Goal: Task Accomplishment & Management: Manage account settings

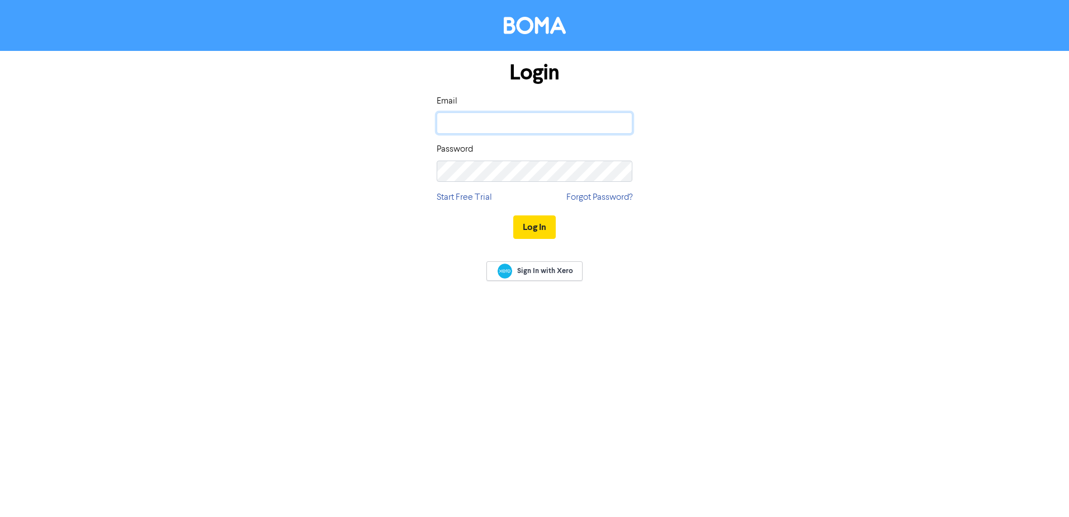
type input "[EMAIL_ADDRESS][DOMAIN_NAME]"
drag, startPoint x: 0, startPoint y: 0, endPoint x: 534, endPoint y: 224, distance: 578.8
click at [534, 224] on button "Log In" at bounding box center [534, 226] width 42 height 23
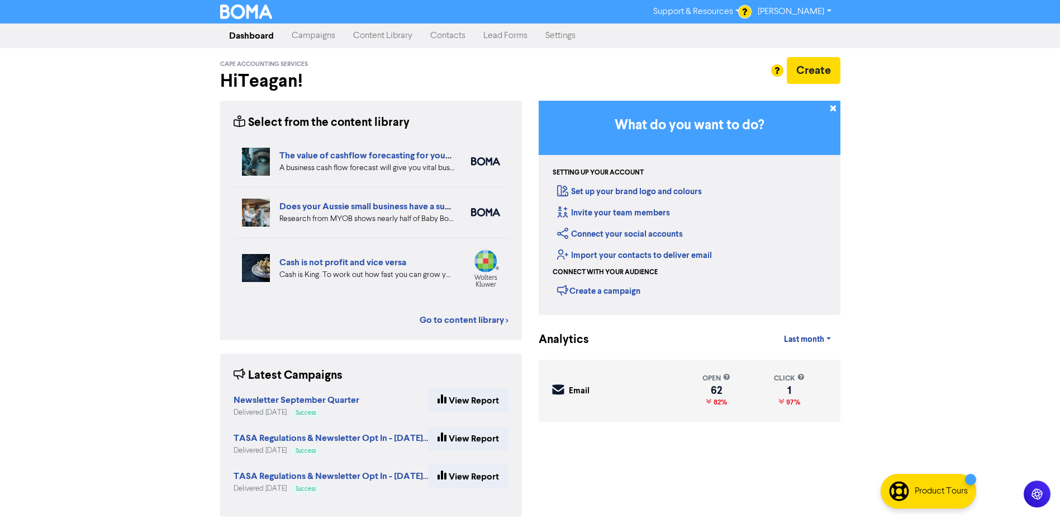
click at [453, 33] on link "Contacts" at bounding box center [447, 36] width 53 height 22
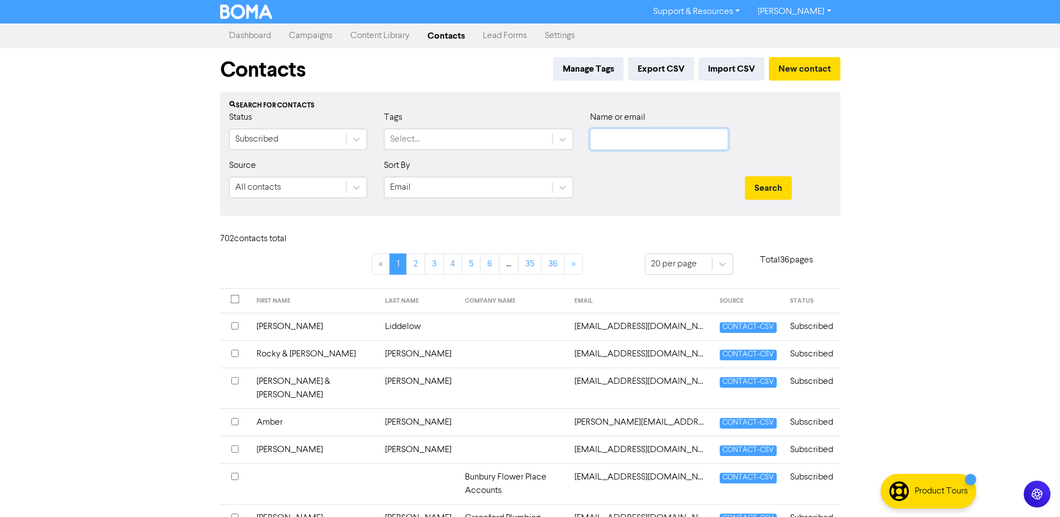
click at [686, 139] on input "text" at bounding box center [659, 139] width 138 height 21
type input "[PERSON_NAME]"
click at [745, 176] on button "Search" at bounding box center [768, 187] width 47 height 23
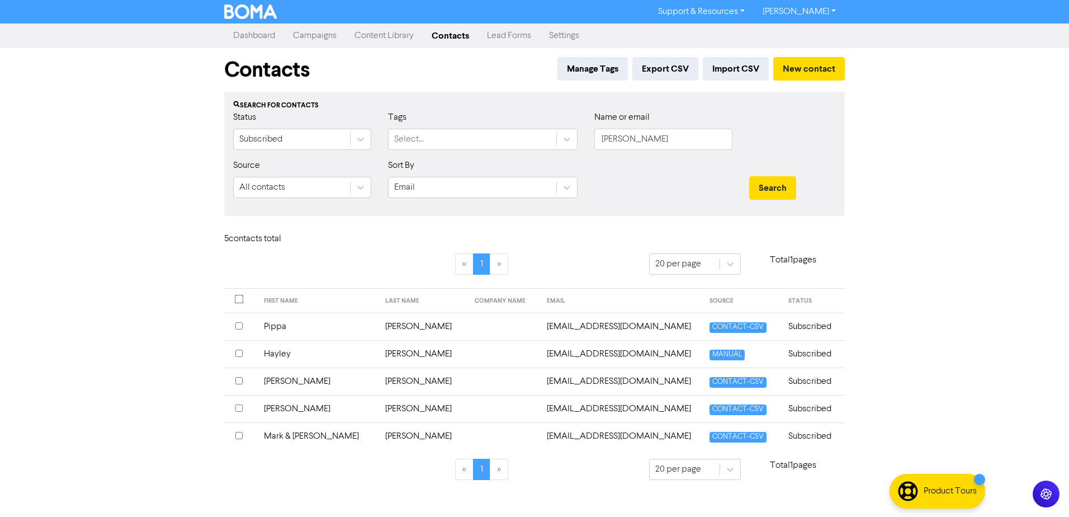
click at [281, 380] on td "[PERSON_NAME]" at bounding box center [317, 380] width 121 height 27
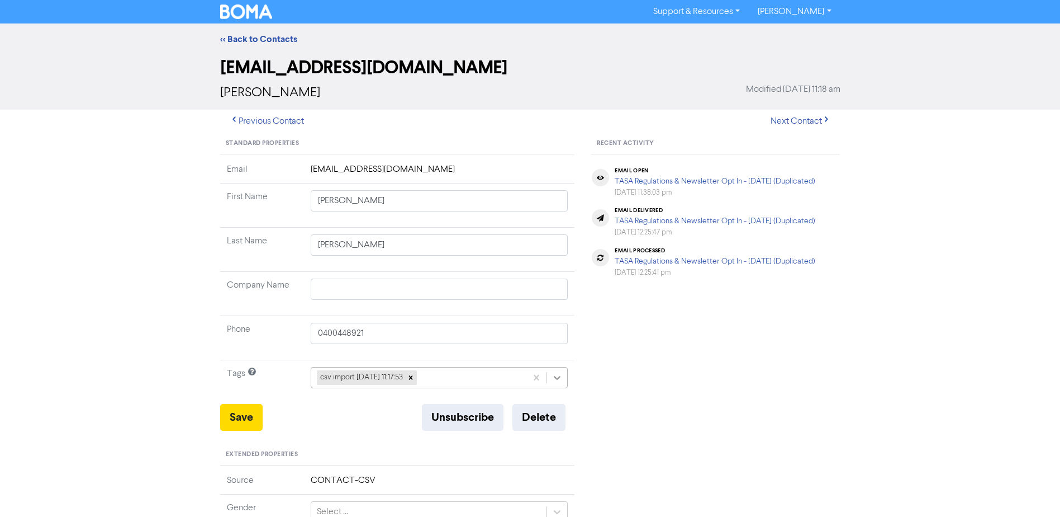
click at [556, 376] on icon at bounding box center [557, 377] width 11 height 11
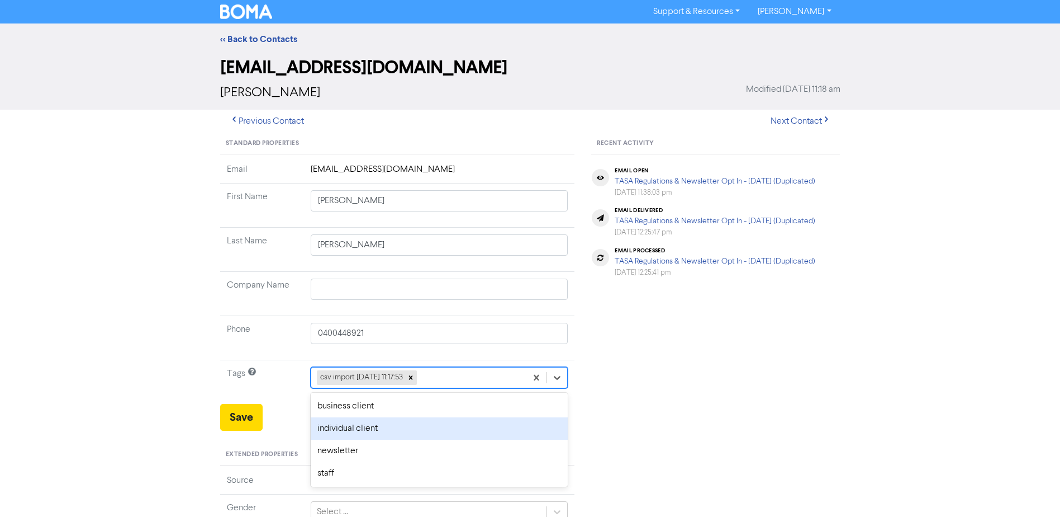
click at [397, 430] on div "individual client" at bounding box center [440, 428] width 258 height 22
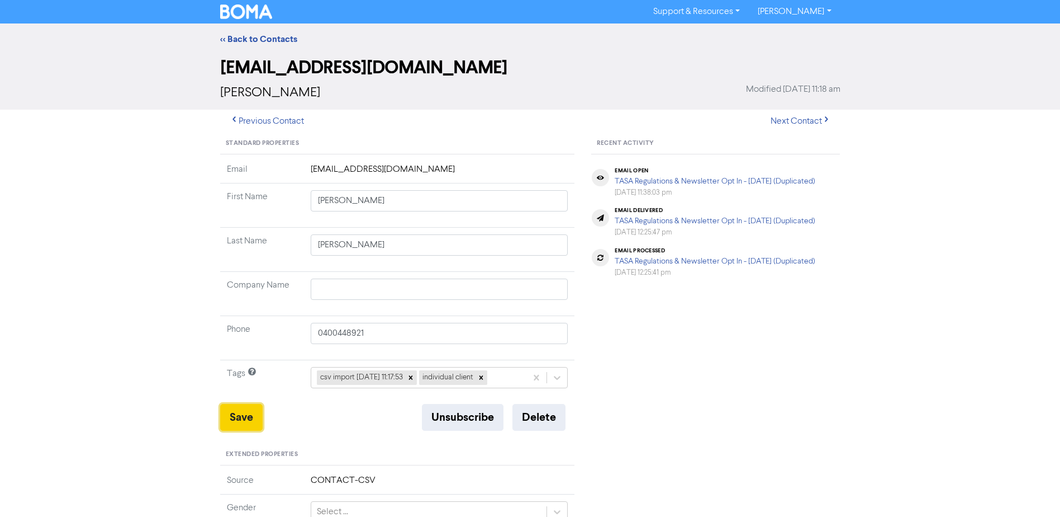
click at [237, 414] on button "Save" at bounding box center [241, 417] width 42 height 27
click at [277, 36] on link "<< Back to Contacts" at bounding box center [258, 39] width 77 height 11
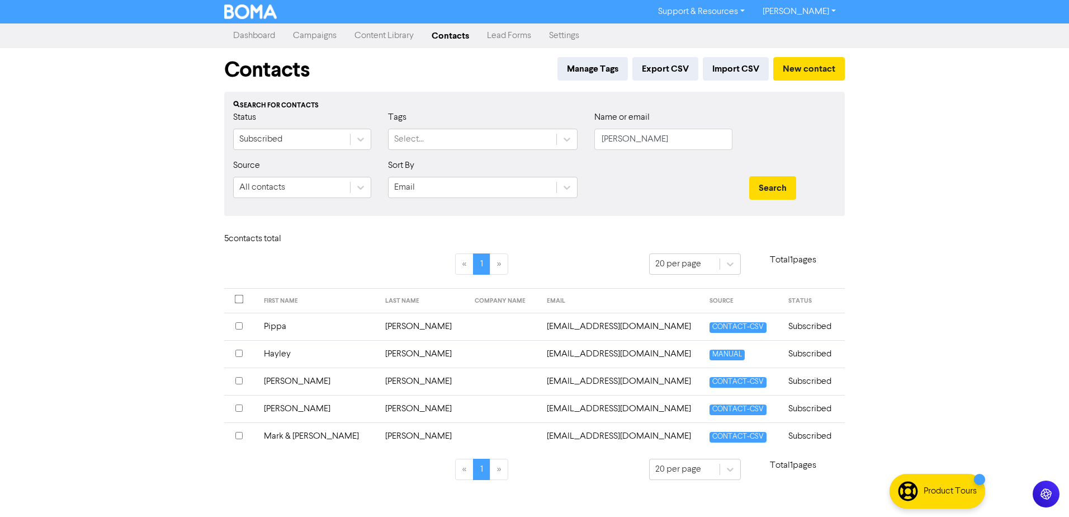
click at [283, 321] on td "Pippa" at bounding box center [317, 325] width 121 height 27
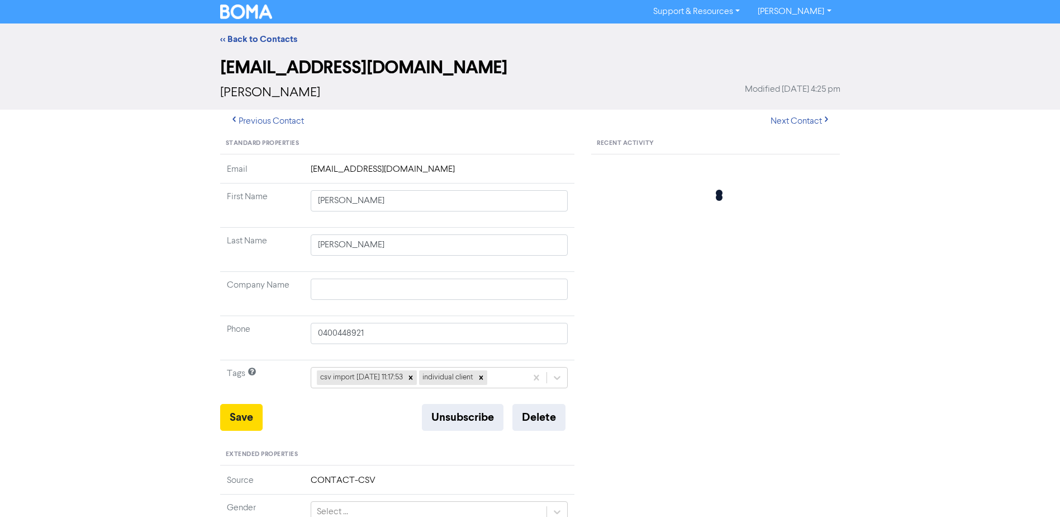
type input "Pippa"
type input "0423142817"
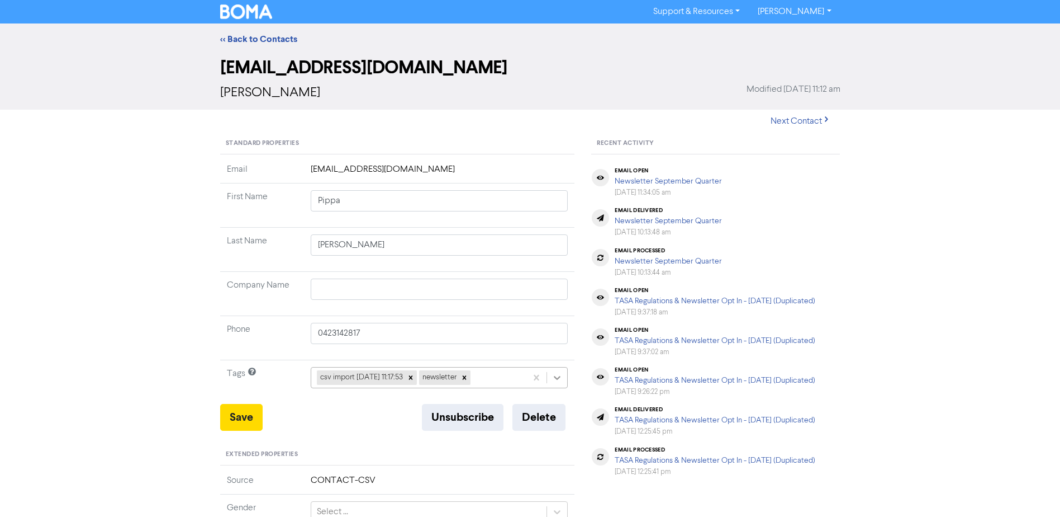
click at [552, 376] on icon at bounding box center [557, 377] width 11 height 11
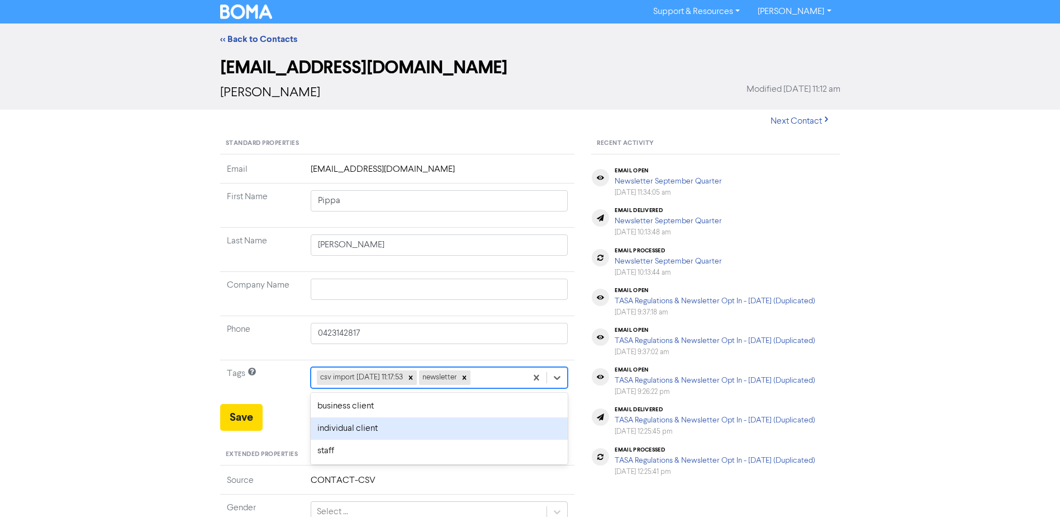
click at [366, 430] on div "individual client" at bounding box center [440, 428] width 258 height 22
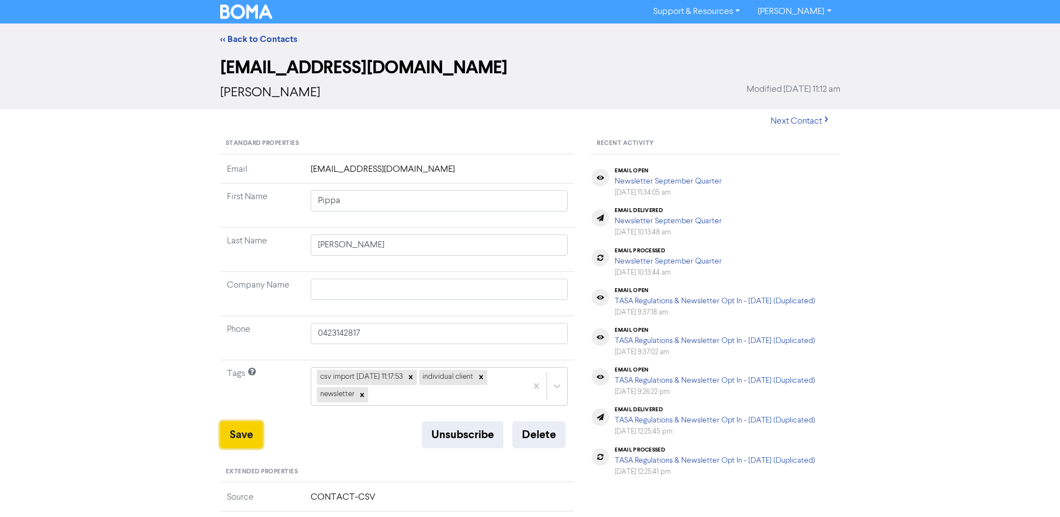
click at [252, 433] on button "Save" at bounding box center [241, 434] width 42 height 27
click at [263, 42] on link "<< Back to Contacts" at bounding box center [258, 39] width 77 height 11
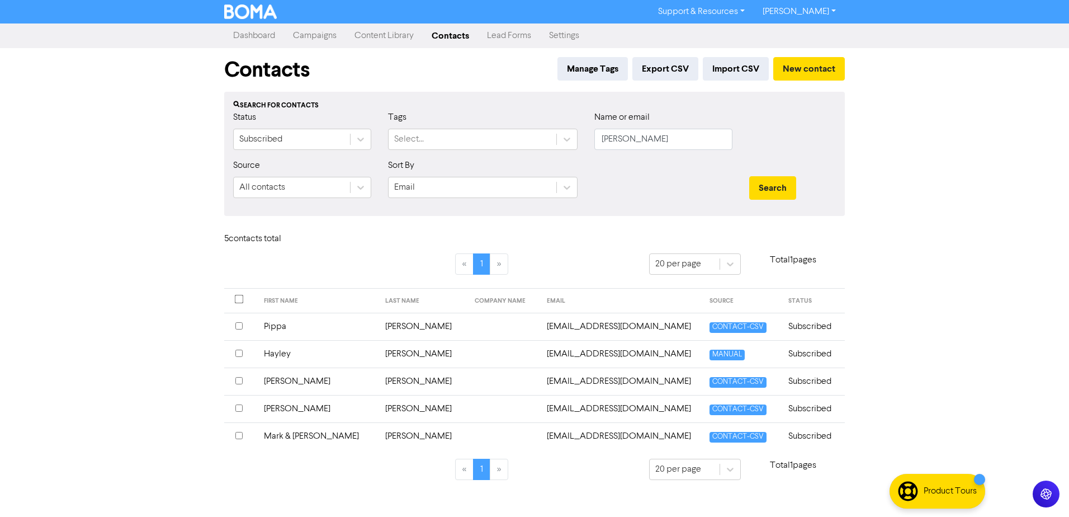
click at [278, 407] on td "[PERSON_NAME]" at bounding box center [317, 408] width 121 height 27
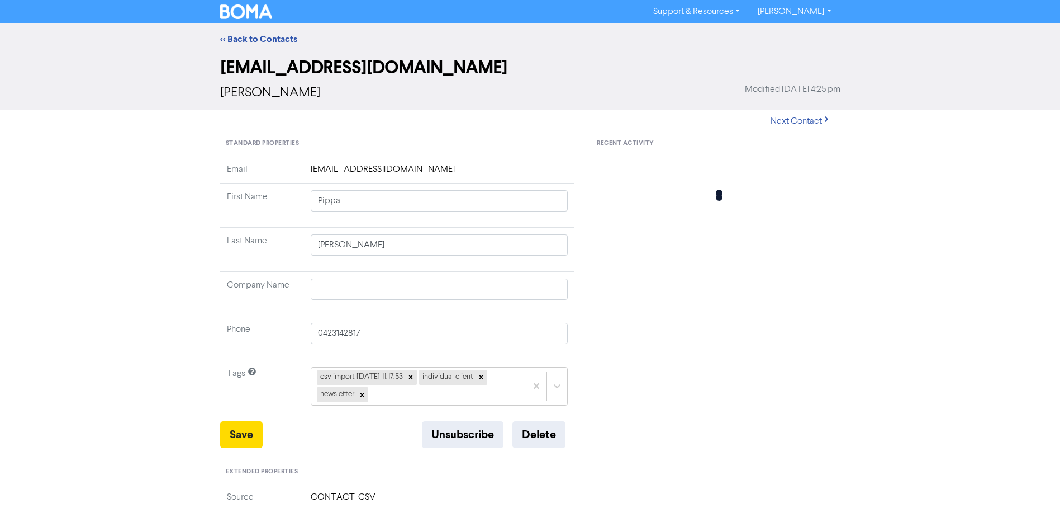
type input "[PERSON_NAME]"
type input "0408605905"
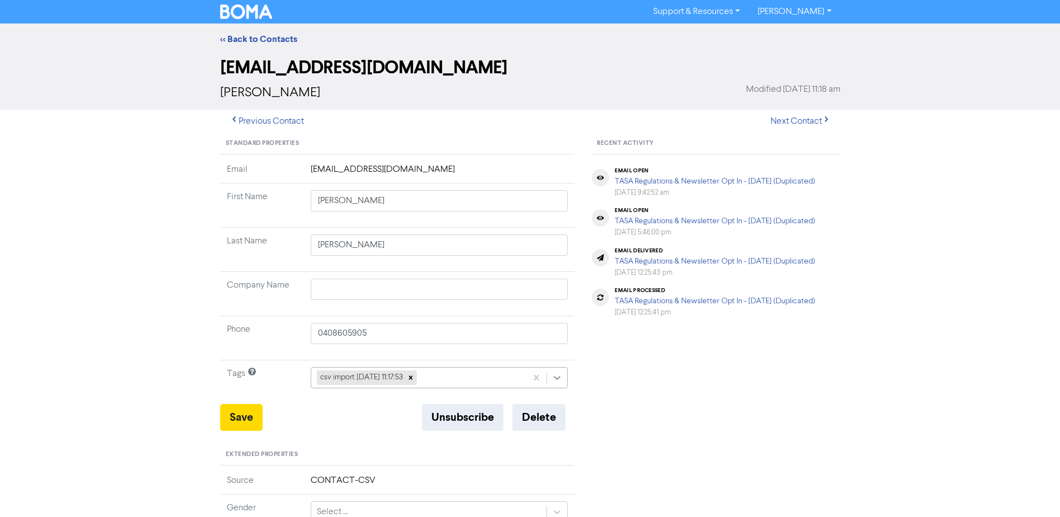
click at [557, 379] on icon at bounding box center [558, 378] width 7 height 4
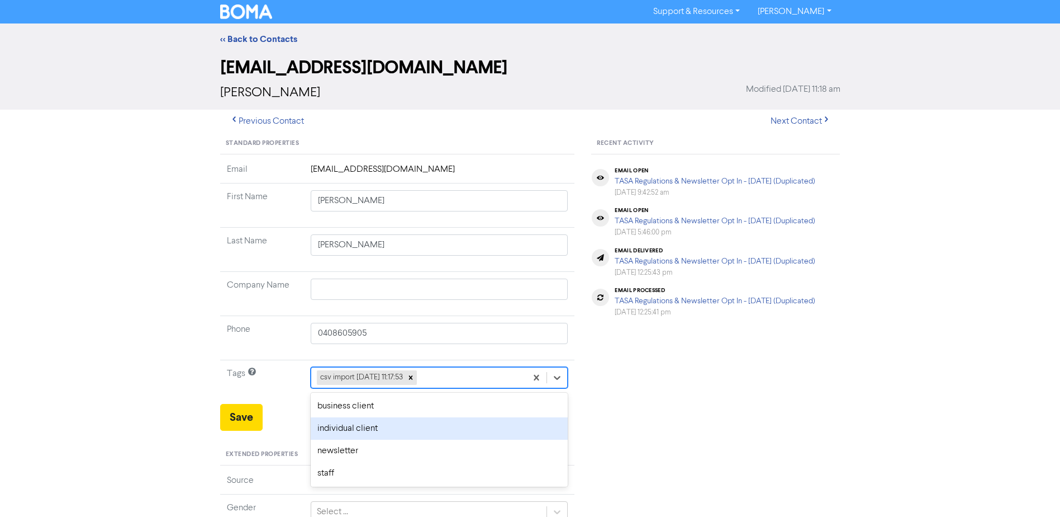
click at [392, 430] on div "individual client" at bounding box center [440, 428] width 258 height 22
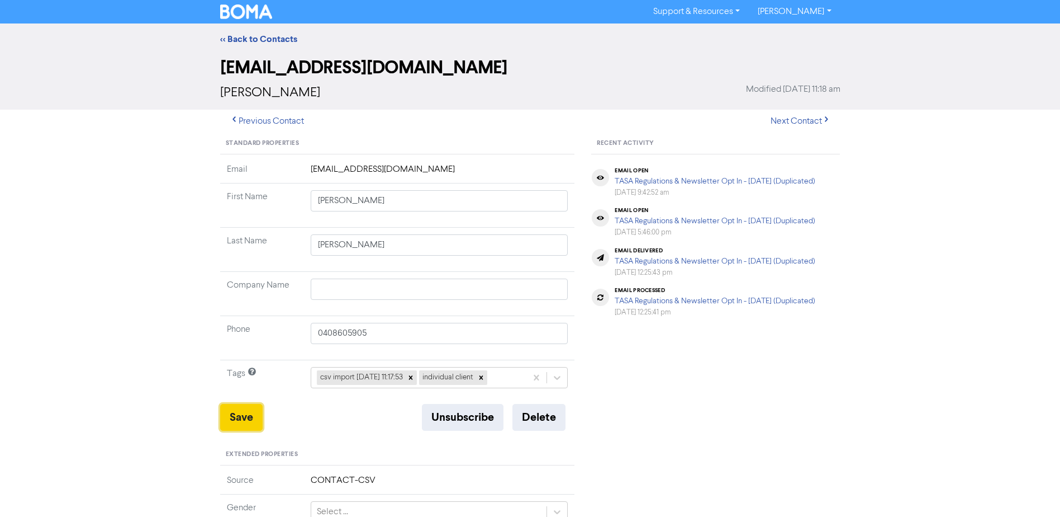
click at [238, 420] on button "Save" at bounding box center [241, 417] width 42 height 27
click at [264, 38] on link "<< Back to Contacts" at bounding box center [258, 39] width 77 height 11
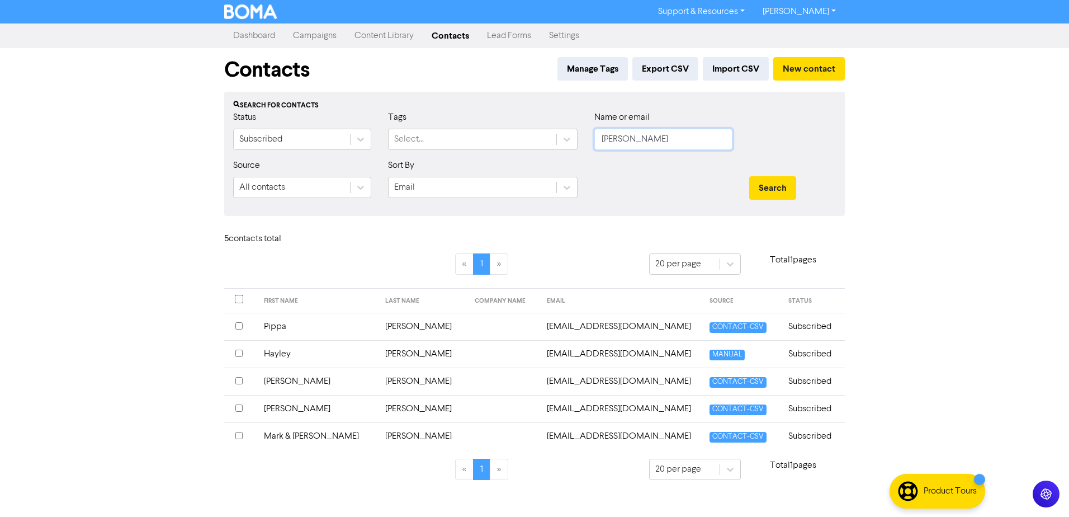
drag, startPoint x: 693, startPoint y: 139, endPoint x: 470, endPoint y: 156, distance: 223.1
click at [475, 156] on div "Status Subscribed Tags Select... Name or email [PERSON_NAME]" at bounding box center [534, 135] width 619 height 48
type input "[PERSON_NAME]"
click at [749, 176] on button "Search" at bounding box center [772, 187] width 47 height 23
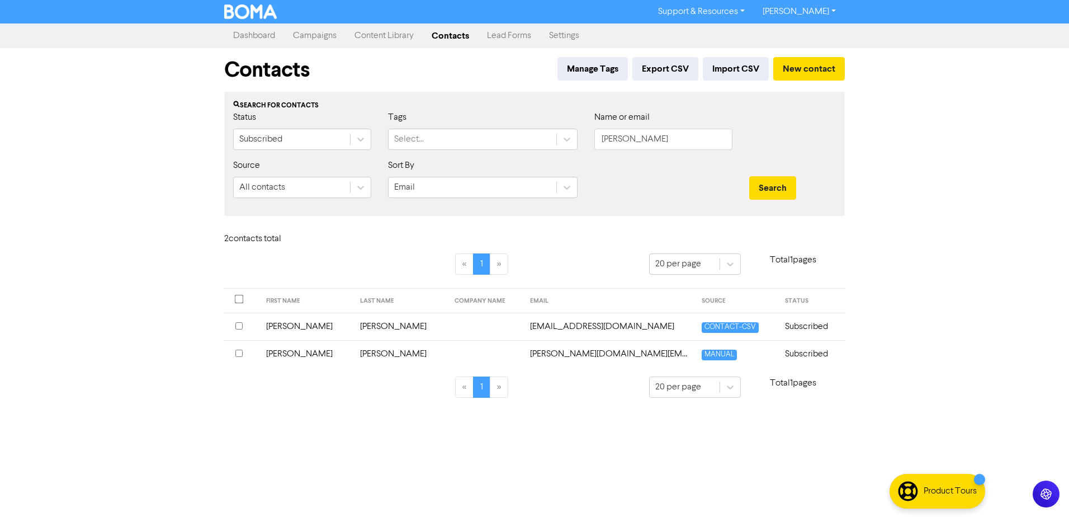
click at [293, 355] on td "[PERSON_NAME]" at bounding box center [306, 353] width 94 height 27
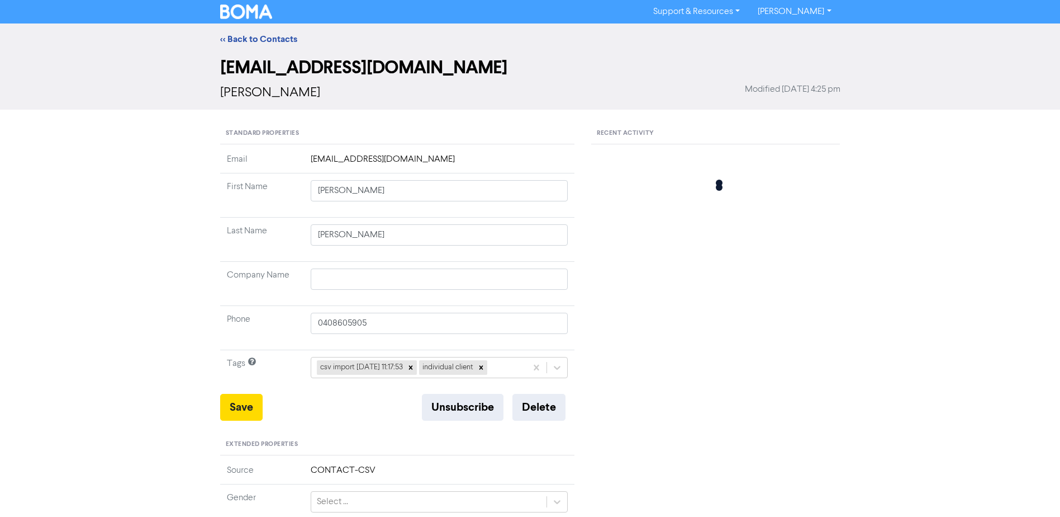
type input "[PERSON_NAME]"
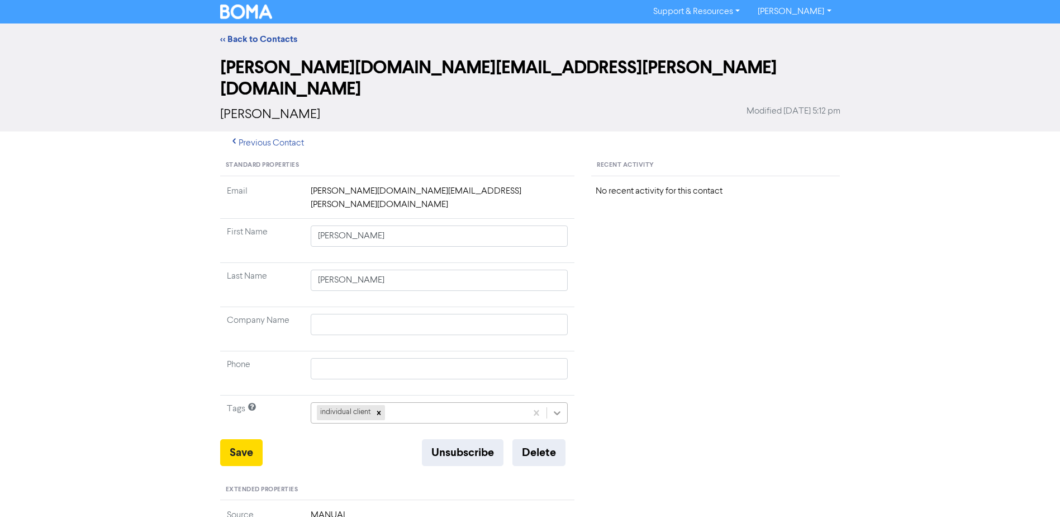
click at [559, 407] on icon at bounding box center [557, 412] width 11 height 11
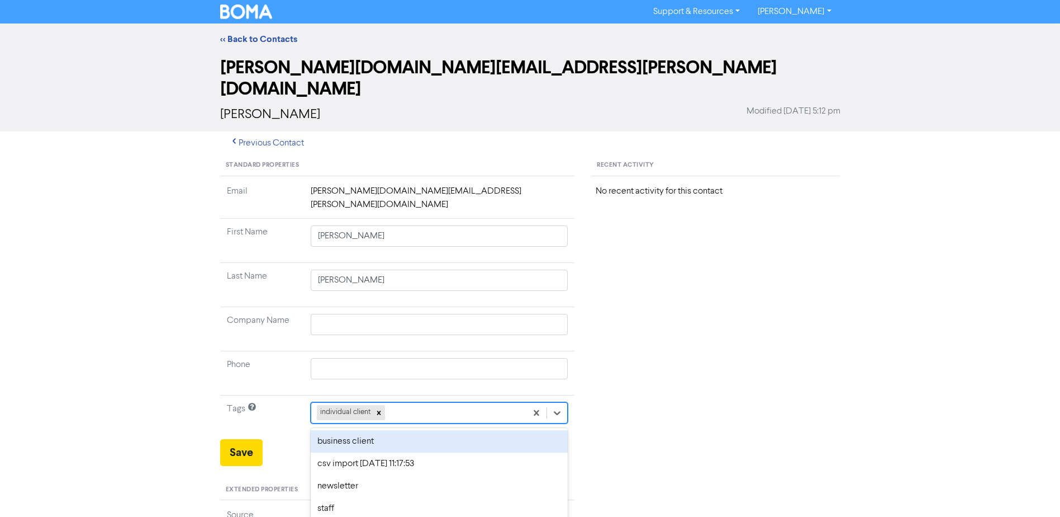
click at [785, 367] on div "Recent Activity No recent activity for this contact" at bounding box center [716, 510] width 266 height 710
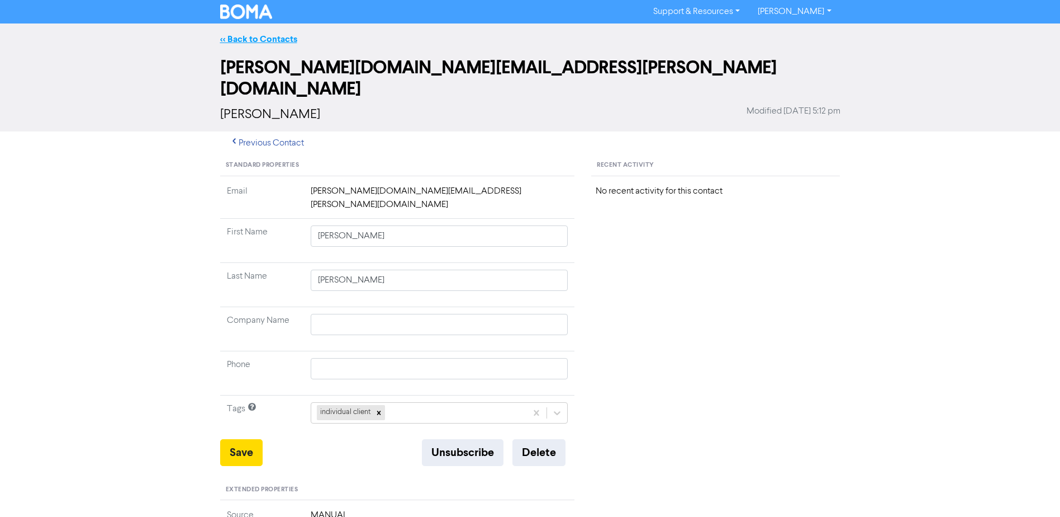
click at [260, 36] on link "<< Back to Contacts" at bounding box center [258, 39] width 77 height 11
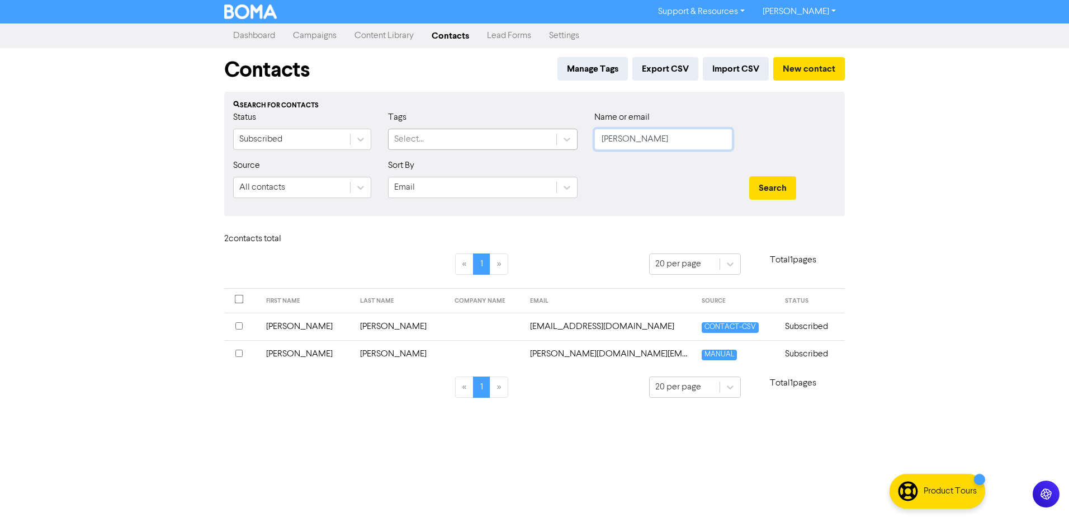
drag, startPoint x: 659, startPoint y: 144, endPoint x: 426, endPoint y: 145, distance: 233.1
click at [441, 145] on div "Status Subscribed Tags Select... Name or email [PERSON_NAME]" at bounding box center [534, 135] width 619 height 48
type input "thack"
click at [749, 176] on button "Search" at bounding box center [772, 187] width 47 height 23
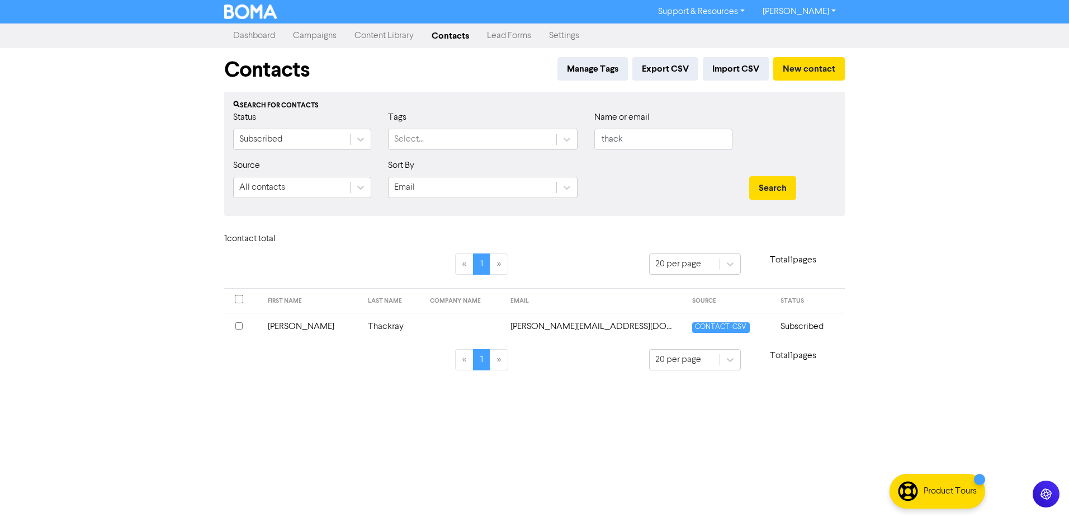
click at [296, 325] on td "[PERSON_NAME]" at bounding box center [311, 325] width 100 height 27
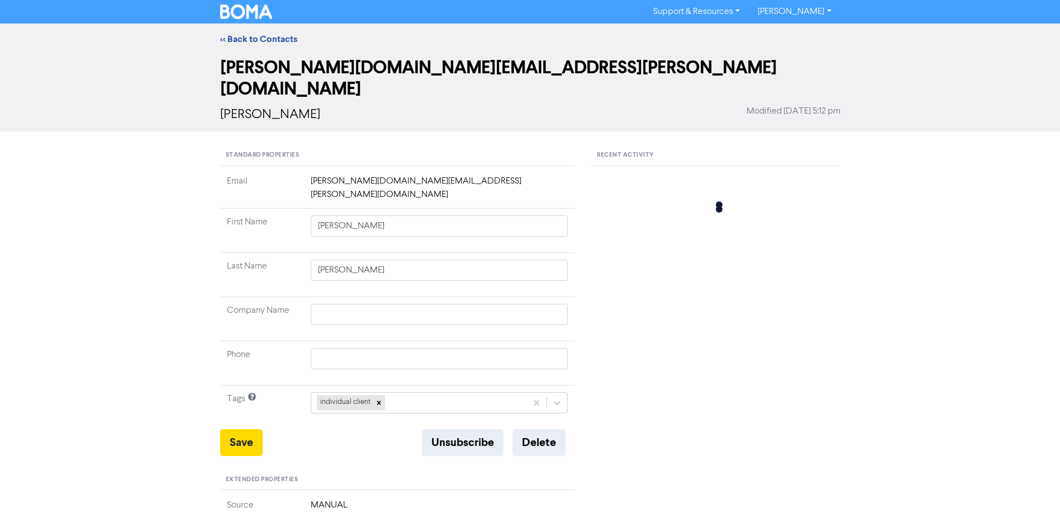
type input "[PERSON_NAME]"
type input "Thackray"
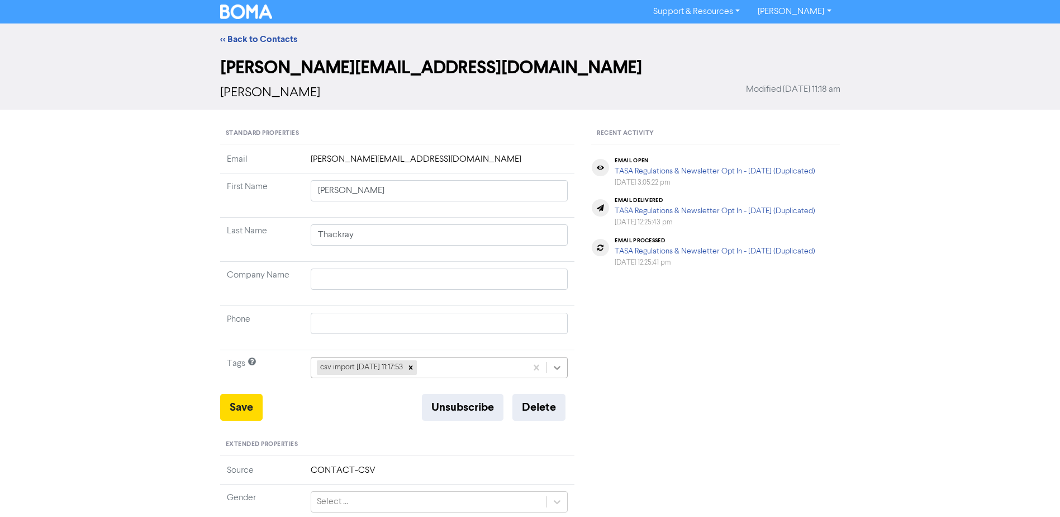
click at [562, 369] on icon at bounding box center [557, 367] width 11 height 11
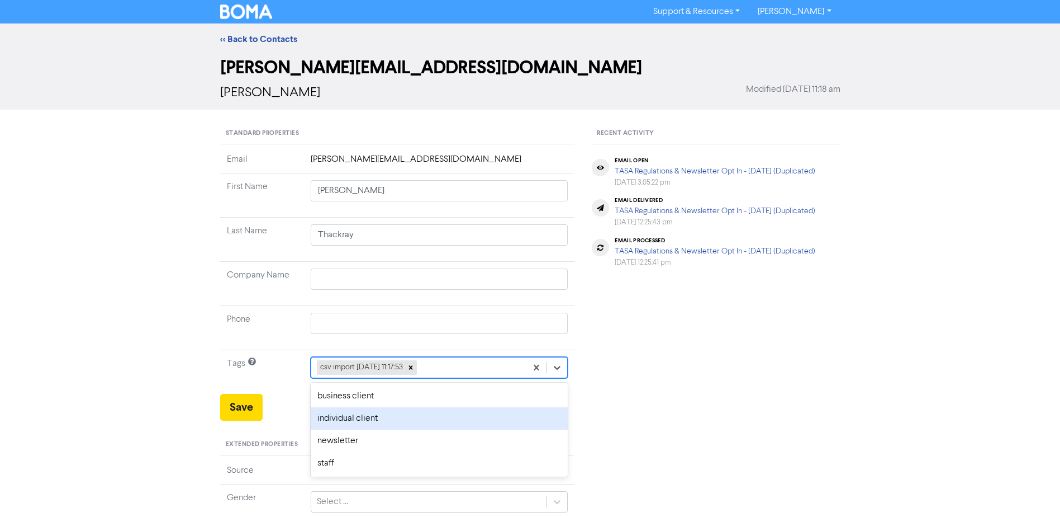
click at [365, 419] on div "individual client" at bounding box center [440, 418] width 258 height 22
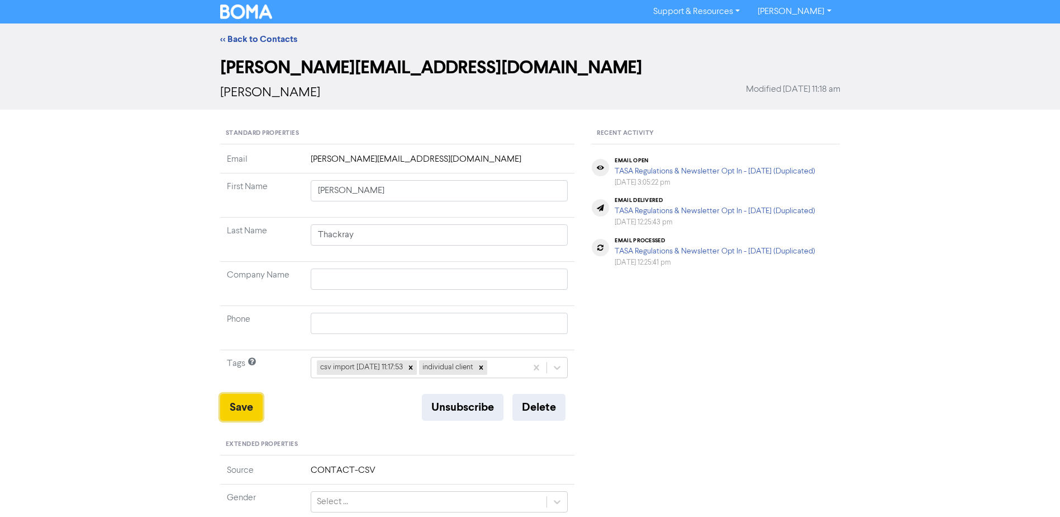
click at [242, 404] on button "Save" at bounding box center [241, 407] width 42 height 27
click at [247, 38] on link "<< Back to Contacts" at bounding box center [258, 39] width 77 height 11
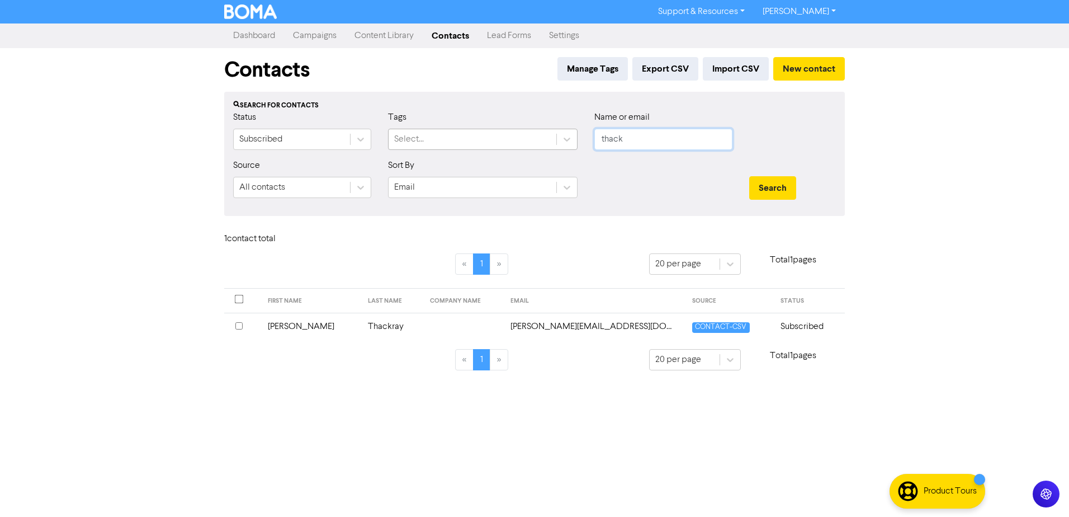
click at [480, 142] on div "Status Subscribed Tags Select... Name or email thack" at bounding box center [534, 135] width 619 height 48
type input "dick"
click at [749, 176] on button "Search" at bounding box center [772, 187] width 47 height 23
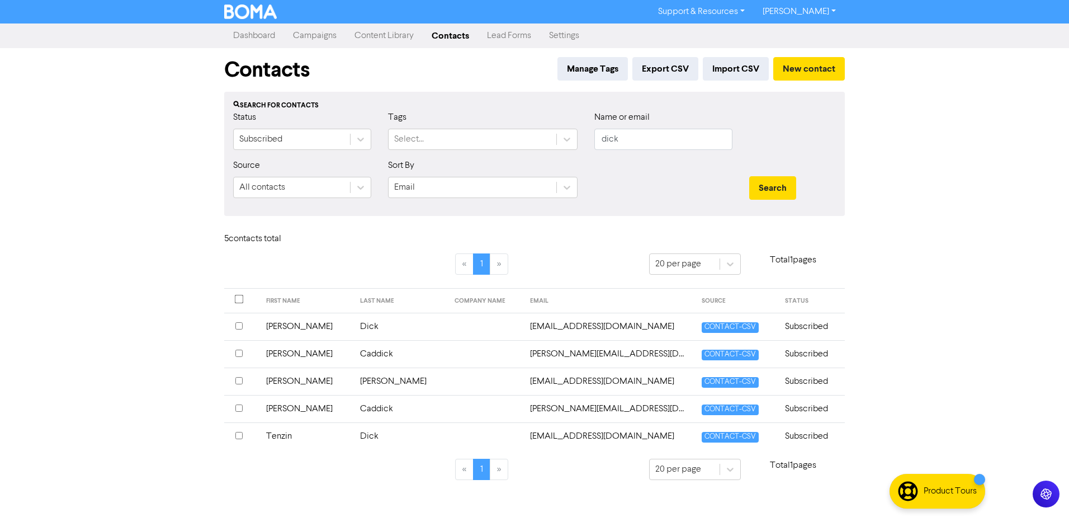
click at [280, 326] on td "[PERSON_NAME]" at bounding box center [306, 325] width 94 height 27
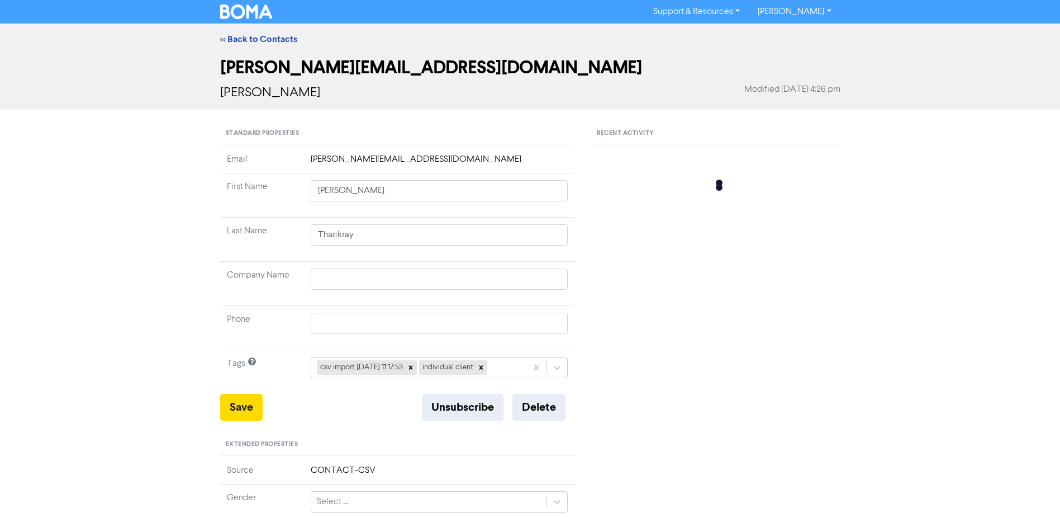
type input "[PERSON_NAME]"
type input "Dick"
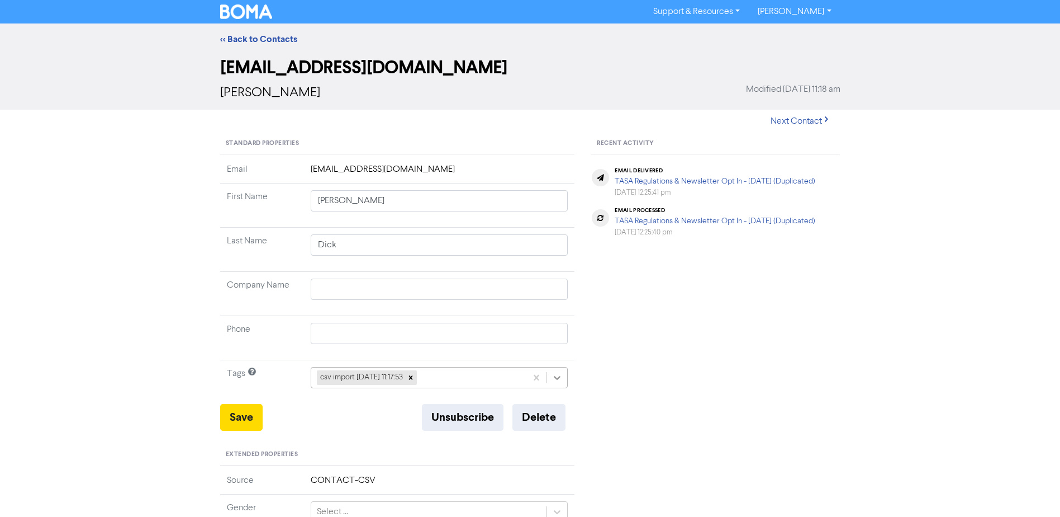
click at [551, 377] on div at bounding box center [557, 377] width 20 height 20
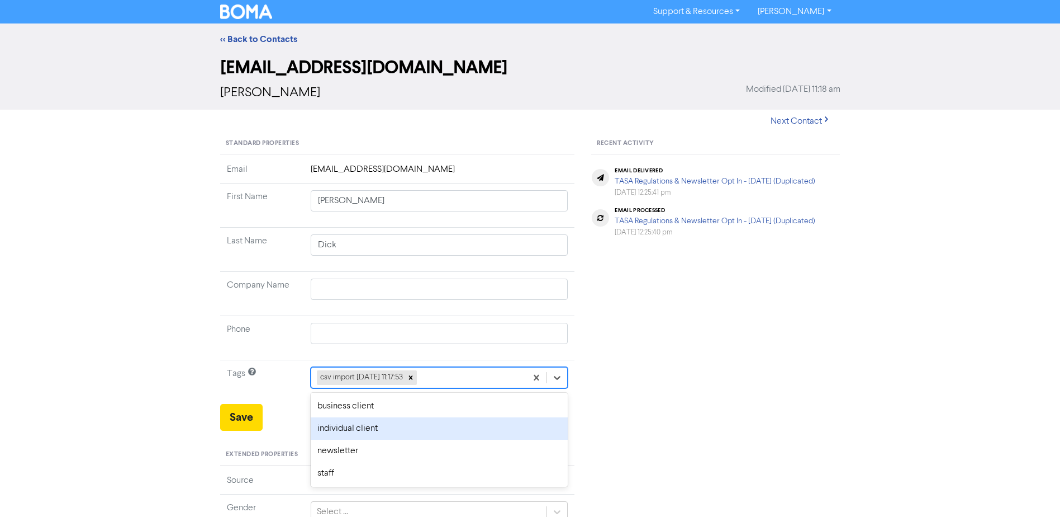
click at [320, 430] on div "individual client" at bounding box center [440, 428] width 258 height 22
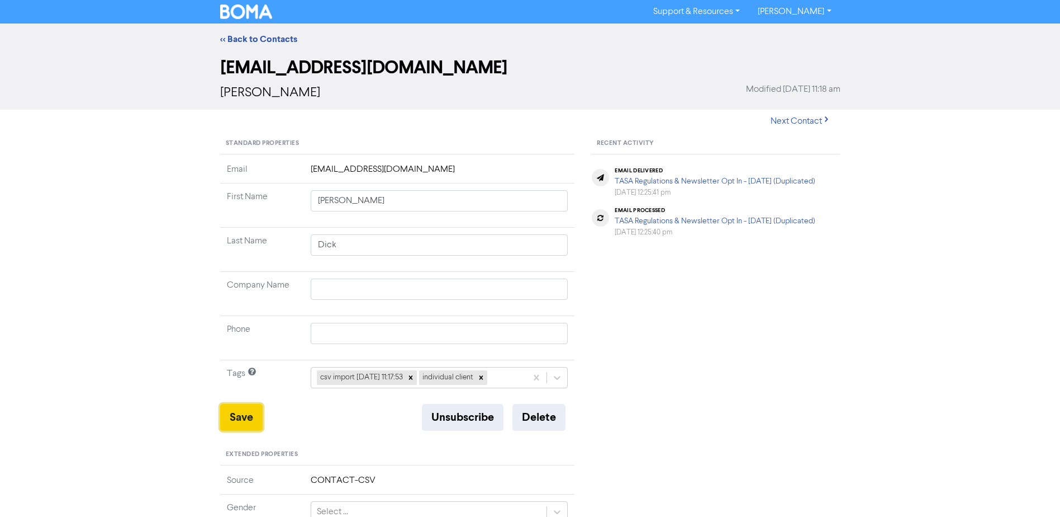
click at [239, 415] on button "Save" at bounding box center [241, 417] width 42 height 27
click at [259, 41] on link "<< Back to Contacts" at bounding box center [258, 39] width 77 height 11
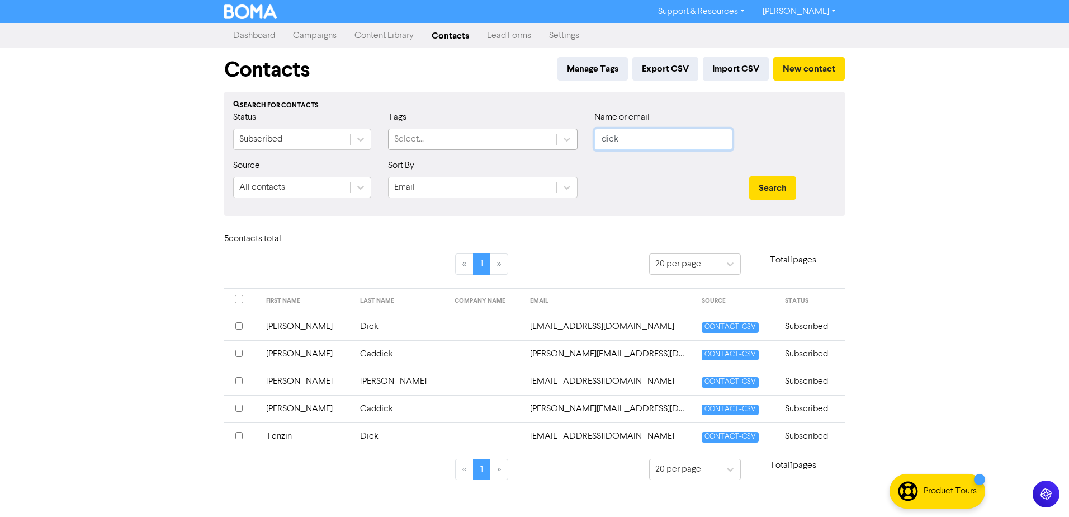
drag, startPoint x: 573, startPoint y: 141, endPoint x: 515, endPoint y: 143, distance: 58.1
click at [527, 143] on div "Status Subscribed Tags Select... Name or email dick" at bounding box center [534, 135] width 619 height 48
type input "[PERSON_NAME]"
click at [749, 176] on button "Search" at bounding box center [772, 187] width 47 height 23
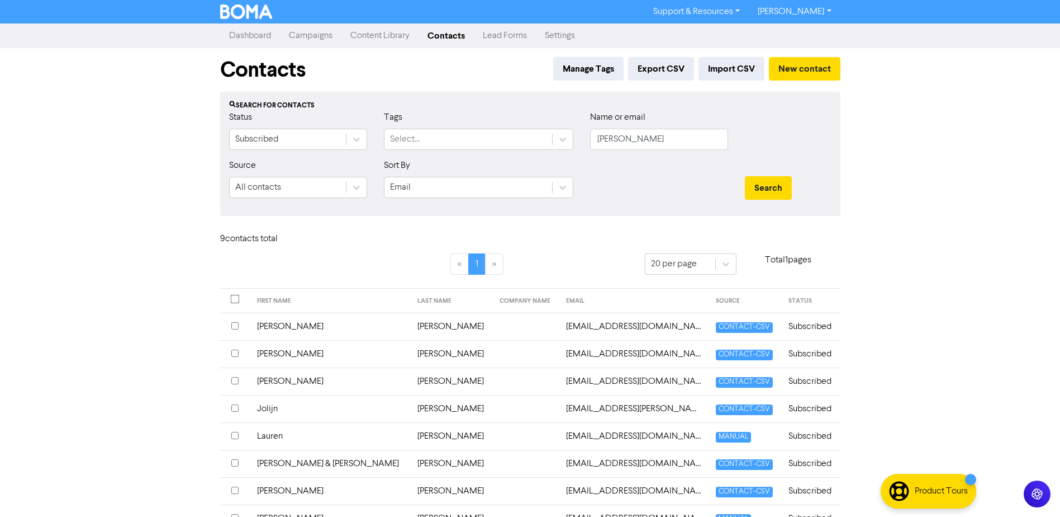
click at [278, 320] on td "[PERSON_NAME]" at bounding box center [330, 325] width 160 height 27
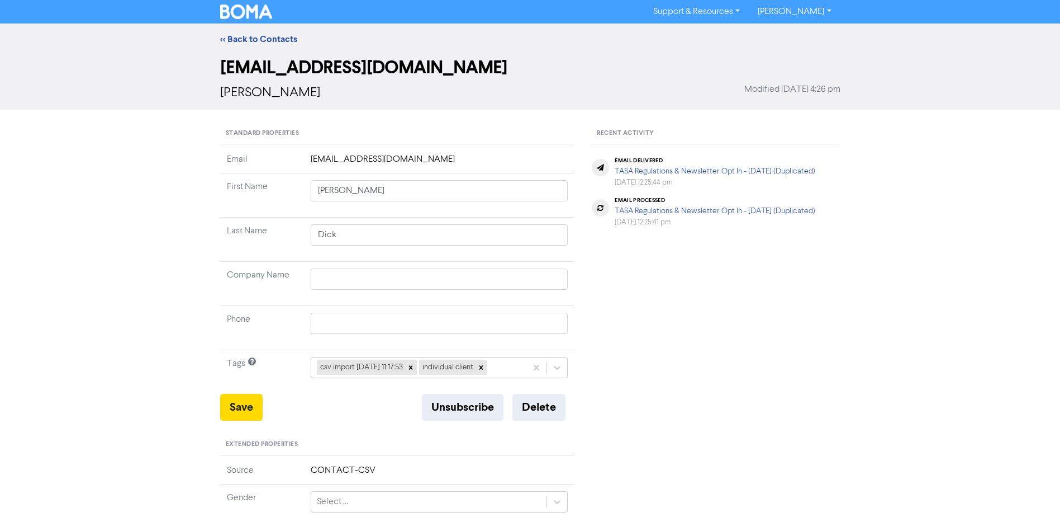
type input "[PERSON_NAME]"
type input "0407127812"
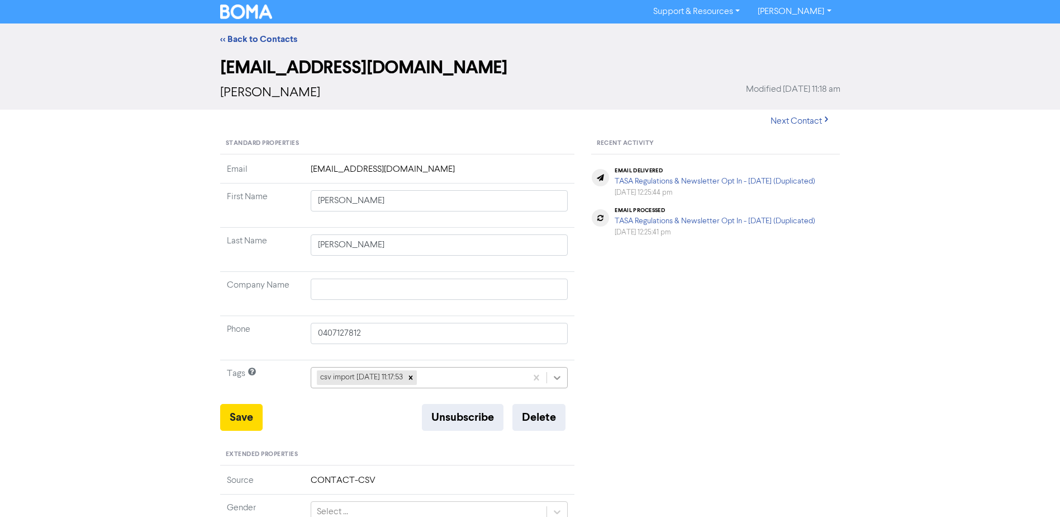
click at [565, 377] on div at bounding box center [557, 377] width 20 height 20
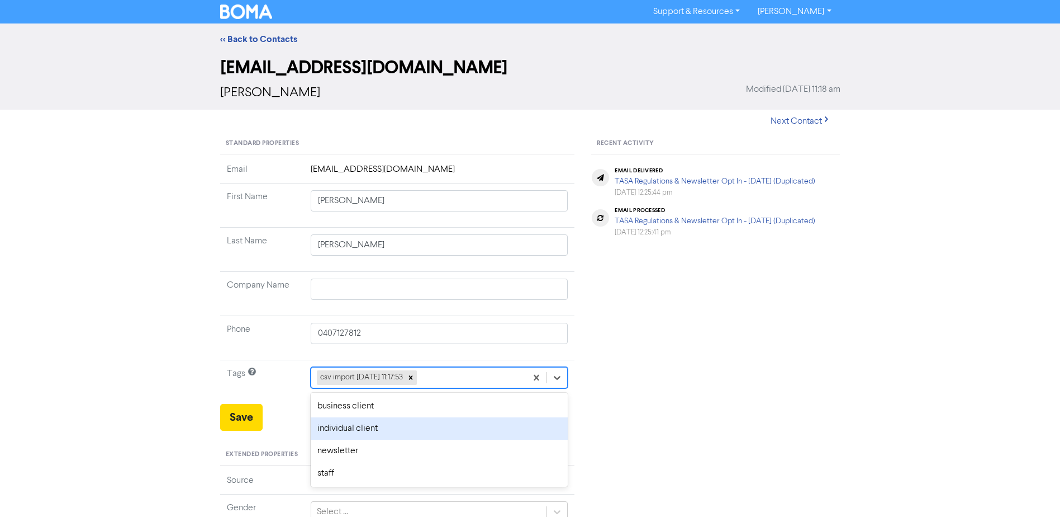
click at [388, 428] on div "individual client" at bounding box center [440, 428] width 258 height 22
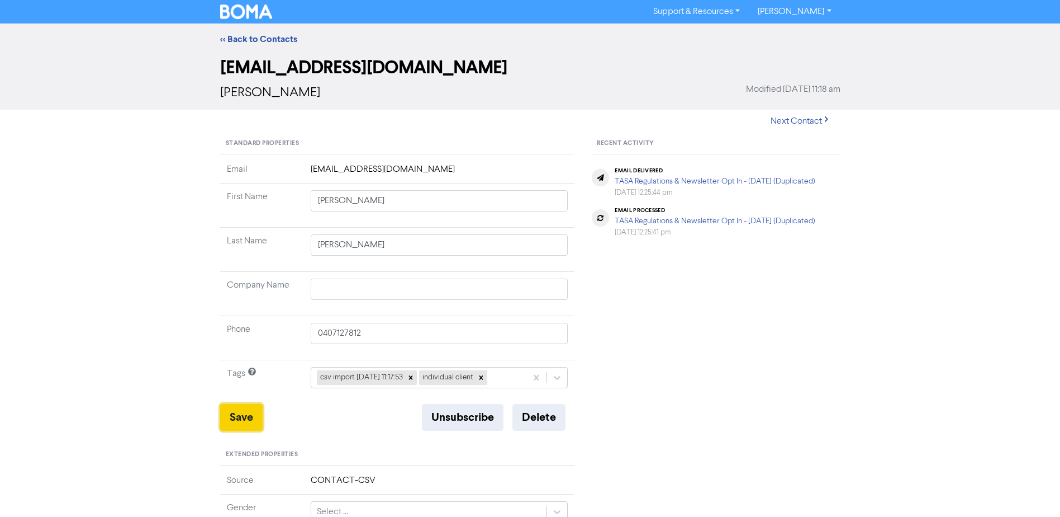
click at [244, 416] on button "Save" at bounding box center [241, 417] width 42 height 27
click at [263, 43] on link "<< Back to Contacts" at bounding box center [258, 39] width 77 height 11
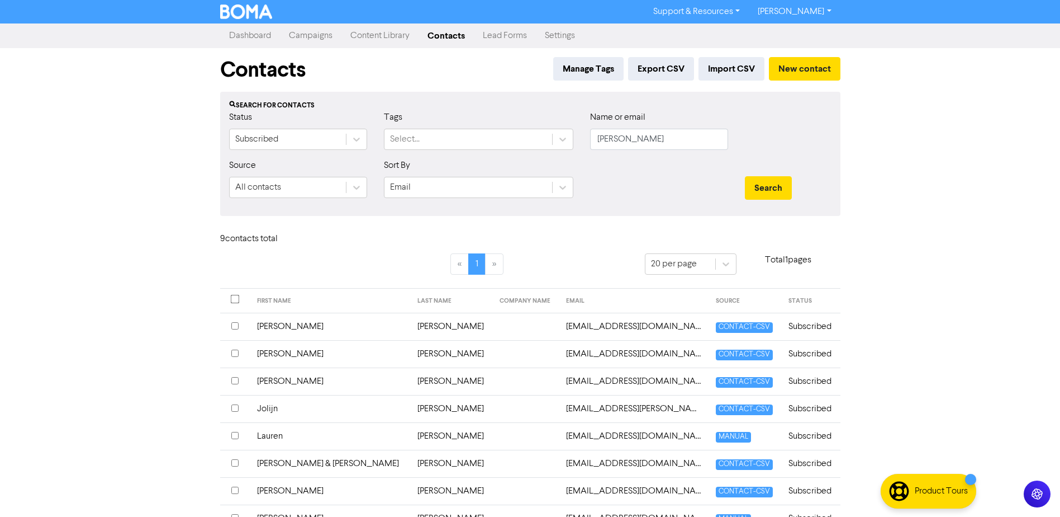
click at [281, 403] on td "Jolijn" at bounding box center [330, 408] width 160 height 27
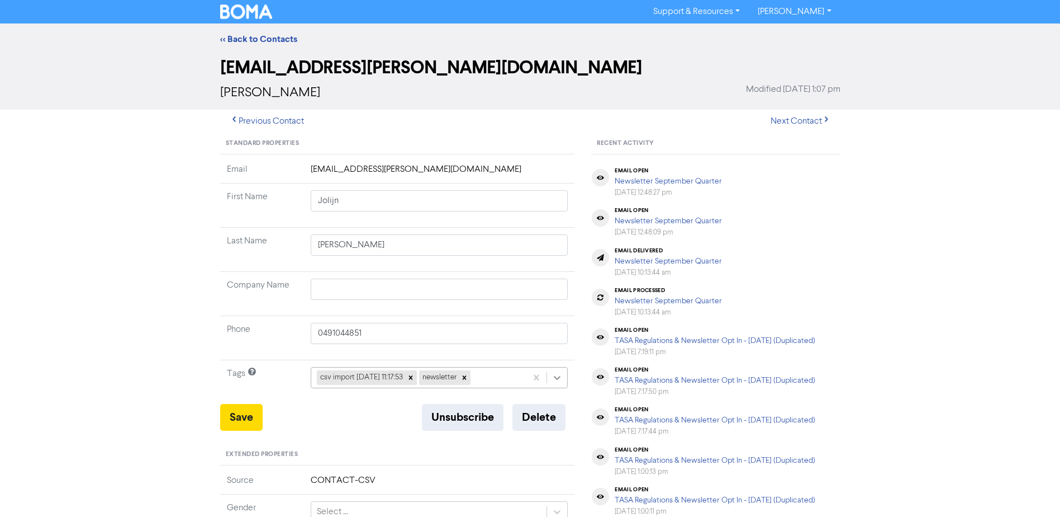
click at [556, 377] on icon at bounding box center [558, 378] width 7 height 4
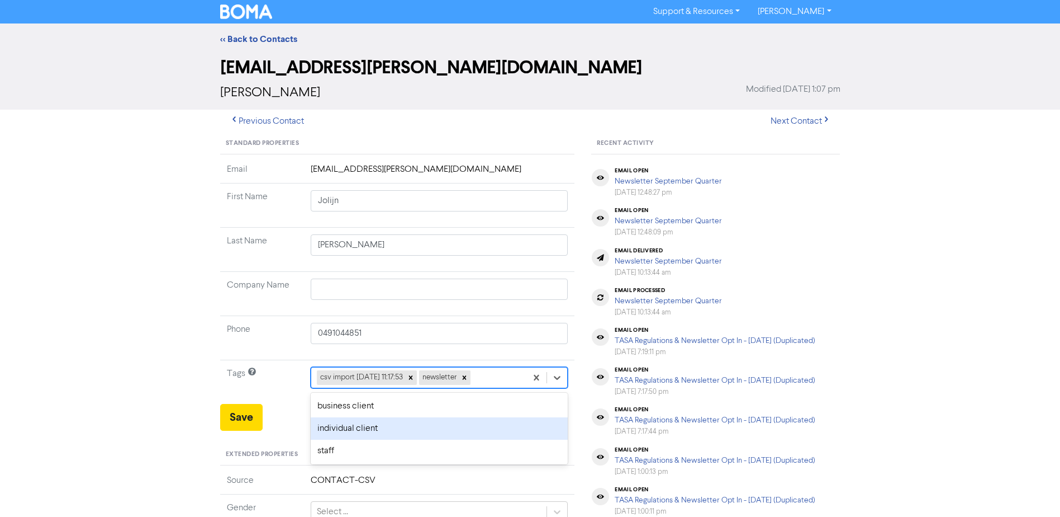
click at [351, 428] on div "individual client" at bounding box center [440, 428] width 258 height 22
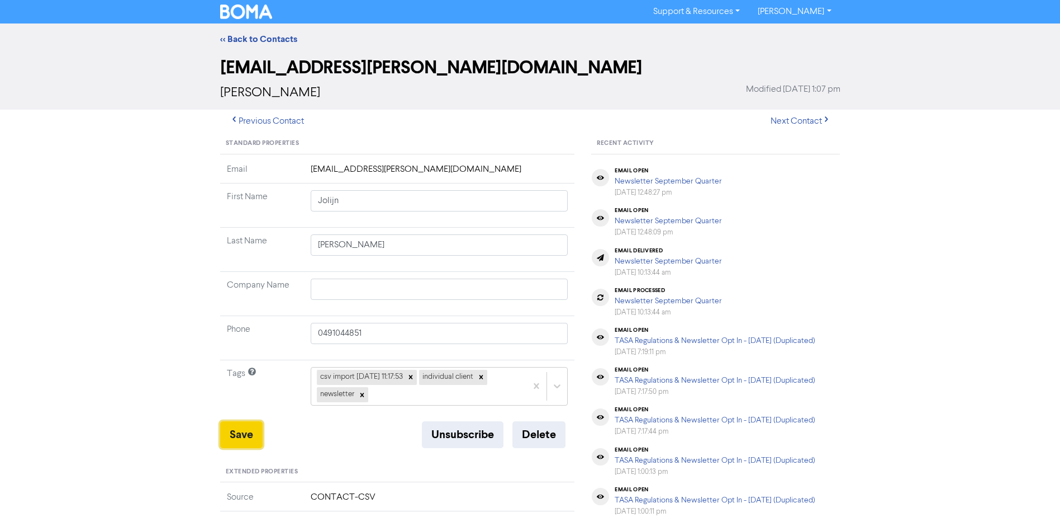
click at [240, 438] on button "Save" at bounding box center [241, 434] width 42 height 27
click at [248, 36] on link "<< Back to Contacts" at bounding box center [258, 39] width 77 height 11
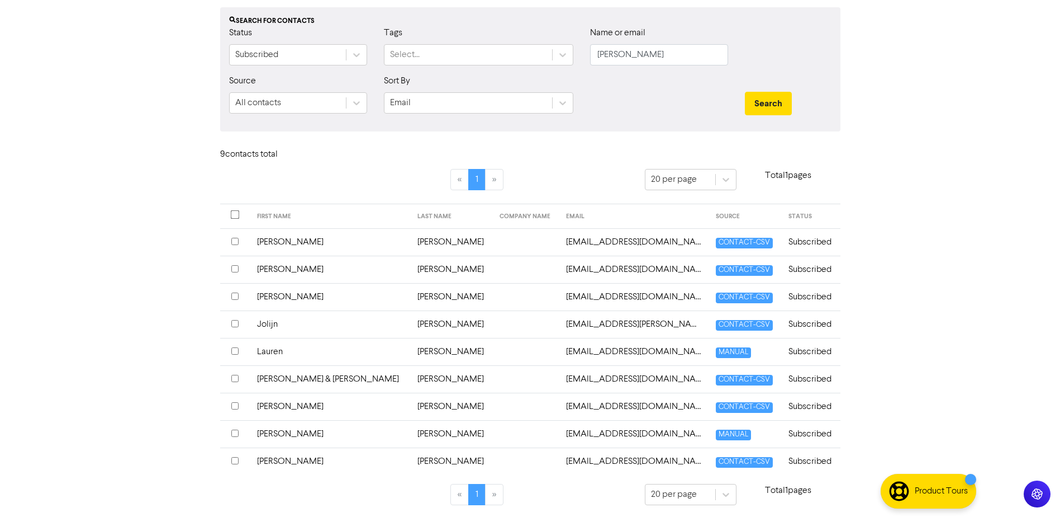
scroll to position [86, 0]
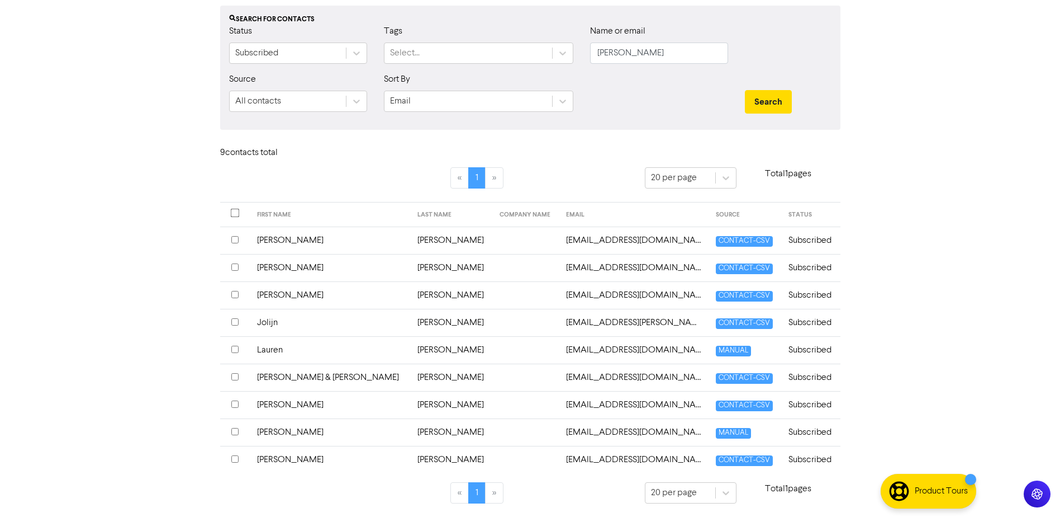
click at [277, 264] on td "[PERSON_NAME]" at bounding box center [330, 267] width 160 height 27
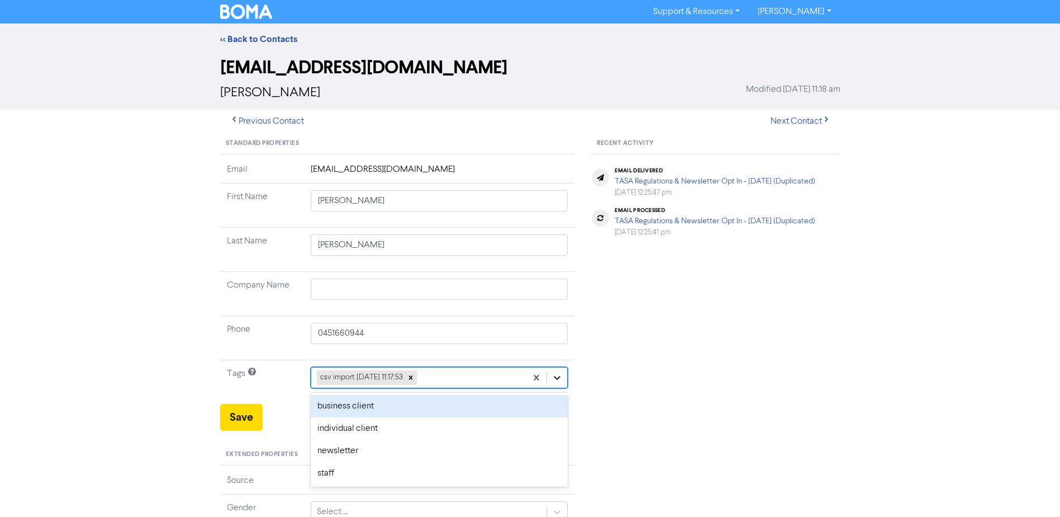
click at [557, 377] on icon at bounding box center [557, 377] width 11 height 11
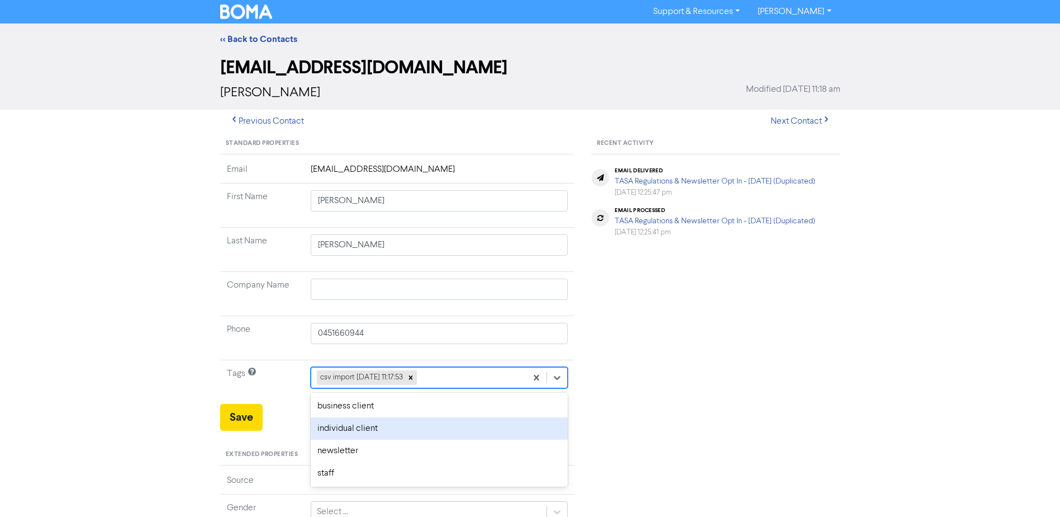
click at [388, 427] on div "individual client" at bounding box center [440, 428] width 258 height 22
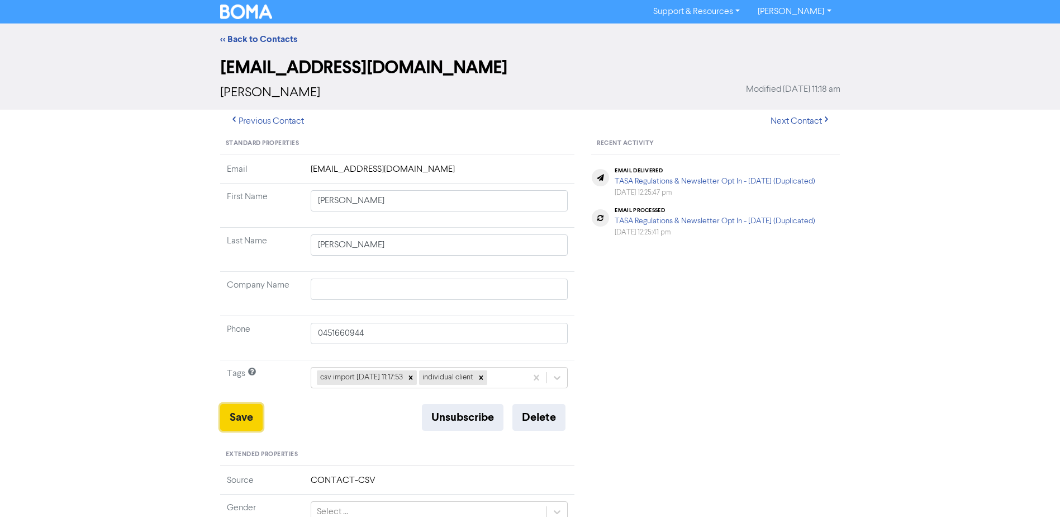
click at [250, 419] on button "Save" at bounding box center [241, 417] width 42 height 27
click at [260, 41] on link "<< Back to Contacts" at bounding box center [258, 39] width 77 height 11
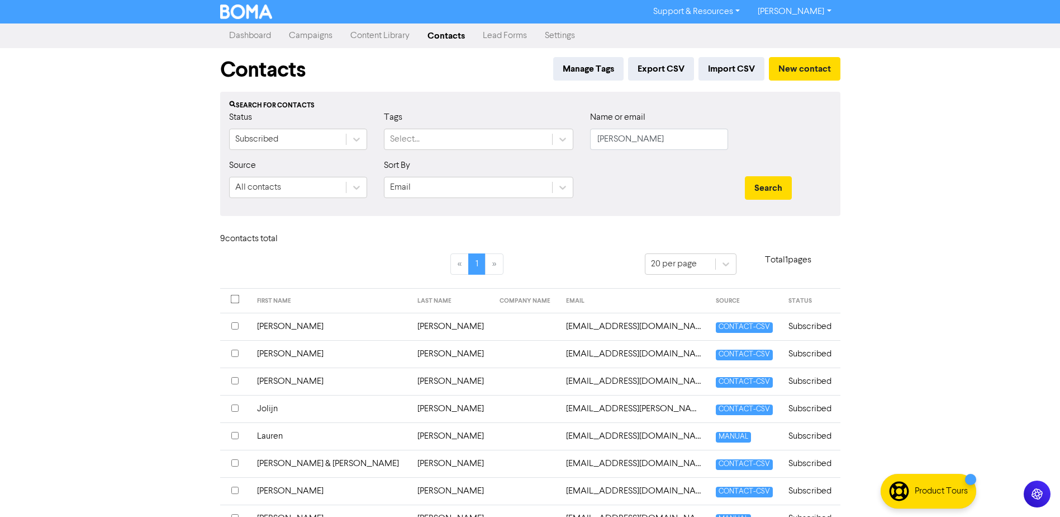
click at [285, 434] on td "Lauren" at bounding box center [330, 435] width 160 height 27
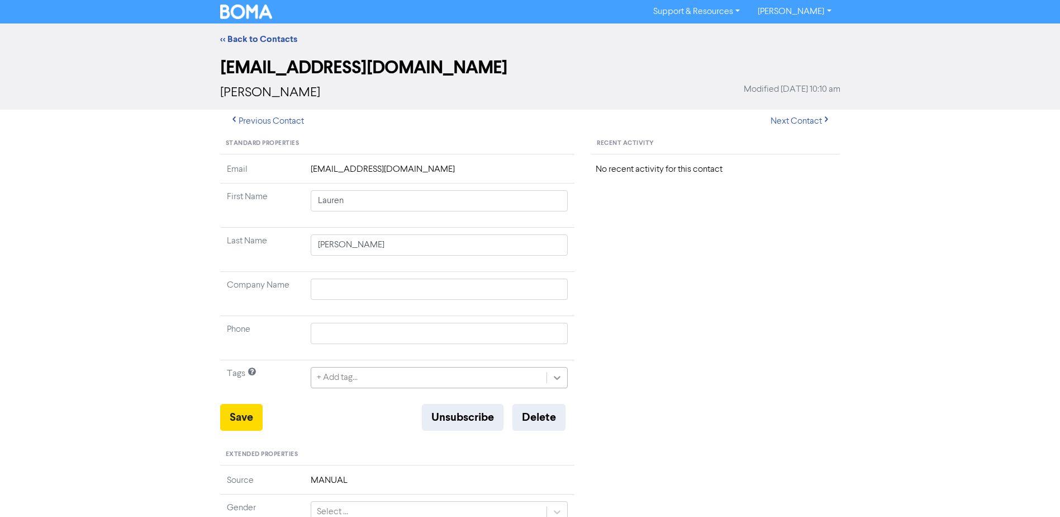
click at [563, 375] on icon at bounding box center [557, 377] width 11 height 11
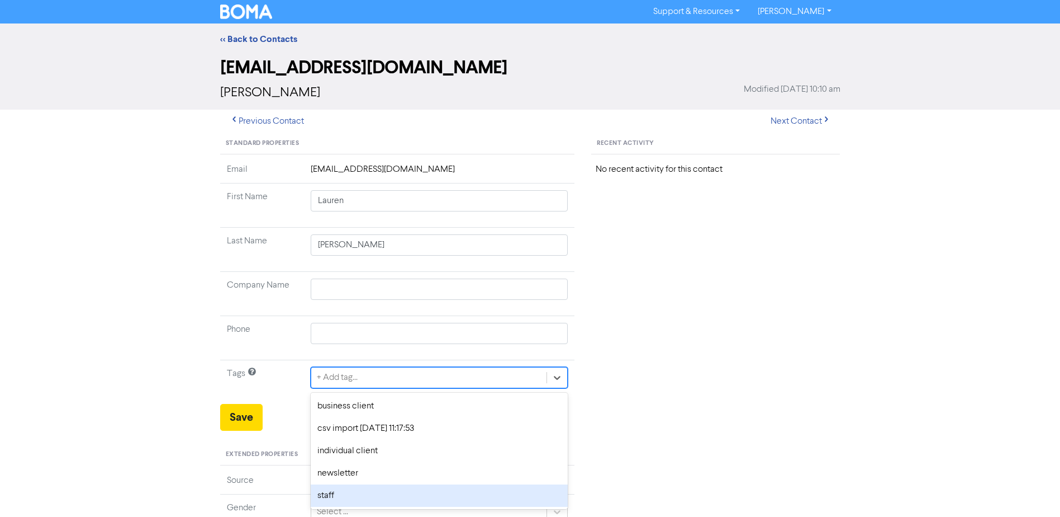
click at [353, 490] on div "staff" at bounding box center [440, 495] width 258 height 22
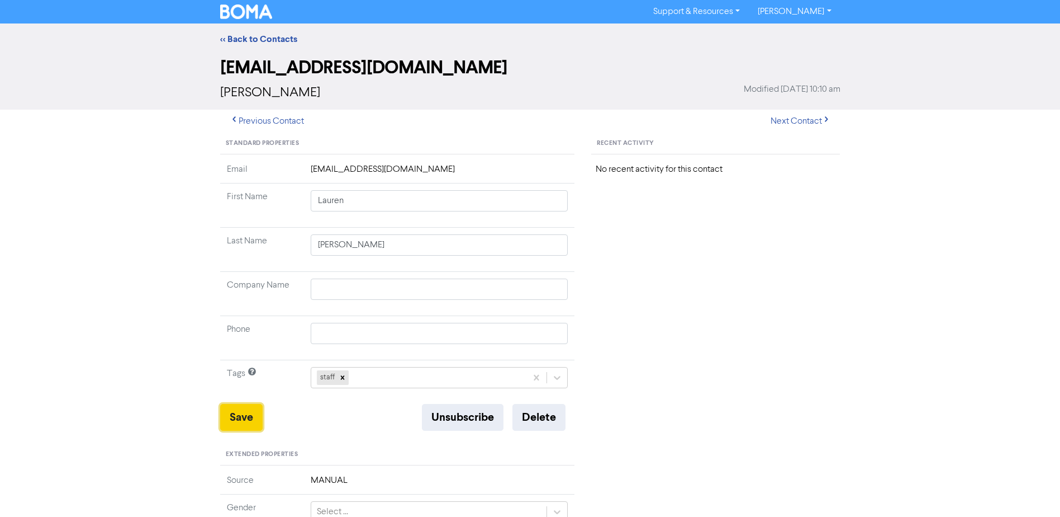
click at [241, 410] on button "Save" at bounding box center [241, 417] width 42 height 27
click at [273, 36] on link "<< Back to Contacts" at bounding box center [258, 39] width 77 height 11
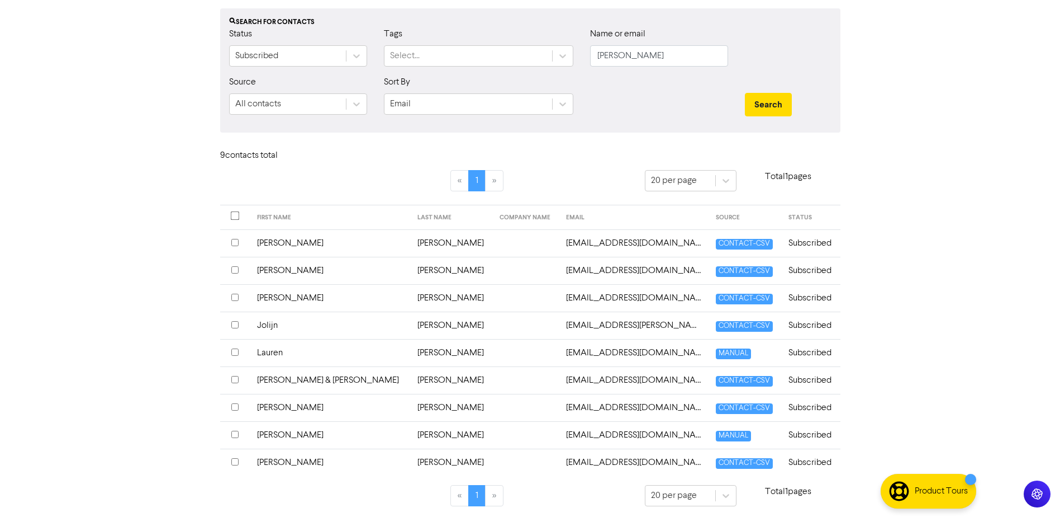
scroll to position [86, 0]
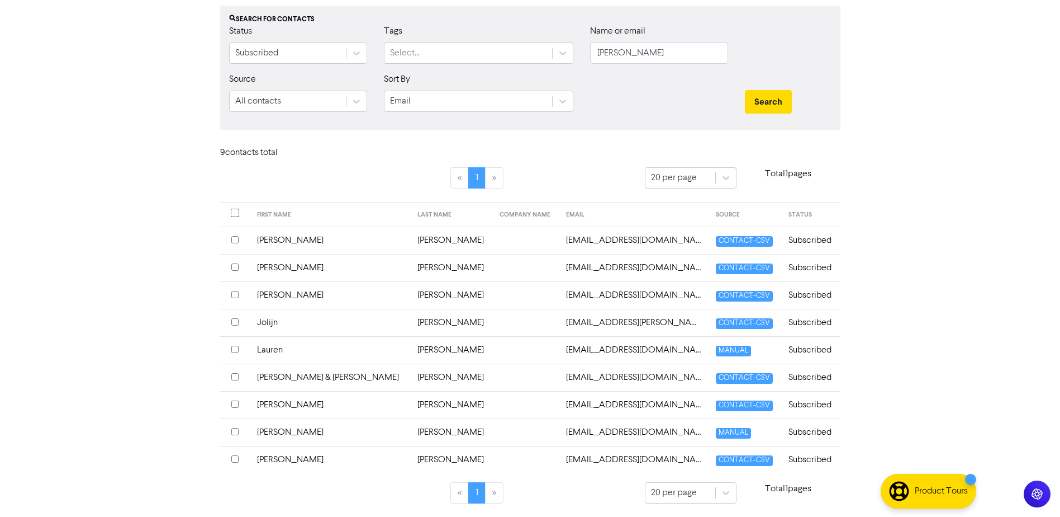
click at [277, 373] on td "[PERSON_NAME] & [PERSON_NAME]" at bounding box center [330, 376] width 160 height 27
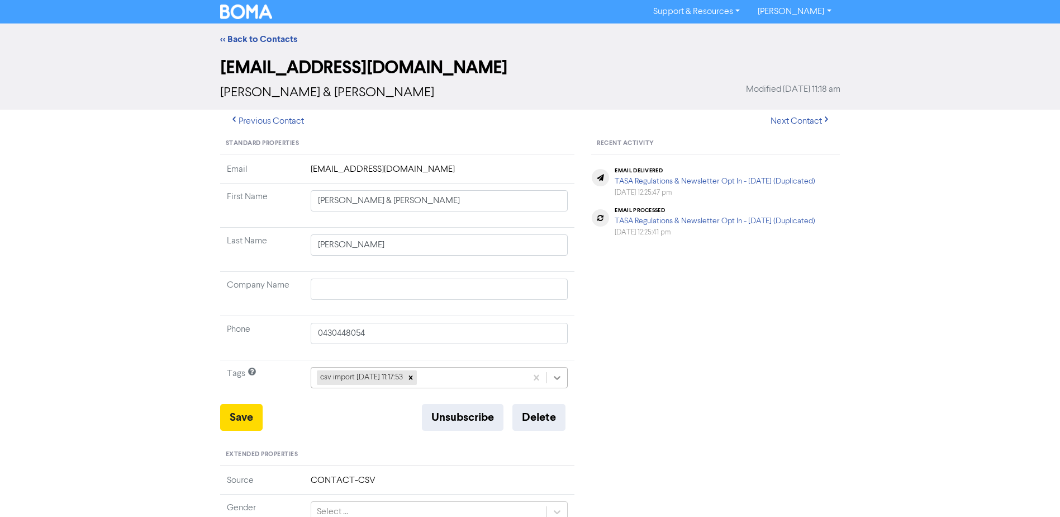
click at [557, 375] on icon at bounding box center [557, 377] width 11 height 11
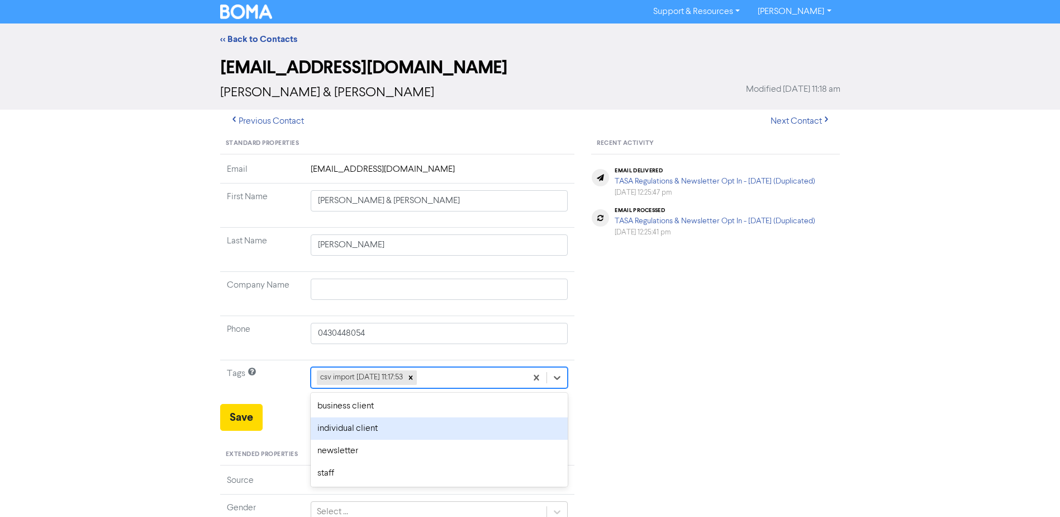
click at [395, 430] on div "individual client" at bounding box center [440, 428] width 258 height 22
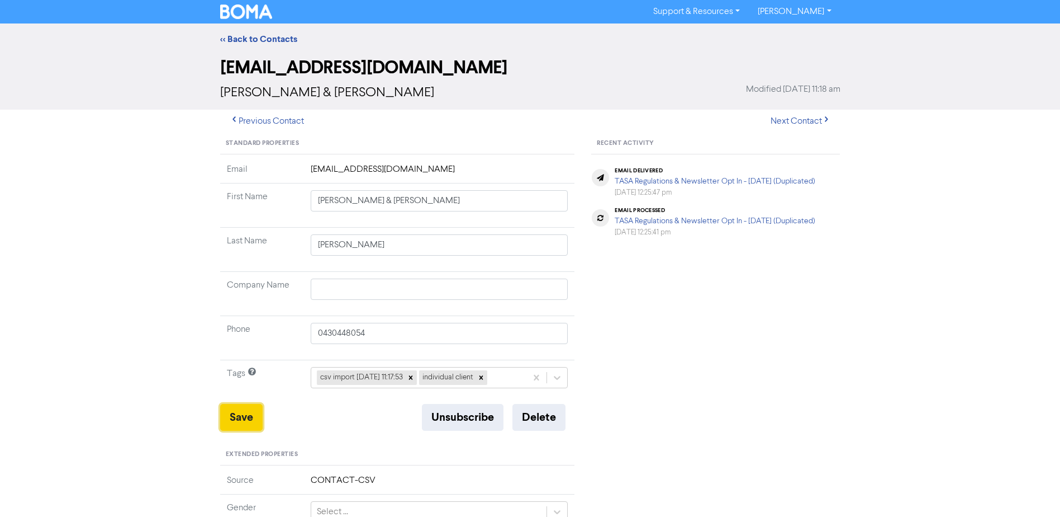
click at [233, 413] on button "Save" at bounding box center [241, 417] width 42 height 27
click at [263, 41] on link "<< Back to Contacts" at bounding box center [258, 39] width 77 height 11
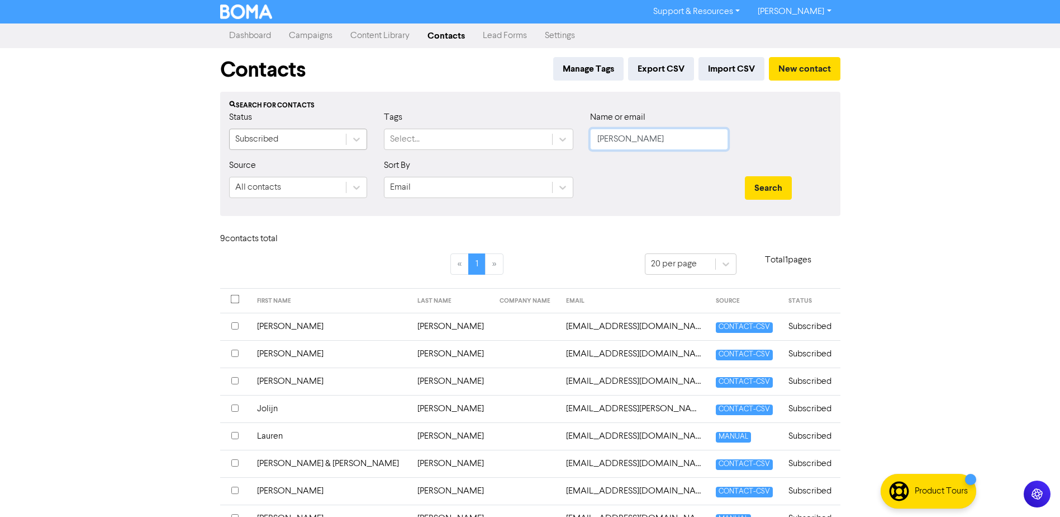
drag, startPoint x: 654, startPoint y: 141, endPoint x: 321, endPoint y: 141, distance: 332.6
click at [452, 145] on div "Status Subscribed Tags Select... Name or email [PERSON_NAME]" at bounding box center [530, 135] width 619 height 48
click at [745, 176] on button "Search" at bounding box center [768, 187] width 47 height 23
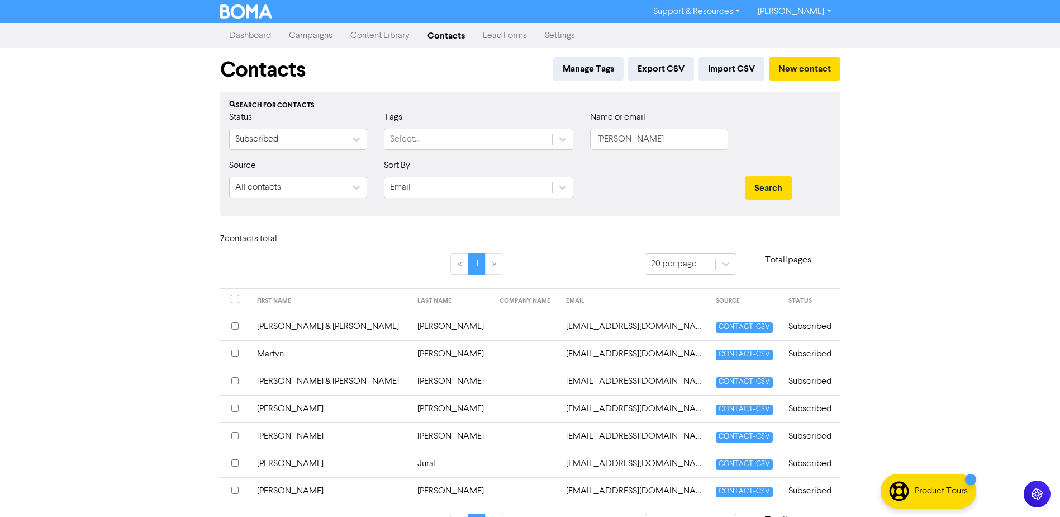
click at [277, 354] on td "Martyn" at bounding box center [330, 353] width 160 height 27
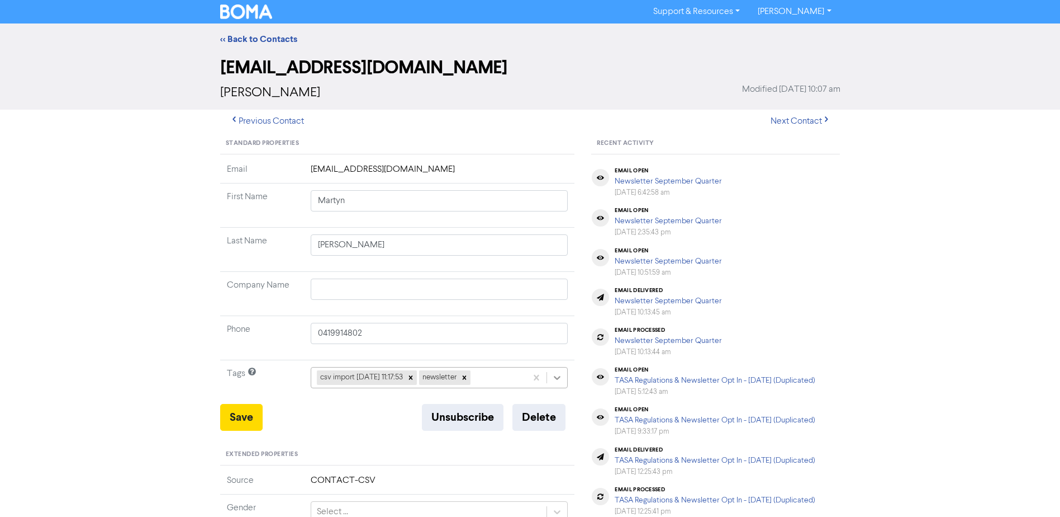
click at [556, 378] on icon at bounding box center [558, 378] width 7 height 4
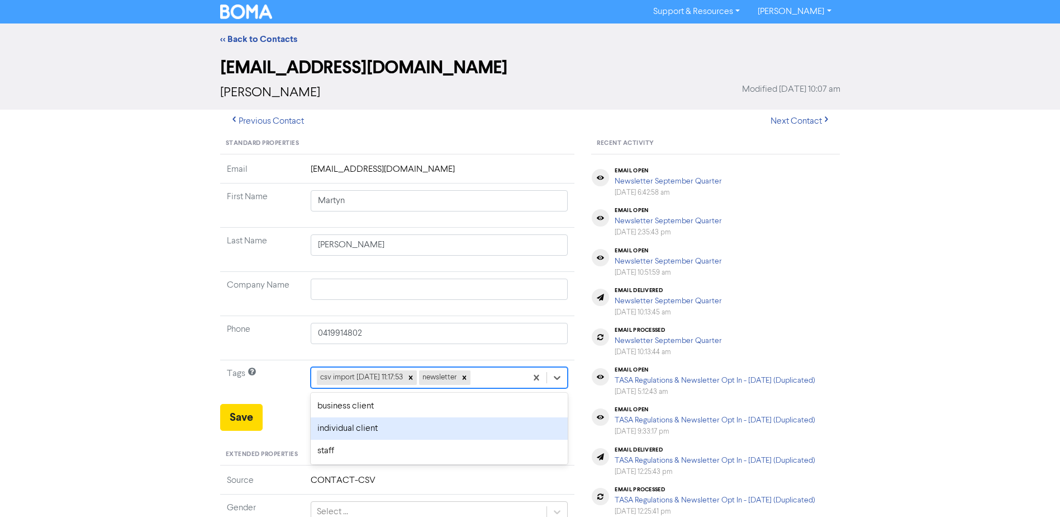
click at [417, 425] on div "individual client" at bounding box center [440, 428] width 258 height 22
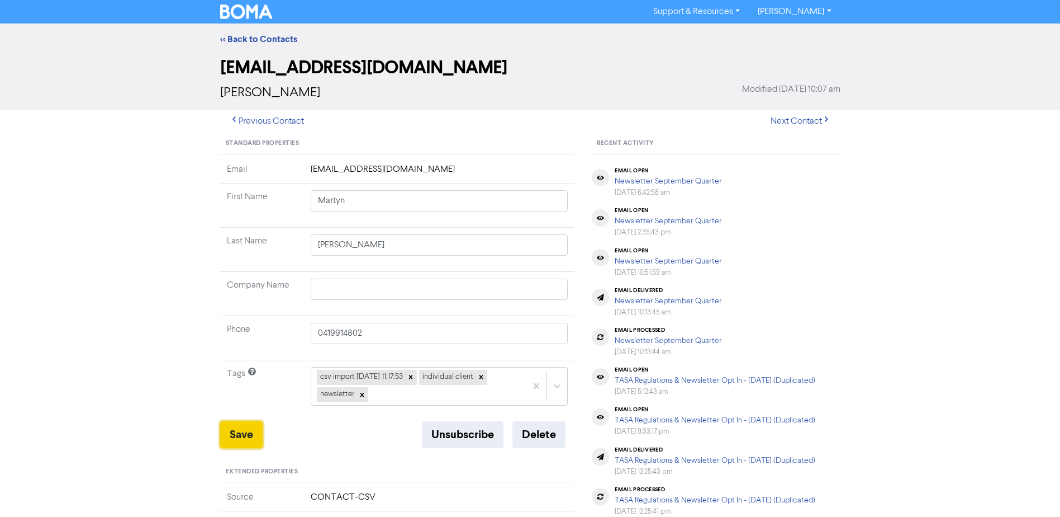
click at [237, 434] on button "Save" at bounding box center [241, 434] width 42 height 27
click at [258, 34] on link "<< Back to Contacts" at bounding box center [258, 39] width 77 height 11
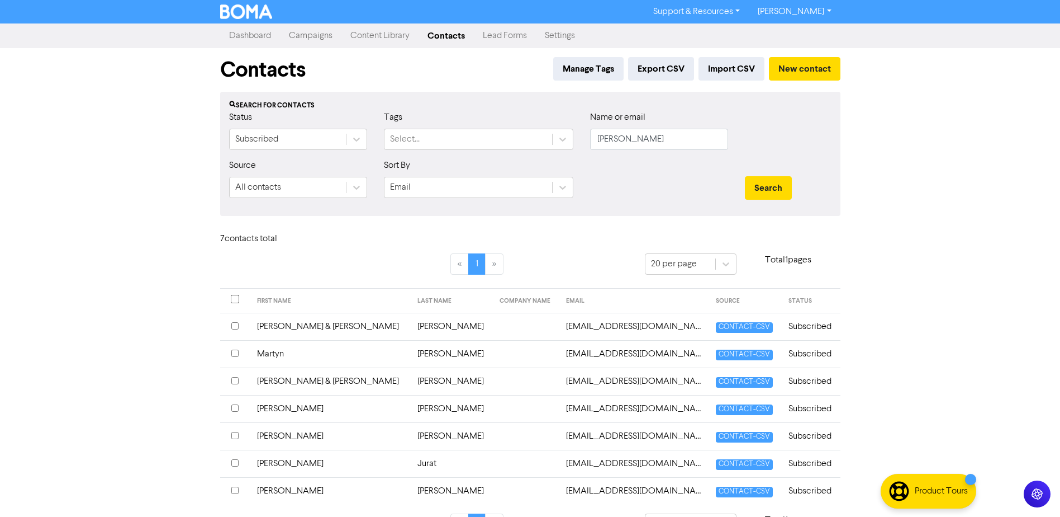
click at [274, 406] on td "[PERSON_NAME]" at bounding box center [330, 408] width 160 height 27
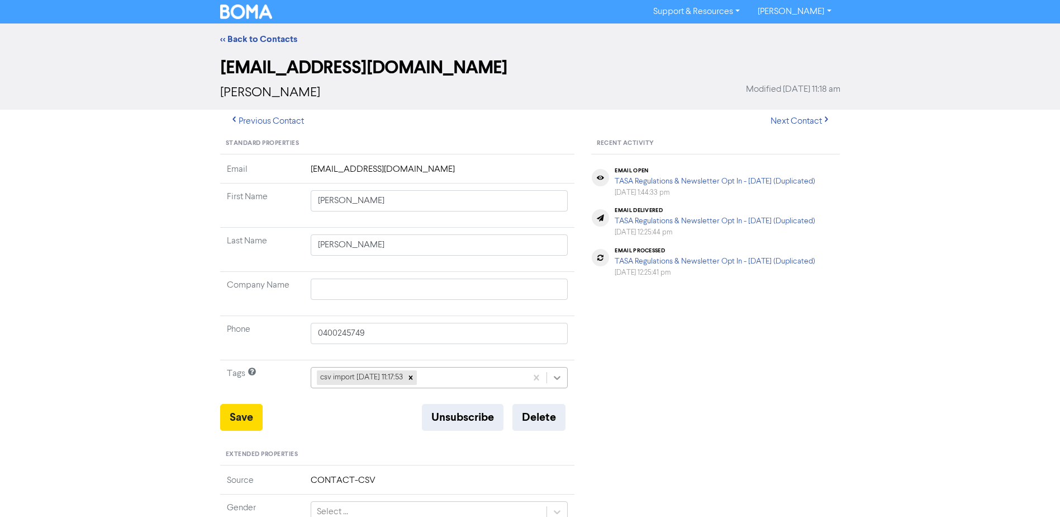
click at [556, 374] on icon at bounding box center [557, 377] width 11 height 11
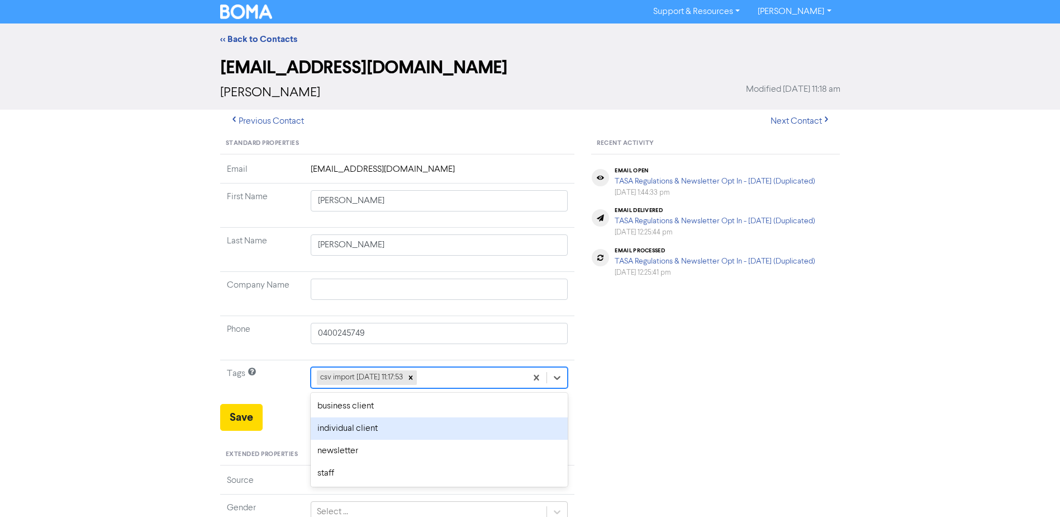
click at [348, 429] on div "individual client" at bounding box center [440, 428] width 258 height 22
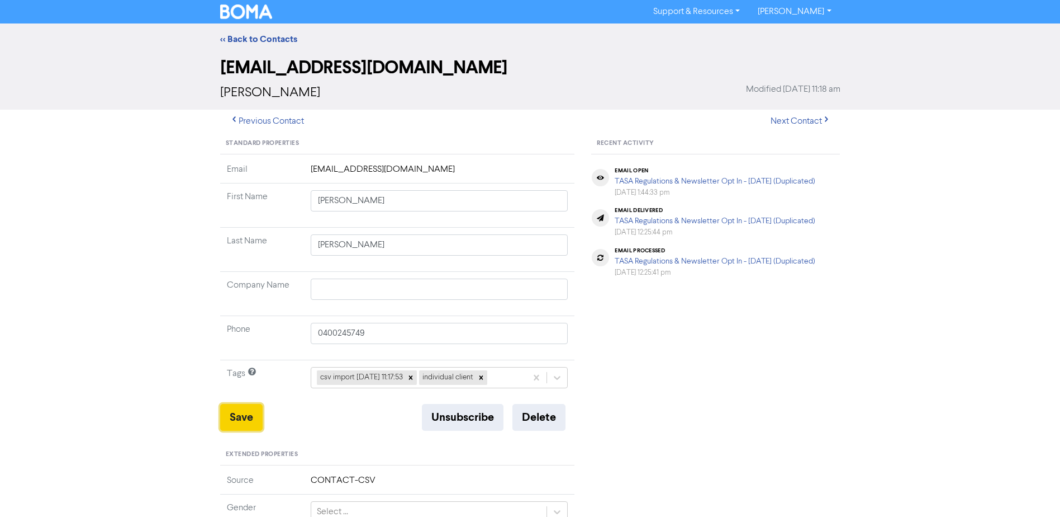
click at [250, 414] on button "Save" at bounding box center [241, 417] width 42 height 27
click at [282, 36] on link "<< Back to Contacts" at bounding box center [258, 39] width 77 height 11
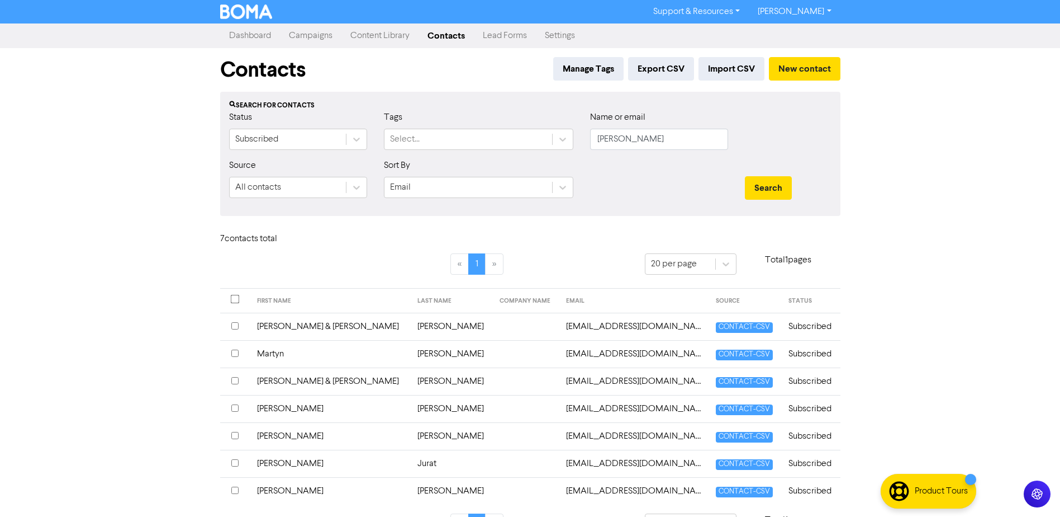
click at [307, 379] on td "[PERSON_NAME] & [PERSON_NAME]" at bounding box center [330, 380] width 160 height 27
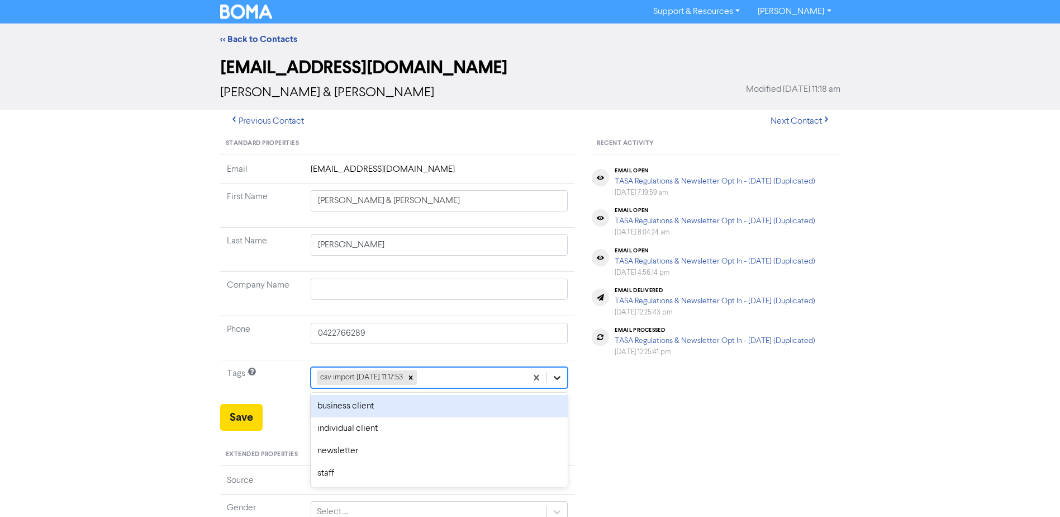
click at [553, 378] on icon at bounding box center [557, 377] width 11 height 11
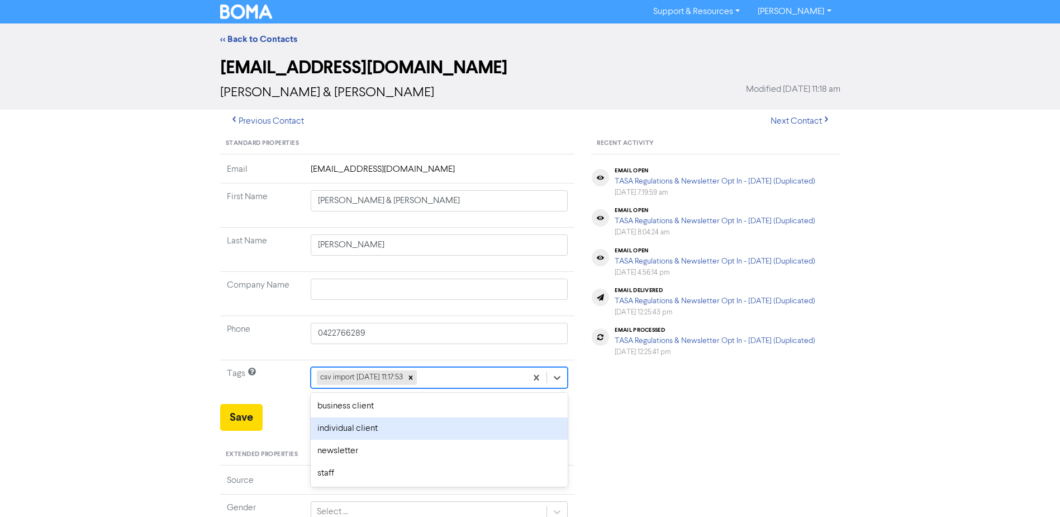
click at [357, 427] on div "individual client" at bounding box center [440, 428] width 258 height 22
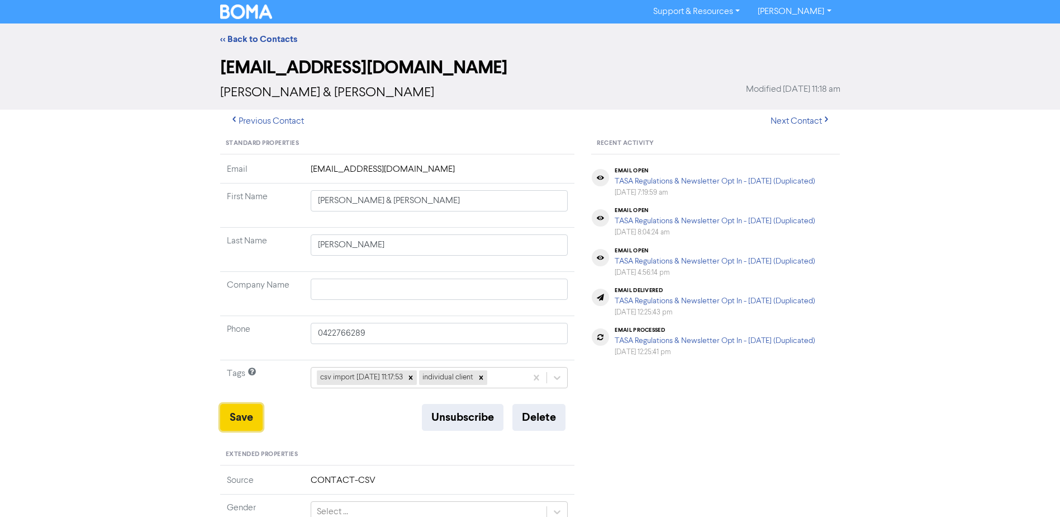
click at [238, 420] on button "Save" at bounding box center [241, 417] width 42 height 27
click at [276, 32] on div "<< Back to Contacts" at bounding box center [530, 38] width 637 height 13
click at [275, 33] on div "<< Back to Contacts" at bounding box center [530, 38] width 637 height 13
drag, startPoint x: 275, startPoint y: 33, endPoint x: 222, endPoint y: 42, distance: 53.9
click at [222, 42] on link "<< Back to Contacts" at bounding box center [258, 39] width 77 height 11
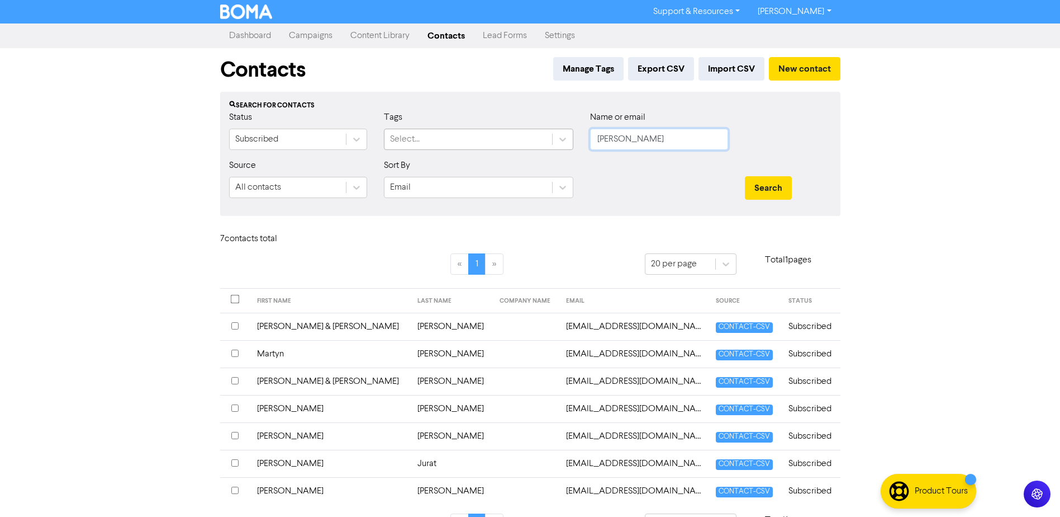
drag, startPoint x: 659, startPoint y: 145, endPoint x: 412, endPoint y: 144, distance: 246.5
click at [505, 145] on div "Status Subscribed Tags Select... Name or email [PERSON_NAME]" at bounding box center [530, 135] width 619 height 48
click at [745, 176] on button "Search" at bounding box center [768, 187] width 47 height 23
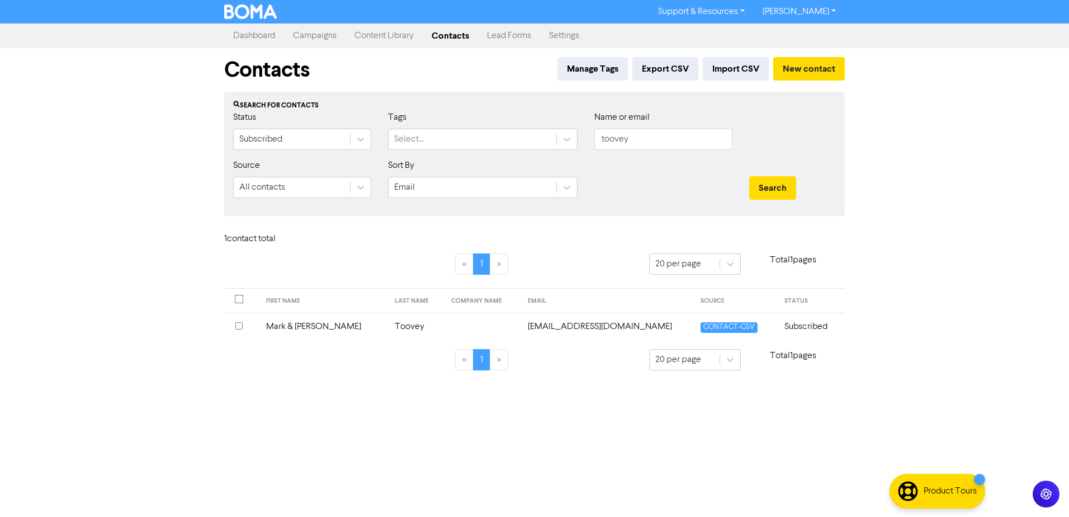
click at [321, 326] on td "Mark & [PERSON_NAME]" at bounding box center [323, 325] width 129 height 27
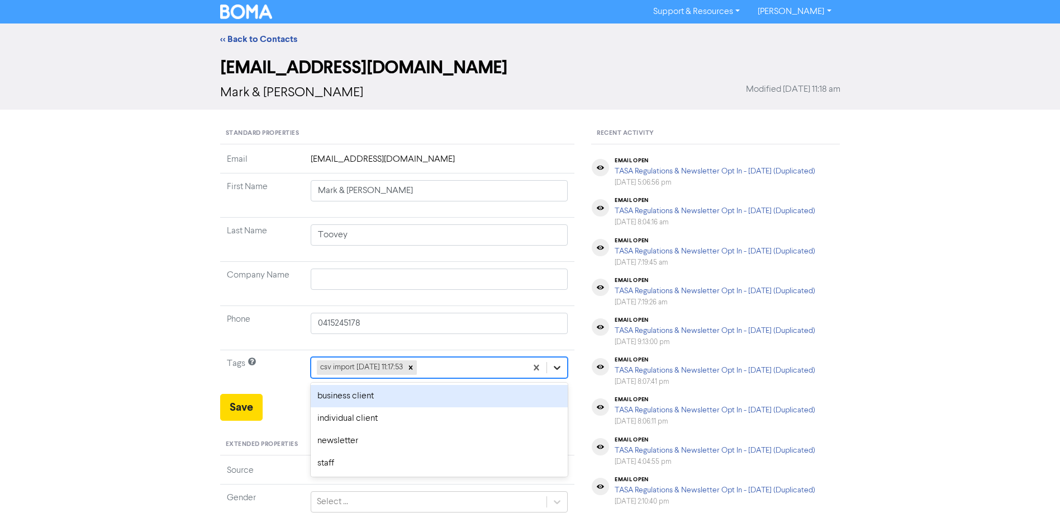
click at [555, 366] on icon at bounding box center [557, 367] width 11 height 11
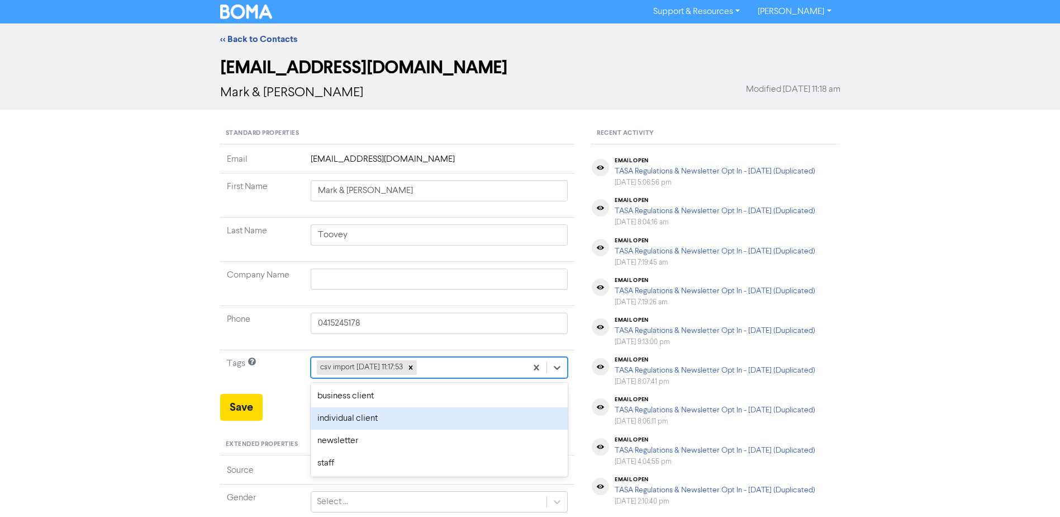
click at [401, 413] on div "individual client" at bounding box center [440, 418] width 258 height 22
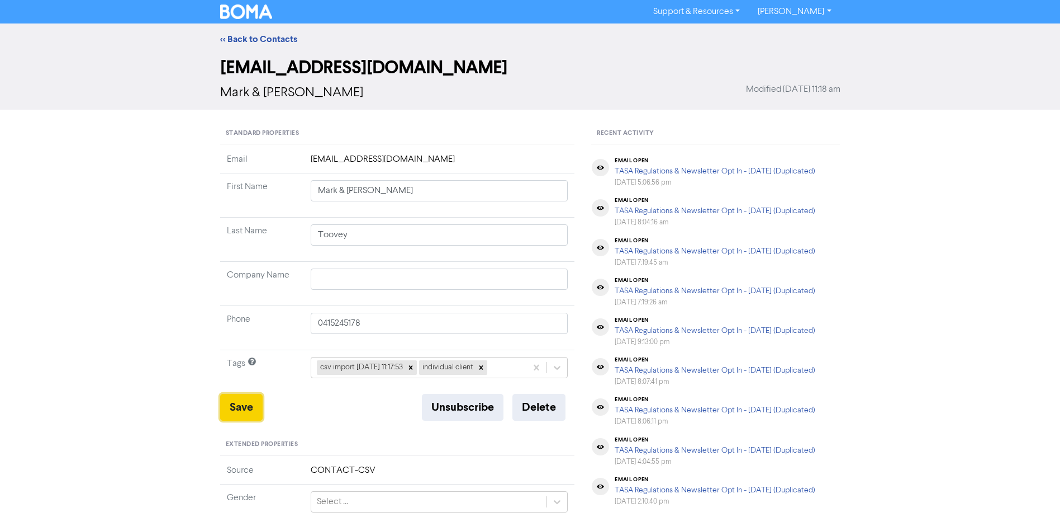
click at [240, 409] on button "Save" at bounding box center [241, 407] width 42 height 27
click at [271, 40] on link "<< Back to Contacts" at bounding box center [258, 39] width 77 height 11
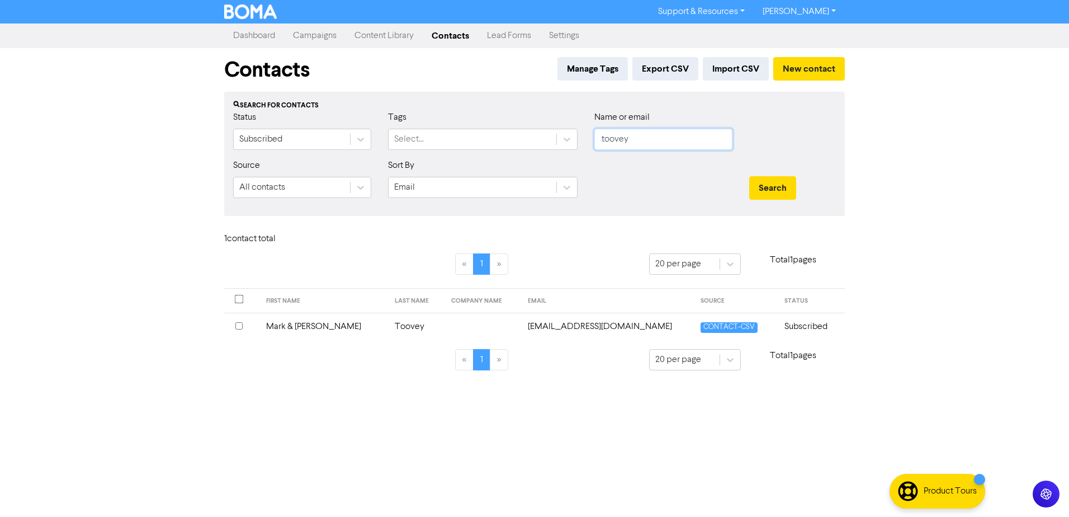
drag, startPoint x: 591, startPoint y: 142, endPoint x: 412, endPoint y: 130, distance: 179.3
click at [499, 137] on div "Status Subscribed Tags Select... Name or email toovey" at bounding box center [534, 135] width 619 height 48
click at [749, 176] on button "Search" at bounding box center [772, 187] width 47 height 23
click at [285, 324] on td "[PERSON_NAME]" at bounding box center [312, 325] width 101 height 27
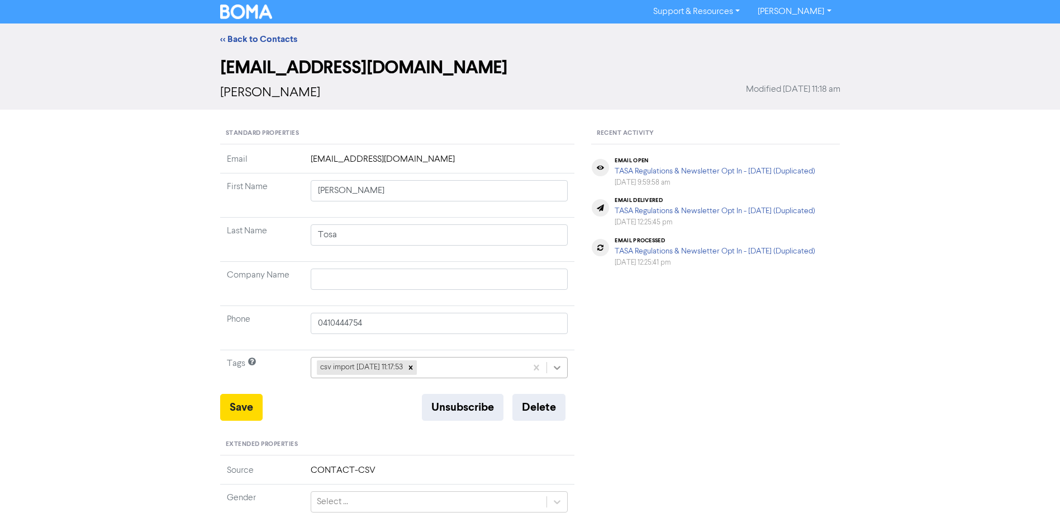
click at [549, 369] on div at bounding box center [557, 367] width 20 height 20
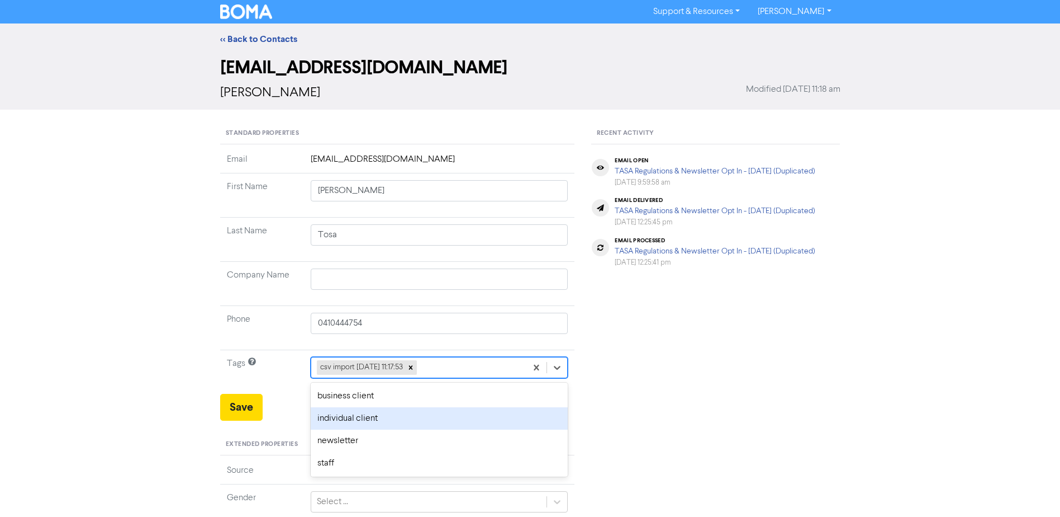
click at [401, 425] on div "individual client" at bounding box center [440, 418] width 258 height 22
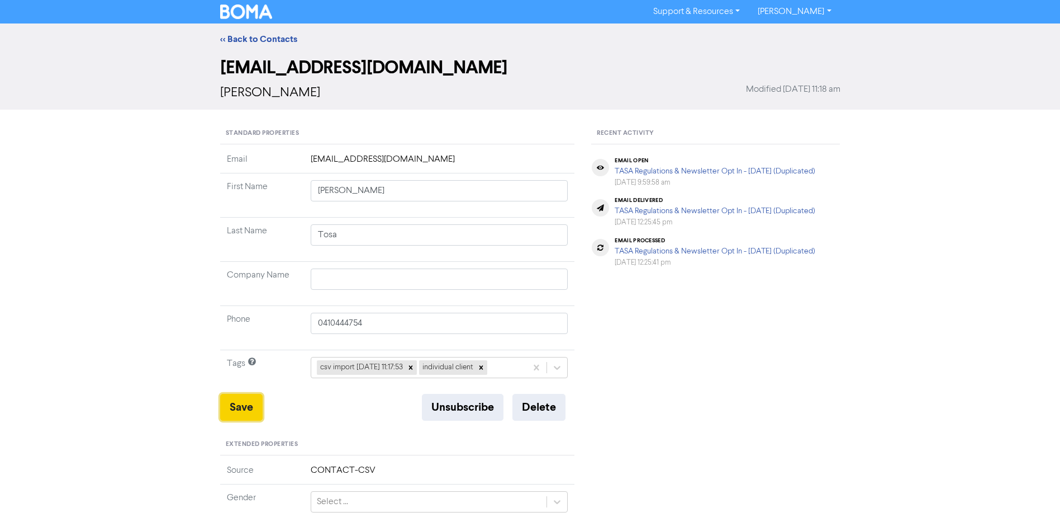
click at [239, 406] on button "Save" at bounding box center [241, 407] width 42 height 27
click at [270, 39] on link "<< Back to Contacts" at bounding box center [258, 39] width 77 height 11
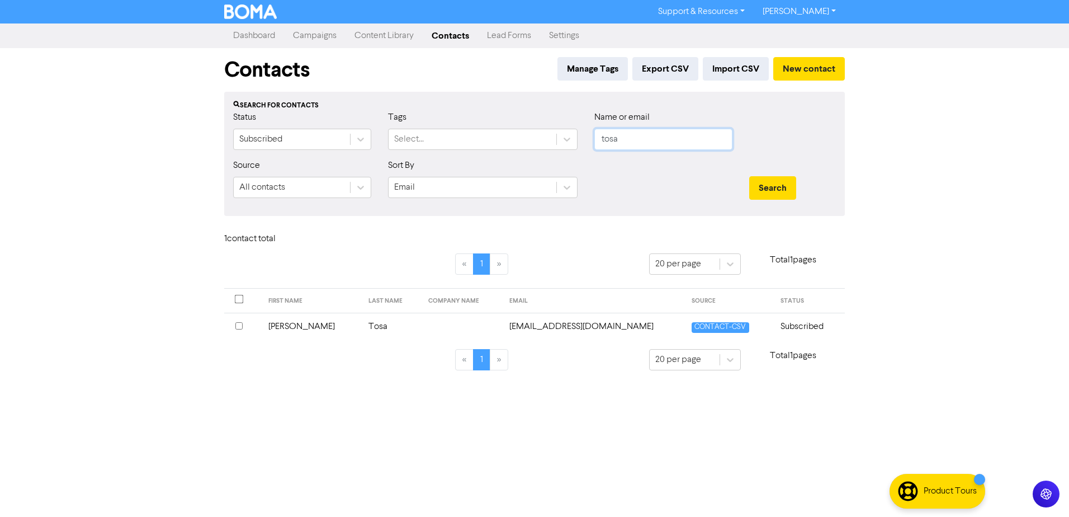
drag, startPoint x: 626, startPoint y: 131, endPoint x: 530, endPoint y: 154, distance: 98.3
click at [553, 148] on div "Status Subscribed Tags Select... Name or email tosa" at bounding box center [534, 135] width 619 height 48
click at [749, 176] on button "Search" at bounding box center [772, 187] width 47 height 23
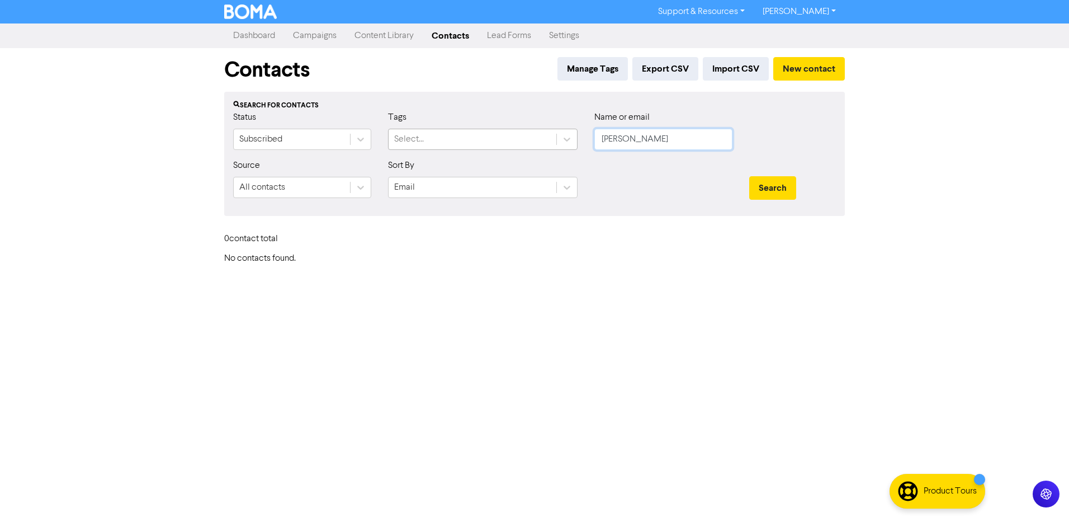
drag, startPoint x: 675, startPoint y: 142, endPoint x: 472, endPoint y: 142, distance: 203.5
click at [495, 142] on div "Status Subscribed Tags Select... Name or email [PERSON_NAME]" at bounding box center [534, 135] width 619 height 48
click at [749, 176] on button "Search" at bounding box center [772, 187] width 47 height 23
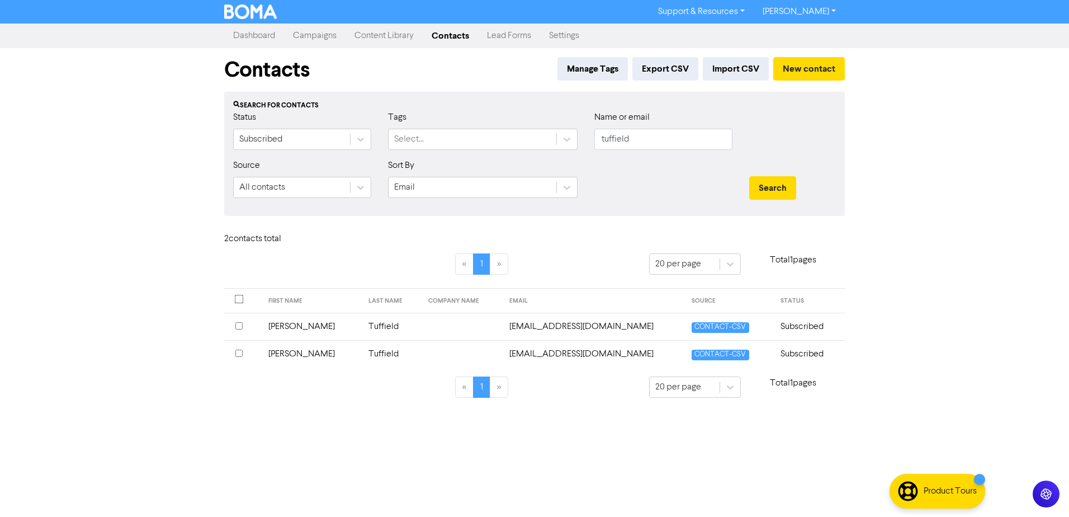
click at [295, 356] on td "[PERSON_NAME]" at bounding box center [312, 353] width 101 height 27
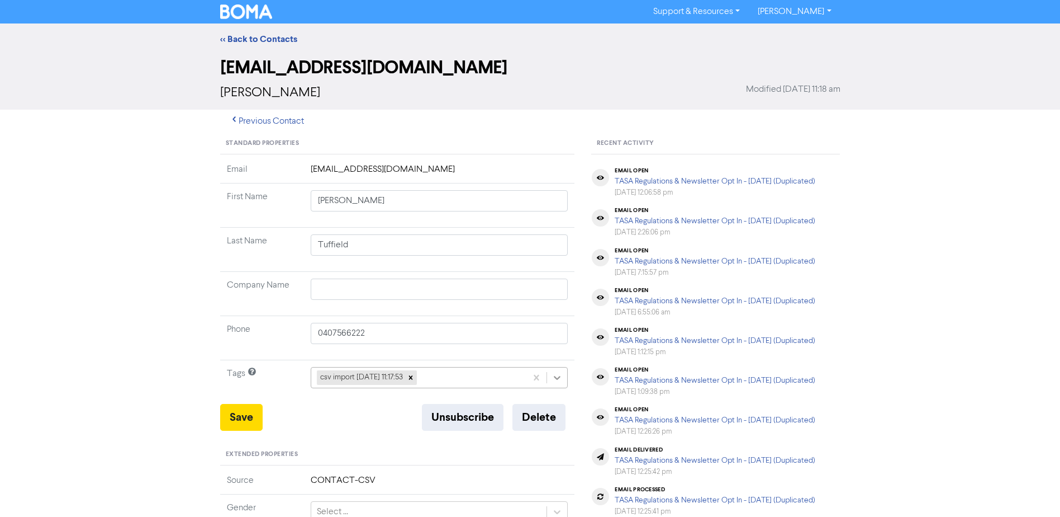
click at [558, 380] on icon at bounding box center [558, 378] width 7 height 4
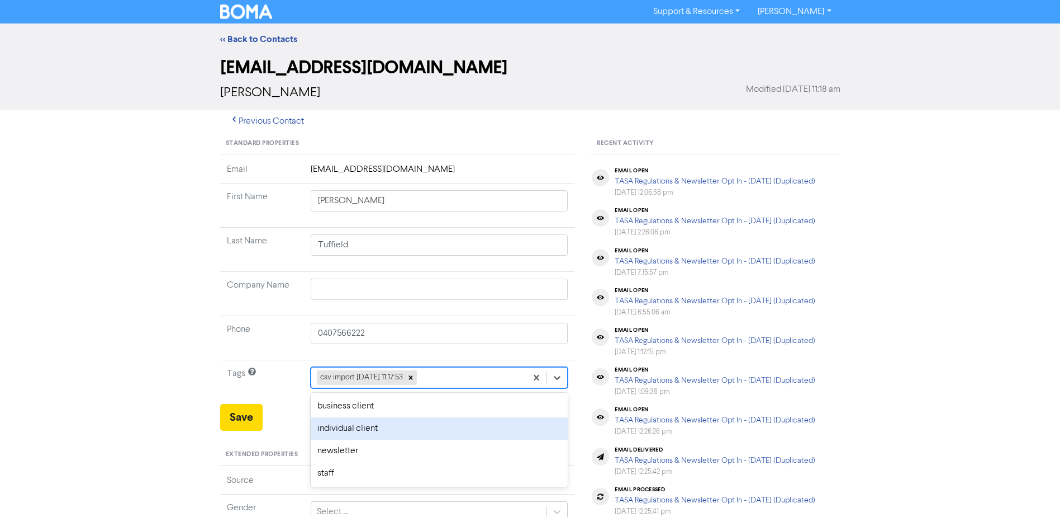
click at [334, 424] on div "individual client" at bounding box center [440, 428] width 258 height 22
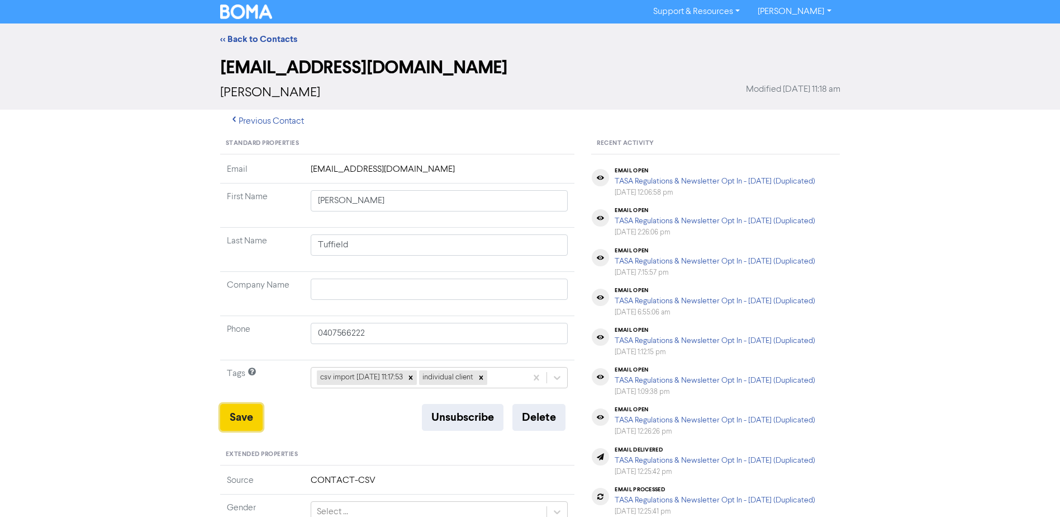
click at [245, 414] on button "Save" at bounding box center [241, 417] width 42 height 27
click at [274, 36] on link "<< Back to Contacts" at bounding box center [258, 39] width 77 height 11
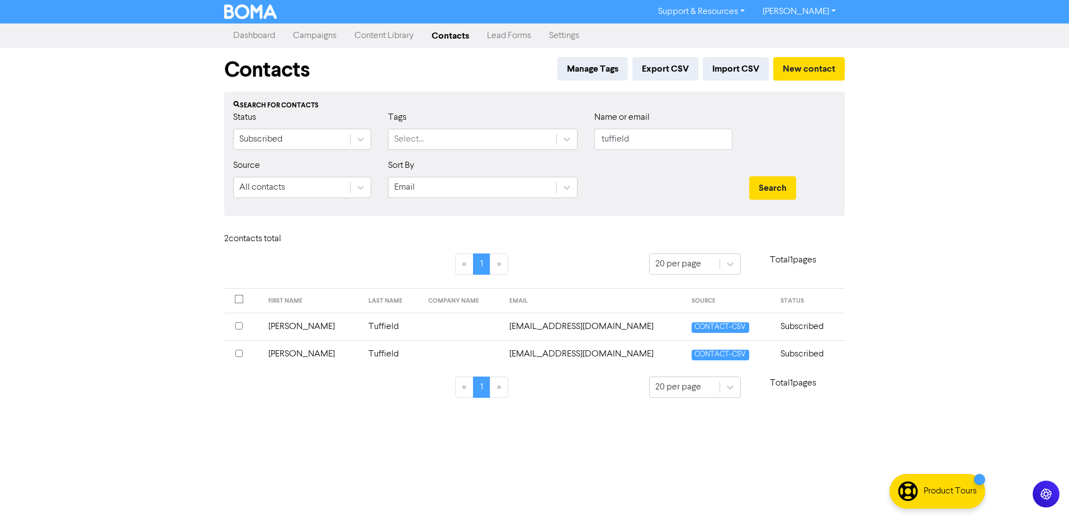
click at [282, 328] on td "[PERSON_NAME]" at bounding box center [312, 325] width 101 height 27
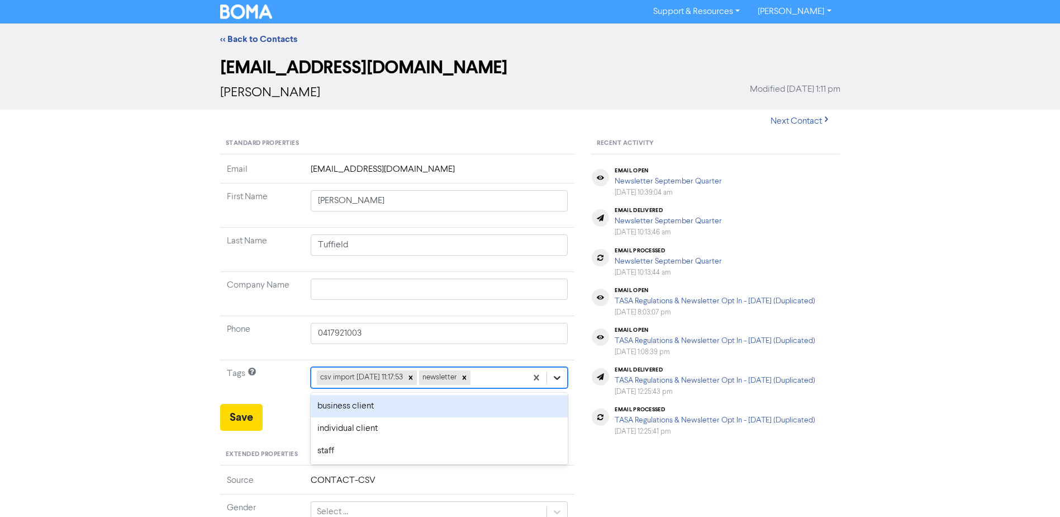
click at [550, 380] on div at bounding box center [557, 377] width 20 height 20
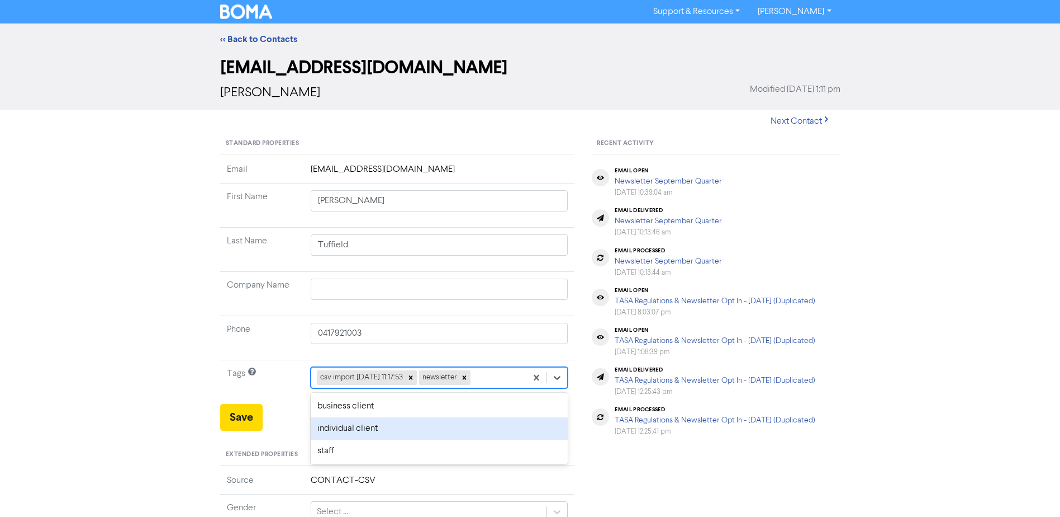
click at [343, 429] on div "individual client" at bounding box center [440, 428] width 258 height 22
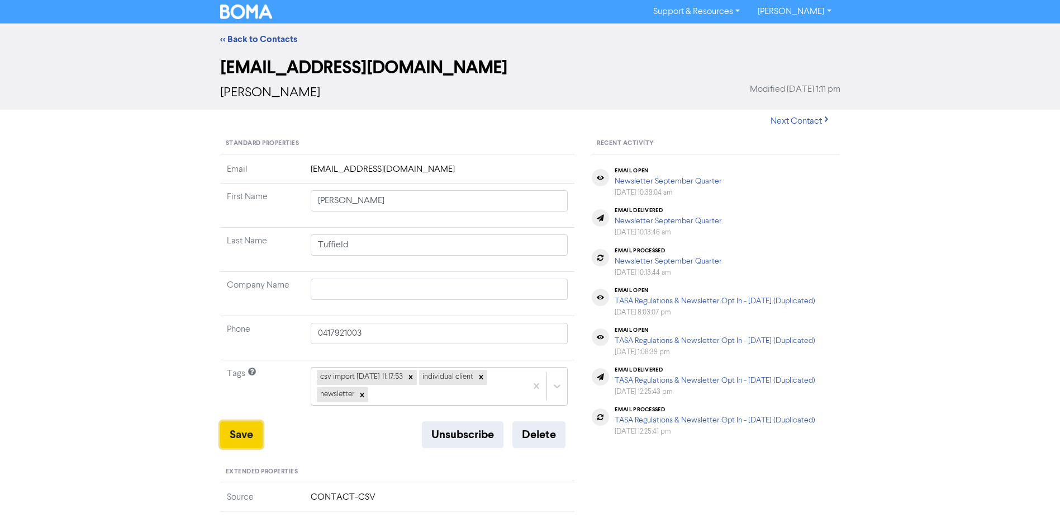
click at [232, 429] on button "Save" at bounding box center [241, 434] width 42 height 27
click at [265, 36] on link "<< Back to Contacts" at bounding box center [258, 39] width 77 height 11
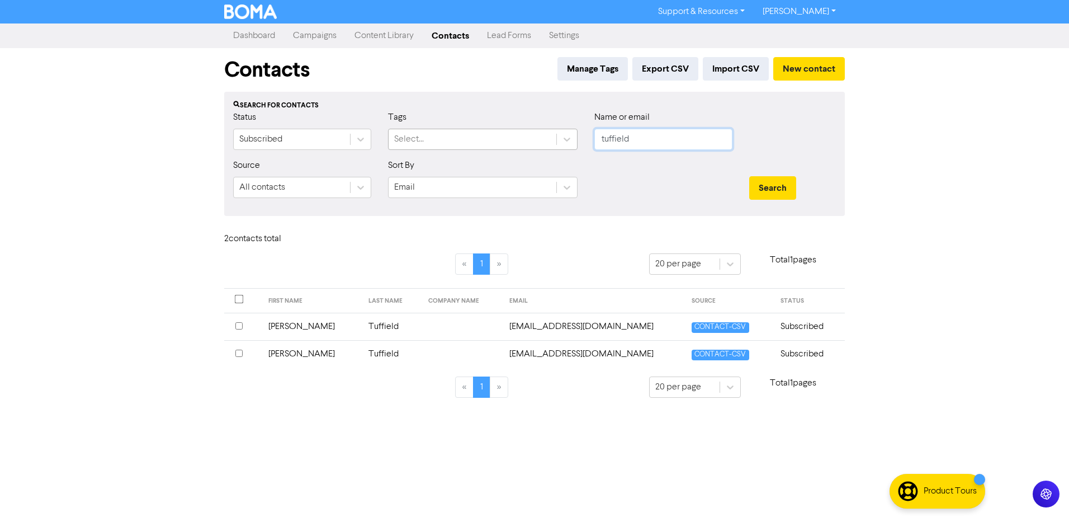
drag, startPoint x: 656, startPoint y: 140, endPoint x: 479, endPoint y: 149, distance: 177.4
click at [521, 149] on div "Status Subscribed Tags Select... Name or email tuffield" at bounding box center [534, 135] width 619 height 48
click at [749, 176] on button "Search" at bounding box center [772, 187] width 47 height 23
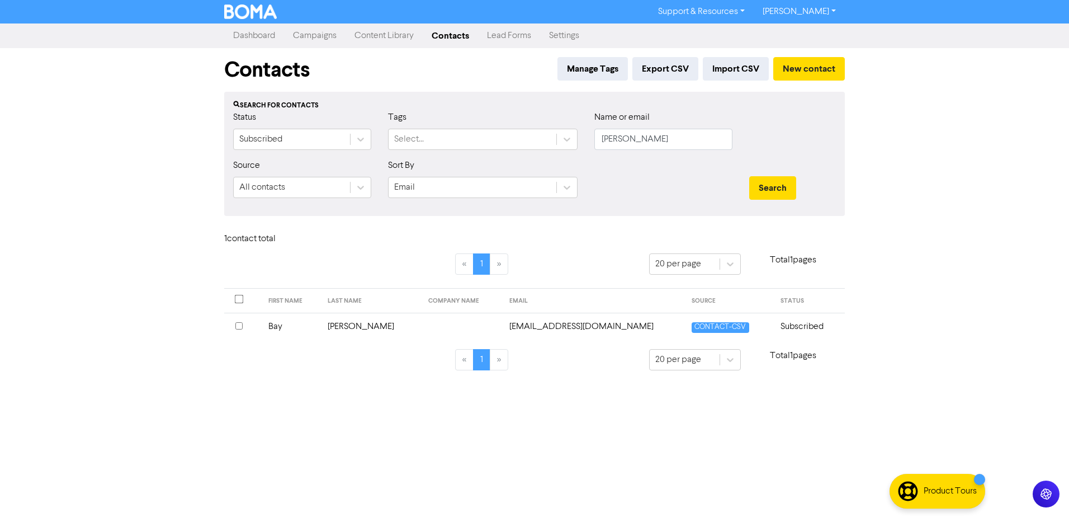
click at [283, 326] on td "Bay" at bounding box center [292, 325] width 60 height 27
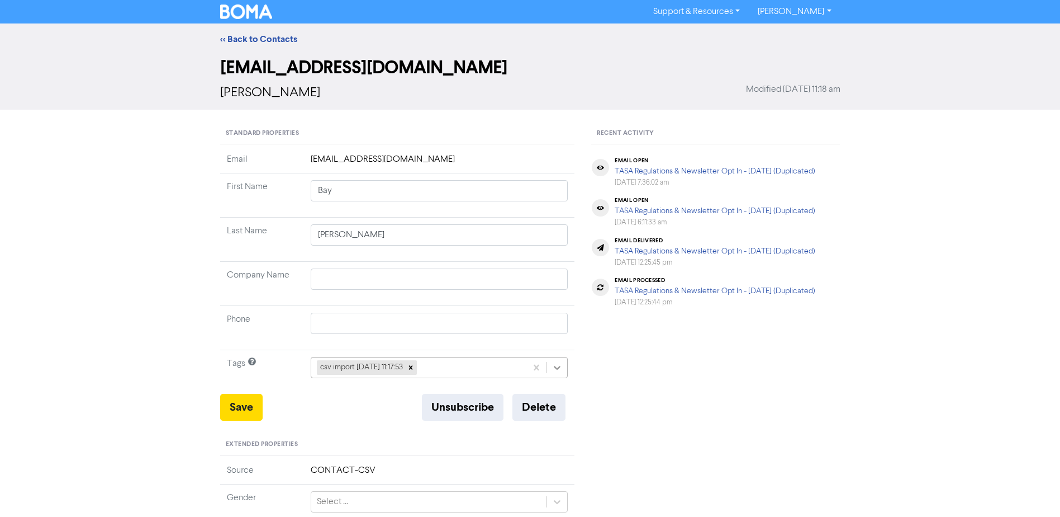
click at [562, 370] on icon at bounding box center [557, 367] width 11 height 11
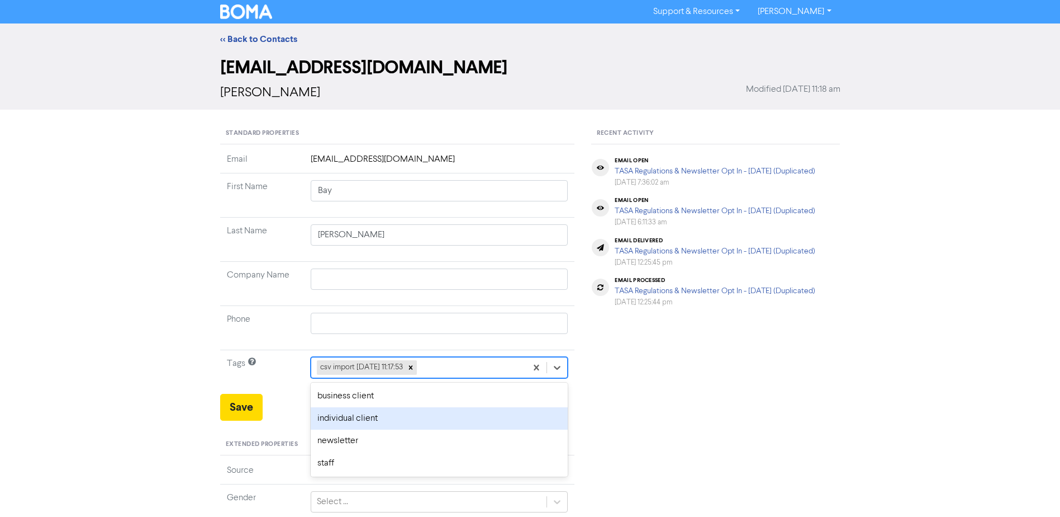
click at [428, 410] on div "individual client" at bounding box center [440, 418] width 258 height 22
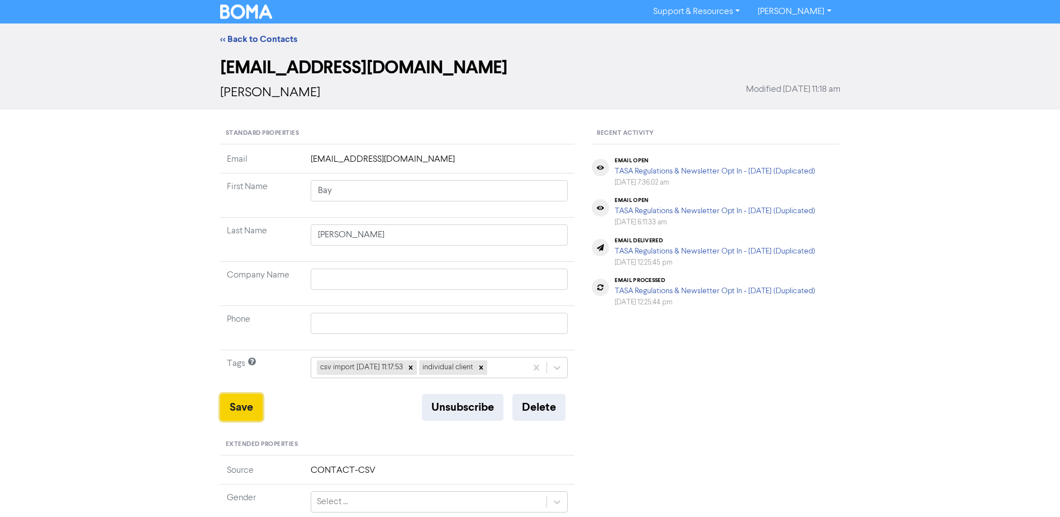
click at [244, 405] on button "Save" at bounding box center [241, 407] width 42 height 27
click at [242, 35] on link "<< Back to Contacts" at bounding box center [258, 39] width 77 height 11
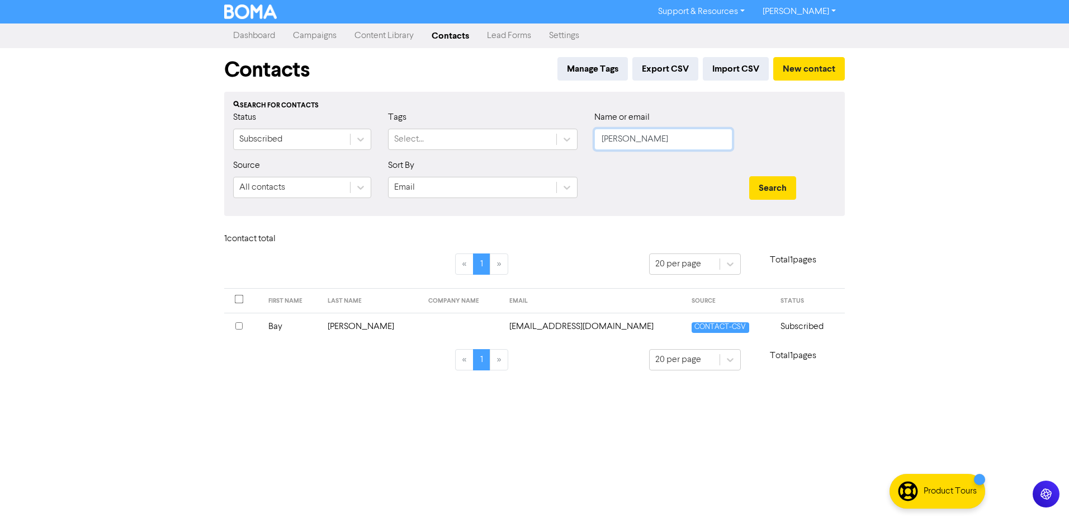
drag, startPoint x: 660, startPoint y: 136, endPoint x: 449, endPoint y: 154, distance: 211.0
click at [465, 154] on div "Status Subscribed Tags Select... Name or email [PERSON_NAME]" at bounding box center [534, 135] width 619 height 48
click at [749, 176] on button "Search" at bounding box center [772, 187] width 47 height 23
click at [290, 329] on td "[PERSON_NAME]" at bounding box center [306, 325] width 94 height 27
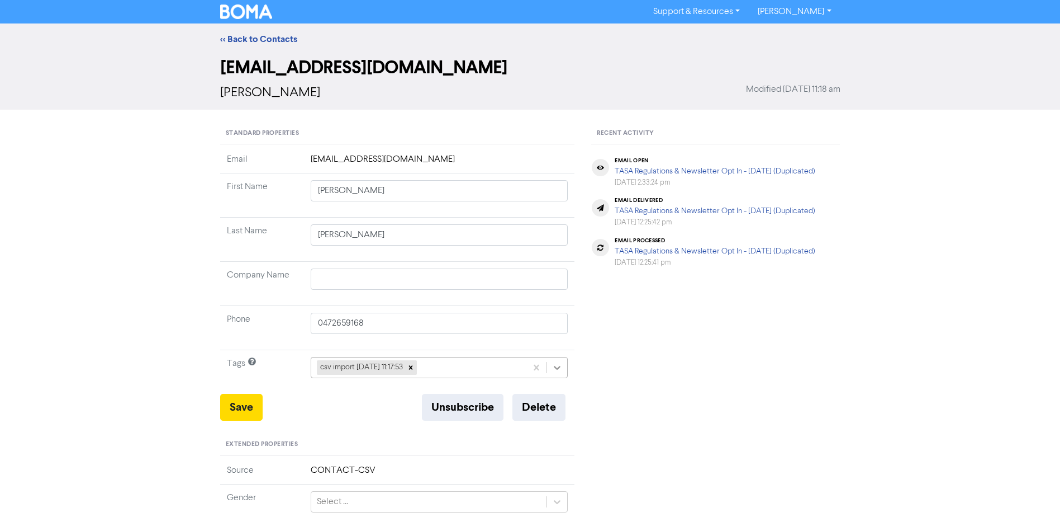
click at [558, 368] on icon at bounding box center [558, 368] width 7 height 4
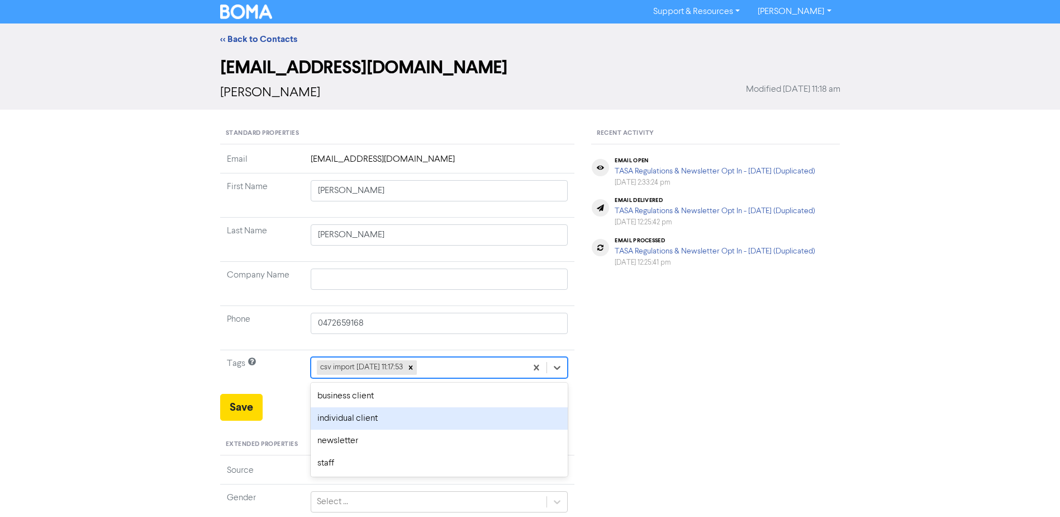
click at [369, 420] on div "individual client" at bounding box center [440, 418] width 258 height 22
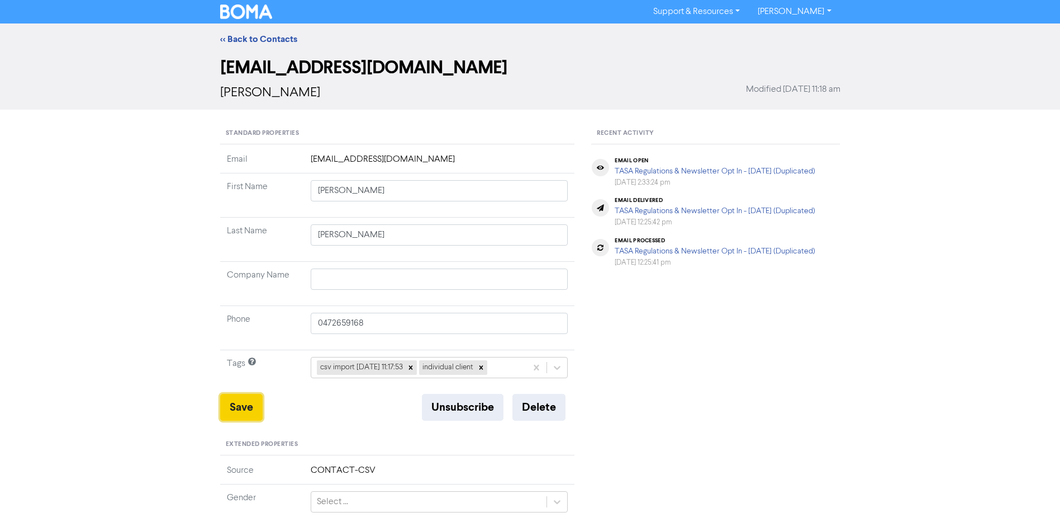
click at [232, 406] on button "Save" at bounding box center [241, 407] width 42 height 27
click at [251, 39] on link "<< Back to Contacts" at bounding box center [258, 39] width 77 height 11
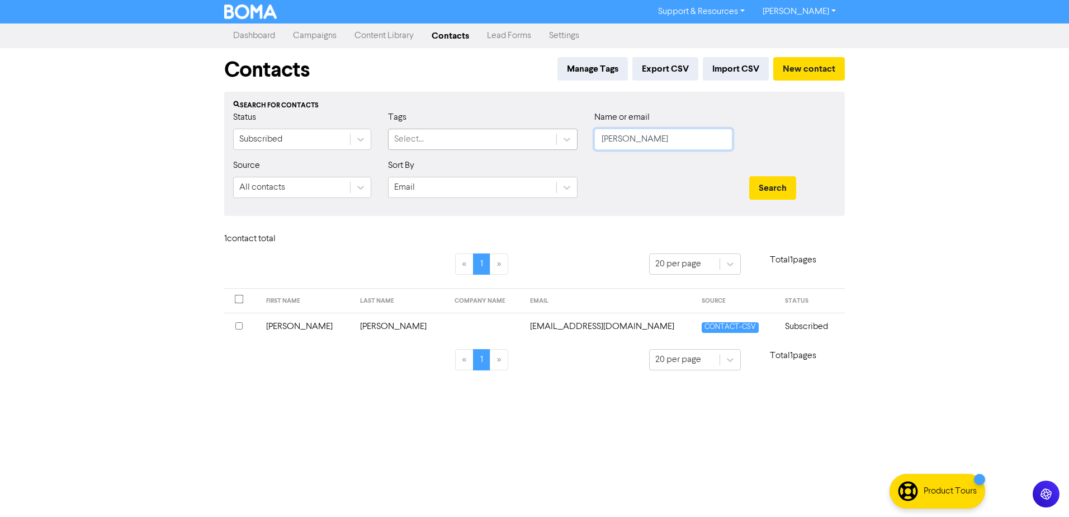
drag, startPoint x: 670, startPoint y: 138, endPoint x: 423, endPoint y: 146, distance: 247.8
click at [458, 146] on div "Status Subscribed Tags Select... Name or email [PERSON_NAME]" at bounding box center [534, 135] width 619 height 48
click at [749, 176] on button "Search" at bounding box center [772, 187] width 47 height 23
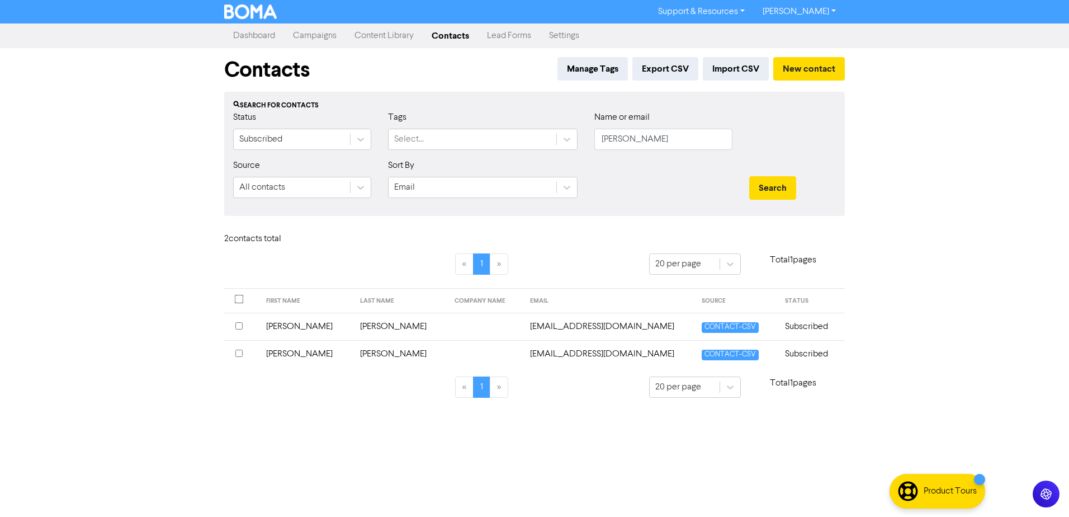
click at [292, 324] on td "[PERSON_NAME]" at bounding box center [306, 325] width 94 height 27
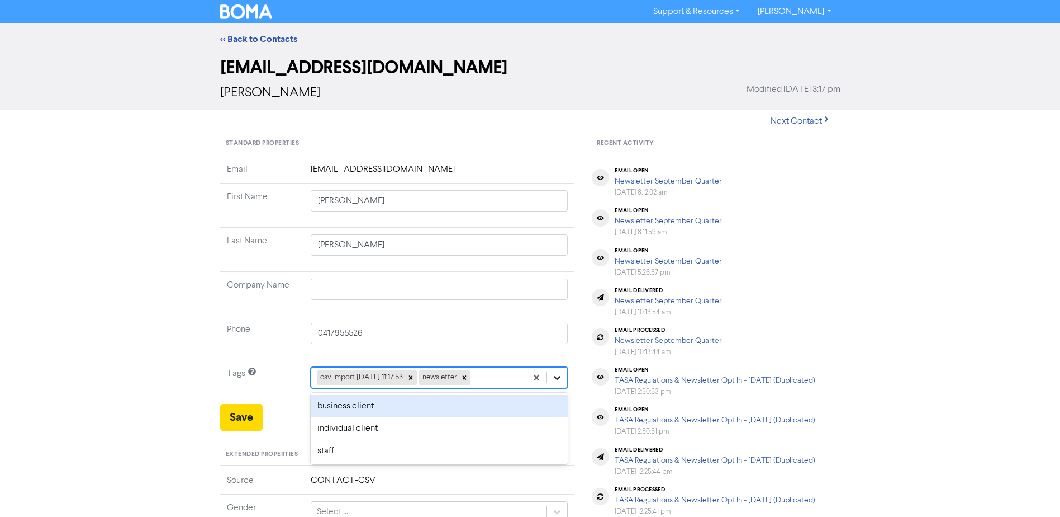
click at [552, 376] on icon at bounding box center [557, 377] width 11 height 11
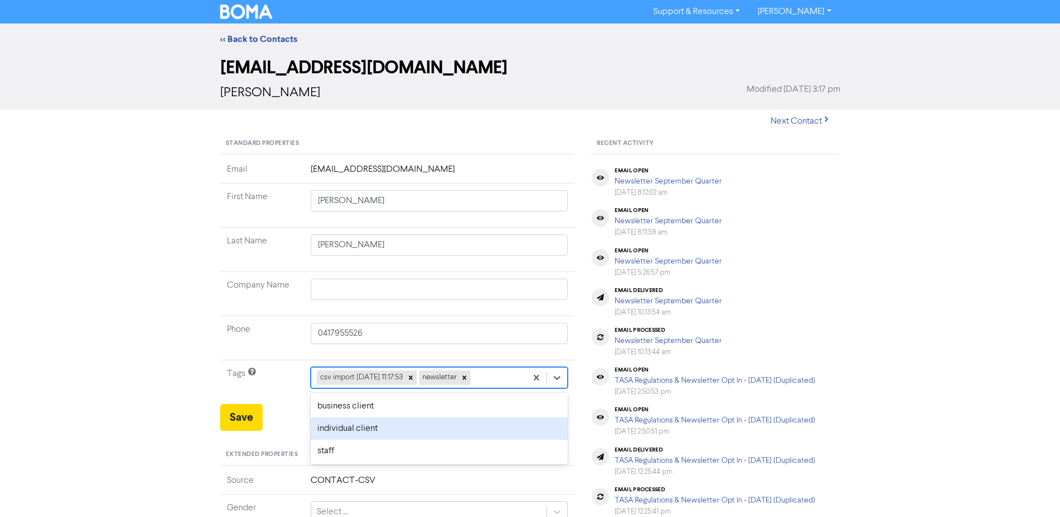
click at [390, 421] on div "individual client" at bounding box center [440, 428] width 258 height 22
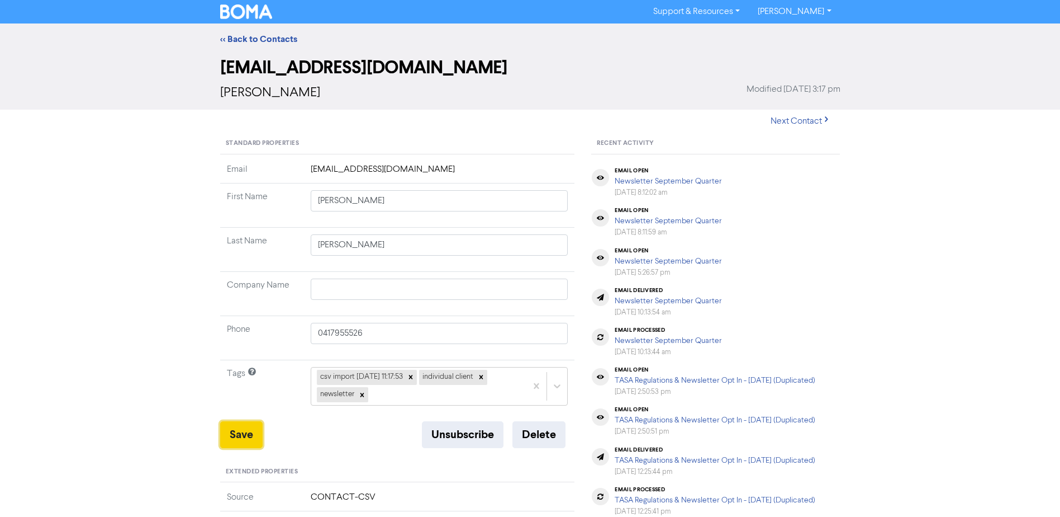
click at [240, 432] on button "Save" at bounding box center [241, 434] width 42 height 27
click at [252, 39] on link "<< Back to Contacts" at bounding box center [258, 39] width 77 height 11
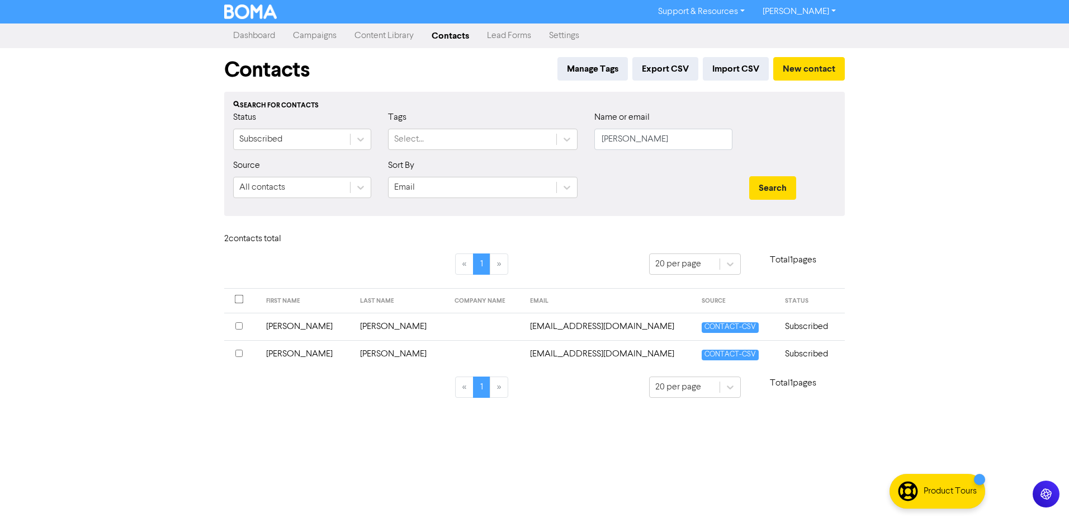
click at [284, 351] on td "[PERSON_NAME]" at bounding box center [306, 353] width 94 height 27
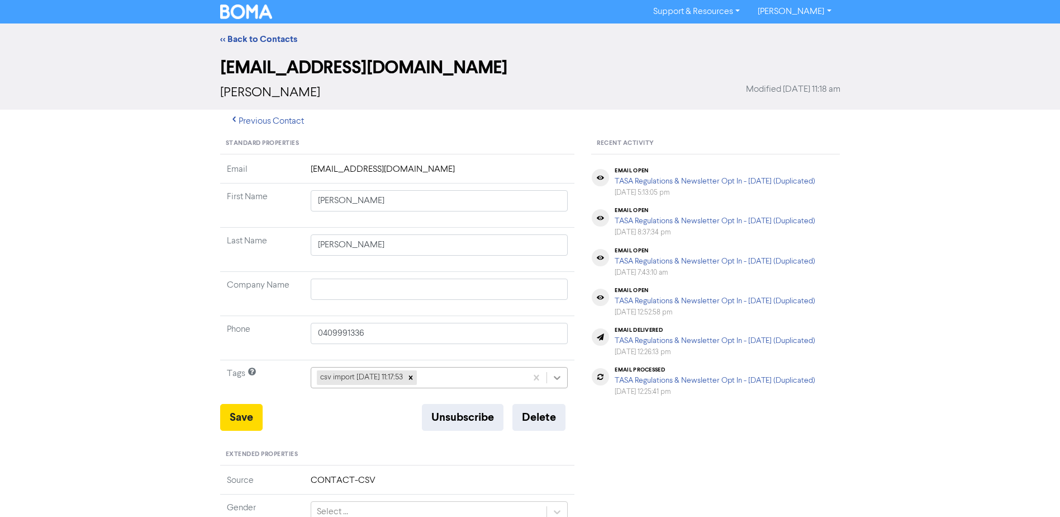
click at [555, 380] on icon at bounding box center [557, 377] width 11 height 11
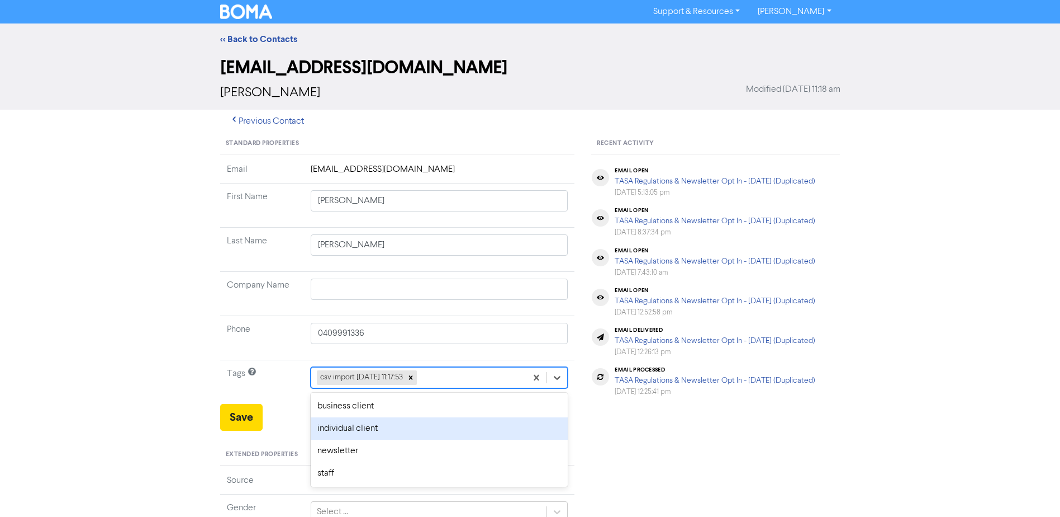
click at [381, 423] on div "individual client" at bounding box center [440, 428] width 258 height 22
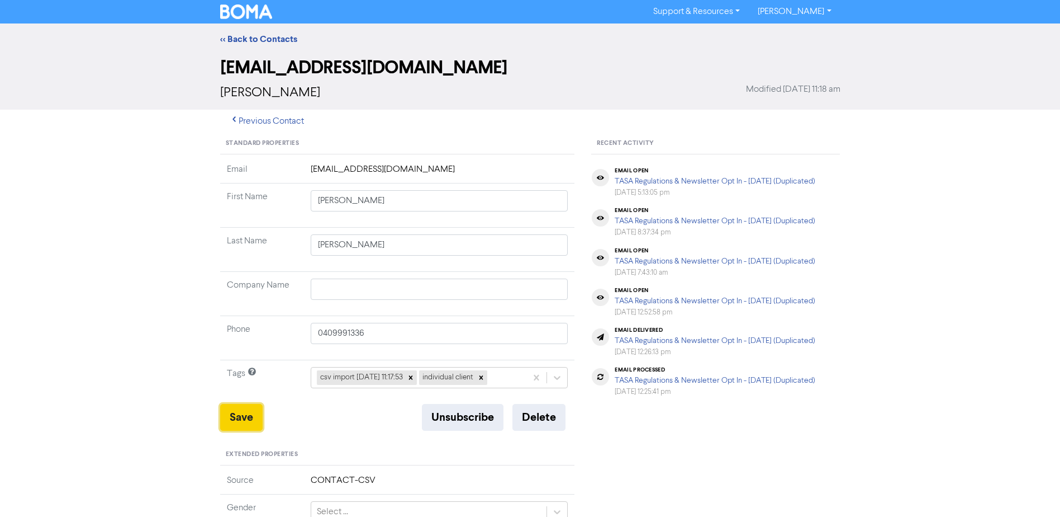
click at [236, 411] on button "Save" at bounding box center [241, 417] width 42 height 27
click at [274, 39] on link "<< Back to Contacts" at bounding box center [258, 39] width 77 height 11
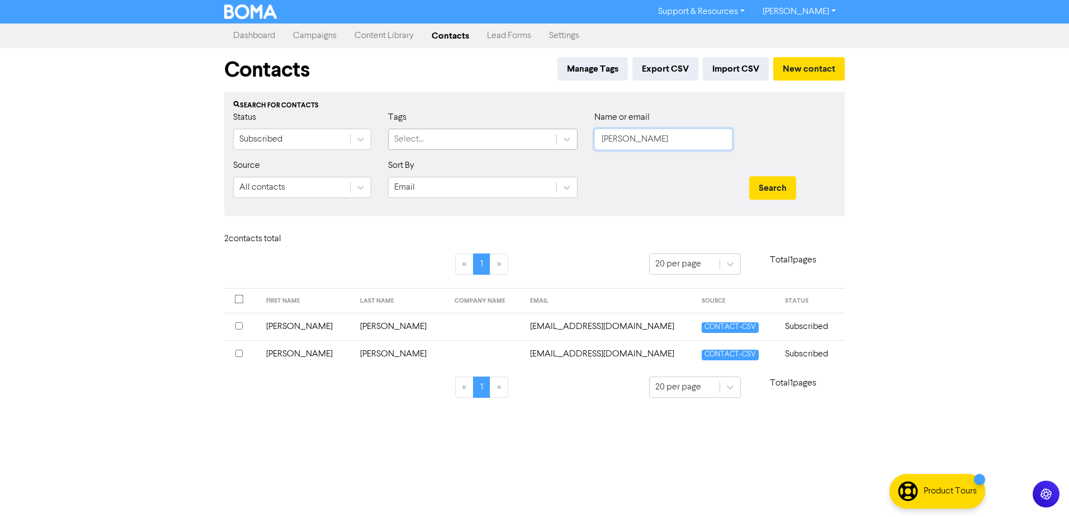
drag, startPoint x: 624, startPoint y: 144, endPoint x: 572, endPoint y: 150, distance: 51.7
click at [585, 148] on div "Status Subscribed Tags Select... Name or email van kann" at bounding box center [534, 135] width 619 height 48
click at [749, 176] on button "Search" at bounding box center [772, 187] width 47 height 23
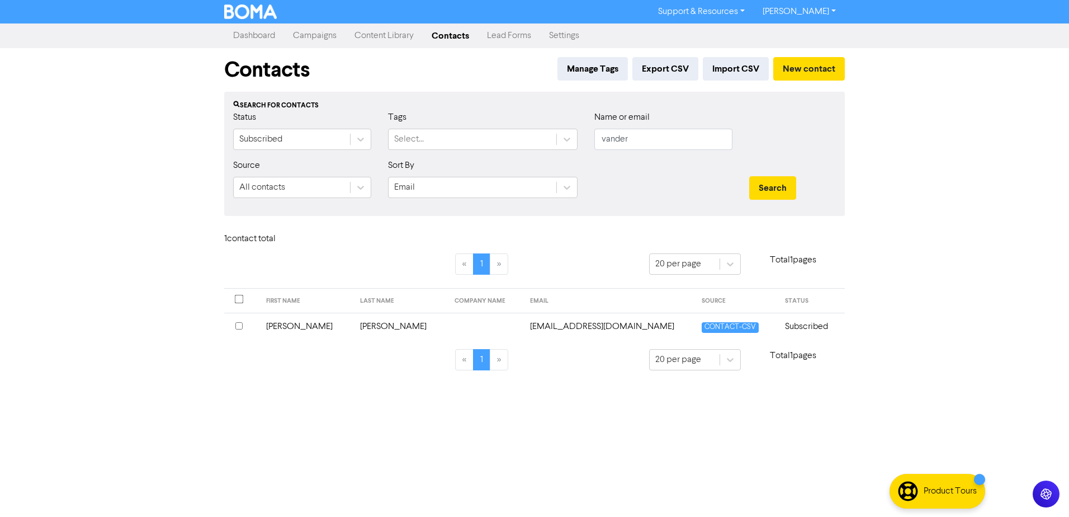
click at [289, 326] on td "[PERSON_NAME]" at bounding box center [306, 325] width 94 height 27
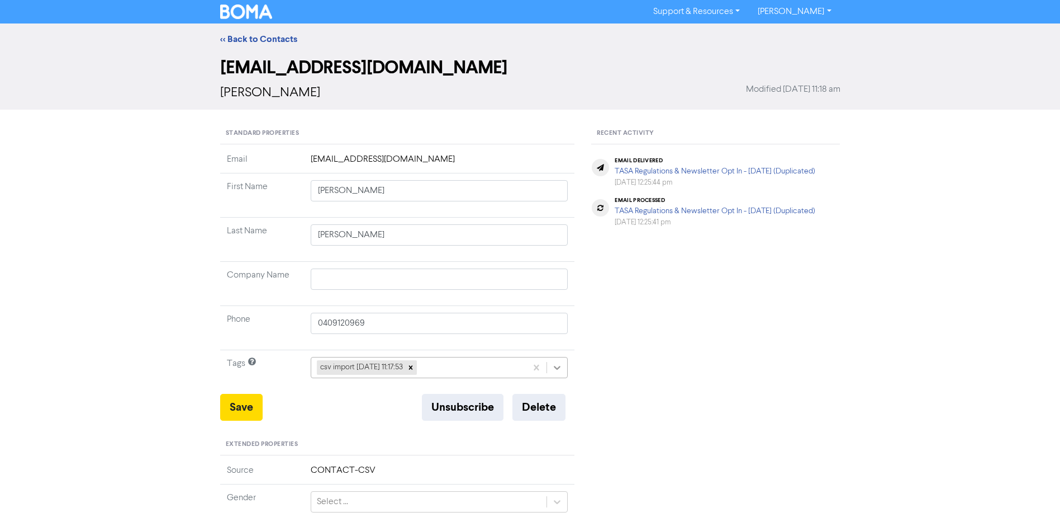
click at [561, 366] on icon at bounding box center [558, 368] width 7 height 4
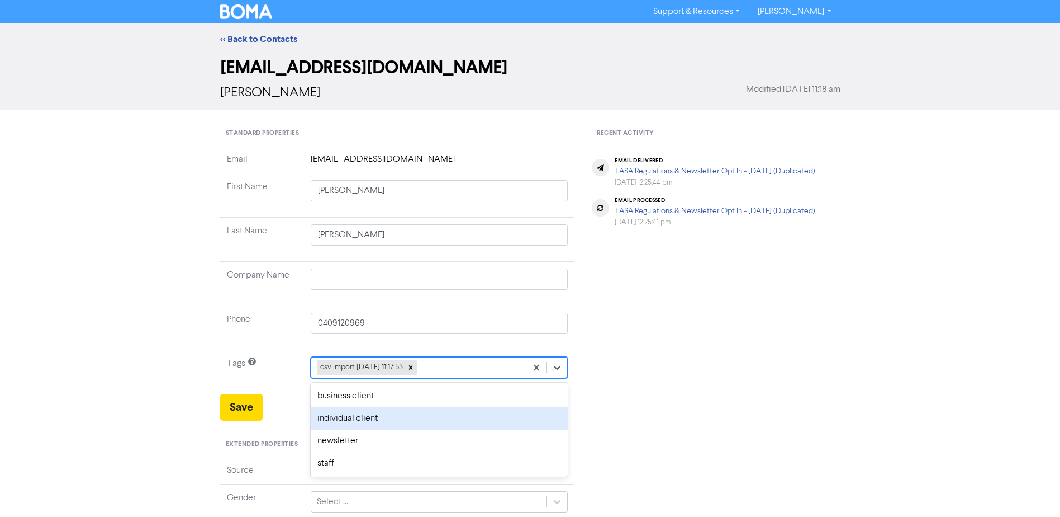
click at [372, 414] on div "individual client" at bounding box center [440, 418] width 258 height 22
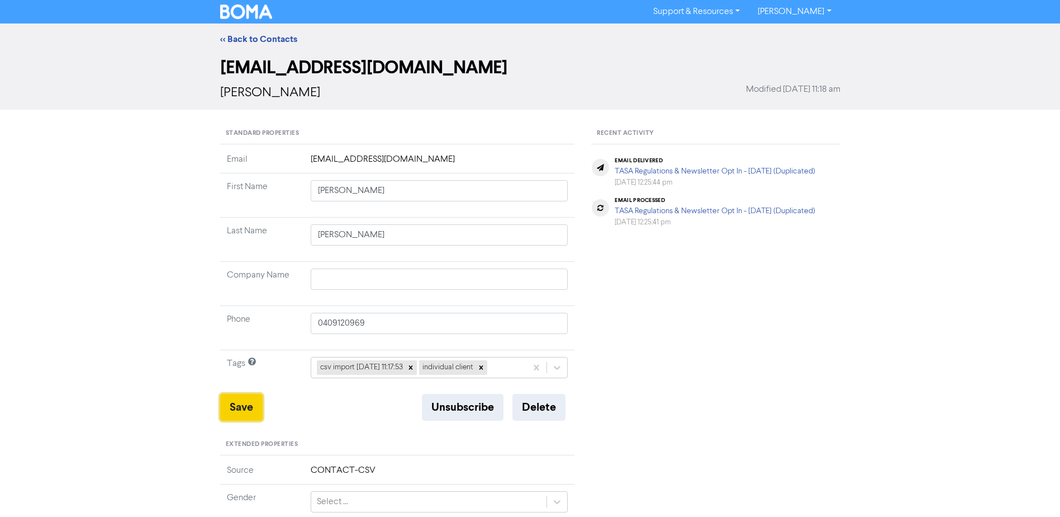
click at [232, 406] on button "Save" at bounding box center [241, 407] width 42 height 27
click at [238, 405] on button "Save" at bounding box center [241, 407] width 42 height 27
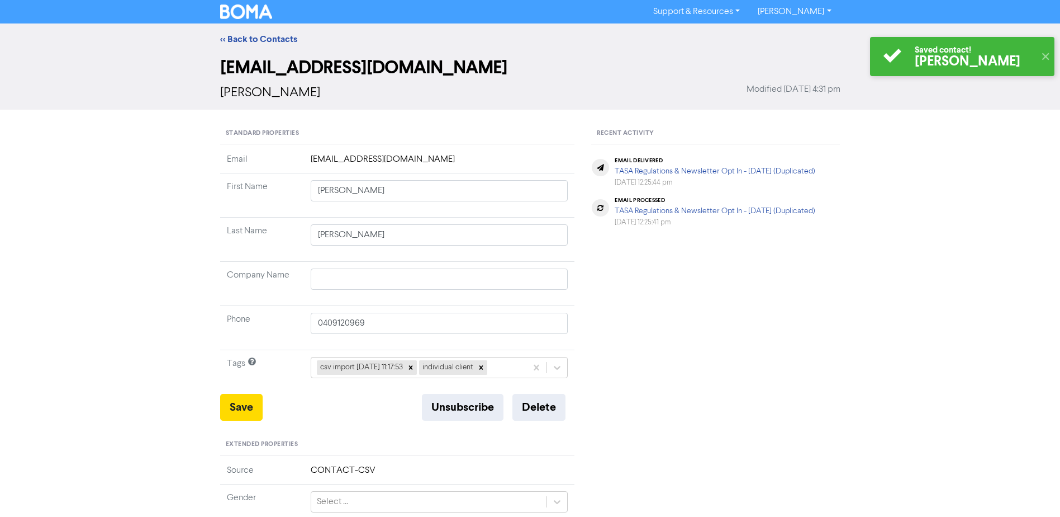
click at [259, 33] on div "<< Back to Contacts" at bounding box center [530, 38] width 637 height 13
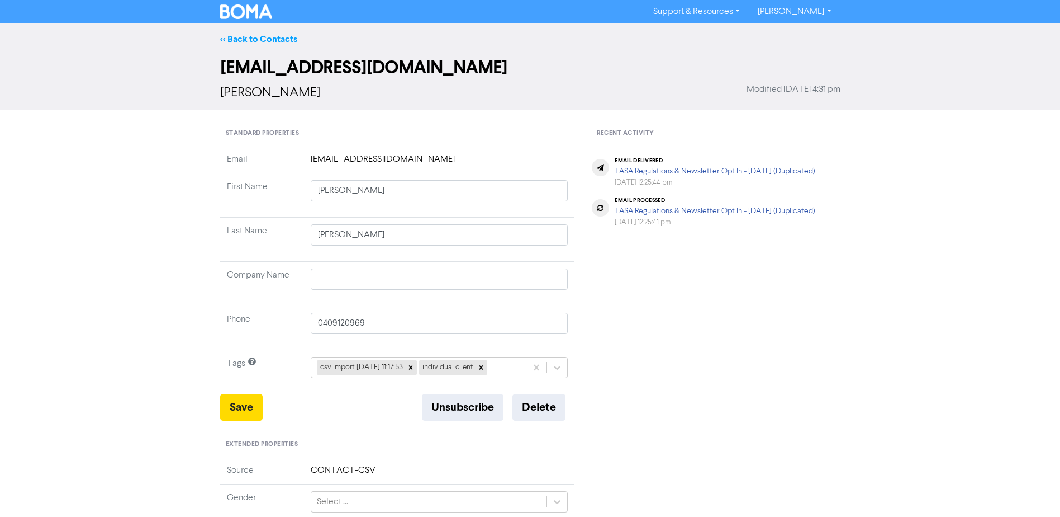
click at [259, 42] on link "<< Back to Contacts" at bounding box center [258, 39] width 77 height 11
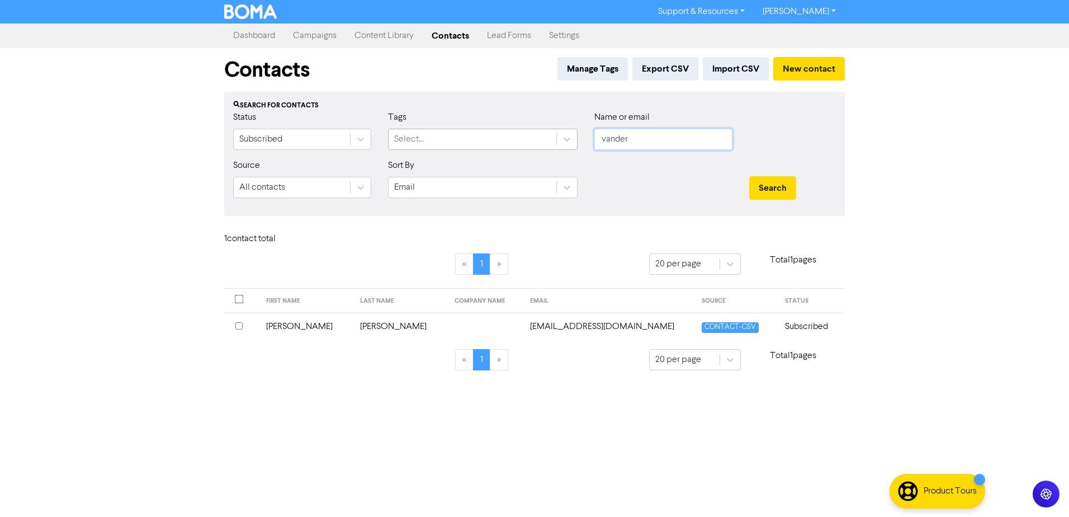
drag, startPoint x: 653, startPoint y: 136, endPoint x: 474, endPoint y: 136, distance: 178.9
click at [494, 136] on div "Status Subscribed Tags Select... Name or email vander" at bounding box center [534, 135] width 619 height 48
click at [749, 176] on button "Search" at bounding box center [772, 187] width 47 height 23
click at [296, 324] on td "[PERSON_NAME] & [PERSON_NAME]" at bounding box center [335, 325] width 160 height 27
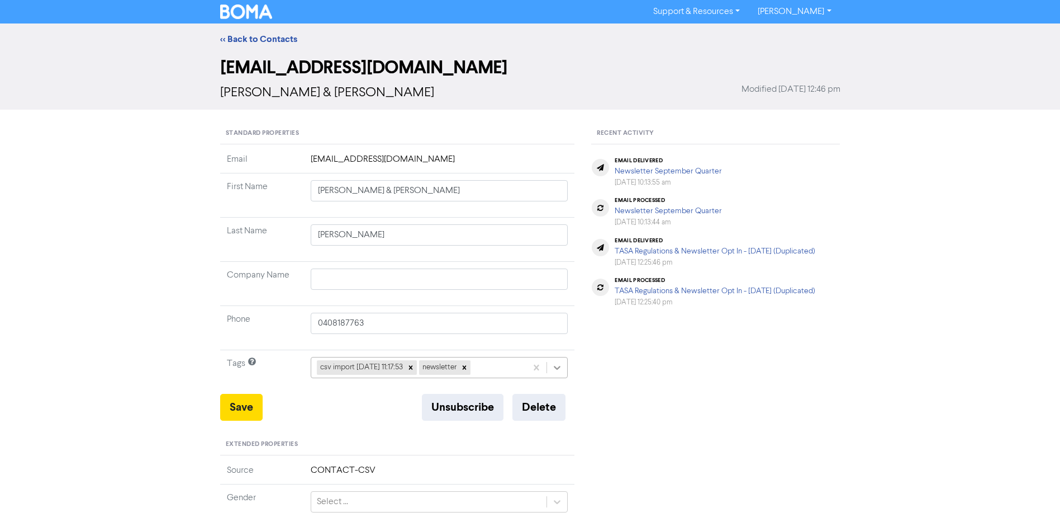
click at [552, 368] on icon at bounding box center [557, 367] width 11 height 11
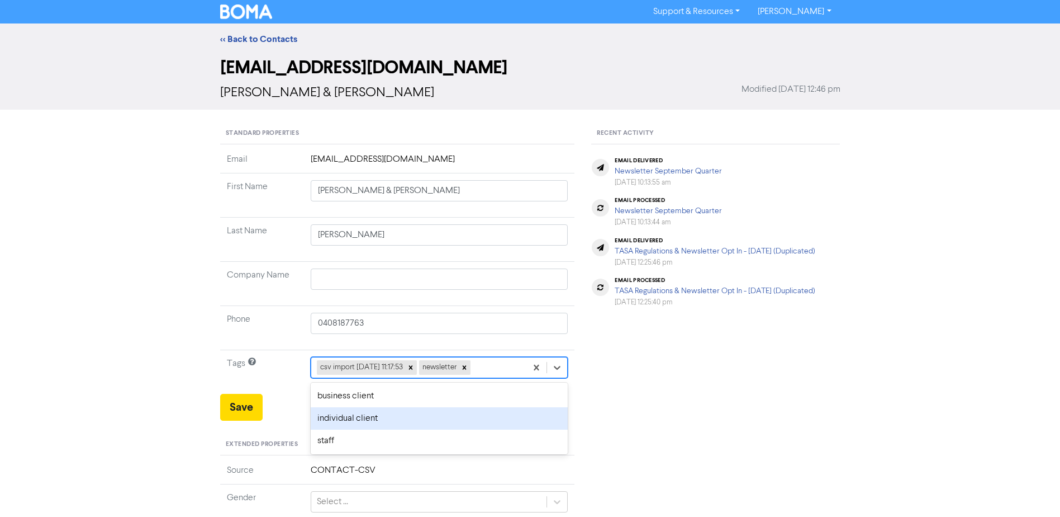
click at [369, 414] on div "individual client" at bounding box center [440, 418] width 258 height 22
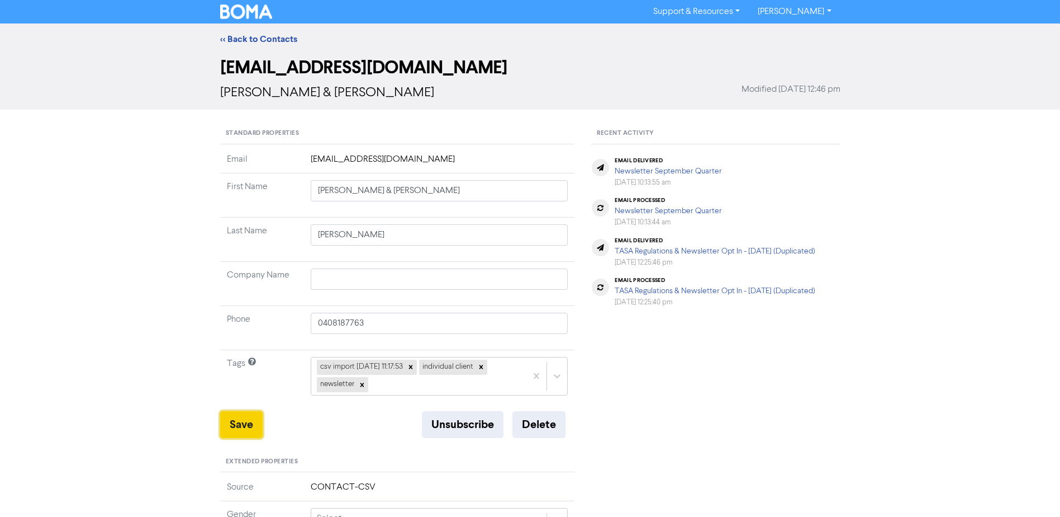
click at [231, 421] on button "Save" at bounding box center [241, 424] width 42 height 27
click at [246, 38] on link "<< Back to Contacts" at bounding box center [258, 39] width 77 height 11
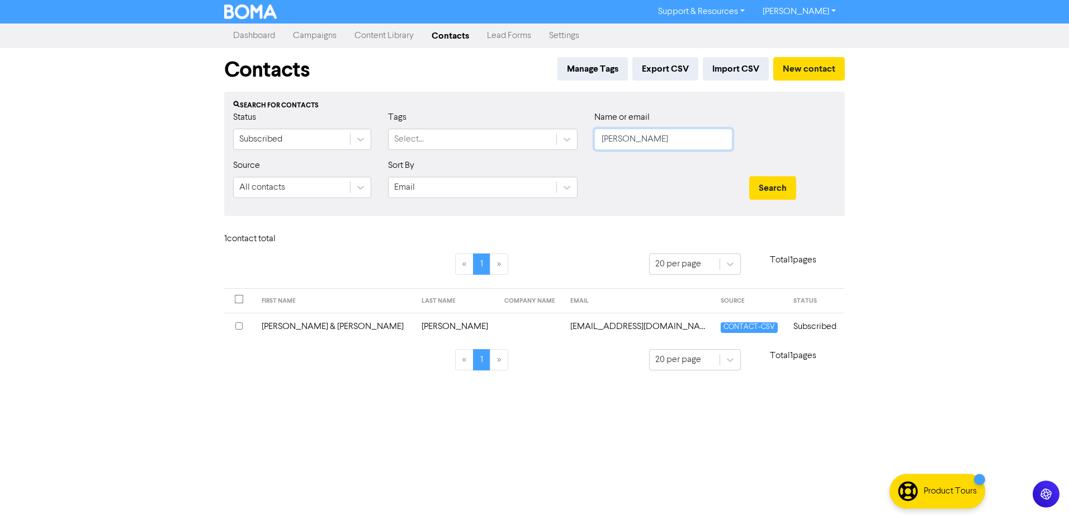
drag, startPoint x: 641, startPoint y: 141, endPoint x: 475, endPoint y: 153, distance: 167.0
click at [510, 153] on div "Status Subscribed Tags Select... Name or email [PERSON_NAME]" at bounding box center [534, 135] width 619 height 48
click at [749, 176] on button "Search" at bounding box center [772, 187] width 47 height 23
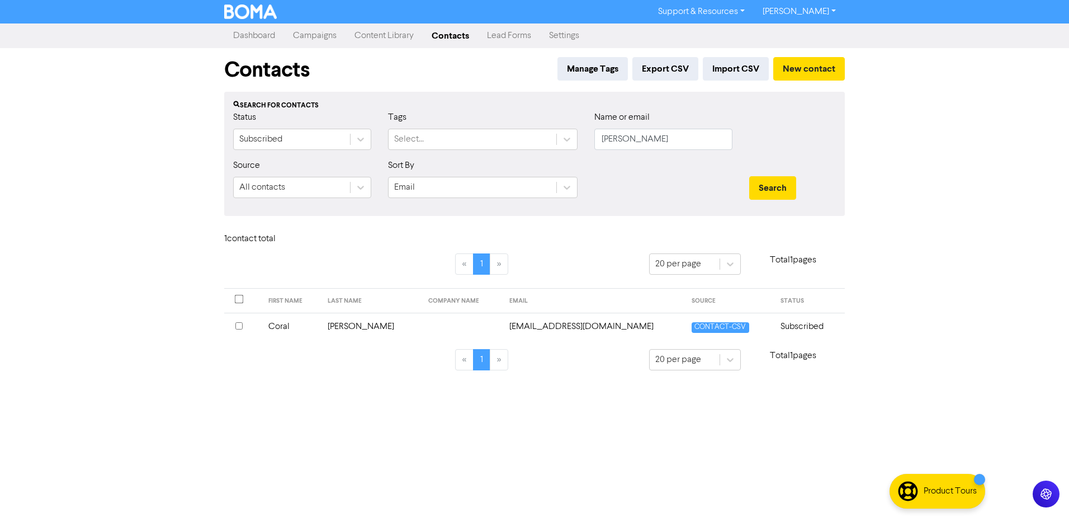
click at [288, 326] on td "Coral" at bounding box center [292, 325] width 60 height 27
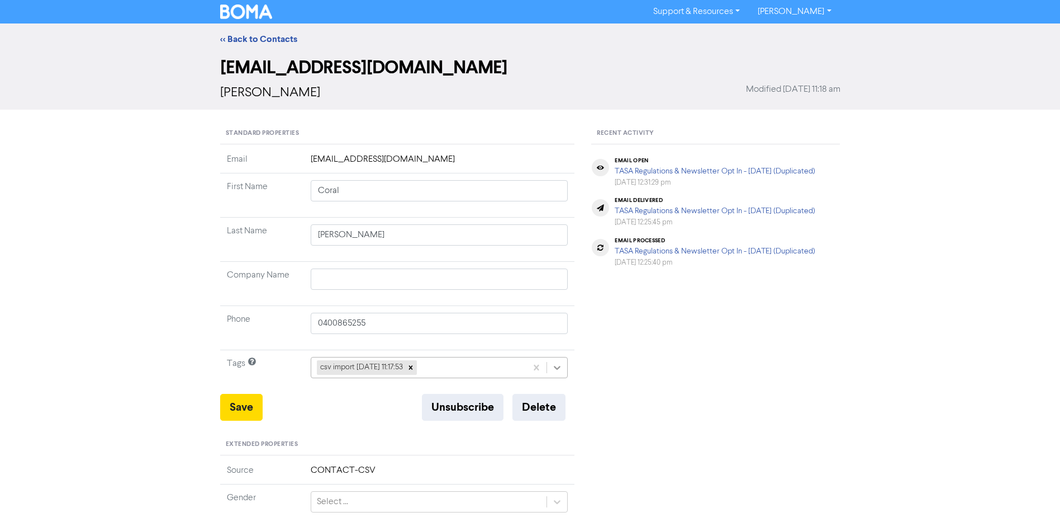
click at [556, 364] on icon at bounding box center [557, 367] width 11 height 11
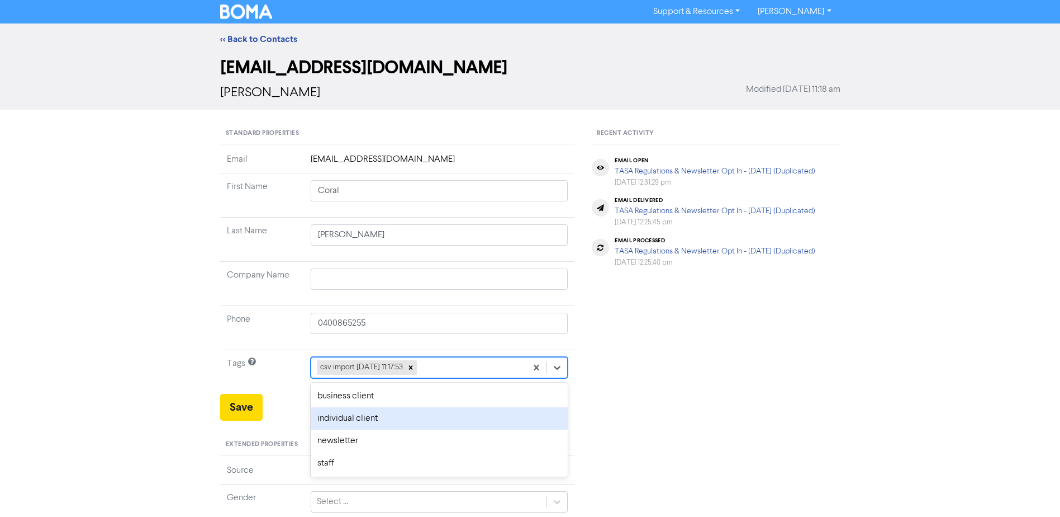
click at [437, 418] on div "individual client" at bounding box center [440, 418] width 258 height 22
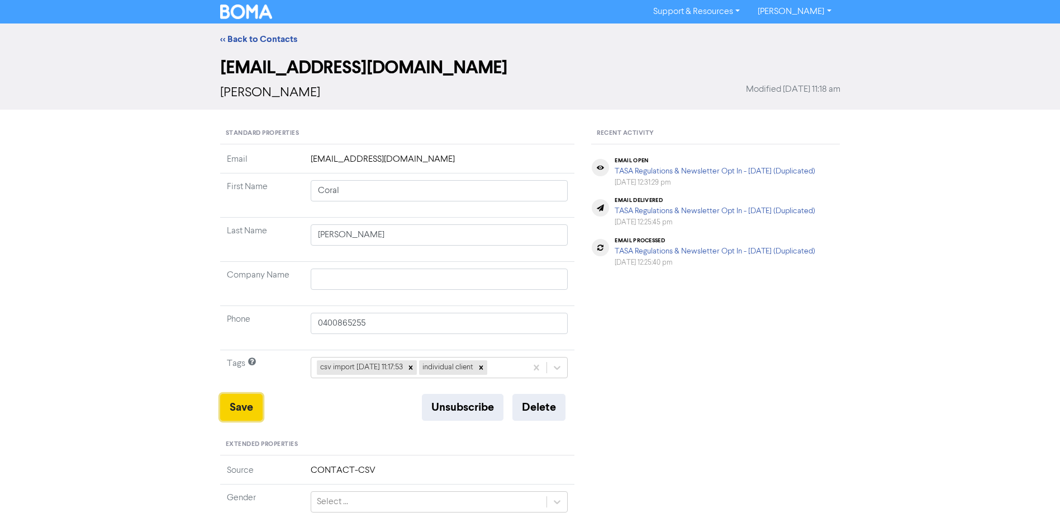
click at [240, 411] on button "Save" at bounding box center [241, 407] width 42 height 27
click at [266, 37] on link "<< Back to Contacts" at bounding box center [258, 39] width 77 height 11
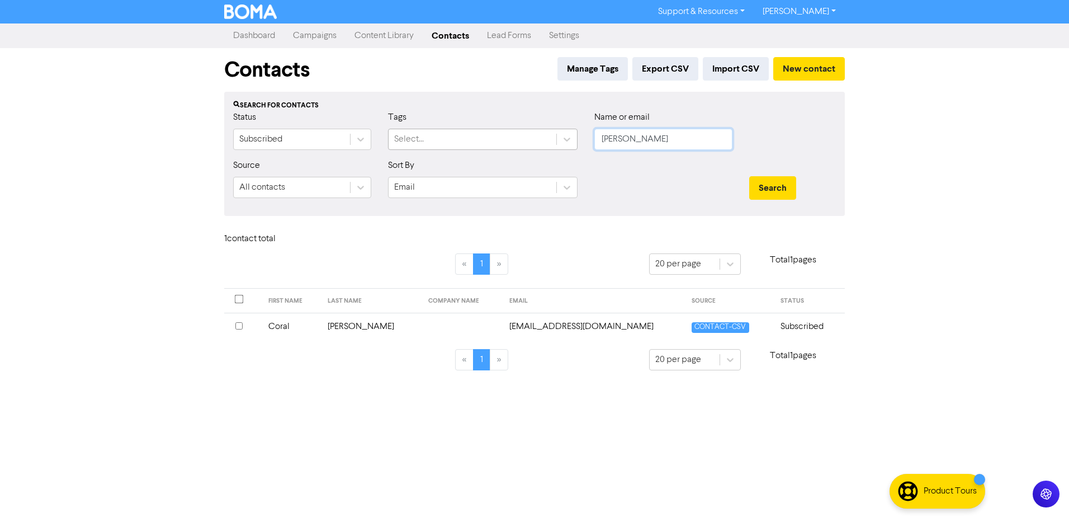
drag, startPoint x: 649, startPoint y: 145, endPoint x: 519, endPoint y: 142, distance: 130.3
click at [540, 145] on div "Status Subscribed Tags Select... Name or email [PERSON_NAME]" at bounding box center [534, 135] width 619 height 48
click at [749, 176] on button "Search" at bounding box center [772, 187] width 47 height 23
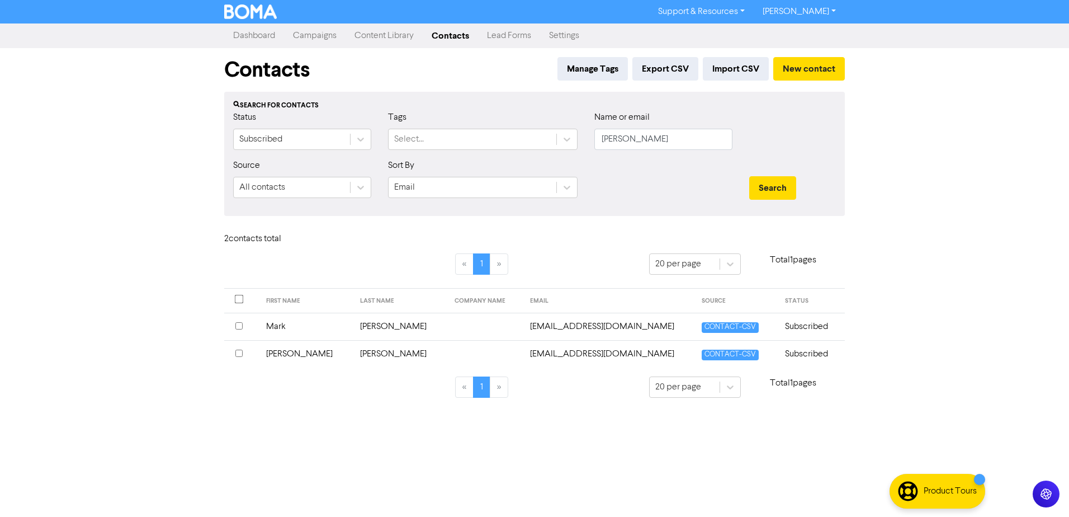
click at [285, 324] on td "Mark" at bounding box center [306, 325] width 94 height 27
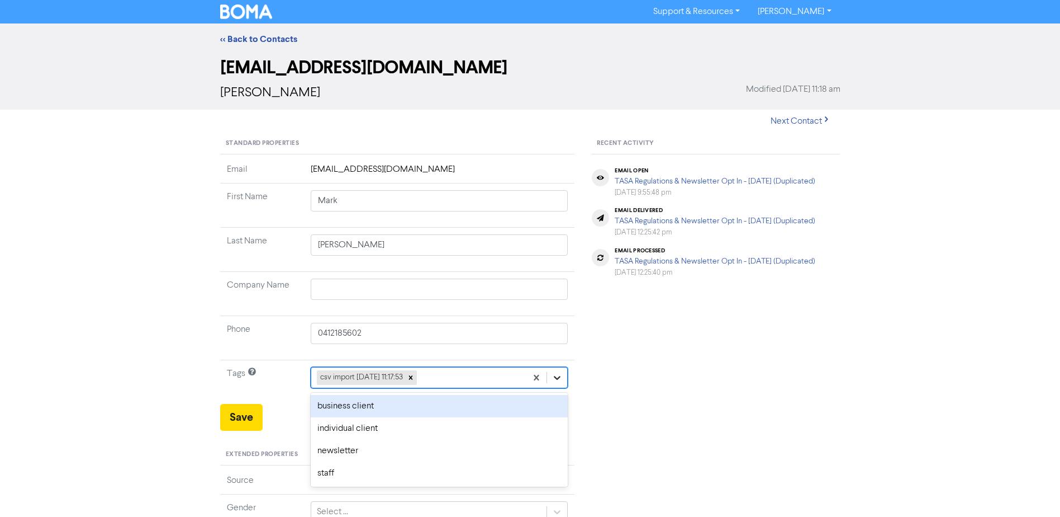
click at [557, 379] on icon at bounding box center [558, 378] width 7 height 4
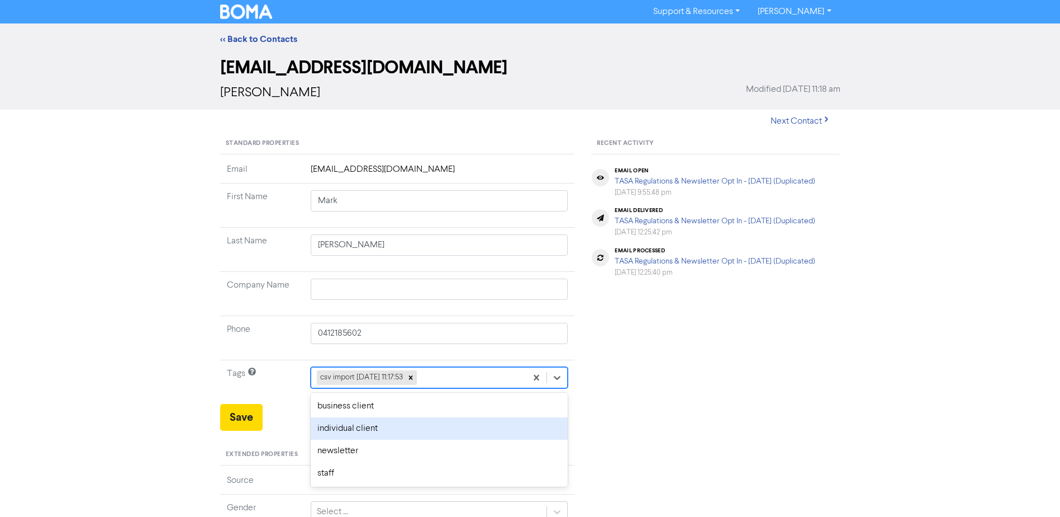
click at [404, 427] on div "individual client" at bounding box center [440, 428] width 258 height 22
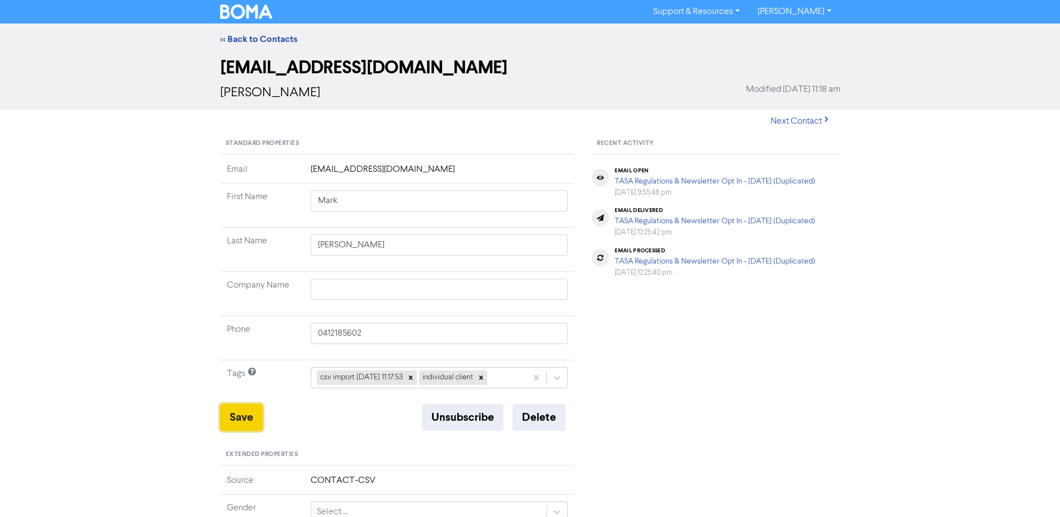
click at [243, 418] on button "Save" at bounding box center [241, 417] width 42 height 27
click at [257, 35] on link "<< Back to Contacts" at bounding box center [258, 39] width 77 height 11
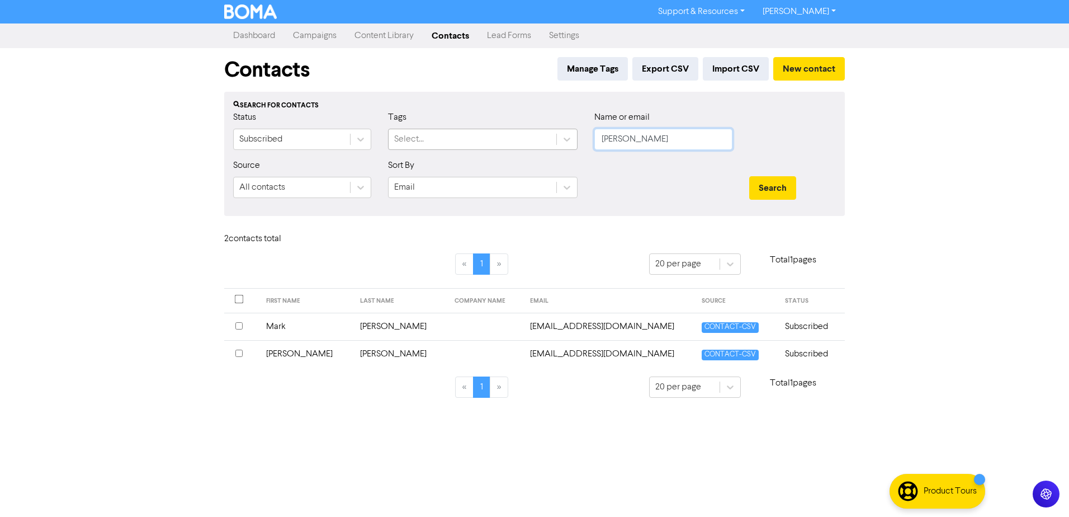
drag, startPoint x: 655, startPoint y: 131, endPoint x: 483, endPoint y: 147, distance: 172.9
click at [536, 147] on div "Status Subscribed Tags Select... Name or email [PERSON_NAME]" at bounding box center [534, 135] width 619 height 48
click at [749, 176] on button "Search" at bounding box center [772, 187] width 47 height 23
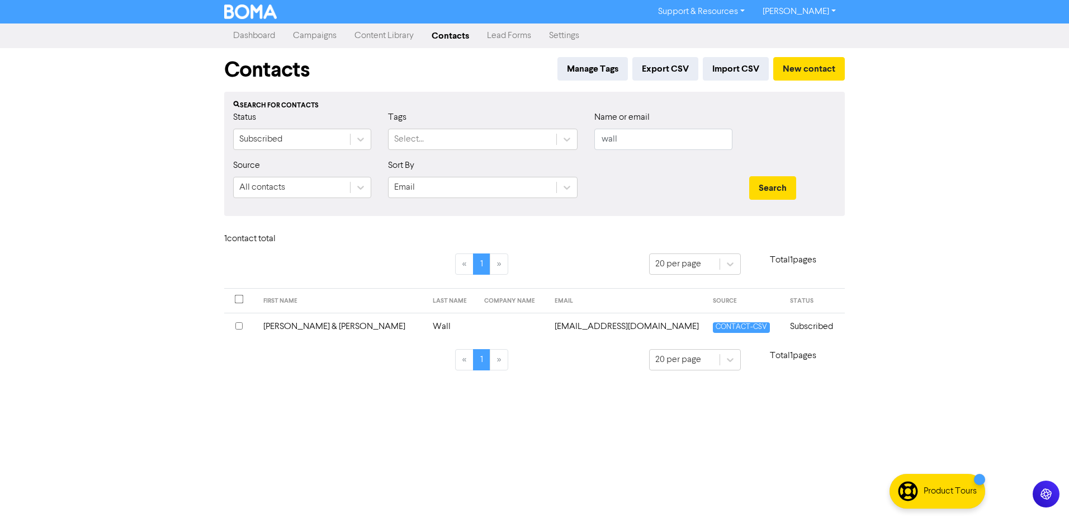
click at [312, 323] on td "[PERSON_NAME] & [PERSON_NAME]" at bounding box center [341, 325] width 169 height 27
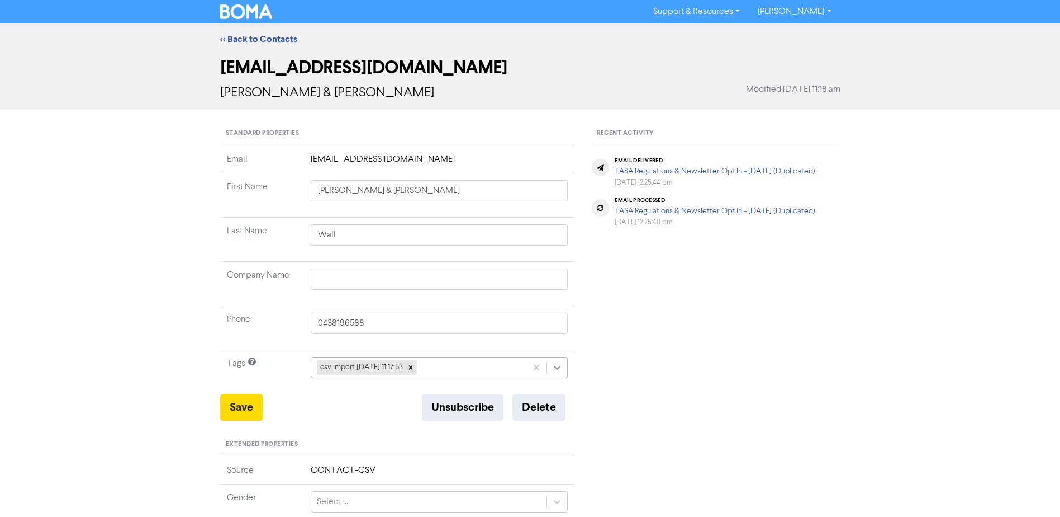
click at [555, 369] on icon at bounding box center [557, 367] width 11 height 11
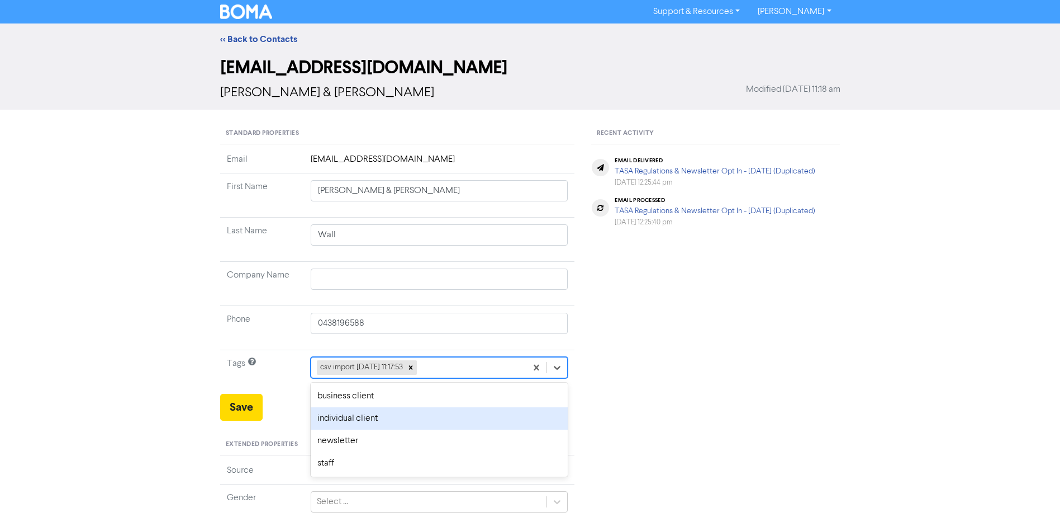
click at [381, 420] on div "individual client" at bounding box center [440, 418] width 258 height 22
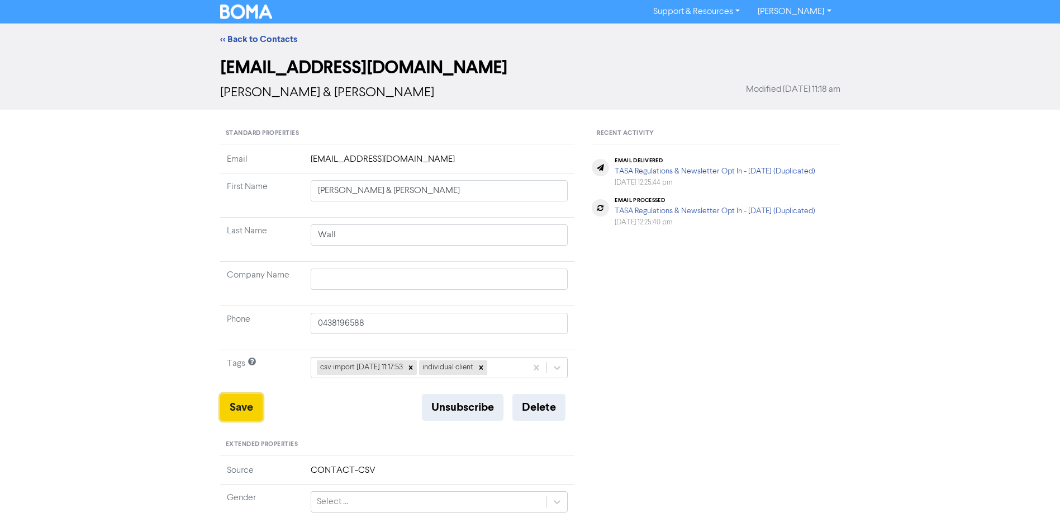
click at [239, 405] on button "Save" at bounding box center [241, 407] width 42 height 27
click at [259, 43] on link "<< Back to Contacts" at bounding box center [258, 39] width 77 height 11
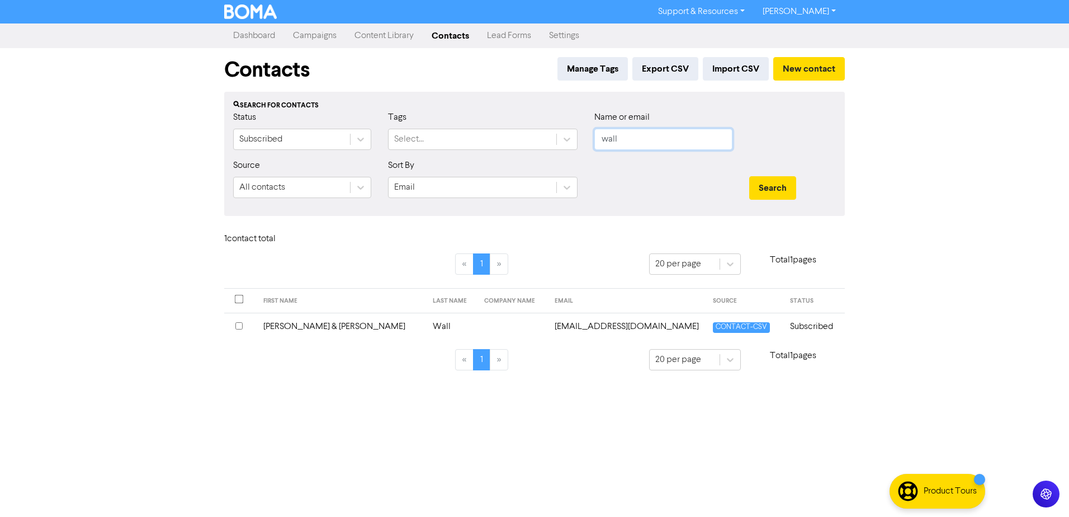
drag, startPoint x: 650, startPoint y: 138, endPoint x: 437, endPoint y: 160, distance: 214.2
click at [517, 159] on form "Status Subscribed Tags Select... Name or email wall Source All contacts Sort By…" at bounding box center [534, 159] width 603 height 96
click at [749, 176] on button "Search" at bounding box center [772, 187] width 47 height 23
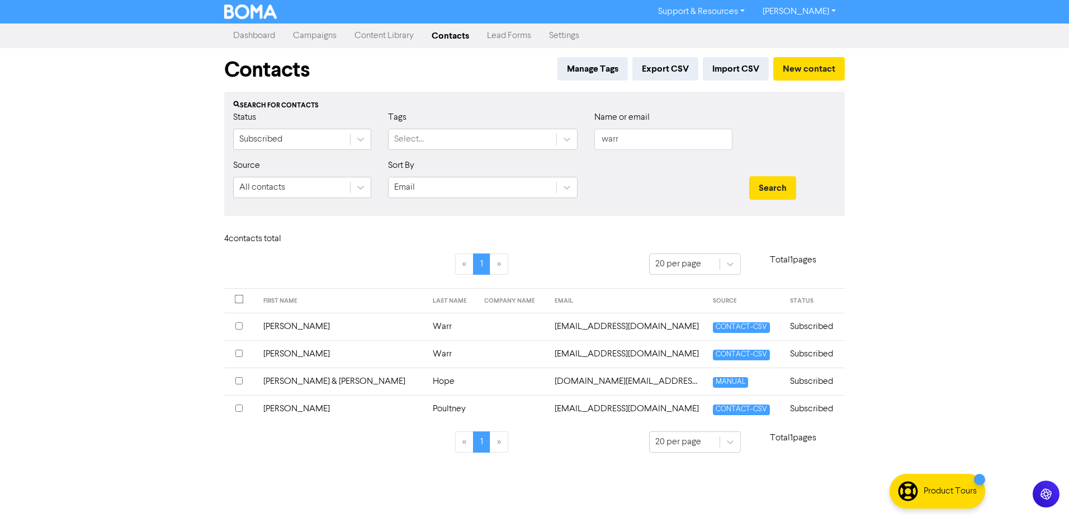
click at [286, 325] on td "[PERSON_NAME]" at bounding box center [341, 325] width 169 height 27
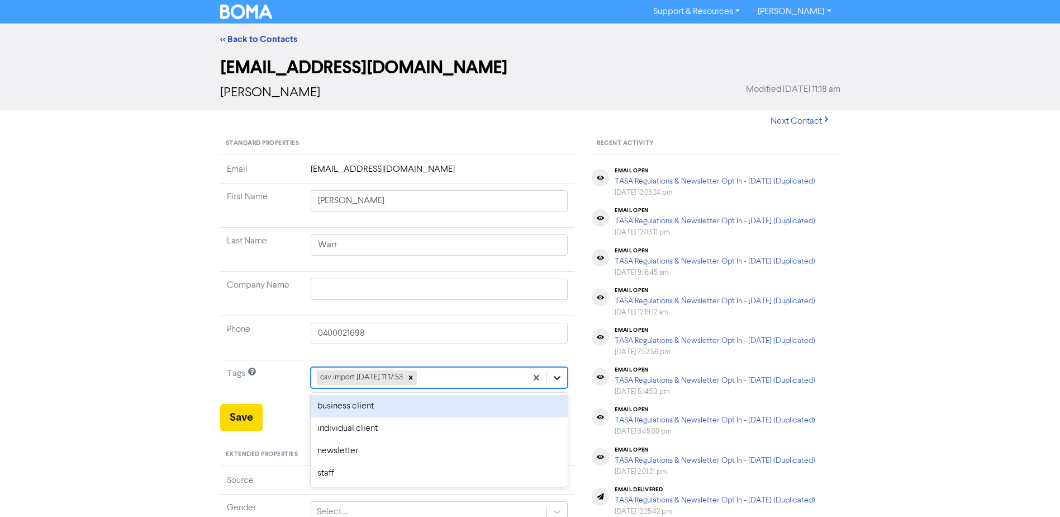
click at [561, 377] on icon at bounding box center [557, 377] width 11 height 11
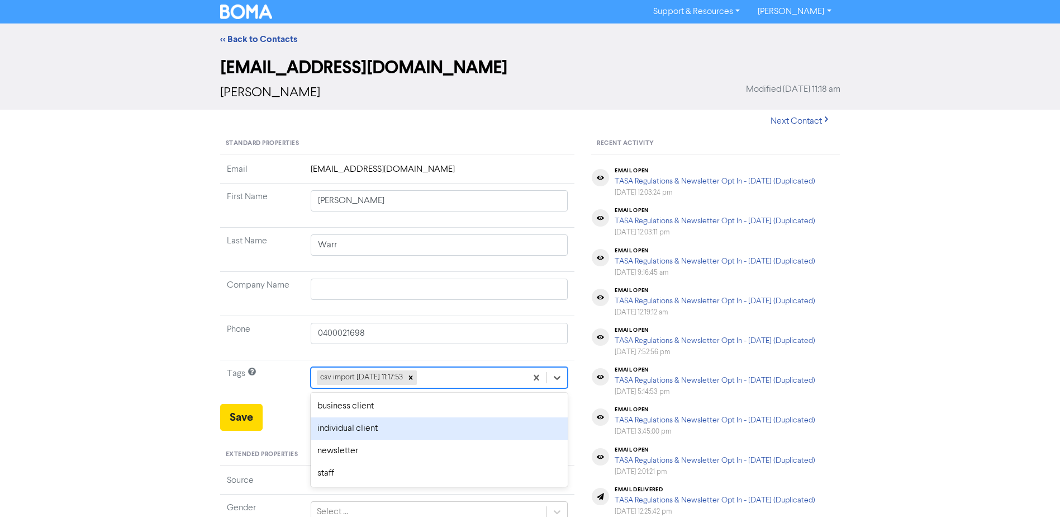
click at [370, 429] on div "individual client" at bounding box center [440, 428] width 258 height 22
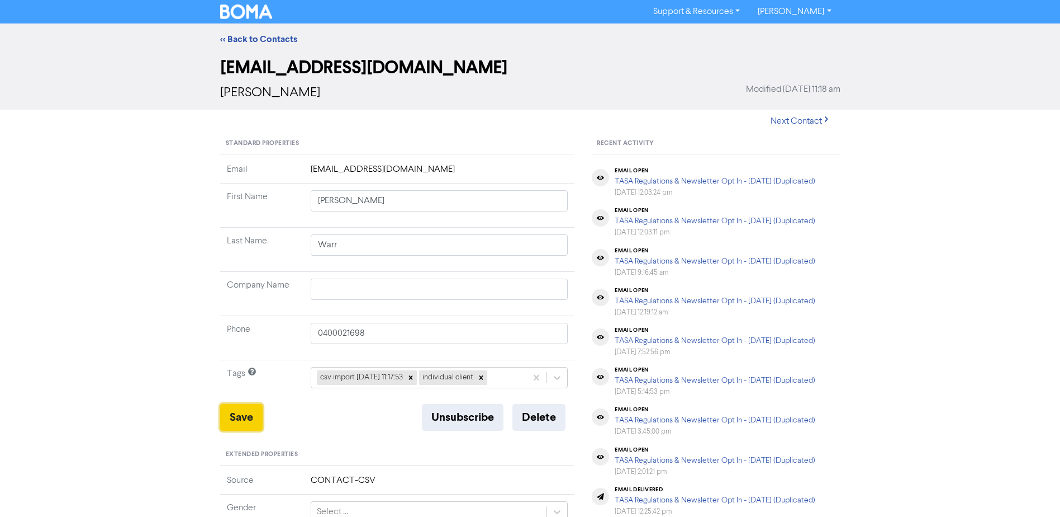
click at [239, 419] on button "Save" at bounding box center [241, 417] width 42 height 27
click at [278, 41] on link "<< Back to Contacts" at bounding box center [258, 39] width 77 height 11
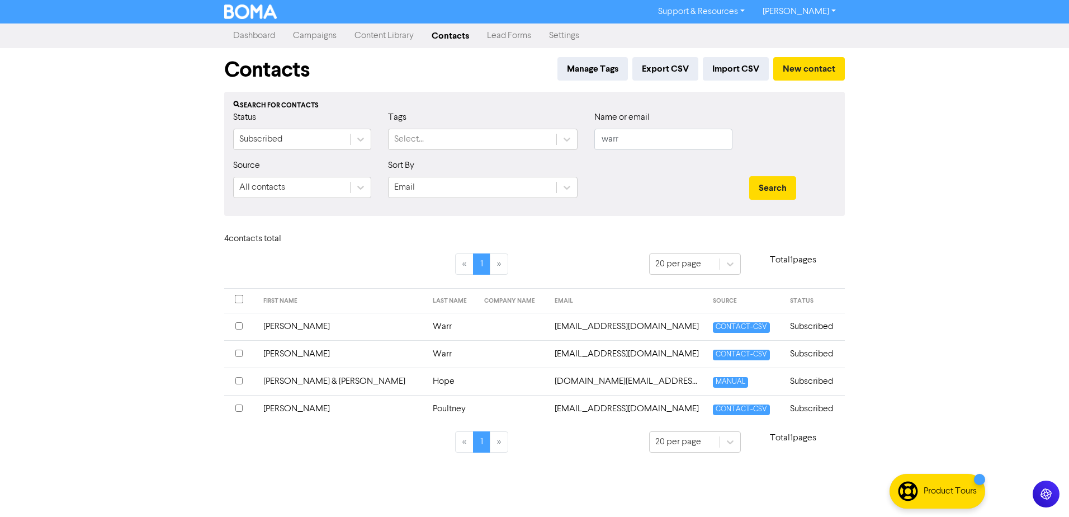
click at [287, 354] on td "[PERSON_NAME]" at bounding box center [341, 353] width 169 height 27
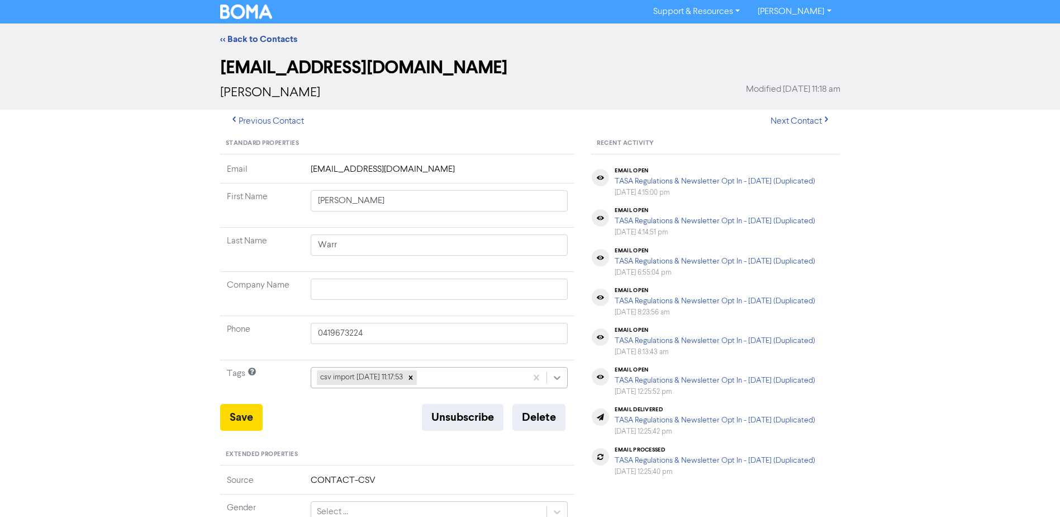
click at [550, 379] on div at bounding box center [557, 377] width 20 height 20
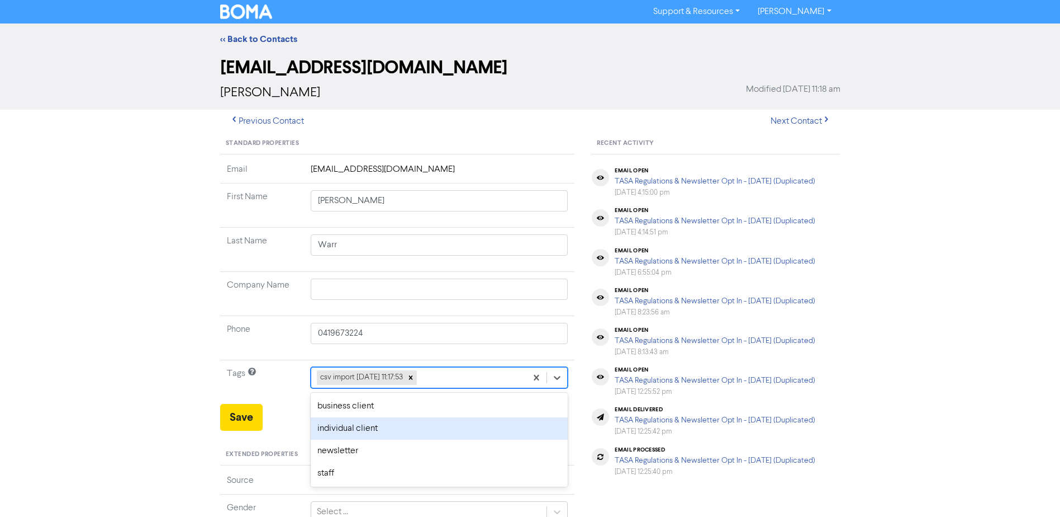
click at [401, 430] on div "individual client" at bounding box center [440, 428] width 258 height 22
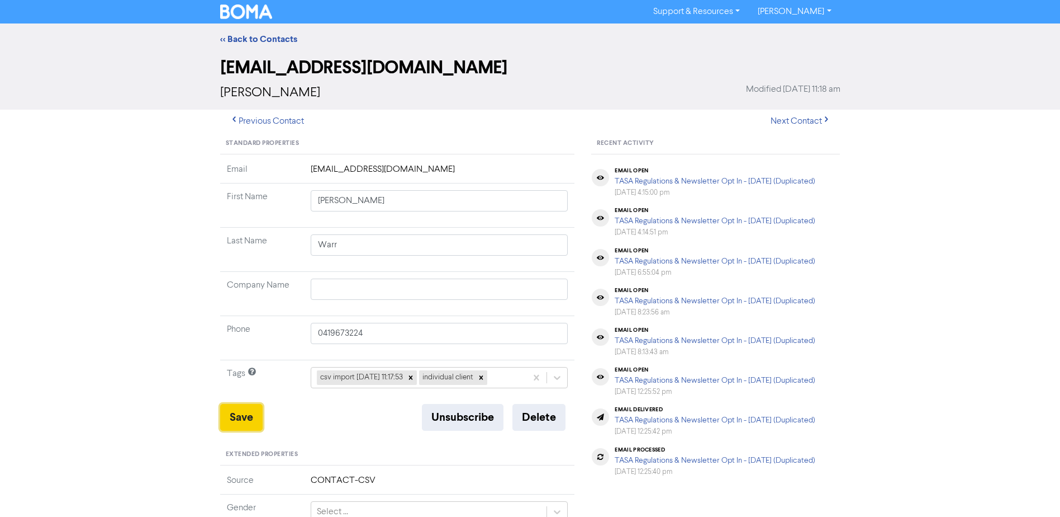
click at [251, 418] on button "Save" at bounding box center [241, 417] width 42 height 27
click at [270, 39] on link "<< Back to Contacts" at bounding box center [258, 39] width 77 height 11
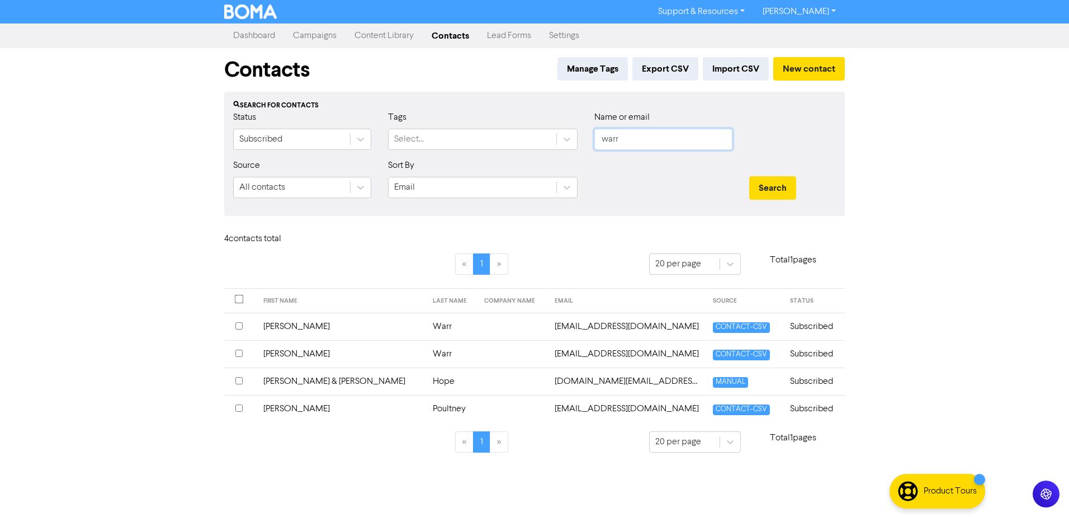
drag, startPoint x: 586, startPoint y: 143, endPoint x: 390, endPoint y: 150, distance: 196.4
click at [484, 146] on div "Status Subscribed Tags Select... Name or email warr" at bounding box center [534, 135] width 619 height 48
click at [749, 176] on button "Search" at bounding box center [772, 187] width 47 height 23
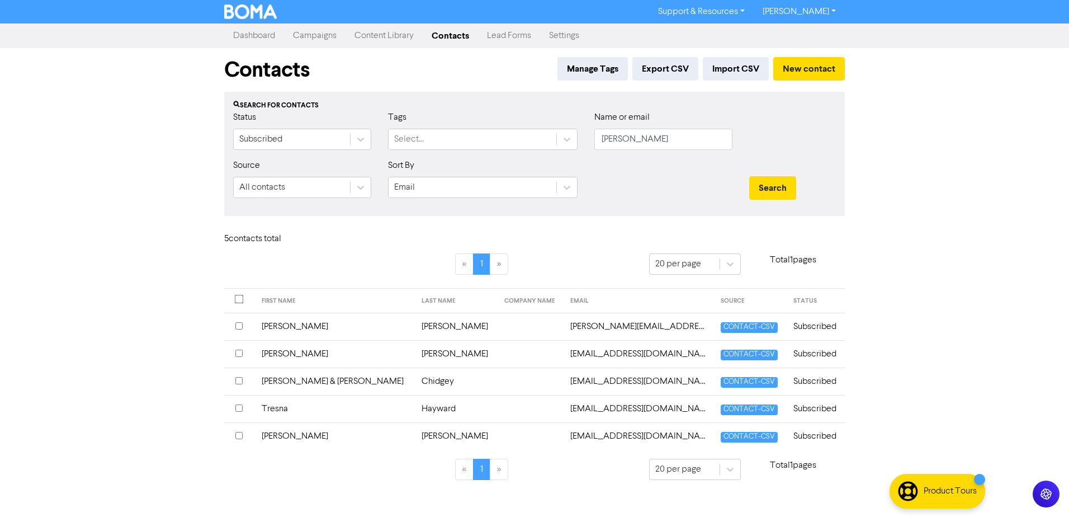
click at [281, 353] on td "[PERSON_NAME]" at bounding box center [335, 353] width 160 height 27
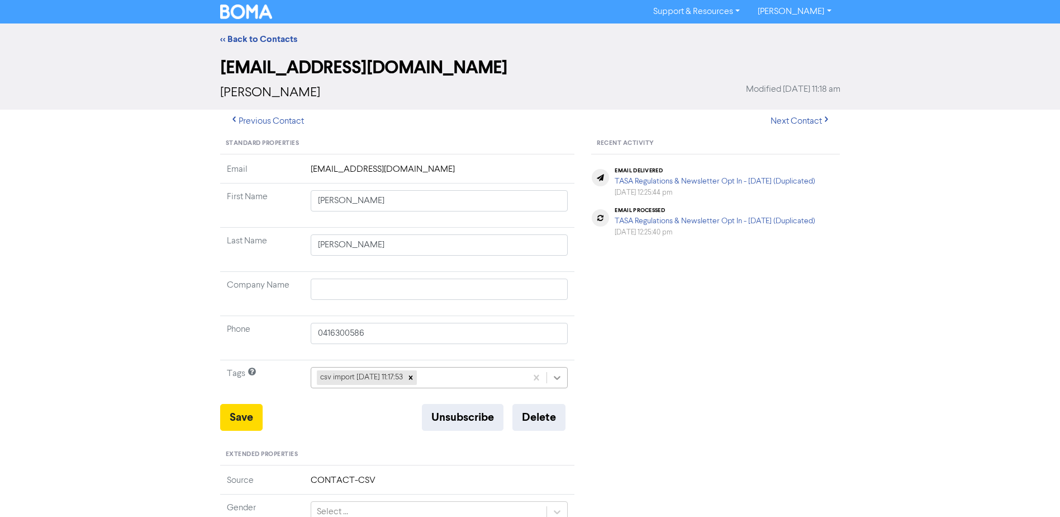
click at [562, 370] on div at bounding box center [557, 377] width 20 height 20
click at [590, 368] on div "Recent Activity email delivered TASA Regulations & Newsletter Opt In - [DATE] (…" at bounding box center [716, 481] width 266 height 697
click at [563, 376] on div at bounding box center [557, 377] width 20 height 20
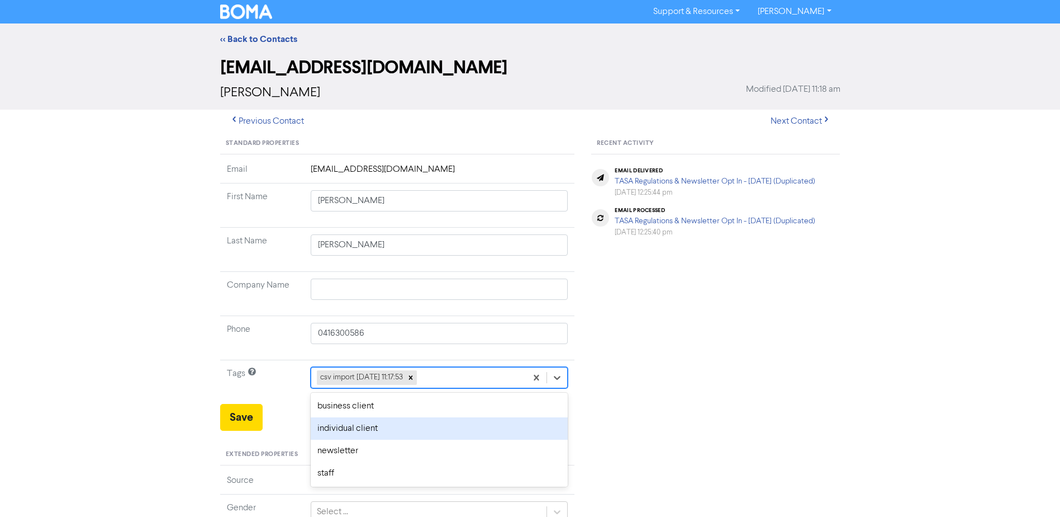
click at [386, 430] on div "individual client" at bounding box center [440, 428] width 258 height 22
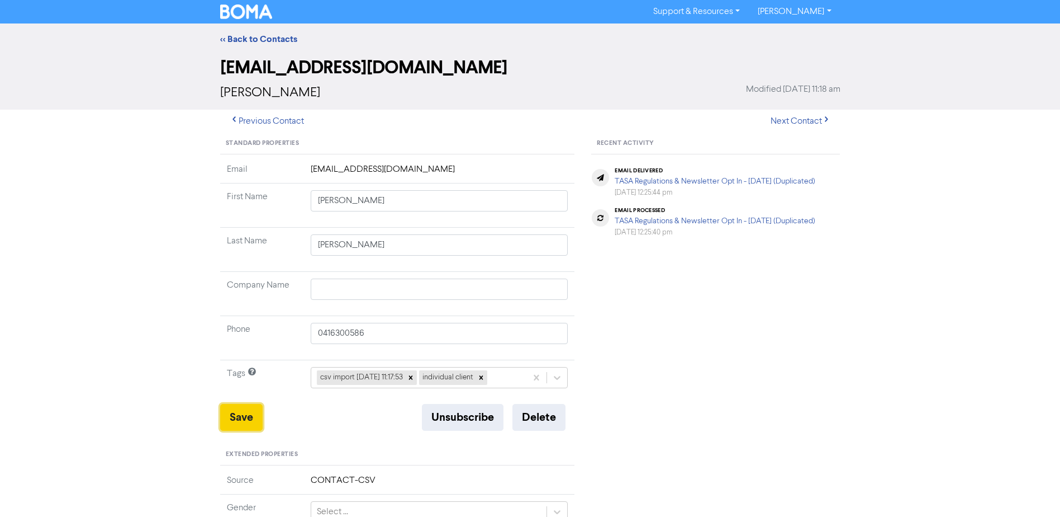
click at [235, 419] on button "Save" at bounding box center [241, 417] width 42 height 27
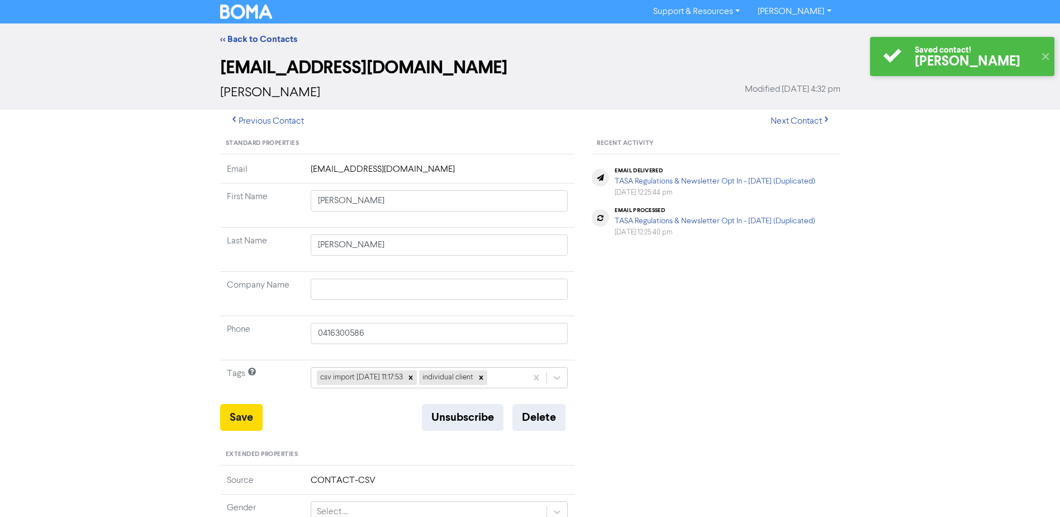
click at [257, 32] on div "<< Back to Contacts" at bounding box center [530, 38] width 1060 height 31
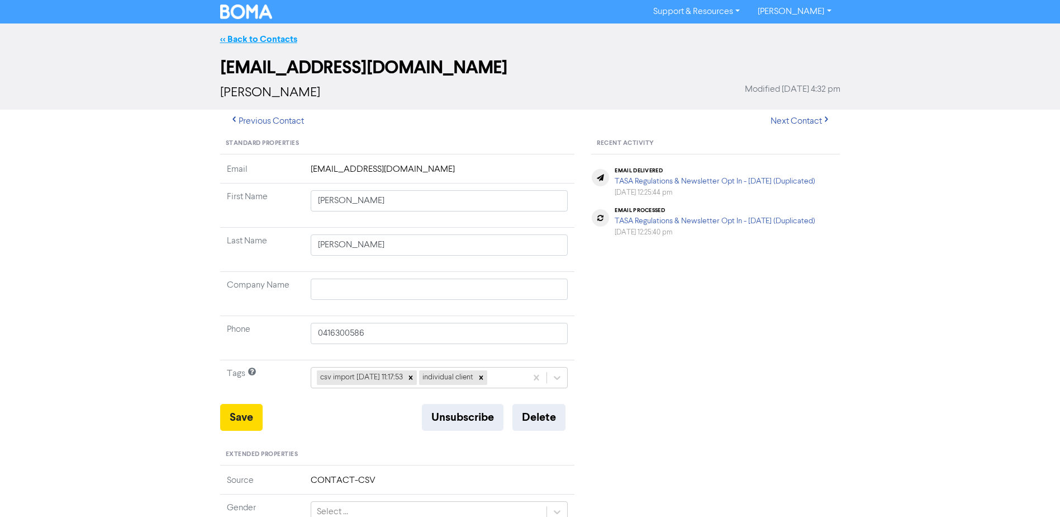
click at [261, 41] on link "<< Back to Contacts" at bounding box center [258, 39] width 77 height 11
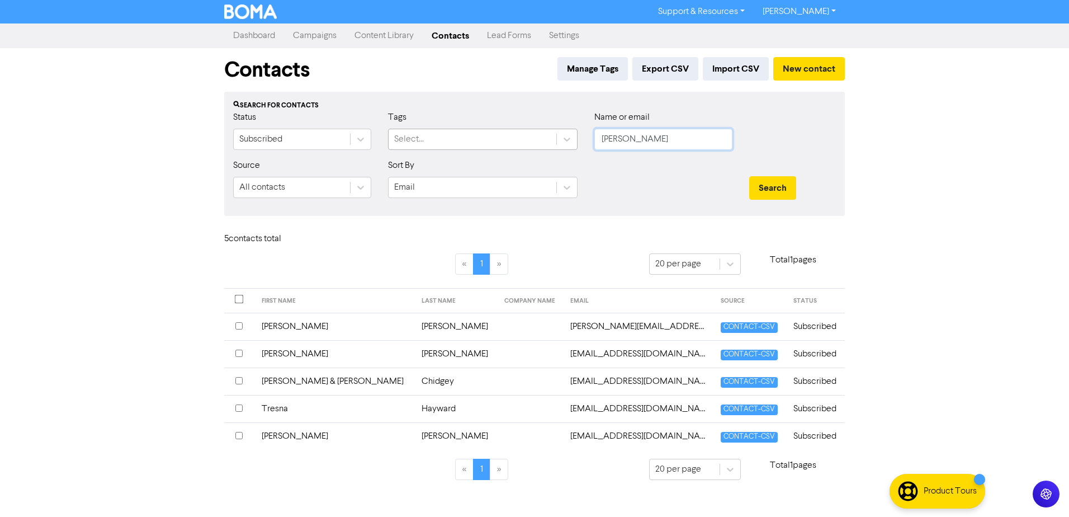
drag, startPoint x: 646, startPoint y: 139, endPoint x: 395, endPoint y: 144, distance: 251.1
click at [455, 144] on div "Status Subscribed Tags Select... Name or email [PERSON_NAME]" at bounding box center [534, 135] width 619 height 48
click at [749, 176] on button "Search" at bounding box center [772, 187] width 47 height 23
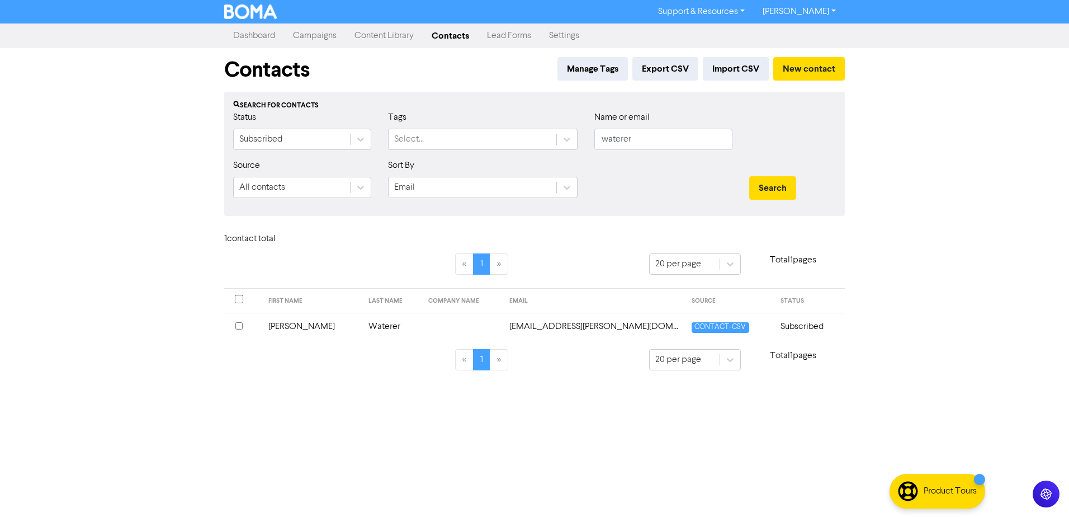
click at [283, 327] on td "[PERSON_NAME]" at bounding box center [312, 325] width 101 height 27
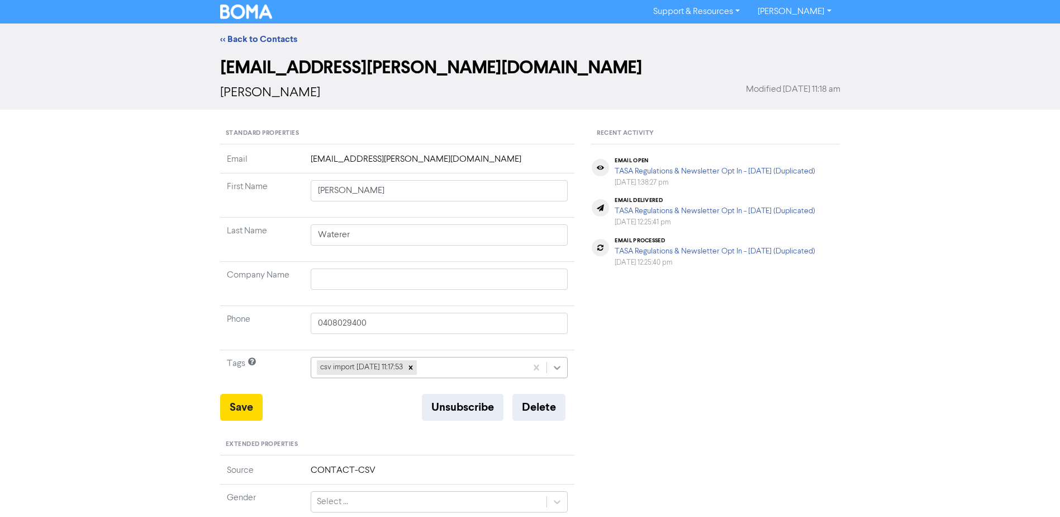
click at [554, 369] on icon at bounding box center [557, 367] width 11 height 11
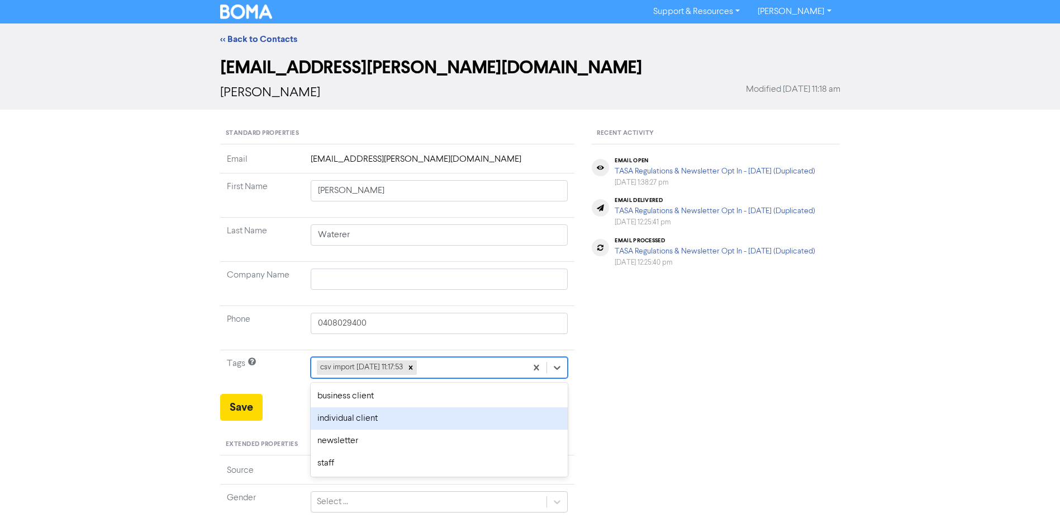
click at [404, 410] on div "individual client" at bounding box center [440, 418] width 258 height 22
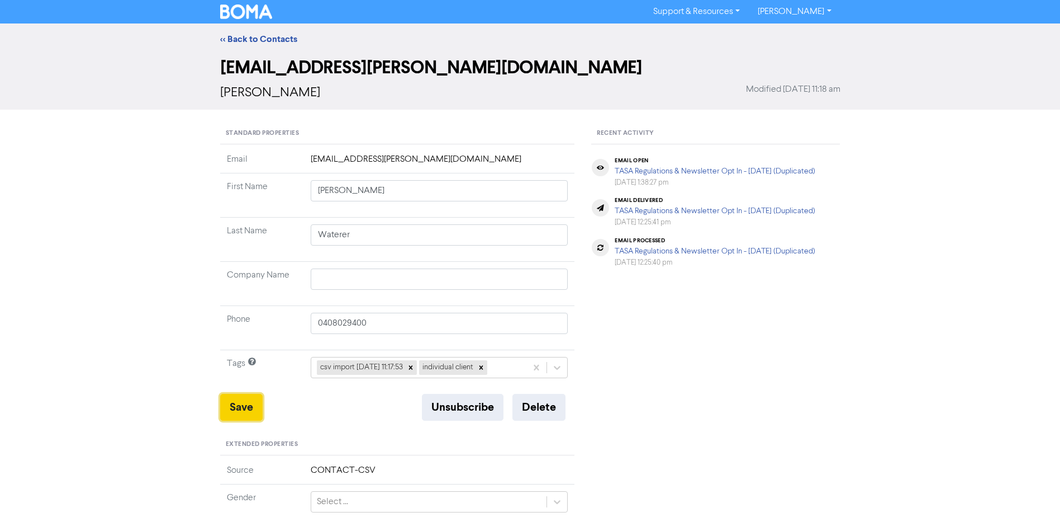
click at [242, 406] on button "Save" at bounding box center [241, 407] width 42 height 27
click at [264, 35] on link "<< Back to Contacts" at bounding box center [258, 39] width 77 height 11
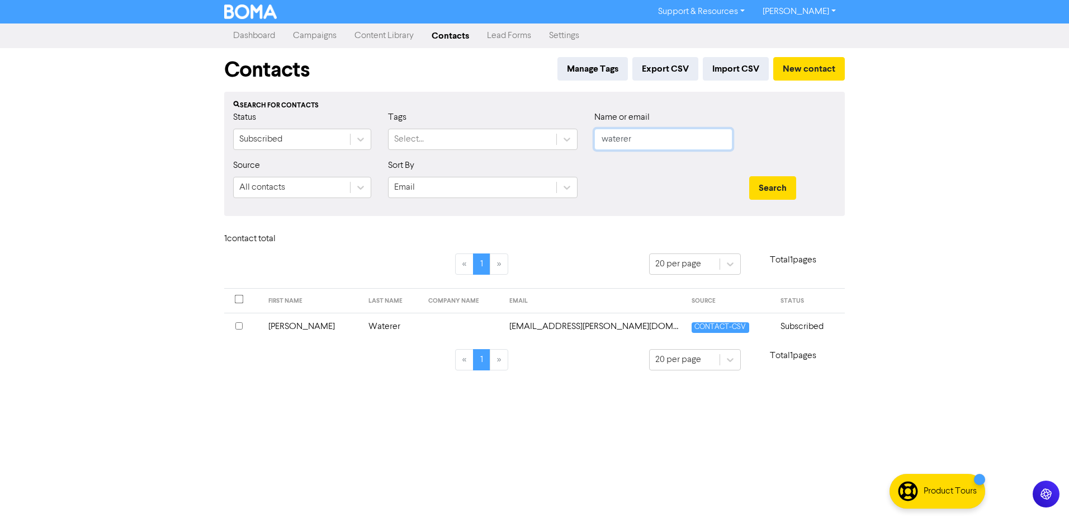
drag, startPoint x: 657, startPoint y: 140, endPoint x: 427, endPoint y: 155, distance: 230.8
click at [477, 152] on div "Status Subscribed Tags Select... Name or email waterer" at bounding box center [534, 135] width 619 height 48
click at [749, 176] on button "Search" at bounding box center [772, 187] width 47 height 23
click at [287, 329] on td "[PERSON_NAME]" at bounding box center [312, 325] width 101 height 27
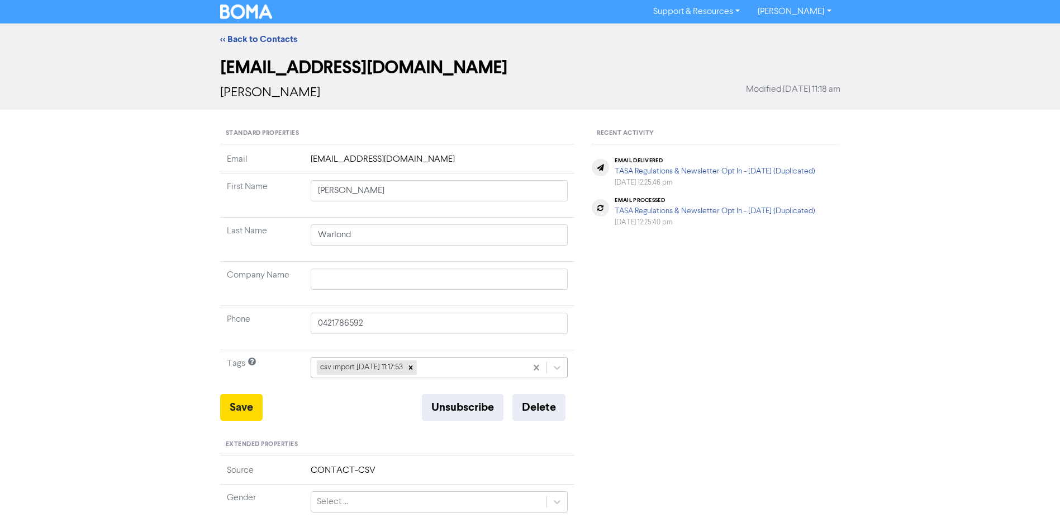
click at [560, 364] on icon at bounding box center [557, 367] width 11 height 11
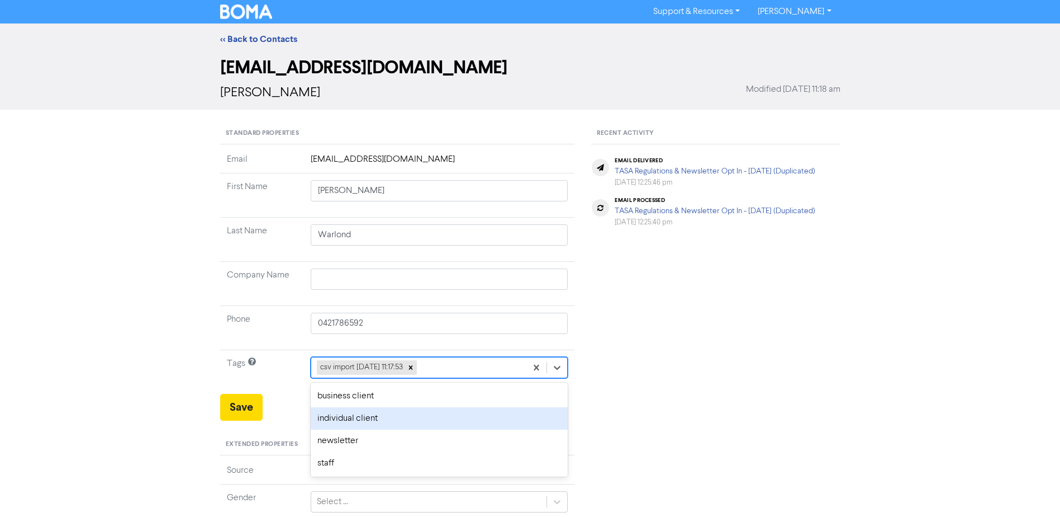
click at [390, 414] on div "individual client" at bounding box center [440, 418] width 258 height 22
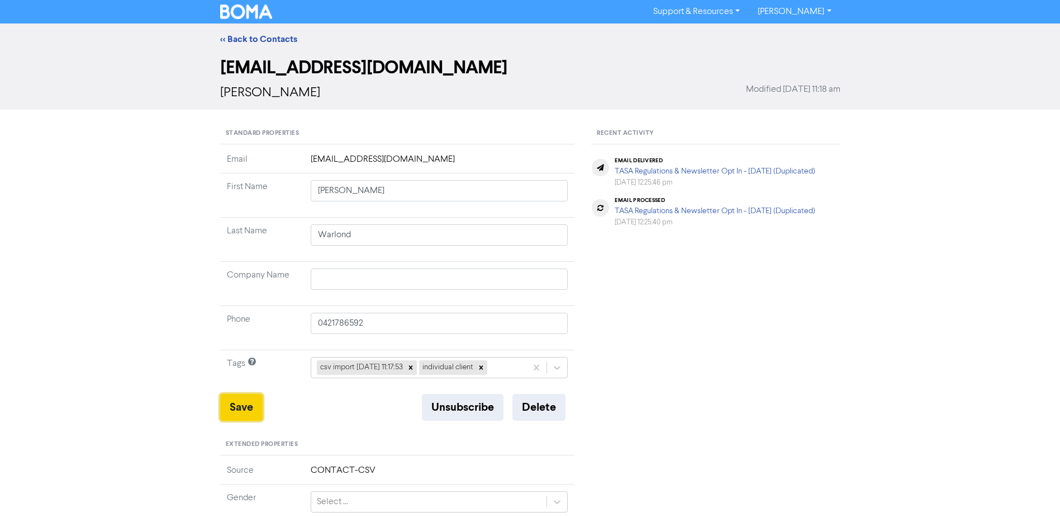
click at [234, 405] on button "Save" at bounding box center [241, 407] width 42 height 27
click at [271, 36] on link "<< Back to Contacts" at bounding box center [258, 39] width 77 height 11
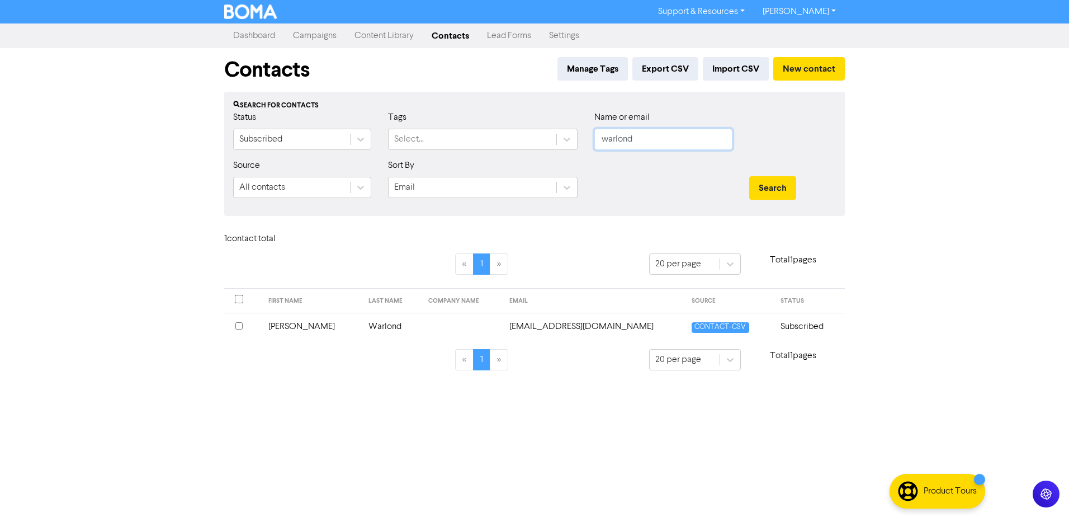
drag, startPoint x: 647, startPoint y: 135, endPoint x: 322, endPoint y: 169, distance: 326.6
click at [423, 165] on form "Status Subscribed Tags Select... Name or email warlond Source All contacts Sort…" at bounding box center [534, 159] width 603 height 96
click at [749, 176] on button "Search" at bounding box center [772, 187] width 47 height 23
click at [287, 324] on td "[PERSON_NAME]" at bounding box center [306, 325] width 94 height 27
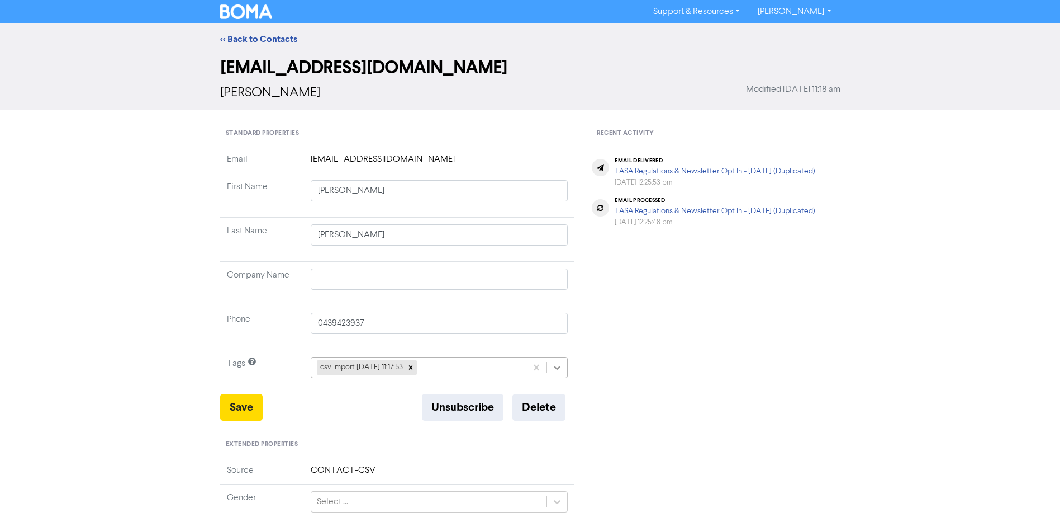
click at [559, 367] on icon at bounding box center [557, 367] width 11 height 11
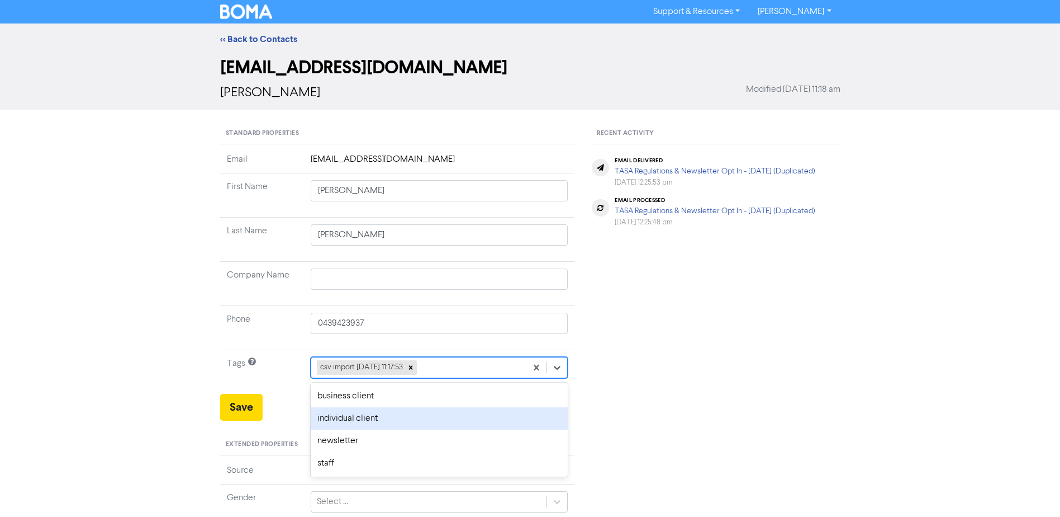
click at [414, 411] on div "individual client" at bounding box center [440, 418] width 258 height 22
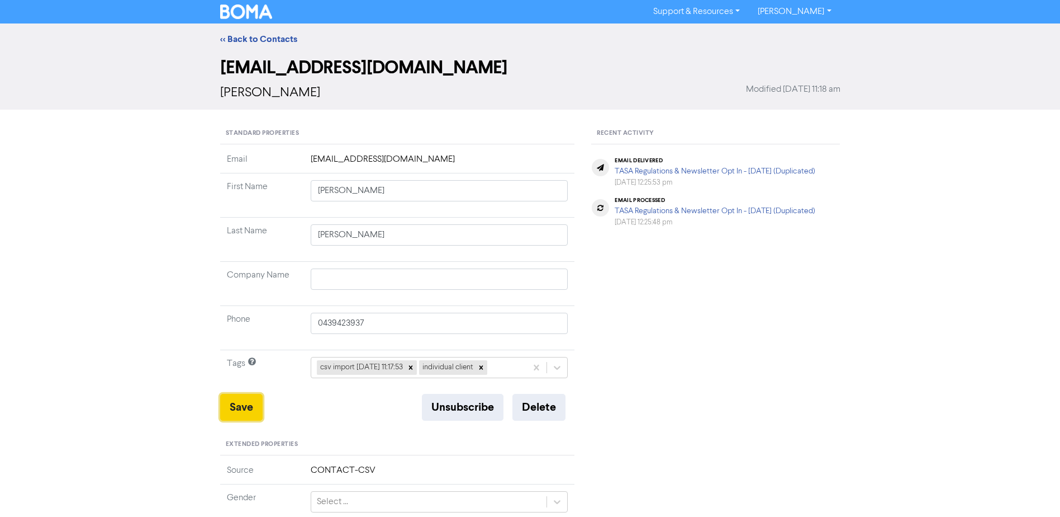
click at [240, 410] on button "Save" at bounding box center [241, 407] width 42 height 27
click at [257, 35] on link "<< Back to Contacts" at bounding box center [258, 39] width 77 height 11
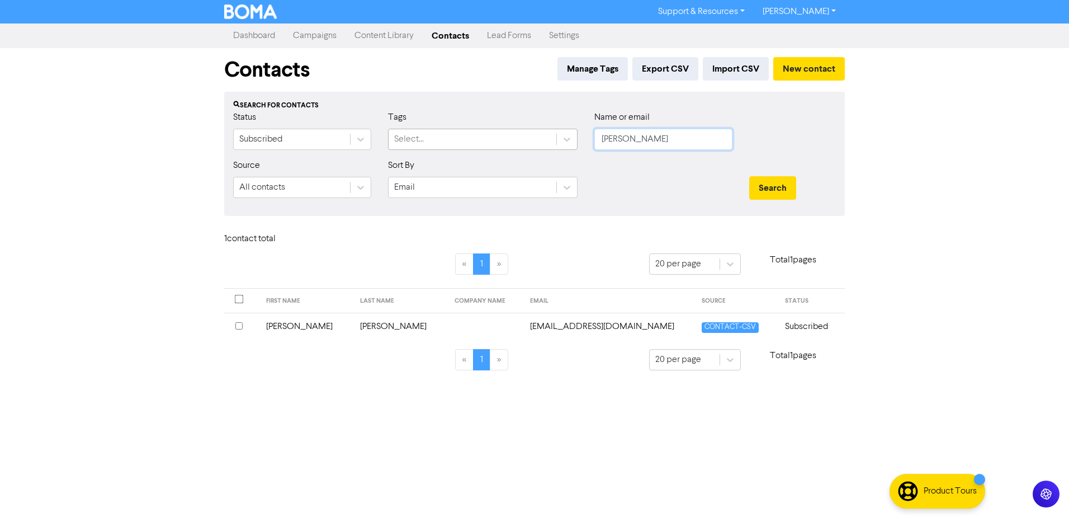
drag, startPoint x: 611, startPoint y: 141, endPoint x: 417, endPoint y: 141, distance: 194.0
click at [456, 141] on div "Status Subscribed Tags Select... Name or email [PERSON_NAME]" at bounding box center [534, 135] width 619 height 48
click at [749, 176] on button "Search" at bounding box center [772, 187] width 47 height 23
click at [286, 326] on td "[PERSON_NAME]" at bounding box center [312, 325] width 101 height 27
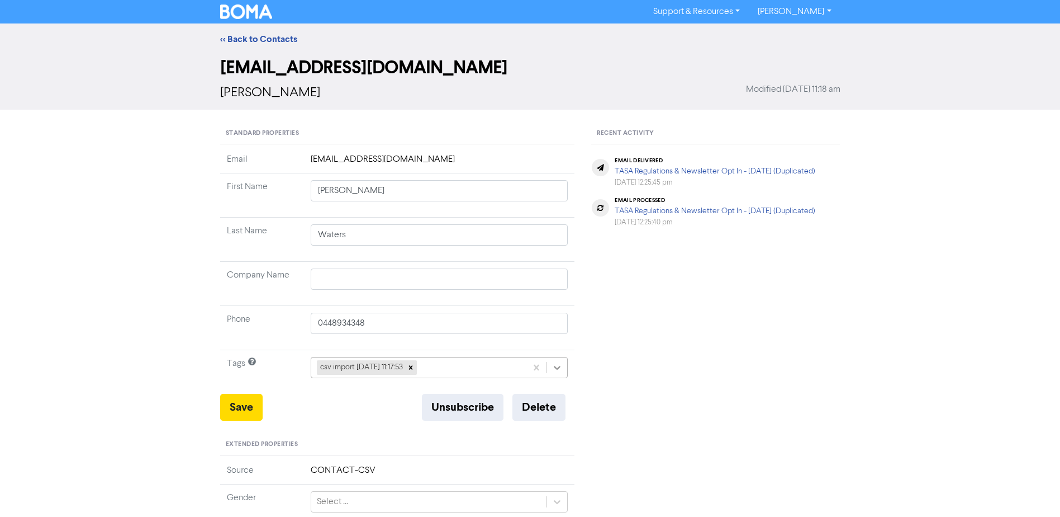
click at [557, 363] on icon at bounding box center [557, 367] width 11 height 11
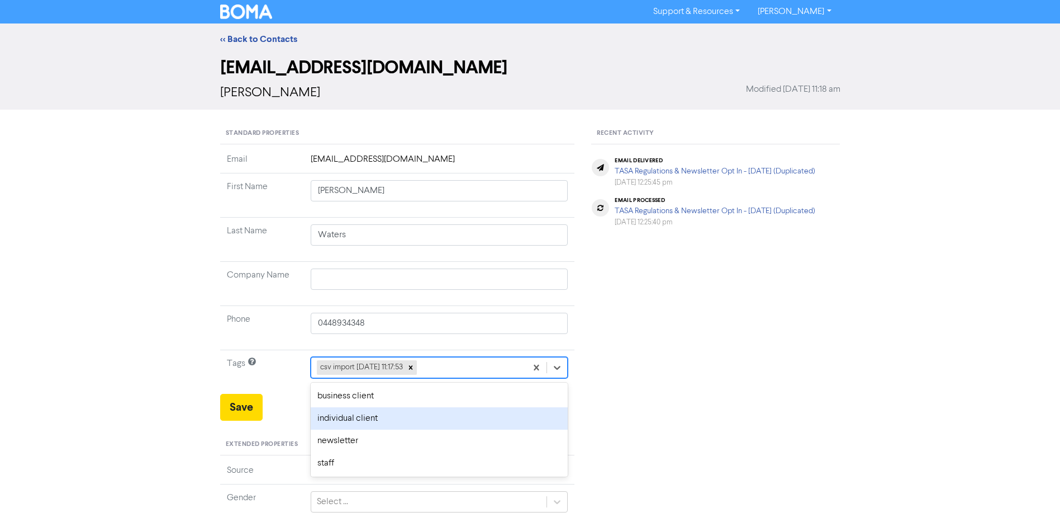
click at [376, 416] on div "individual client" at bounding box center [440, 418] width 258 height 22
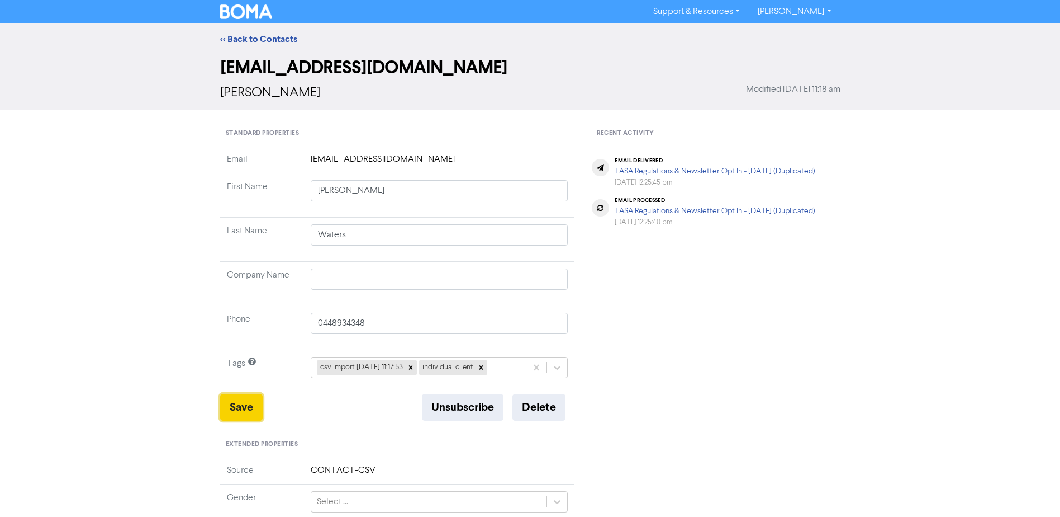
click at [243, 402] on button "Save" at bounding box center [241, 407] width 42 height 27
click at [253, 39] on link "<< Back to Contacts" at bounding box center [258, 39] width 77 height 11
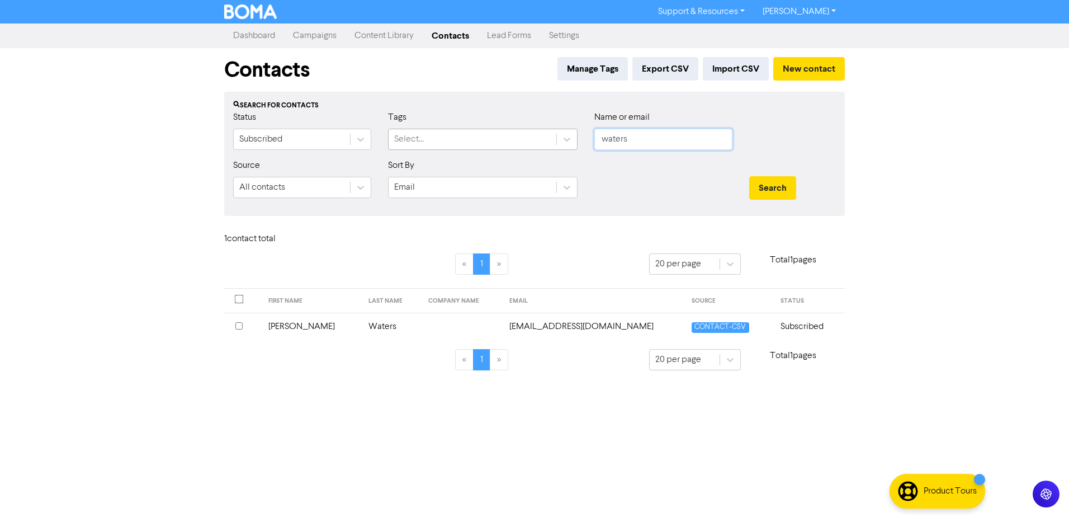
drag, startPoint x: 657, startPoint y: 146, endPoint x: 451, endPoint y: 148, distance: 206.3
click at [493, 146] on div "Status Subscribed Tags Select... Name or email waters" at bounding box center [534, 135] width 619 height 48
click at [749, 176] on button "Search" at bounding box center [772, 187] width 47 height 23
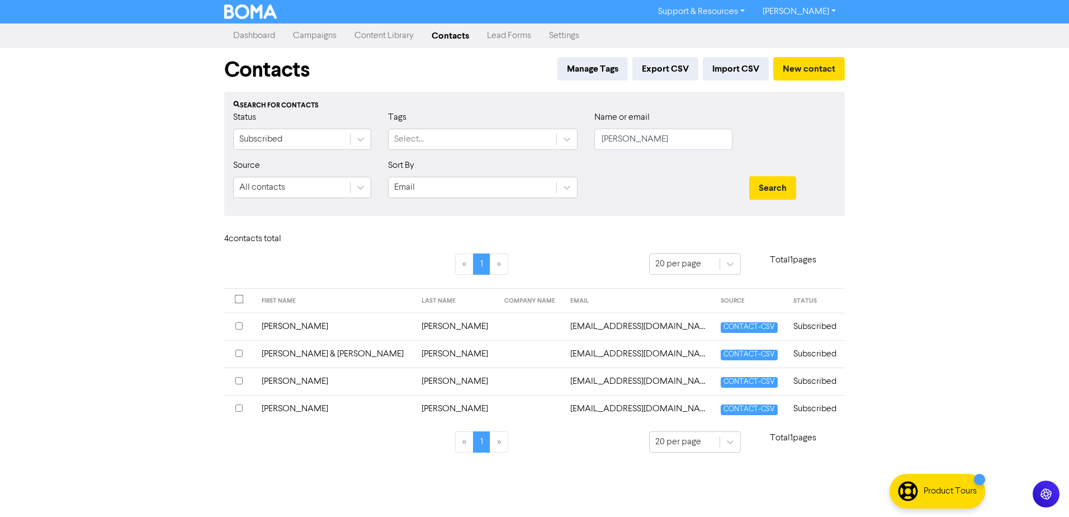
click at [275, 381] on td "[PERSON_NAME]" at bounding box center [335, 380] width 160 height 27
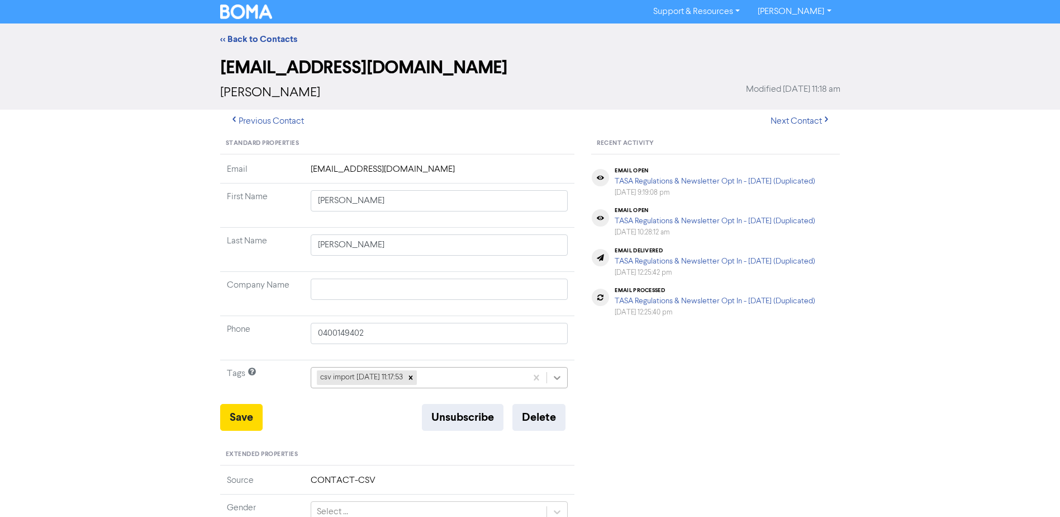
click at [555, 376] on icon at bounding box center [558, 378] width 7 height 4
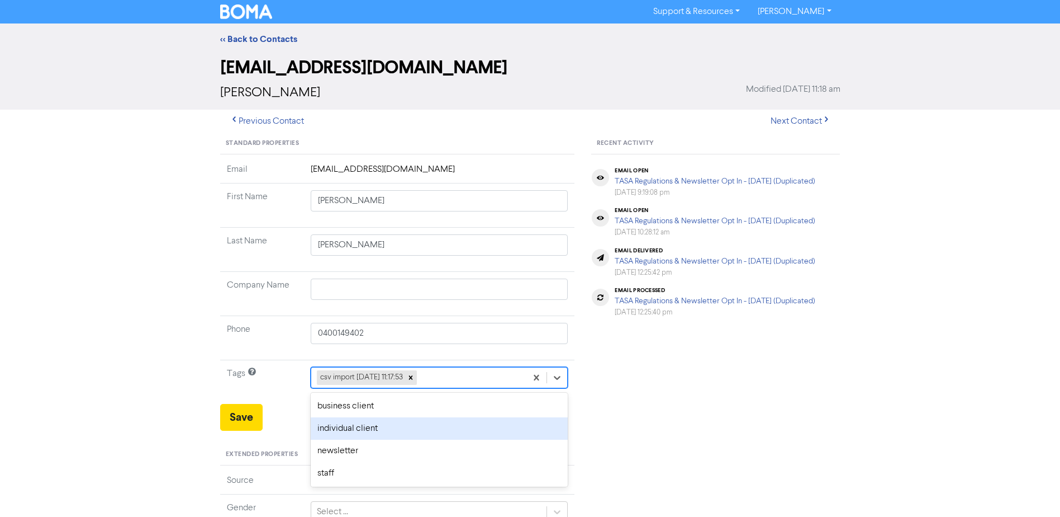
click at [354, 426] on div "individual client" at bounding box center [440, 428] width 258 height 22
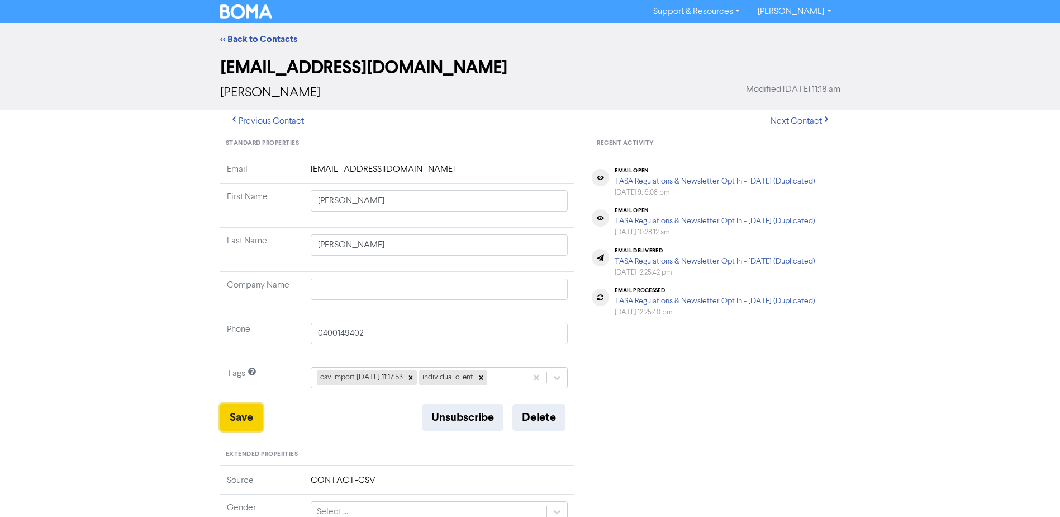
click at [234, 407] on button "Save" at bounding box center [241, 417] width 42 height 27
click at [240, 31] on div "<< Back to Contacts" at bounding box center [530, 38] width 1060 height 31
click at [243, 42] on link "<< Back to Contacts" at bounding box center [258, 39] width 77 height 11
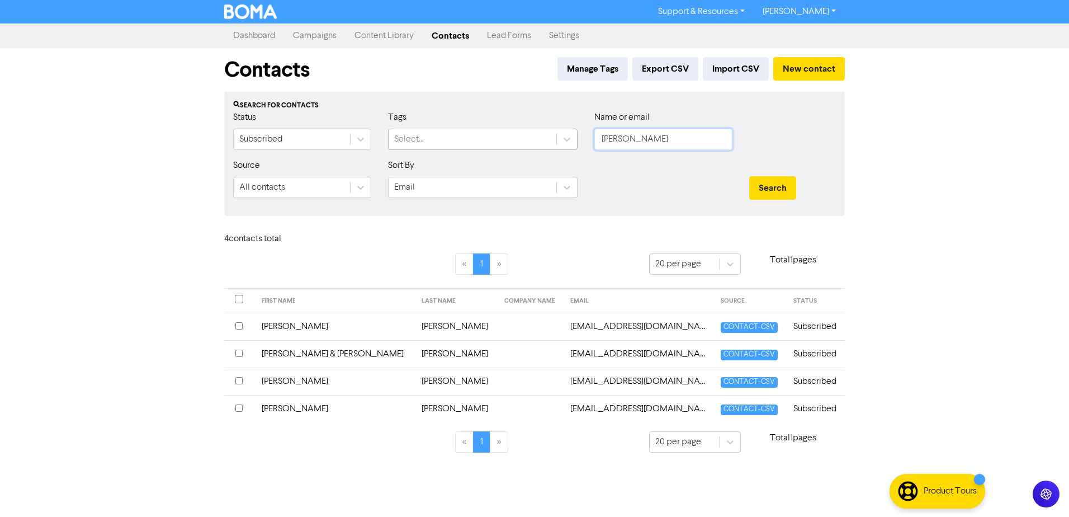
drag, startPoint x: 470, startPoint y: 147, endPoint x: 390, endPoint y: 147, distance: 80.5
click at [449, 147] on div "Status Subscribed Tags Select... Name or email [PERSON_NAME]" at bounding box center [534, 135] width 619 height 48
click at [749, 176] on button "Search" at bounding box center [772, 187] width 47 height 23
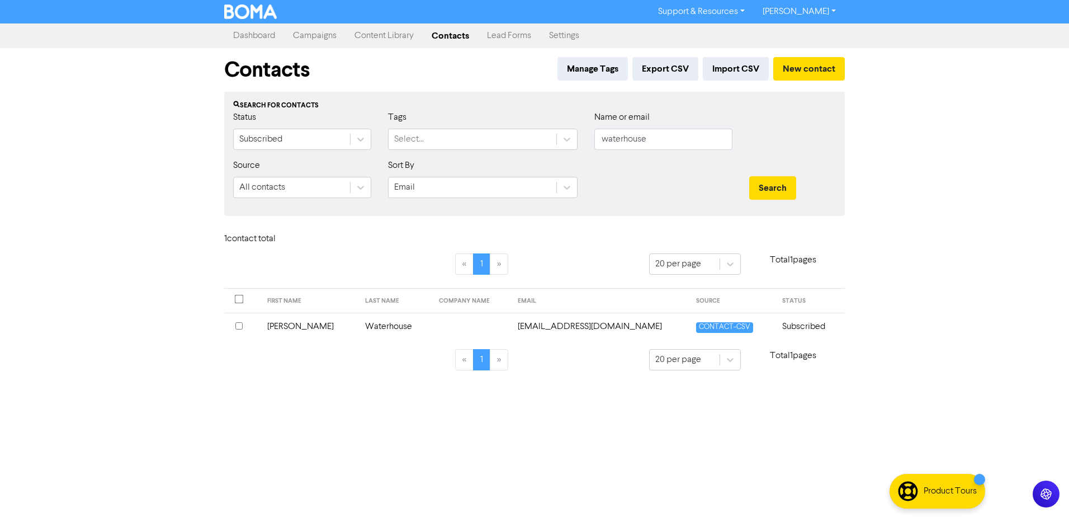
click at [290, 326] on td "[PERSON_NAME]" at bounding box center [310, 325] width 98 height 27
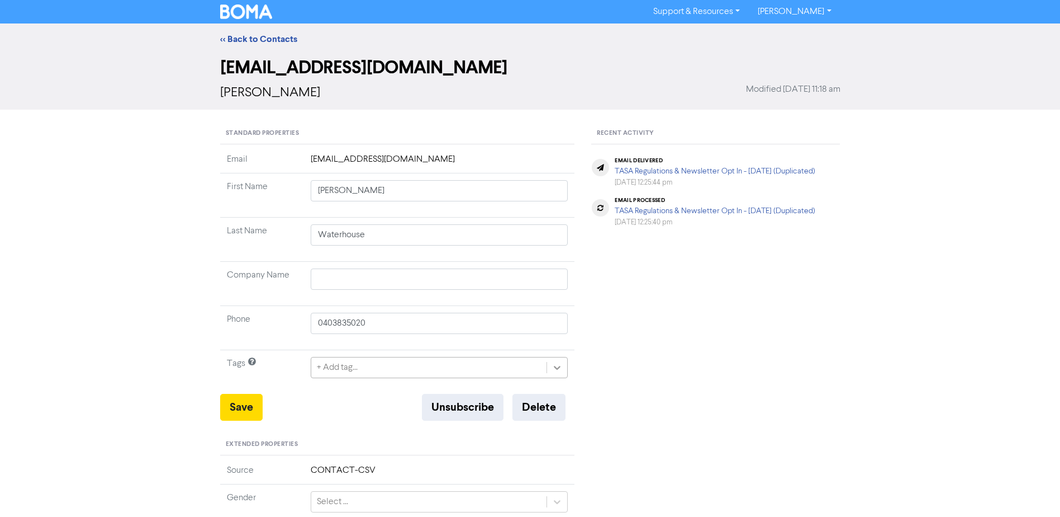
click at [551, 366] on div at bounding box center [557, 367] width 20 height 20
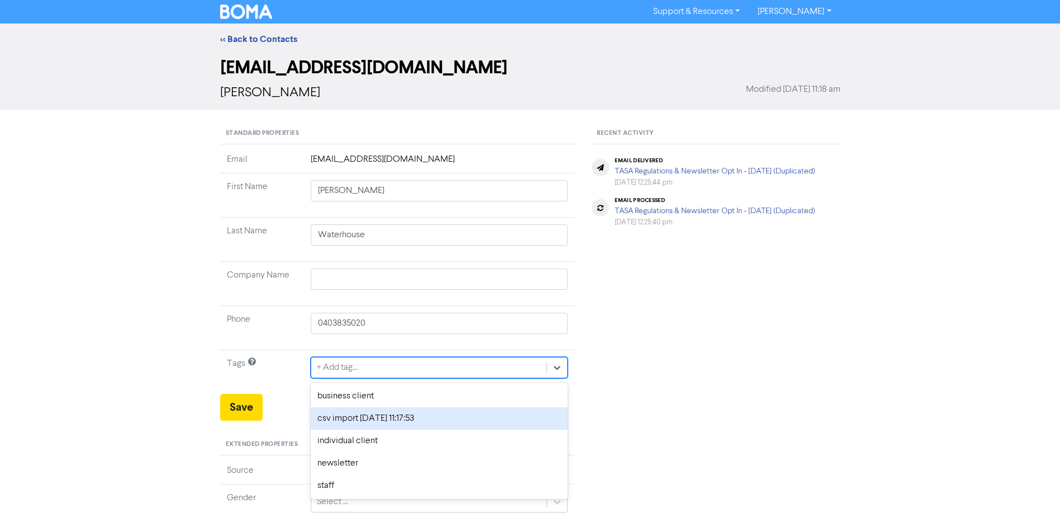
click at [733, 432] on div "Recent Activity email delivered TASA Regulations & Newsletter Opt In - [DATE] (…" at bounding box center [716, 471] width 266 height 697
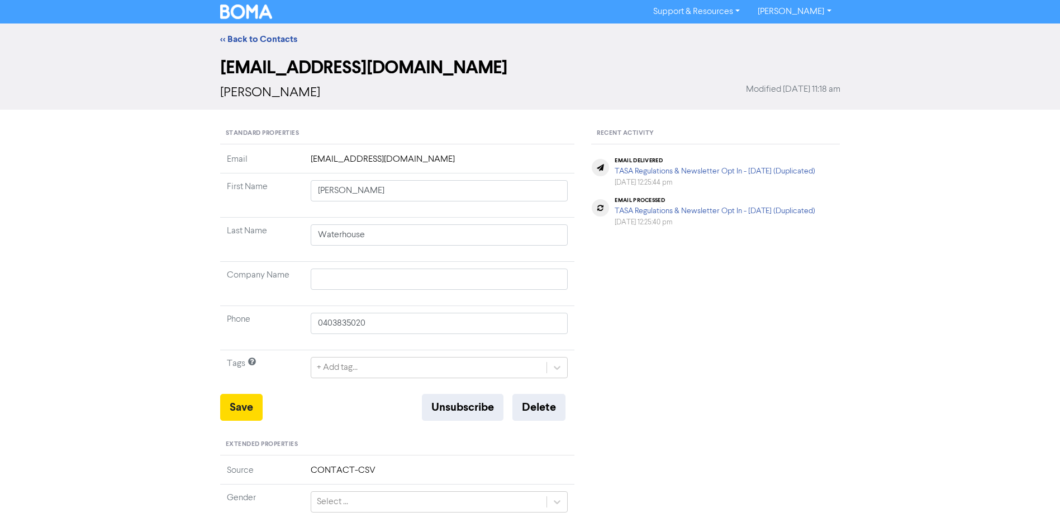
click at [261, 32] on div "<< Back to Contacts" at bounding box center [530, 38] width 637 height 13
click at [260, 36] on link "<< Back to Contacts" at bounding box center [258, 39] width 77 height 11
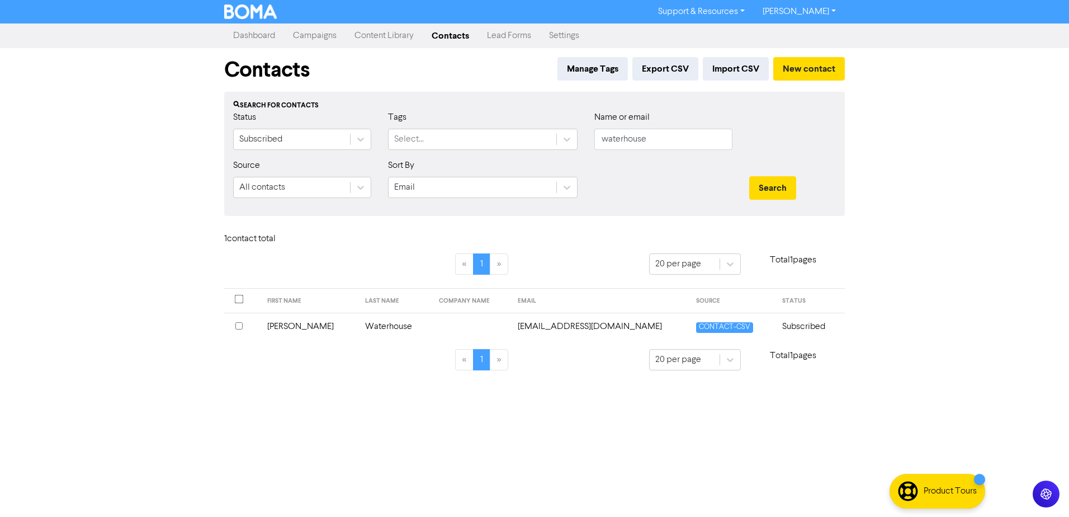
click at [293, 323] on td "[PERSON_NAME]" at bounding box center [310, 325] width 98 height 27
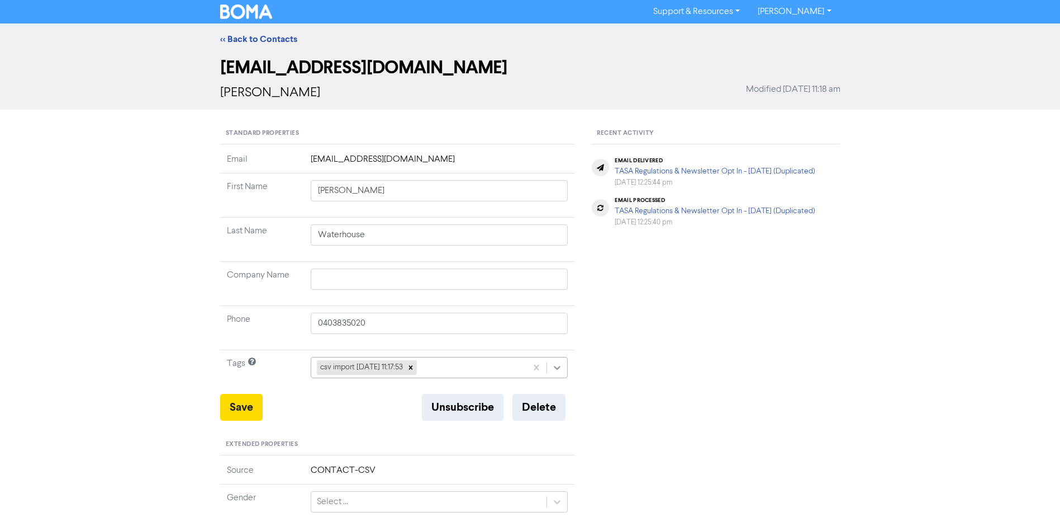
click at [561, 366] on icon at bounding box center [557, 367] width 11 height 11
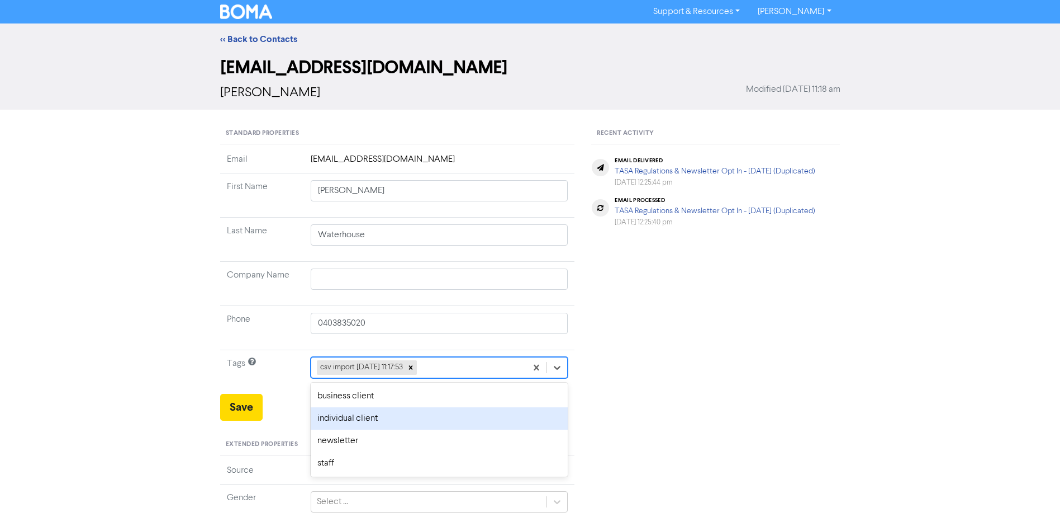
click at [399, 416] on div "individual client" at bounding box center [440, 418] width 258 height 22
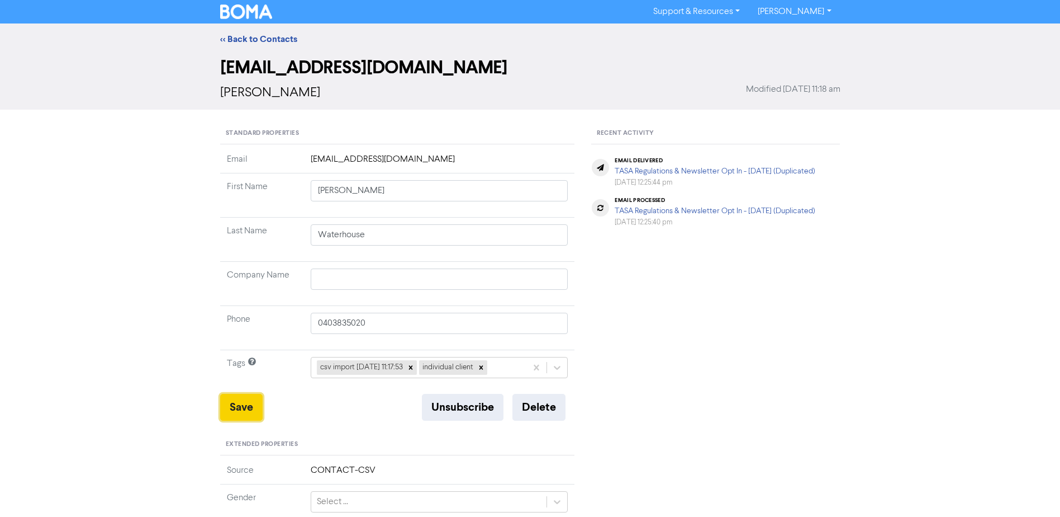
click at [243, 406] on button "Save" at bounding box center [241, 407] width 42 height 27
click at [248, 35] on link "<< Back to Contacts" at bounding box center [258, 39] width 77 height 11
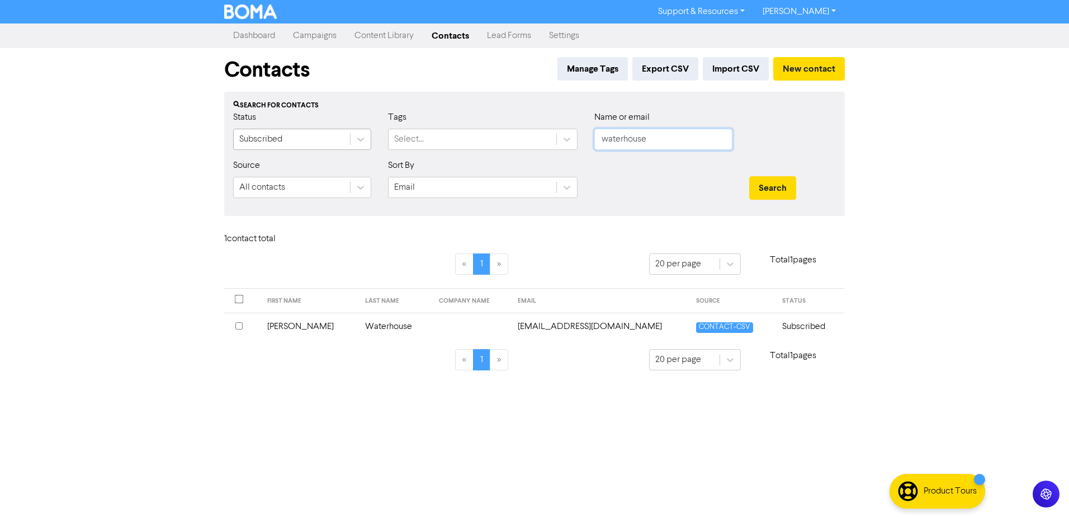
click at [312, 142] on div "Status Subscribed Tags Select... Name or email waterhouse" at bounding box center [534, 135] width 619 height 48
click at [749, 176] on button "Search" at bounding box center [772, 187] width 47 height 23
click at [282, 328] on td "[PERSON_NAME]" at bounding box center [312, 325] width 101 height 27
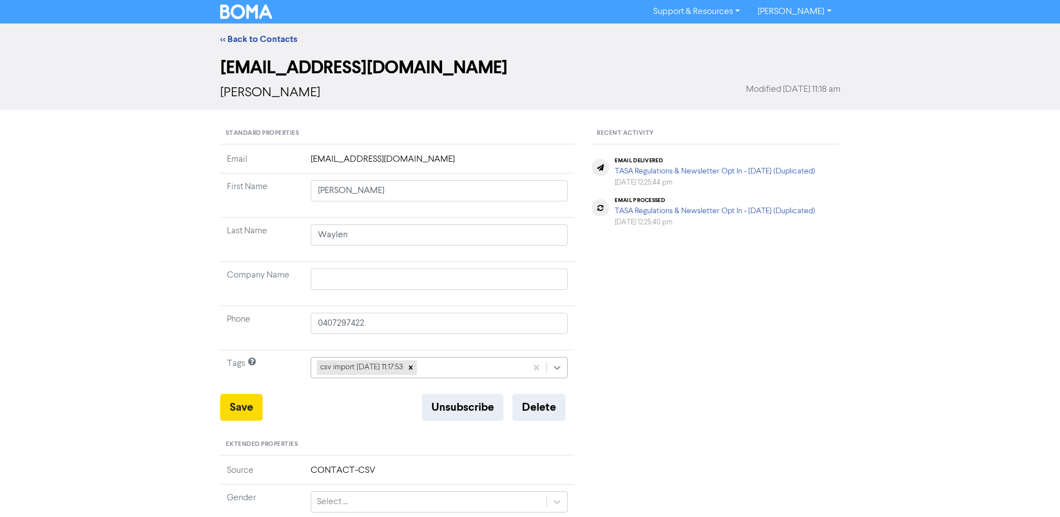
click at [562, 371] on icon at bounding box center [557, 367] width 11 height 11
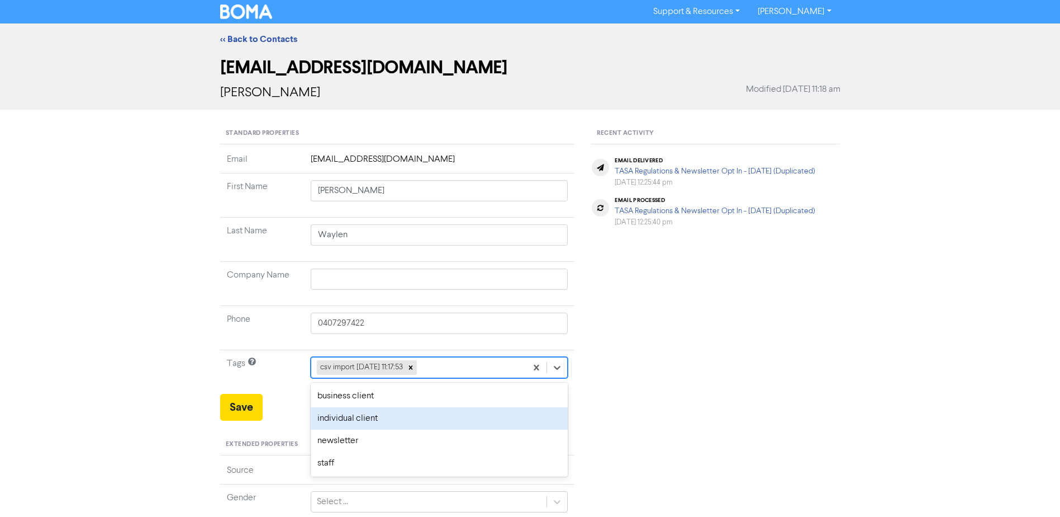
click at [376, 415] on div "individual client" at bounding box center [440, 418] width 258 height 22
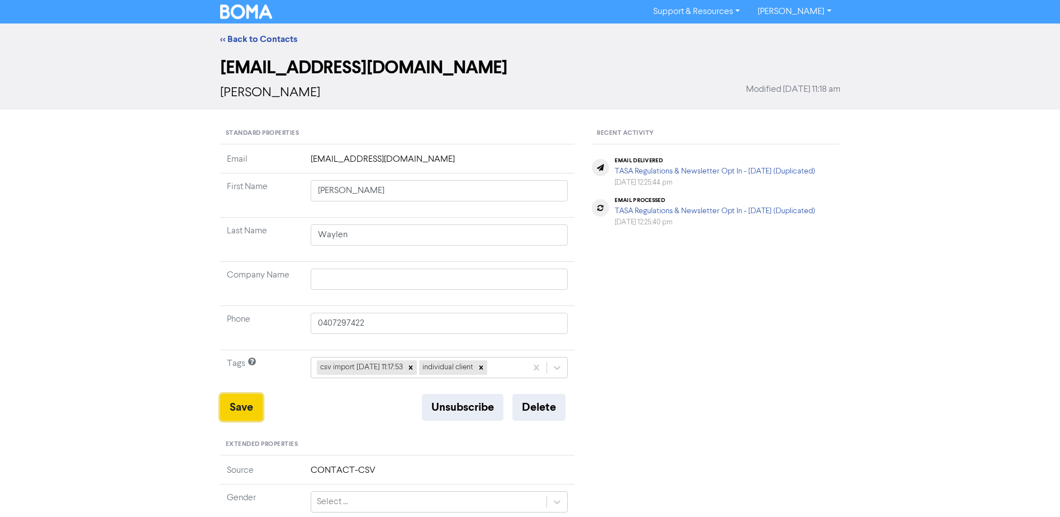
click at [243, 402] on button "Save" at bounding box center [241, 407] width 42 height 27
click at [254, 35] on link "<< Back to Contacts" at bounding box center [258, 39] width 77 height 11
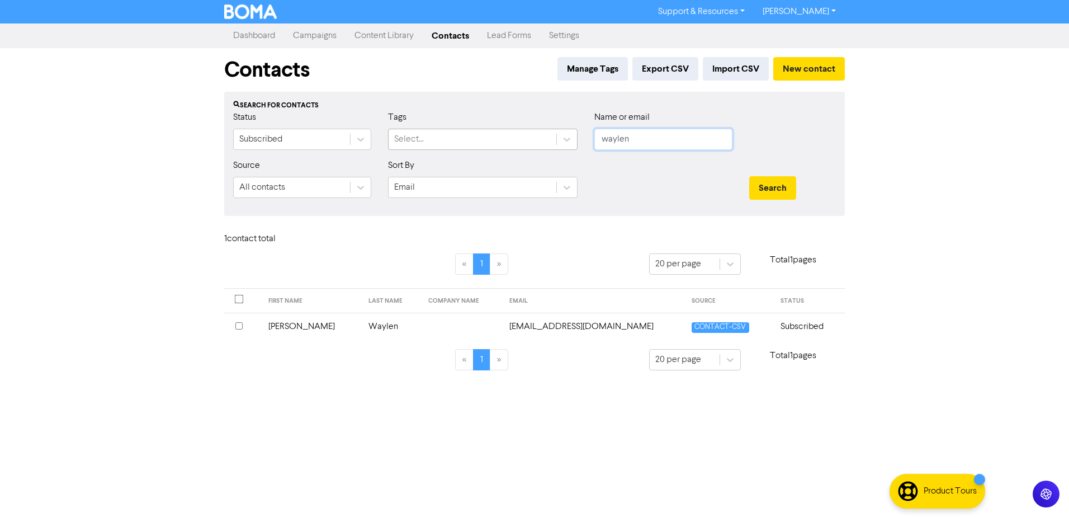
drag, startPoint x: 515, startPoint y: 139, endPoint x: 467, endPoint y: 139, distance: 48.1
click at [496, 139] on div "Status Subscribed Tags Select... Name or email waylen" at bounding box center [534, 135] width 619 height 48
click at [749, 176] on button "Search" at bounding box center [772, 187] width 47 height 23
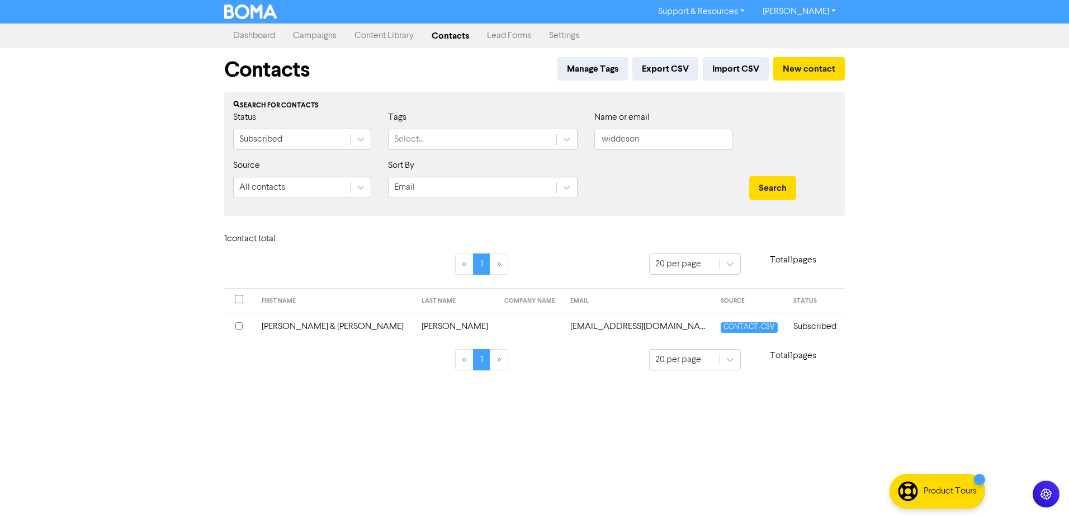
click at [309, 325] on td "[PERSON_NAME] & [PERSON_NAME]" at bounding box center [335, 325] width 160 height 27
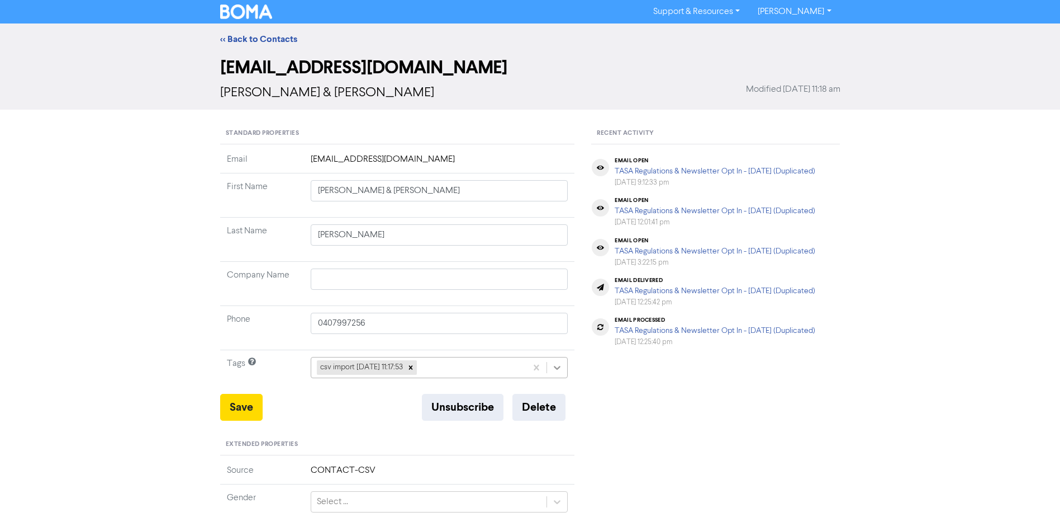
click at [562, 370] on icon at bounding box center [557, 367] width 11 height 11
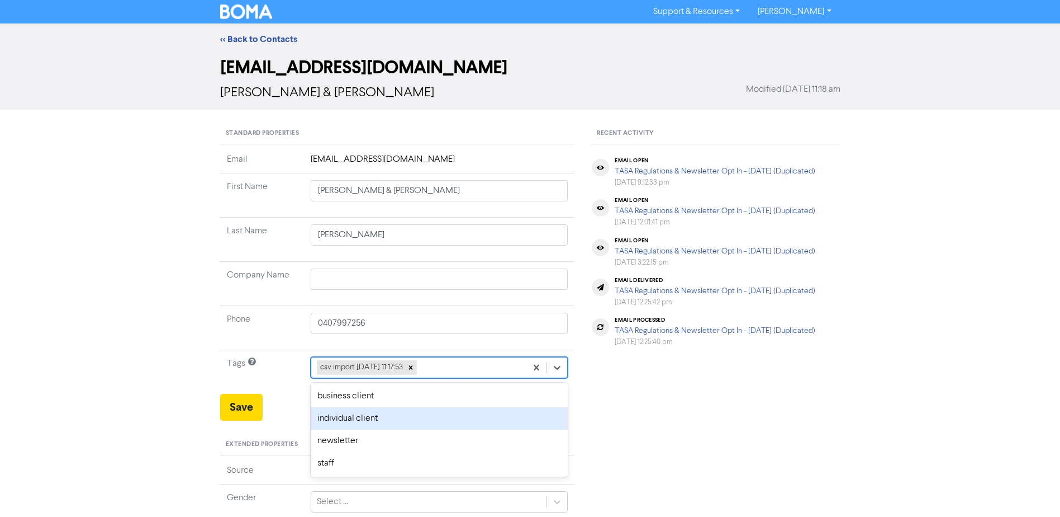
click at [423, 415] on div "individual client" at bounding box center [440, 418] width 258 height 22
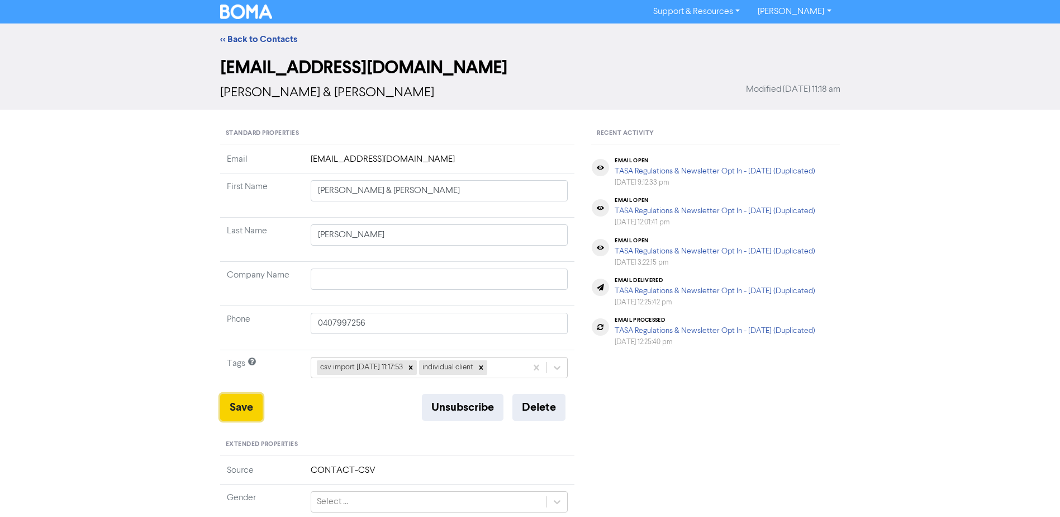
click at [244, 408] on button "Save" at bounding box center [241, 407] width 42 height 27
click at [273, 42] on link "<< Back to Contacts" at bounding box center [258, 39] width 77 height 11
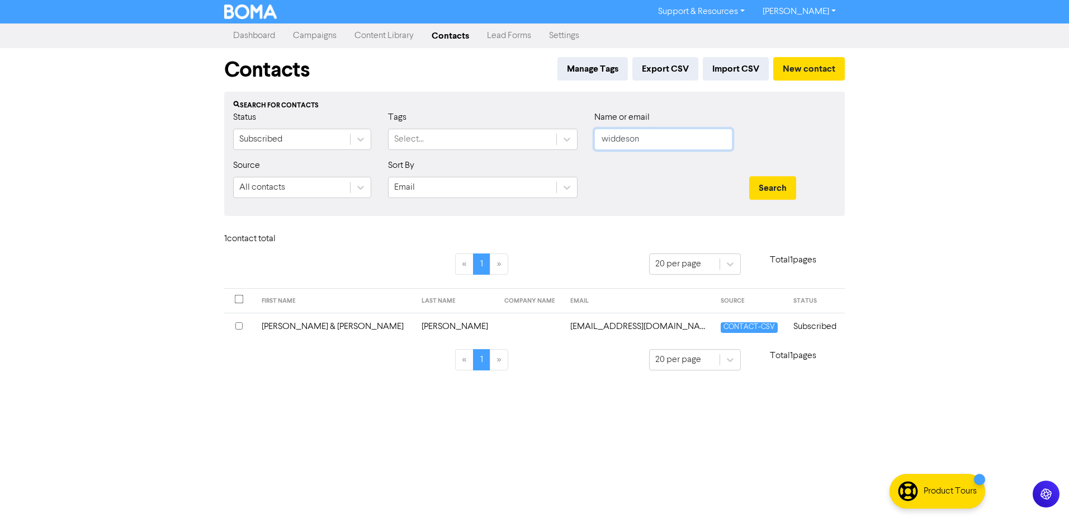
drag, startPoint x: 670, startPoint y: 139, endPoint x: 383, endPoint y: 132, distance: 286.9
click at [456, 139] on div "Status Subscribed Tags Select... Name or email [PERSON_NAME]" at bounding box center [534, 135] width 619 height 48
click at [749, 176] on button "Search" at bounding box center [772, 187] width 47 height 23
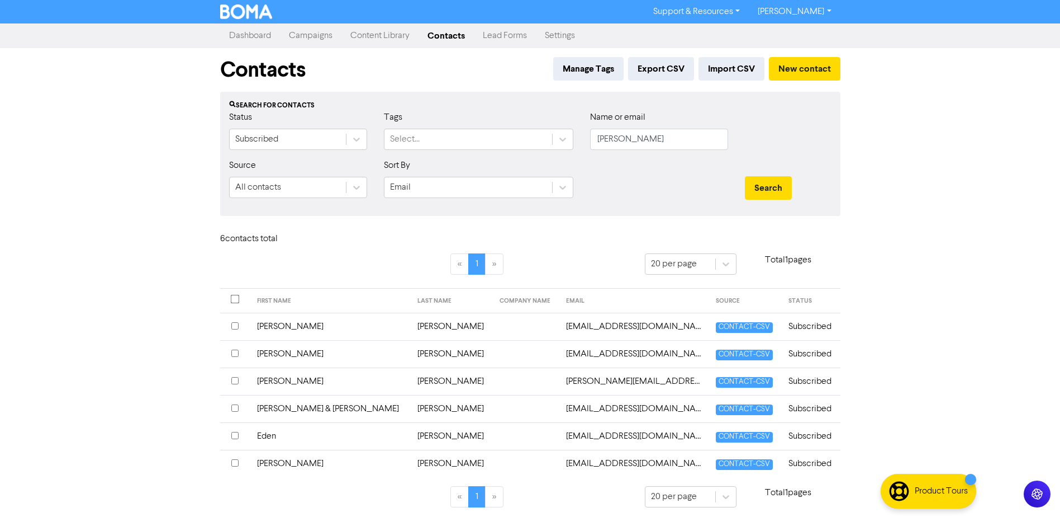
click at [281, 434] on td "Eden" at bounding box center [330, 435] width 160 height 27
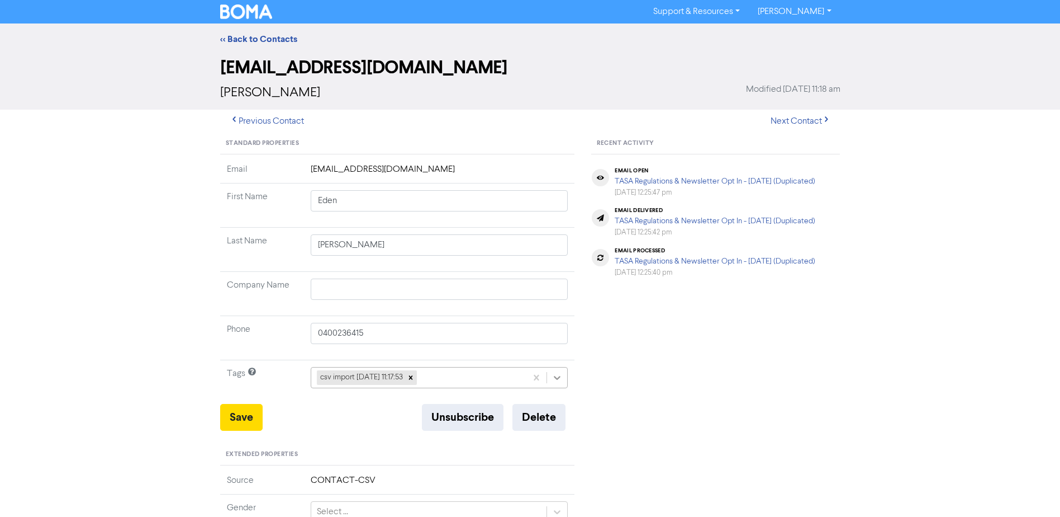
click at [557, 375] on icon at bounding box center [557, 377] width 11 height 11
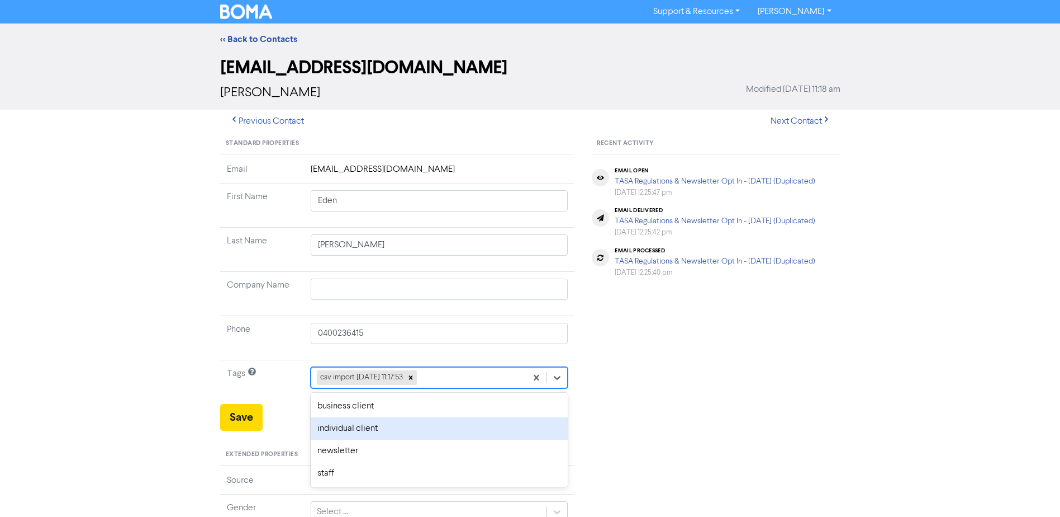
click at [401, 424] on div "individual client" at bounding box center [440, 428] width 258 height 22
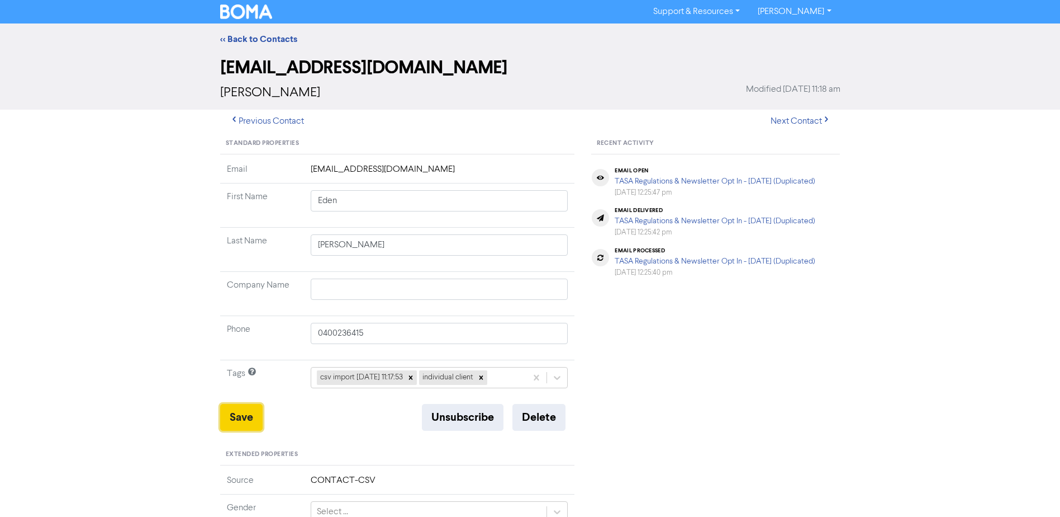
click at [249, 412] on button "Save" at bounding box center [241, 417] width 42 height 27
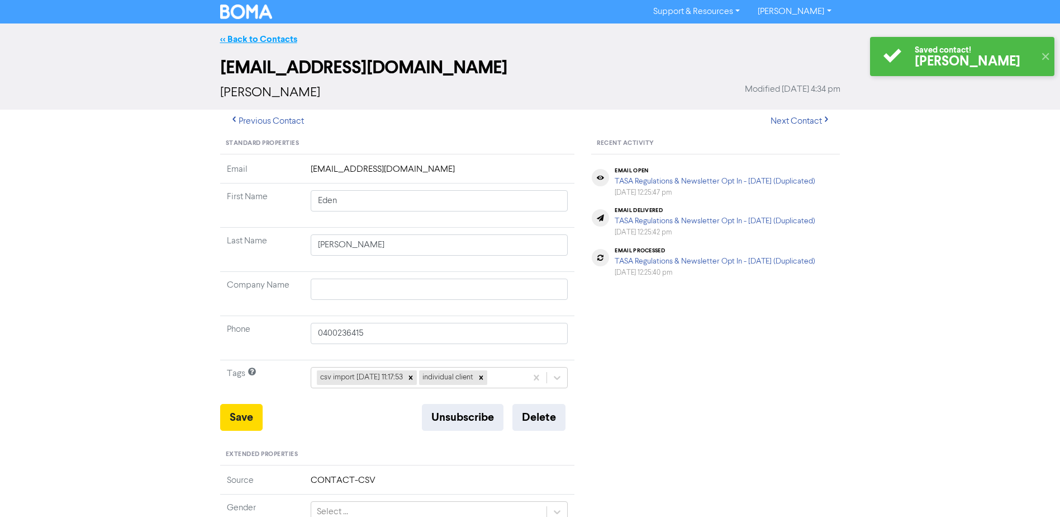
click at [258, 39] on link "<< Back to Contacts" at bounding box center [258, 39] width 77 height 11
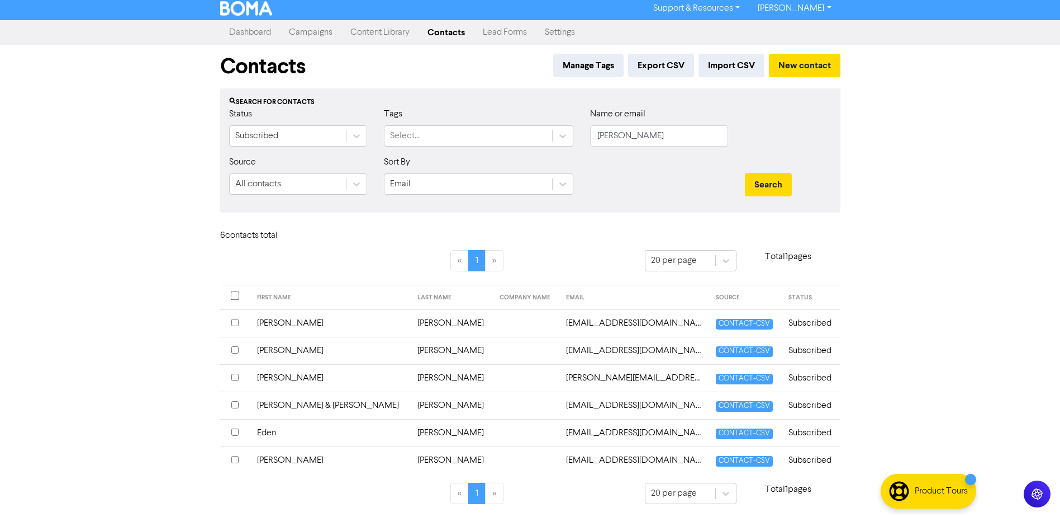
scroll to position [4, 0]
drag, startPoint x: 666, startPoint y: 139, endPoint x: 362, endPoint y: 138, distance: 304.1
click at [405, 138] on div "Status Subscribed Tags Select... Name or email [PERSON_NAME]" at bounding box center [530, 131] width 619 height 48
click at [745, 172] on button "Search" at bounding box center [768, 183] width 47 height 23
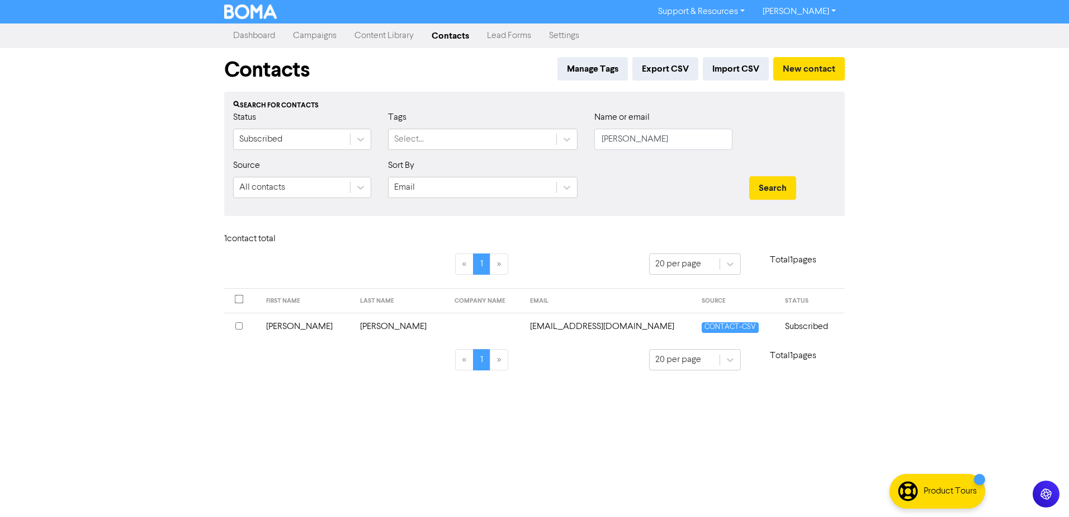
click at [286, 327] on td "[PERSON_NAME]" at bounding box center [306, 325] width 94 height 27
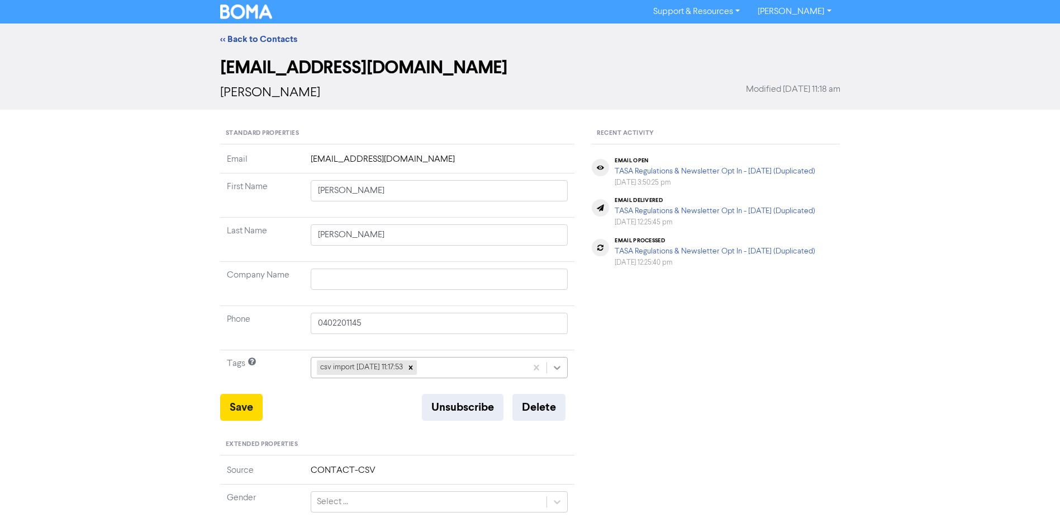
click at [553, 366] on icon at bounding box center [557, 367] width 11 height 11
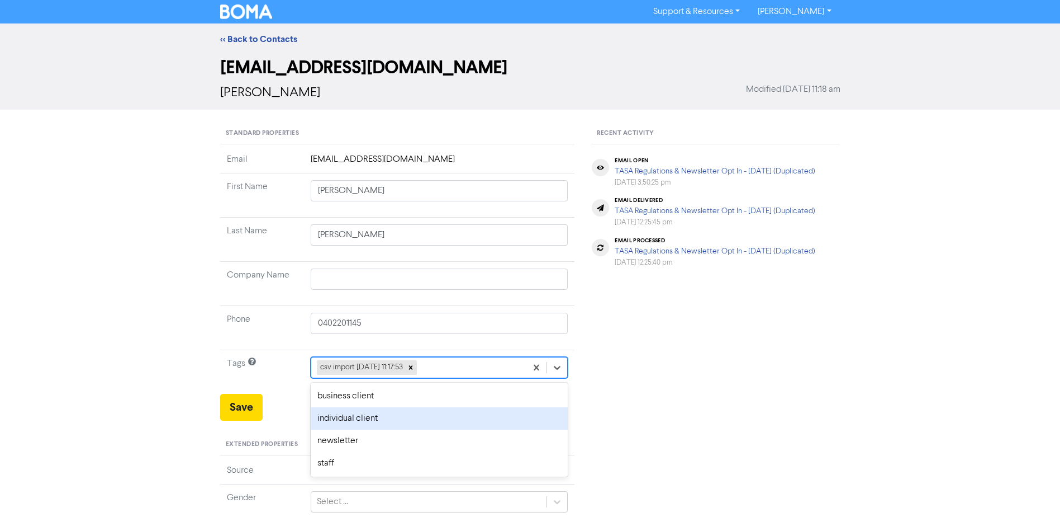
click at [385, 419] on div "individual client" at bounding box center [440, 418] width 258 height 22
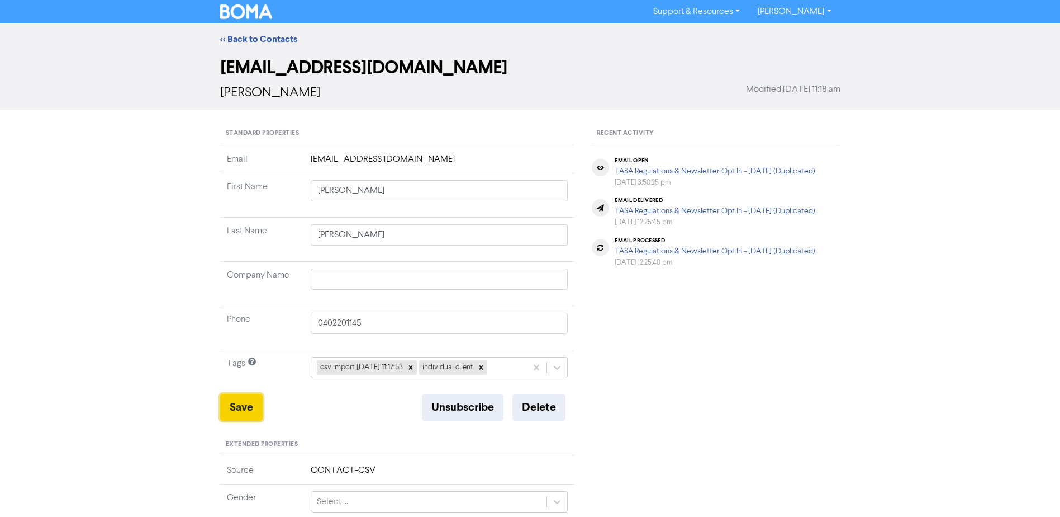
click at [245, 406] on button "Save" at bounding box center [241, 407] width 42 height 27
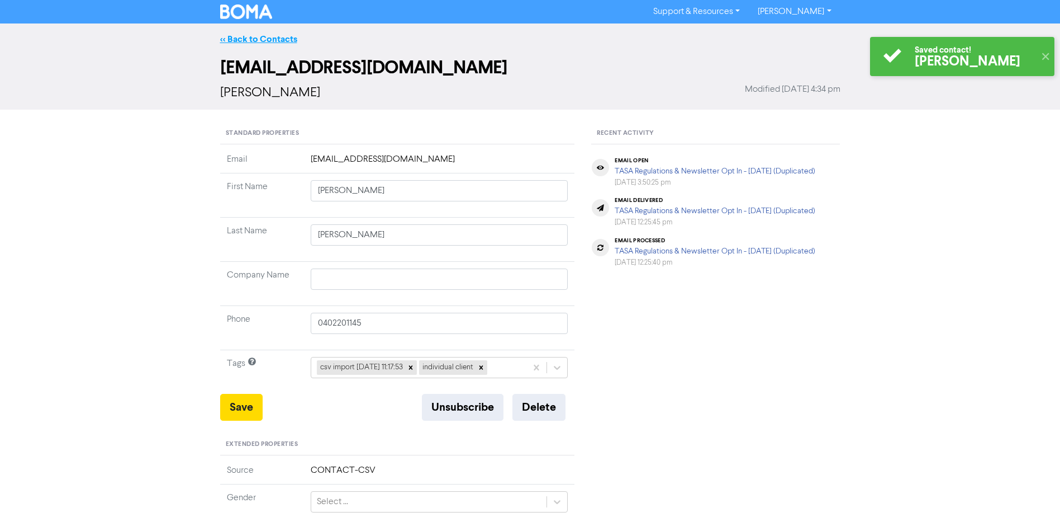
click at [280, 37] on link "<< Back to Contacts" at bounding box center [258, 39] width 77 height 11
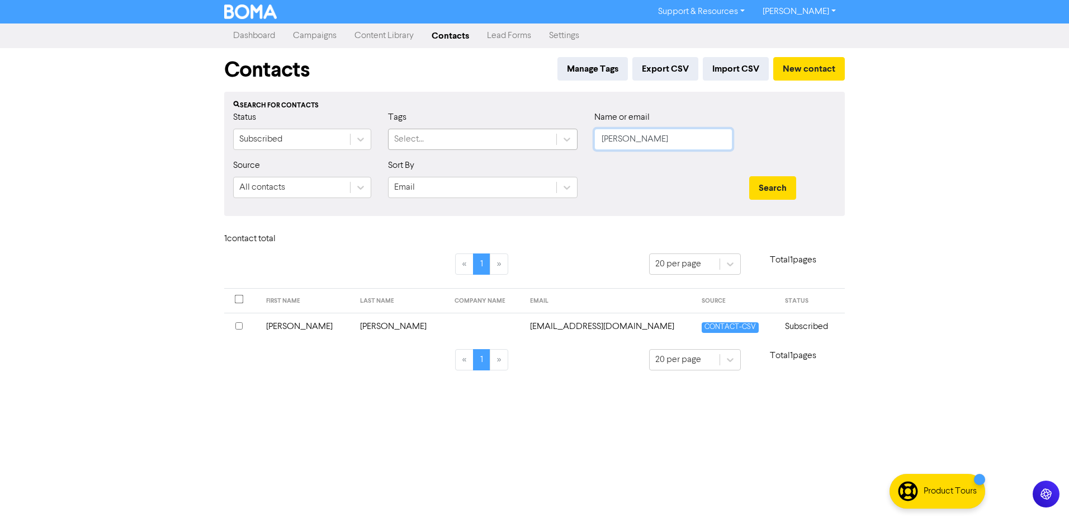
drag, startPoint x: 651, startPoint y: 139, endPoint x: 475, endPoint y: 137, distance: 176.1
click at [495, 139] on div "Status Subscribed Tags Select... Name or email [PERSON_NAME]" at bounding box center [534, 135] width 619 height 48
click at [749, 176] on button "Search" at bounding box center [772, 187] width 47 height 23
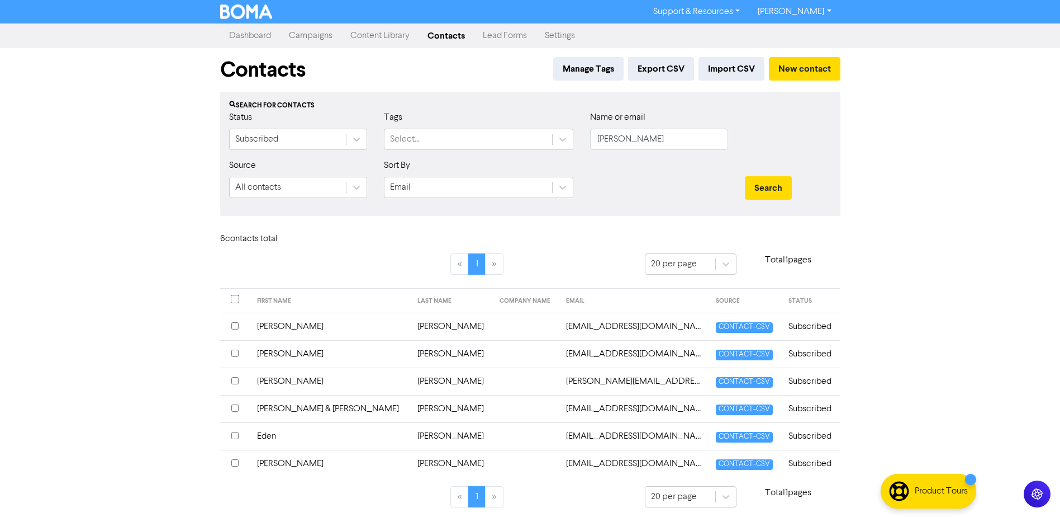
click at [277, 354] on td "[PERSON_NAME]" at bounding box center [330, 353] width 160 height 27
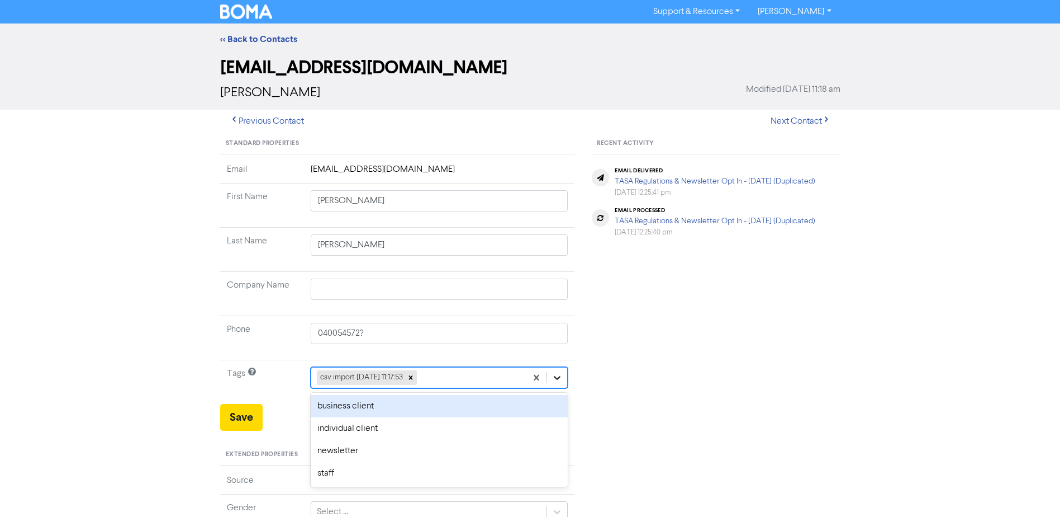
click at [555, 376] on icon at bounding box center [557, 377] width 11 height 11
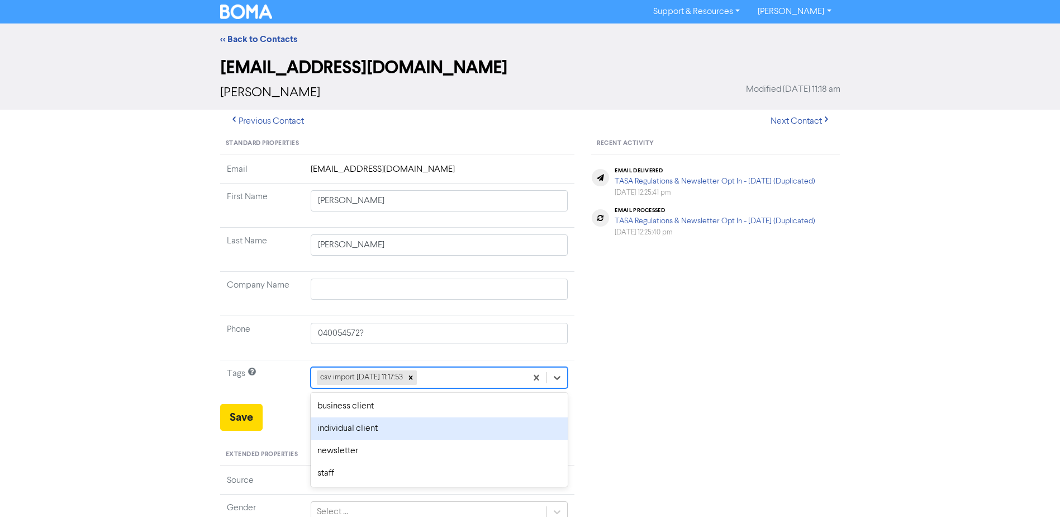
click at [390, 429] on div "individual client" at bounding box center [440, 428] width 258 height 22
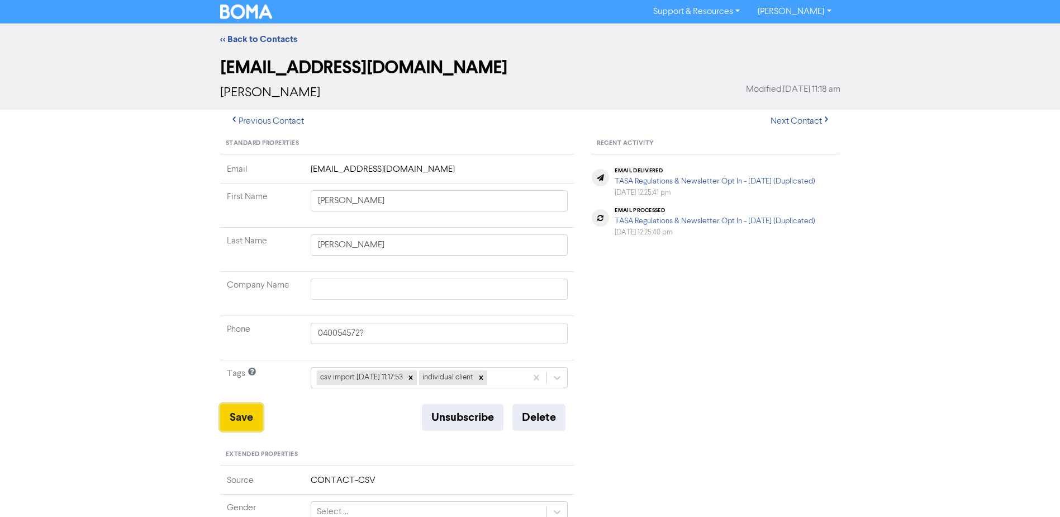
click at [240, 411] on button "Save" at bounding box center [241, 417] width 42 height 27
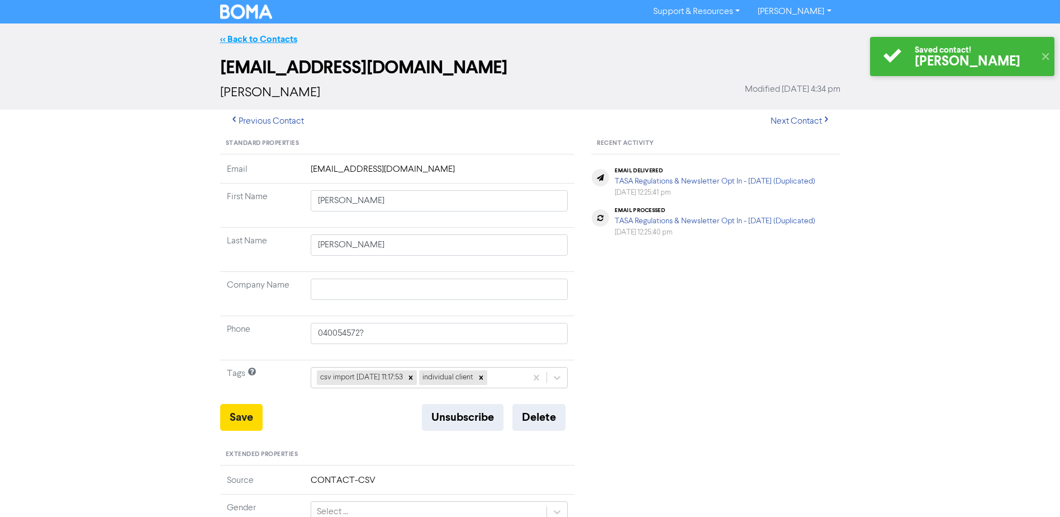
click at [273, 38] on link "<< Back to Contacts" at bounding box center [258, 39] width 77 height 11
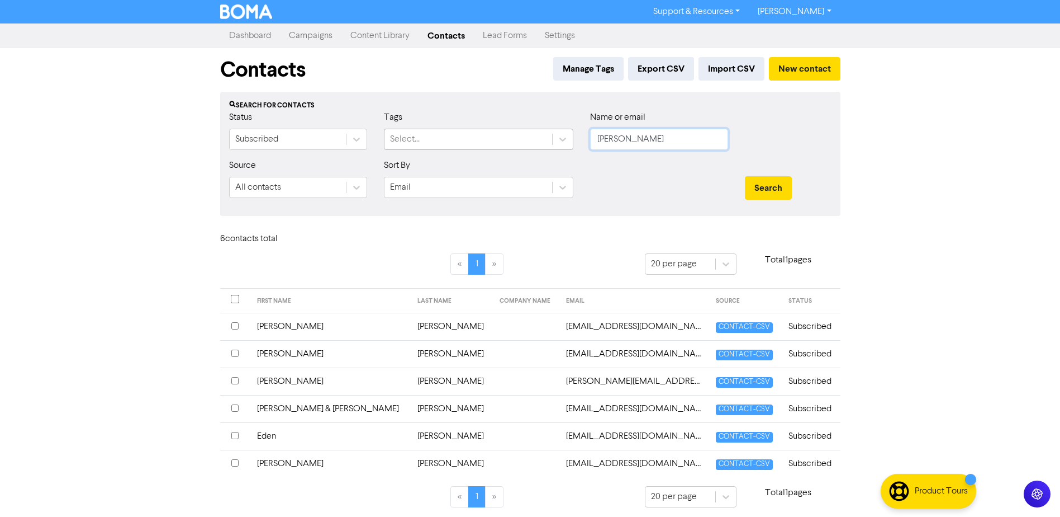
drag, startPoint x: 652, startPoint y: 137, endPoint x: 473, endPoint y: 137, distance: 178.9
click at [473, 137] on div "Status Subscribed Tags Select... Name or email [PERSON_NAME]" at bounding box center [530, 135] width 619 height 48
click at [745, 176] on button "Search" at bounding box center [768, 187] width 47 height 23
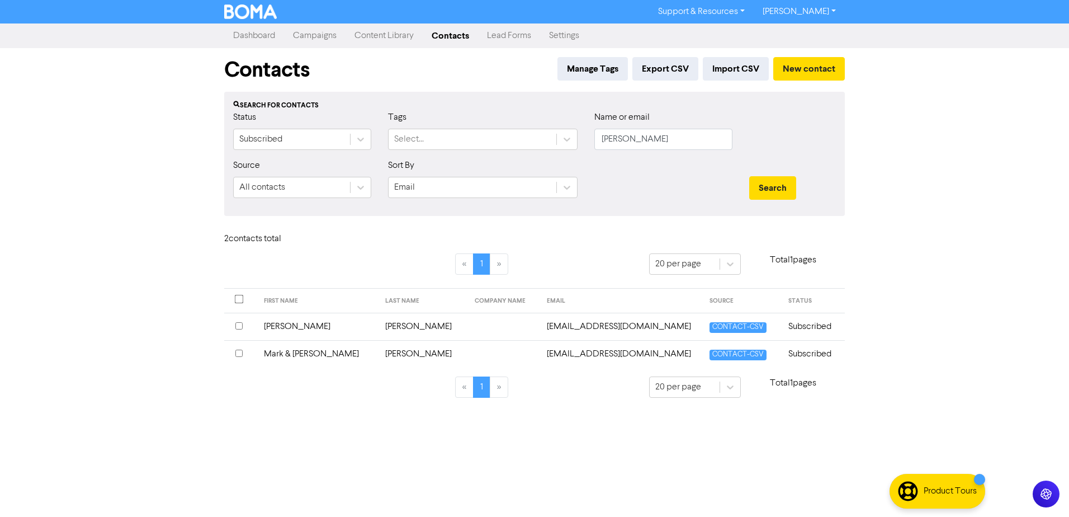
click at [305, 354] on td "Mark & [PERSON_NAME]" at bounding box center [317, 353] width 121 height 27
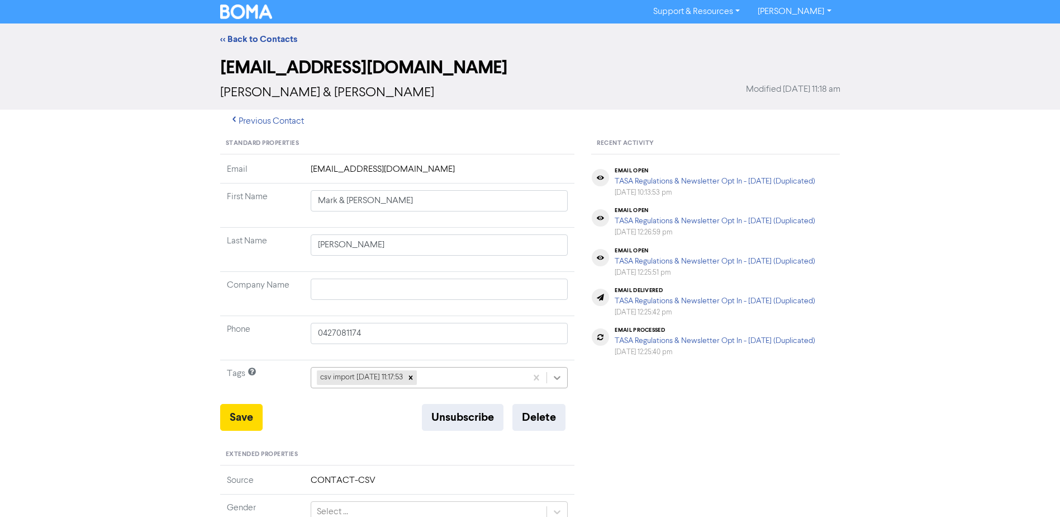
click at [560, 375] on icon at bounding box center [557, 377] width 11 height 11
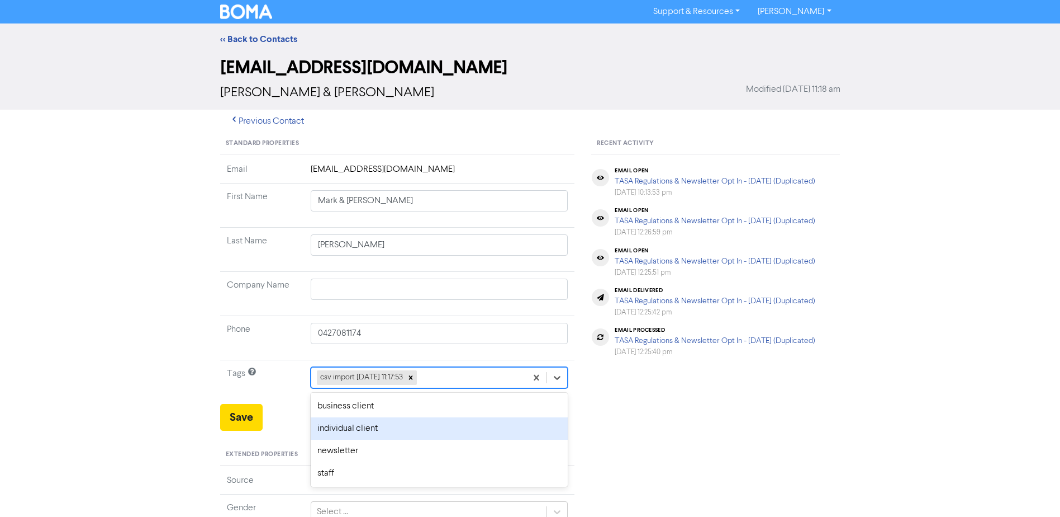
click at [439, 424] on div "individual client" at bounding box center [440, 428] width 258 height 22
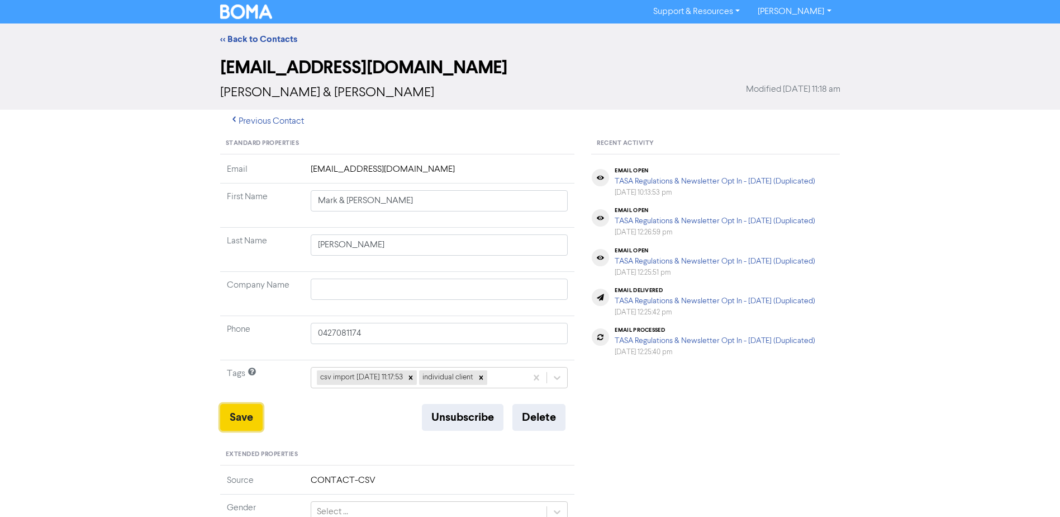
click at [236, 416] on button "Save" at bounding box center [241, 417] width 42 height 27
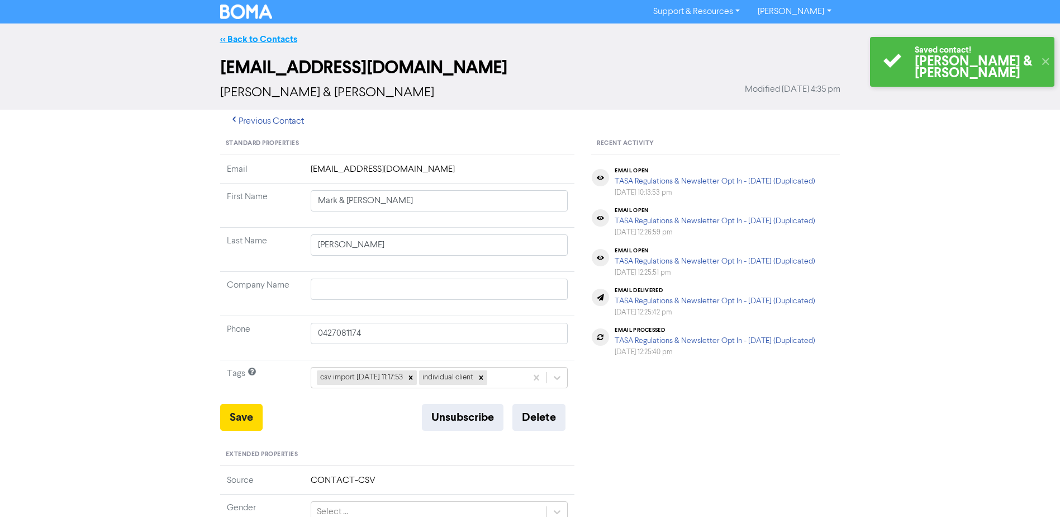
click at [268, 37] on link "<< Back to Contacts" at bounding box center [258, 39] width 77 height 11
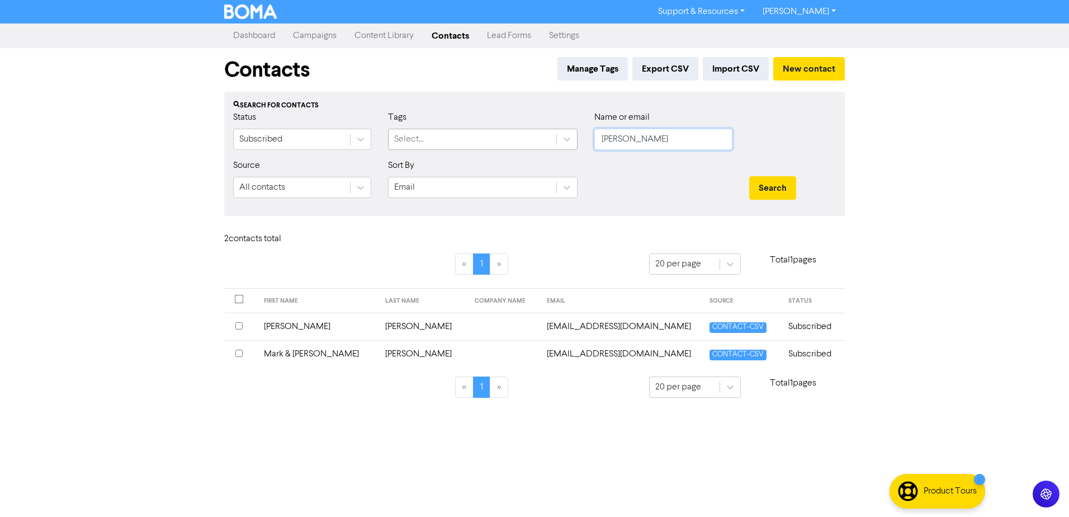
drag, startPoint x: 652, startPoint y: 140, endPoint x: 458, endPoint y: 135, distance: 194.0
click at [494, 140] on div "Status Subscribed Tags Select... Name or email [PERSON_NAME]" at bounding box center [534, 135] width 619 height 48
click at [749, 176] on button "Search" at bounding box center [772, 187] width 47 height 23
click at [288, 352] on td "[PERSON_NAME] & [PERSON_NAME]" at bounding box center [335, 353] width 160 height 27
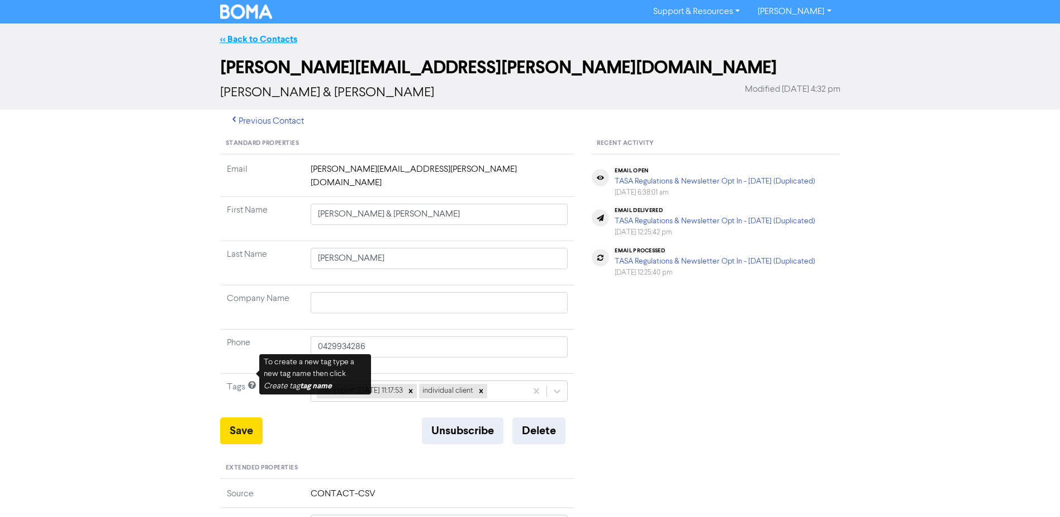
click at [273, 41] on link "<< Back to Contacts" at bounding box center [258, 39] width 77 height 11
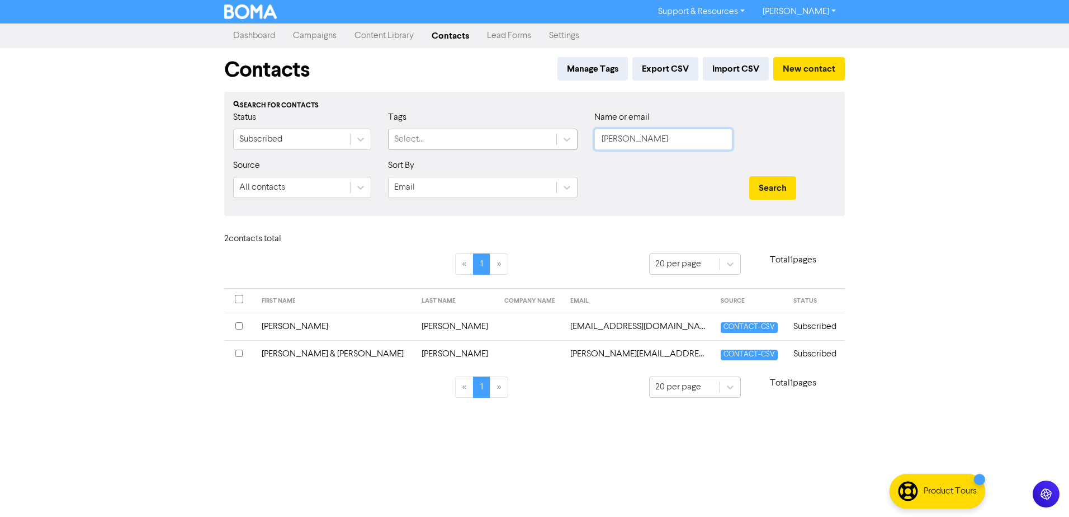
drag, startPoint x: 593, startPoint y: 142, endPoint x: 474, endPoint y: 142, distance: 118.5
click at [509, 142] on div "Status Subscribed Tags Select... Name or email [PERSON_NAME]" at bounding box center [534, 135] width 619 height 48
click at [749, 176] on button "Search" at bounding box center [772, 187] width 47 height 23
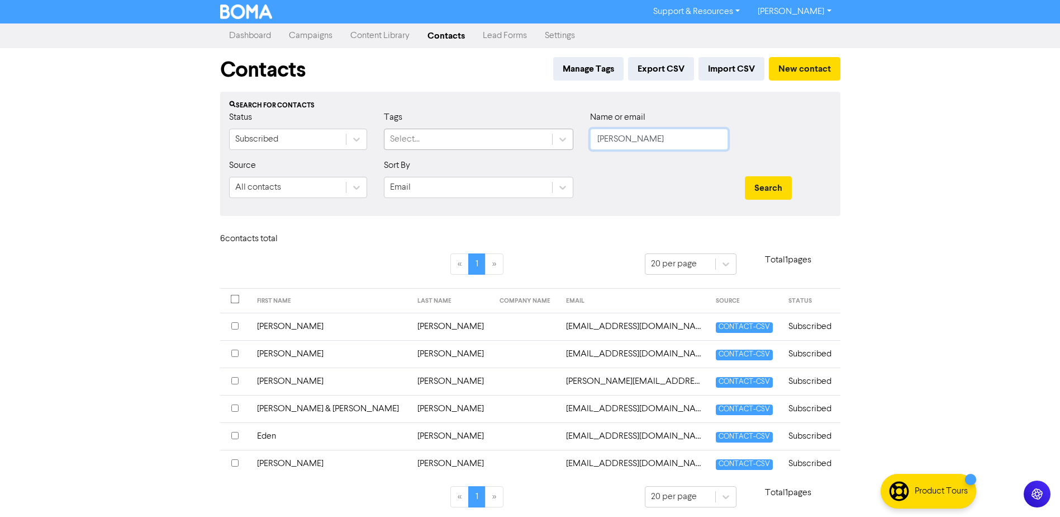
drag, startPoint x: 670, startPoint y: 145, endPoint x: 398, endPoint y: 145, distance: 271.7
click at [452, 145] on div "Status Subscribed Tags Select... Name or email [PERSON_NAME]" at bounding box center [530, 135] width 619 height 48
click at [745, 176] on button "Search" at bounding box center [768, 187] width 47 height 23
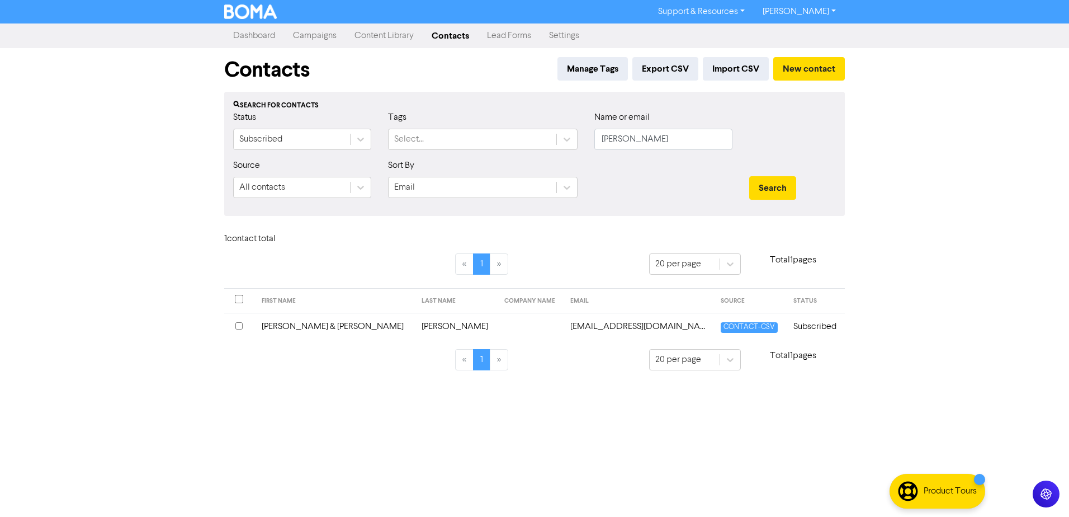
click at [296, 320] on td "[PERSON_NAME] & [PERSON_NAME]" at bounding box center [335, 325] width 160 height 27
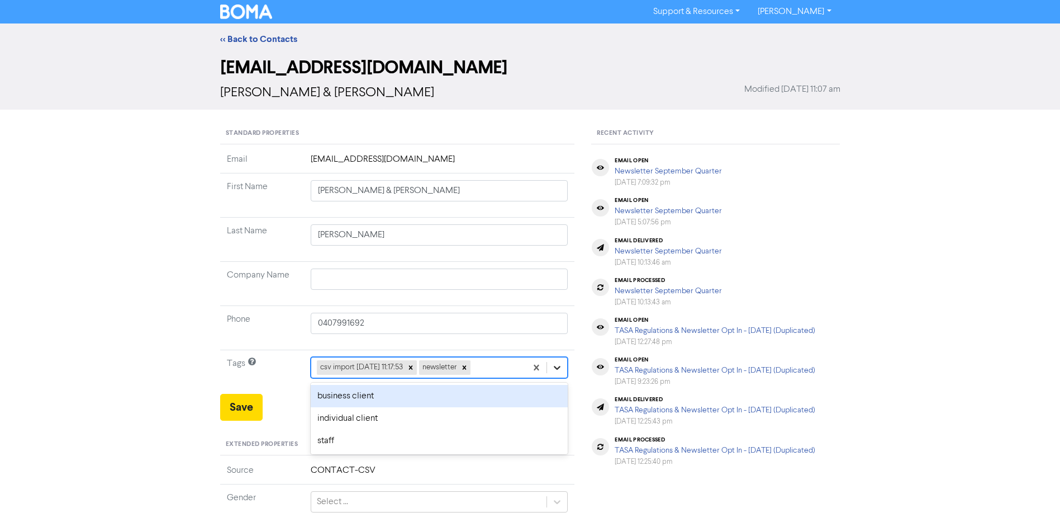
click at [560, 368] on icon at bounding box center [557, 367] width 11 height 11
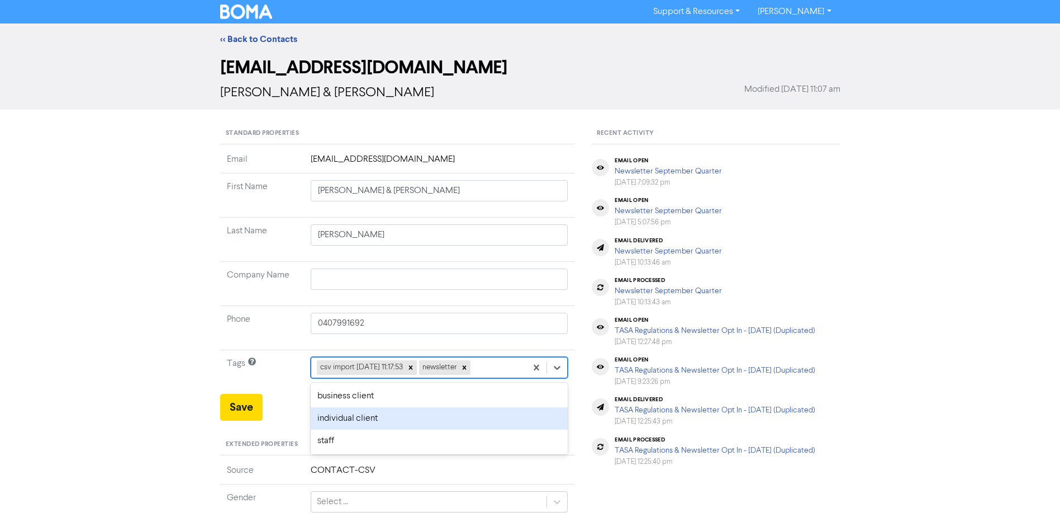
click at [402, 419] on div "individual client" at bounding box center [440, 418] width 258 height 22
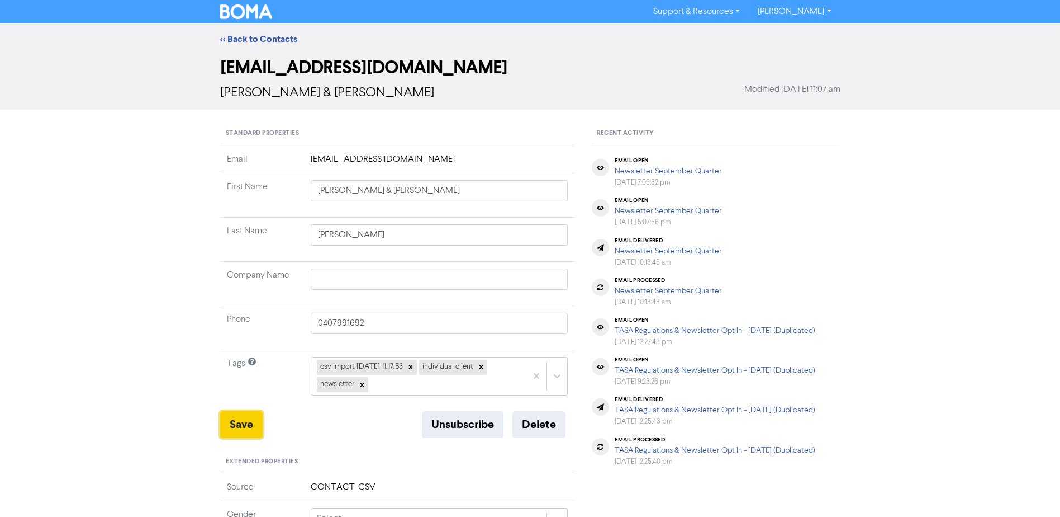
click at [232, 424] on button "Save" at bounding box center [241, 424] width 42 height 27
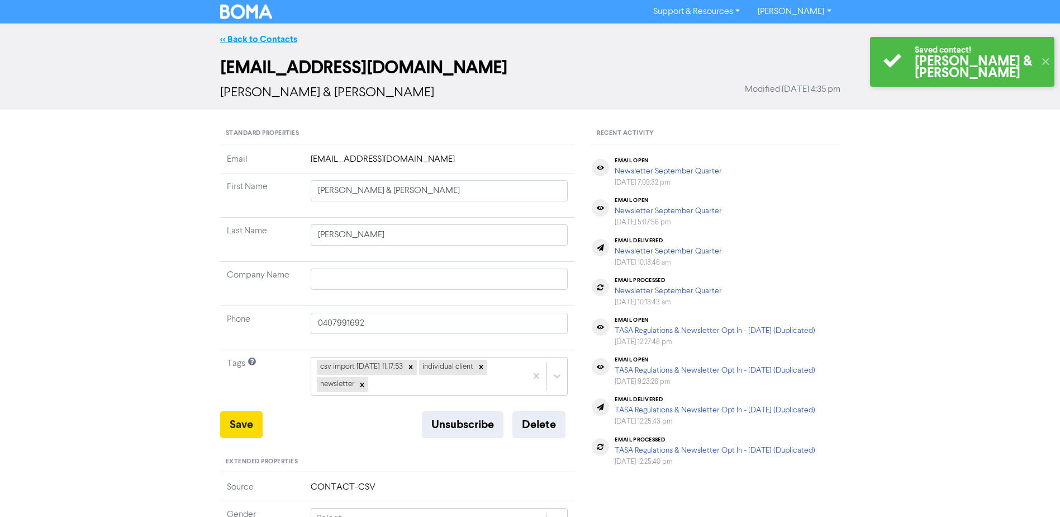
click at [283, 40] on link "<< Back to Contacts" at bounding box center [258, 39] width 77 height 11
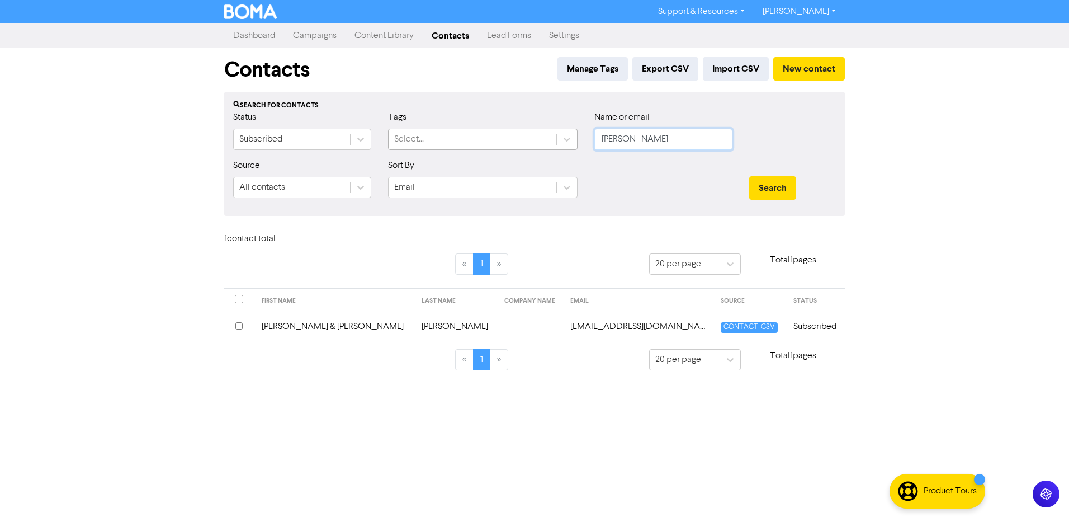
drag, startPoint x: 660, startPoint y: 136, endPoint x: 416, endPoint y: 134, distance: 243.7
click at [496, 140] on div "Status Subscribed Tags Select... Name or email [PERSON_NAME]" at bounding box center [534, 135] width 619 height 48
click at [749, 176] on button "Search" at bounding box center [772, 187] width 47 height 23
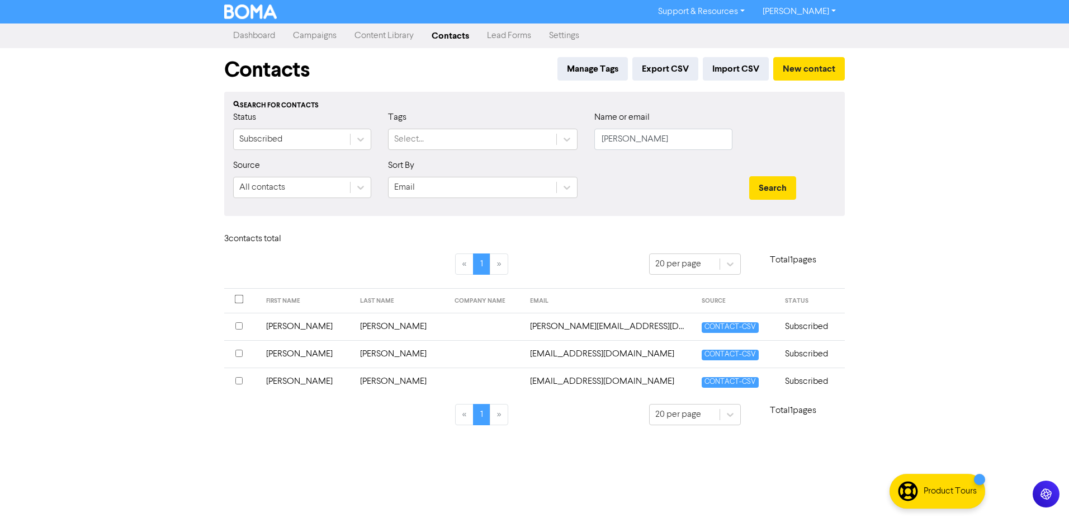
click at [289, 382] on td "[PERSON_NAME]" at bounding box center [306, 380] width 94 height 27
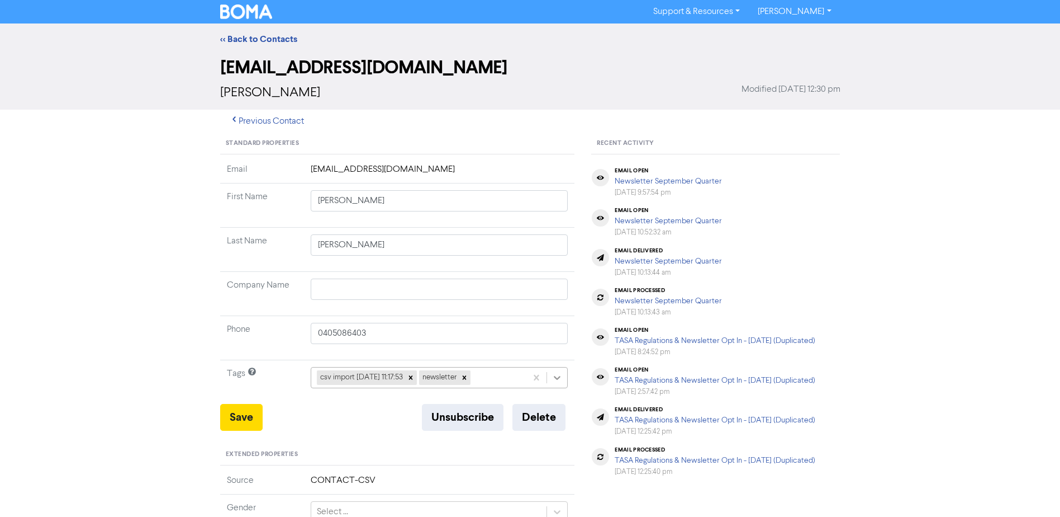
click at [563, 381] on icon at bounding box center [557, 377] width 11 height 11
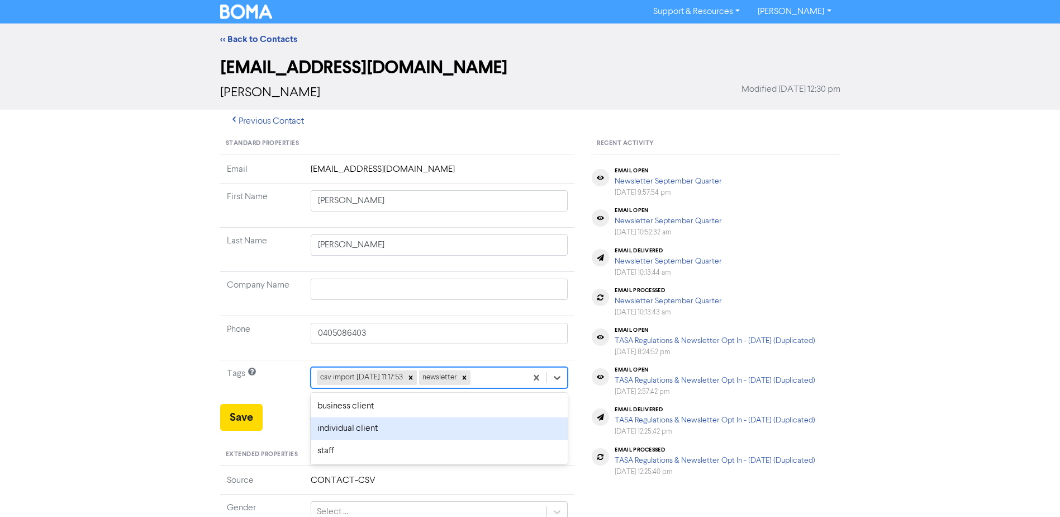
click at [381, 426] on div "individual client" at bounding box center [440, 428] width 258 height 22
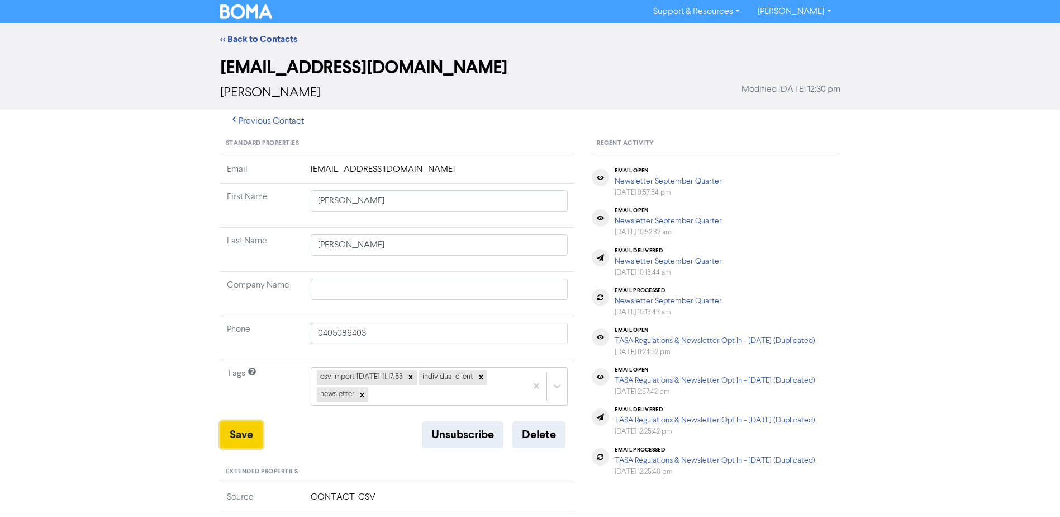
click at [242, 434] on button "Save" at bounding box center [241, 434] width 42 height 27
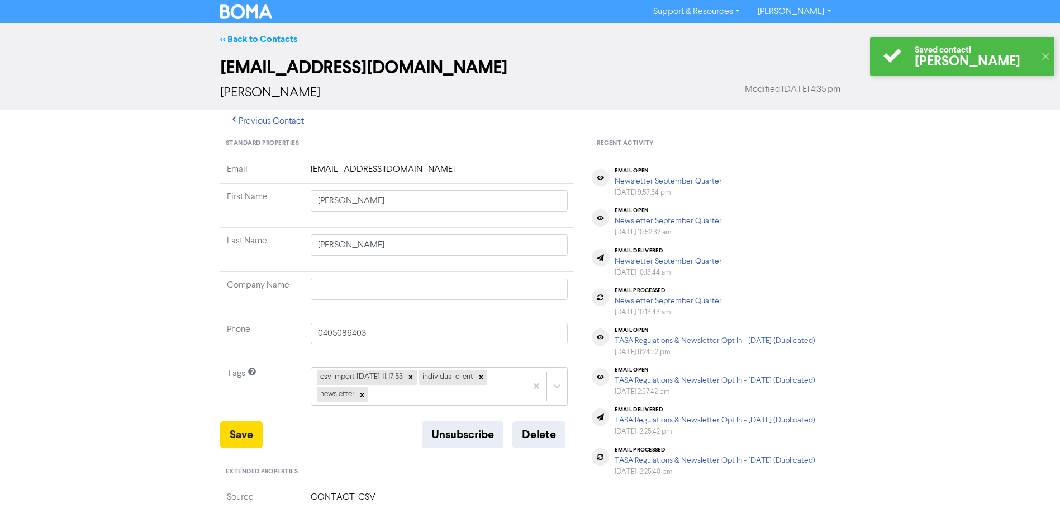
click at [265, 35] on link "<< Back to Contacts" at bounding box center [258, 39] width 77 height 11
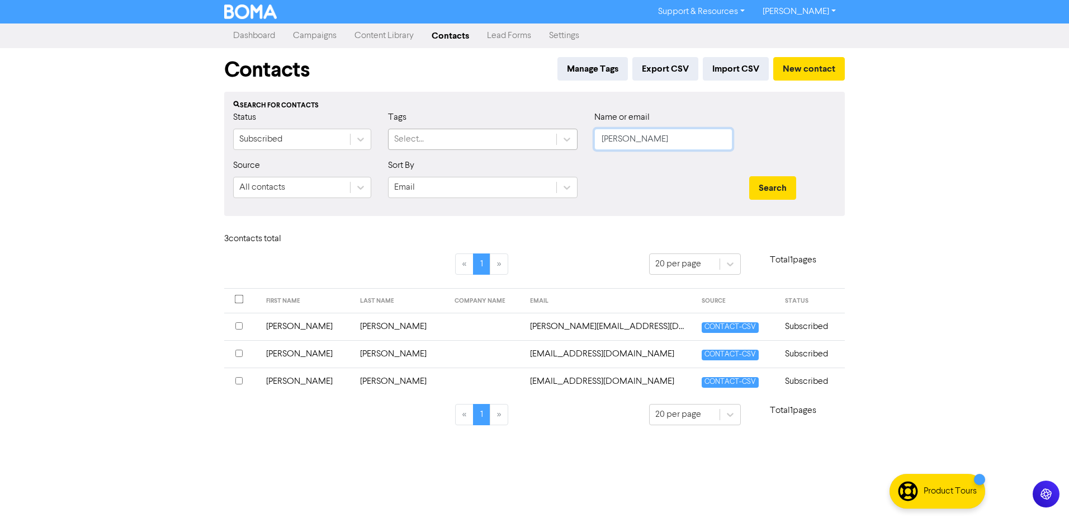
drag, startPoint x: 520, startPoint y: 134, endPoint x: 433, endPoint y: 134, distance: 87.2
click at [479, 134] on div "Status Subscribed Tags Select... Name or email [PERSON_NAME]" at bounding box center [534, 135] width 619 height 48
click at [749, 176] on button "Search" at bounding box center [772, 187] width 47 height 23
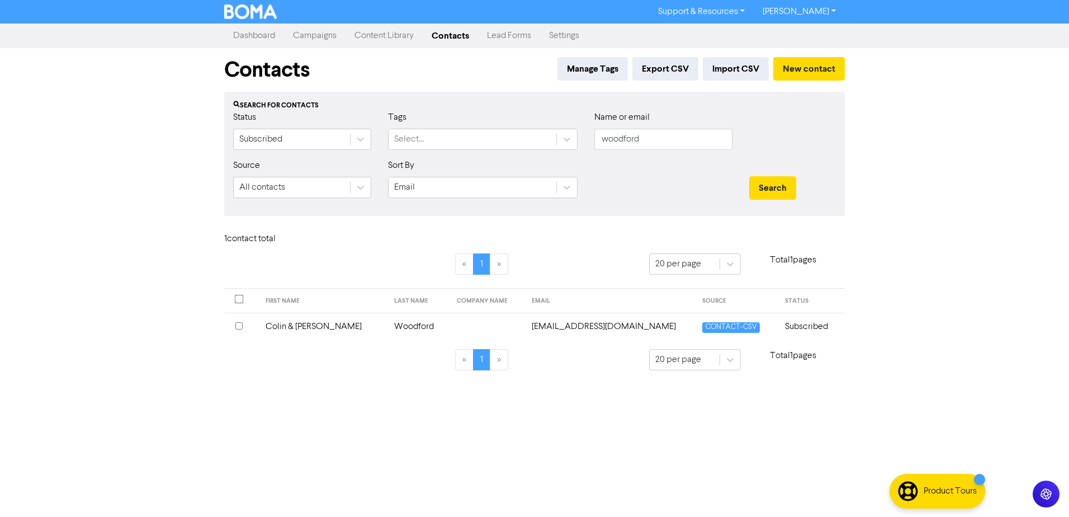
click at [305, 320] on td "Colin & [PERSON_NAME]" at bounding box center [323, 325] width 129 height 27
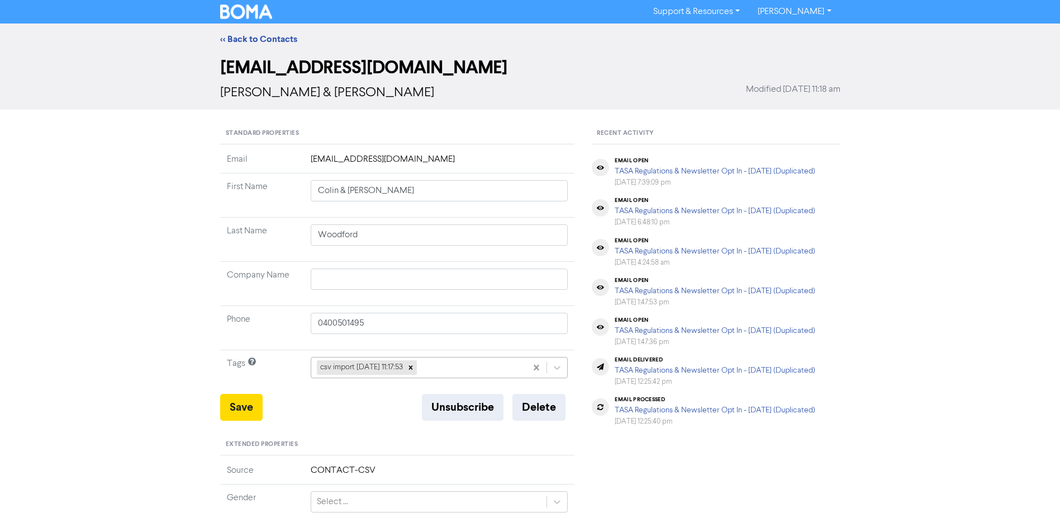
click at [553, 369] on icon at bounding box center [557, 367] width 11 height 11
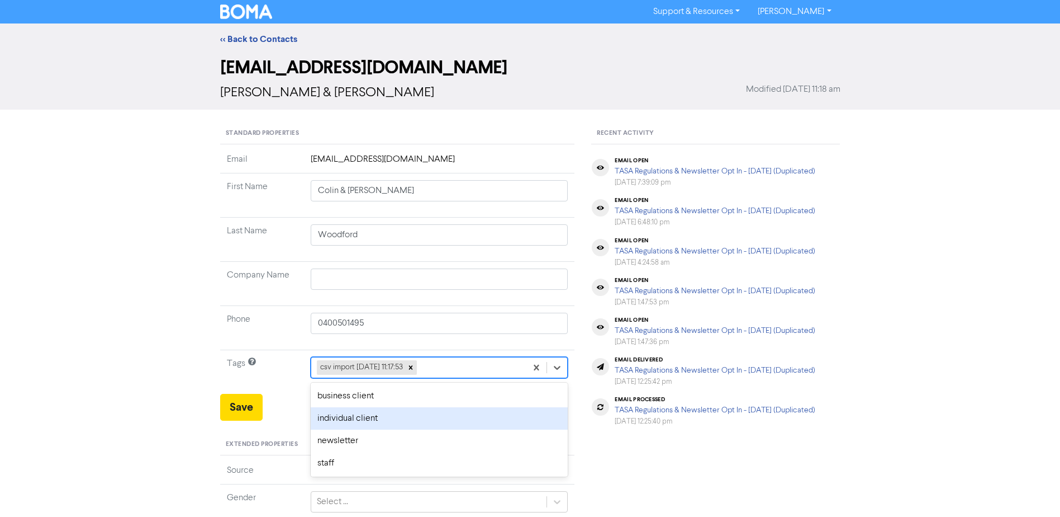
click at [402, 413] on div "individual client" at bounding box center [440, 418] width 258 height 22
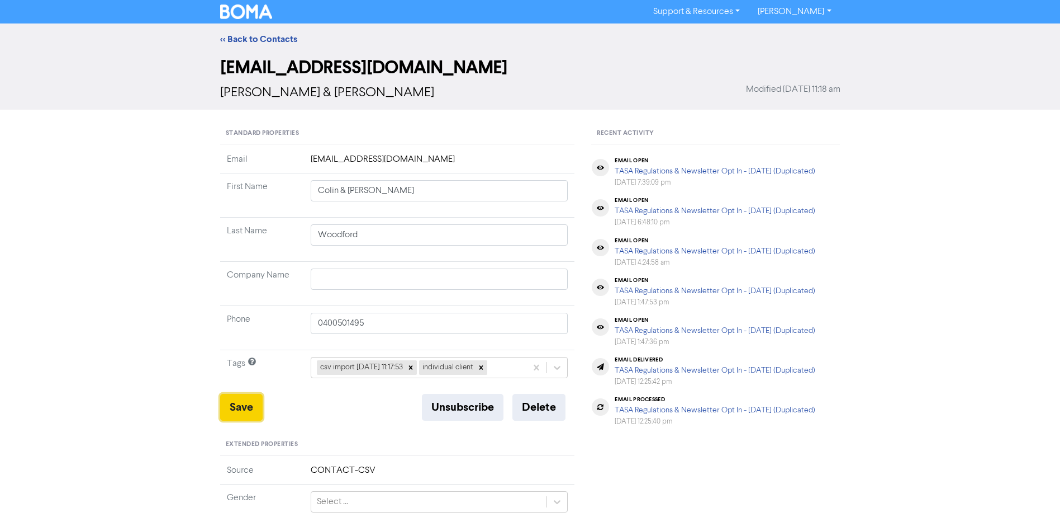
click at [247, 399] on button "Save" at bounding box center [241, 407] width 42 height 27
click at [274, 39] on link "<< Back to Contacts" at bounding box center [258, 39] width 77 height 11
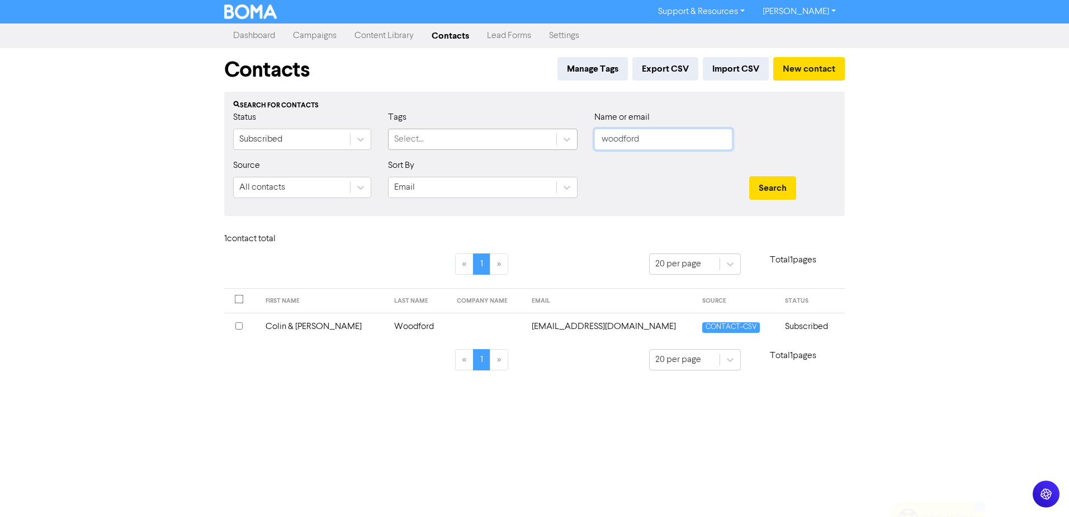
drag, startPoint x: 664, startPoint y: 137, endPoint x: 543, endPoint y: 139, distance: 120.8
click at [543, 139] on div "Status Subscribed Tags Select... Name or email woodford" at bounding box center [534, 135] width 619 height 48
click at [749, 176] on button "Search" at bounding box center [772, 187] width 47 height 23
click at [283, 323] on td "[PERSON_NAME]" at bounding box center [306, 325] width 94 height 27
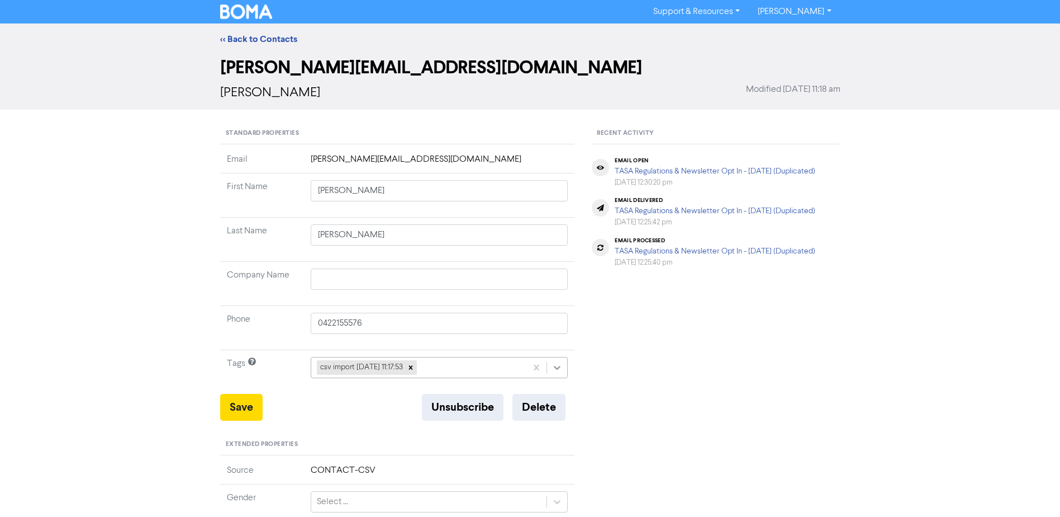
click at [548, 368] on div at bounding box center [557, 367] width 20 height 20
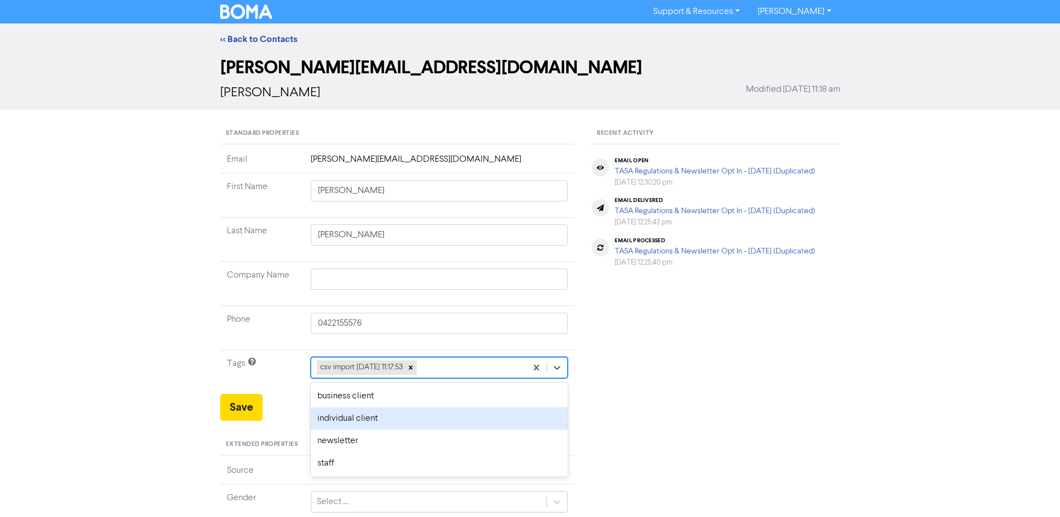
click at [410, 419] on div "individual client" at bounding box center [440, 418] width 258 height 22
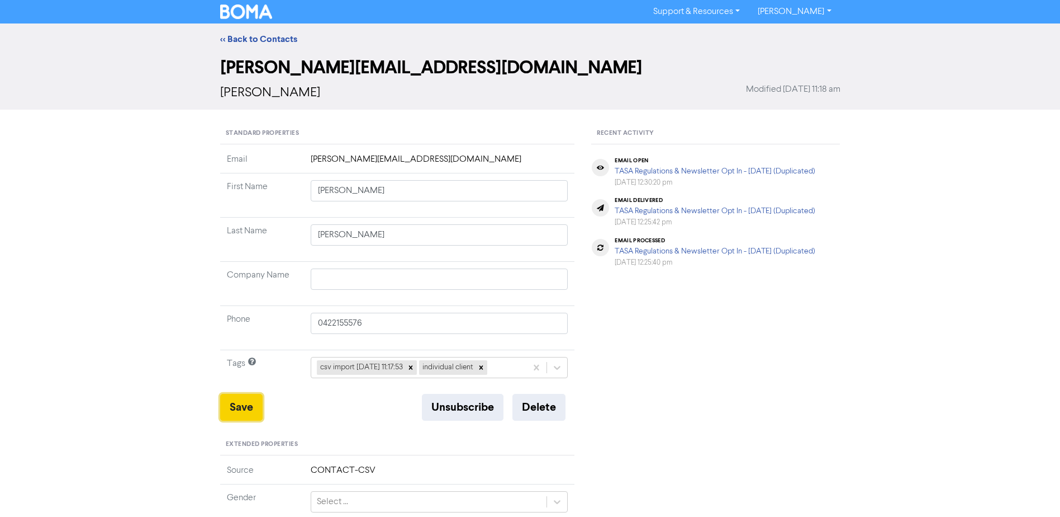
click at [242, 403] on button "Save" at bounding box center [241, 407] width 42 height 27
click at [262, 40] on link "<< Back to Contacts" at bounding box center [258, 39] width 77 height 11
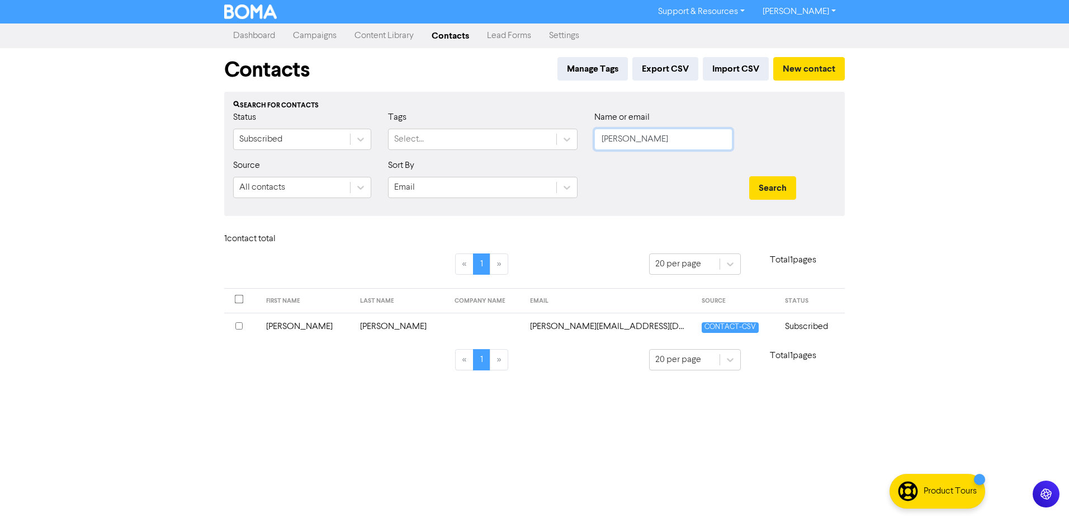
click at [749, 176] on button "Search" at bounding box center [772, 187] width 47 height 23
click at [293, 324] on td "[PERSON_NAME]" at bounding box center [306, 325] width 94 height 27
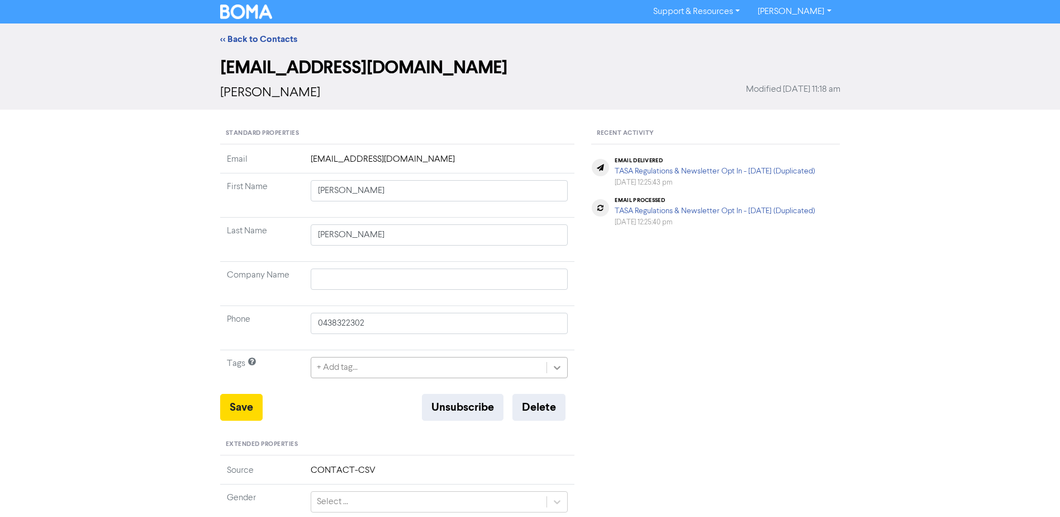
click at [561, 368] on icon at bounding box center [557, 367] width 11 height 11
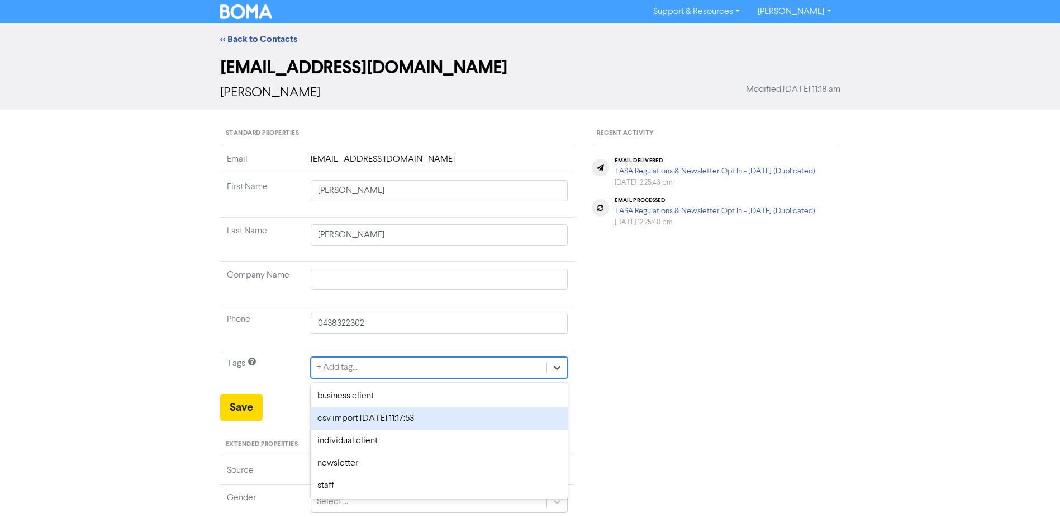
click at [437, 421] on div "csv import [DATE] 11:17:53" at bounding box center [440, 418] width 258 height 22
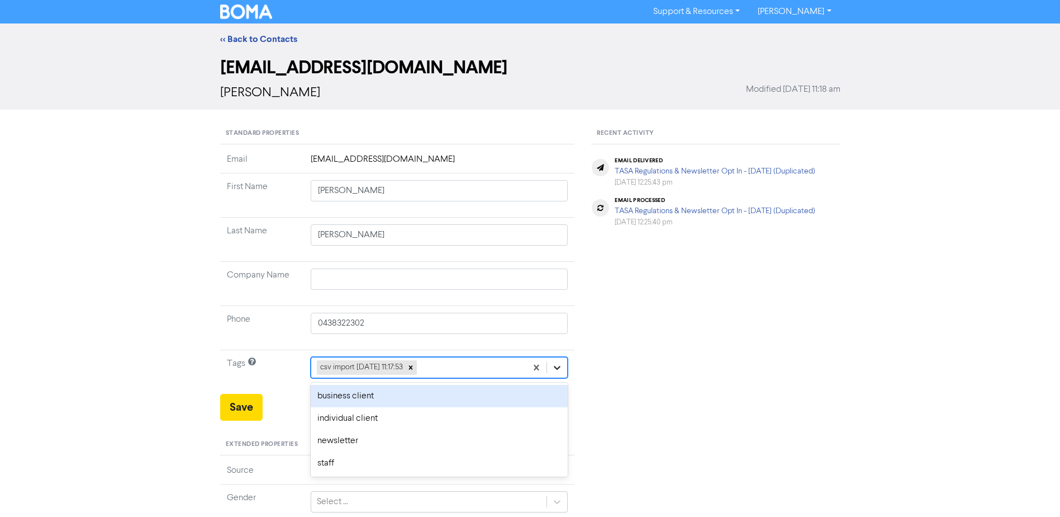
click at [547, 365] on div at bounding box center [557, 367] width 20 height 20
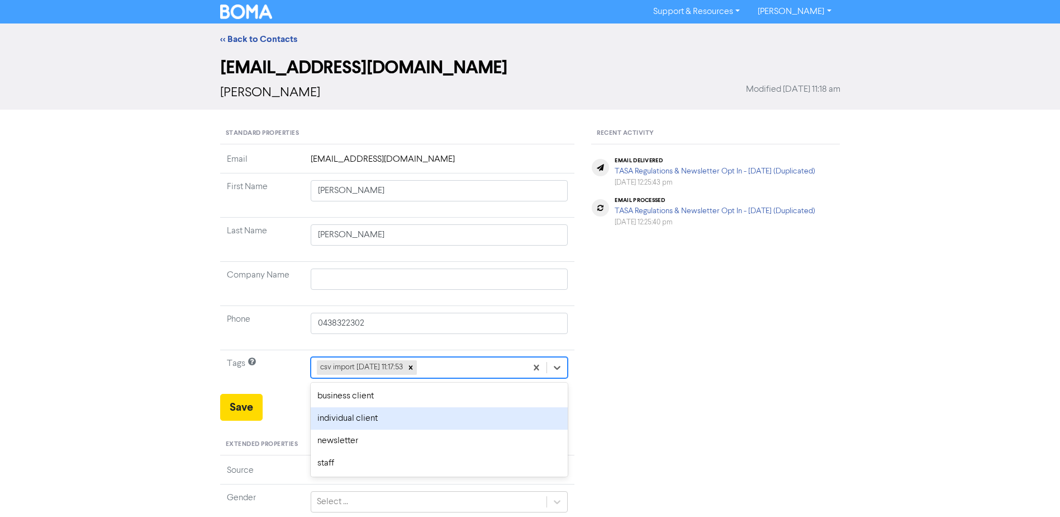
click at [370, 419] on div "individual client" at bounding box center [440, 418] width 258 height 22
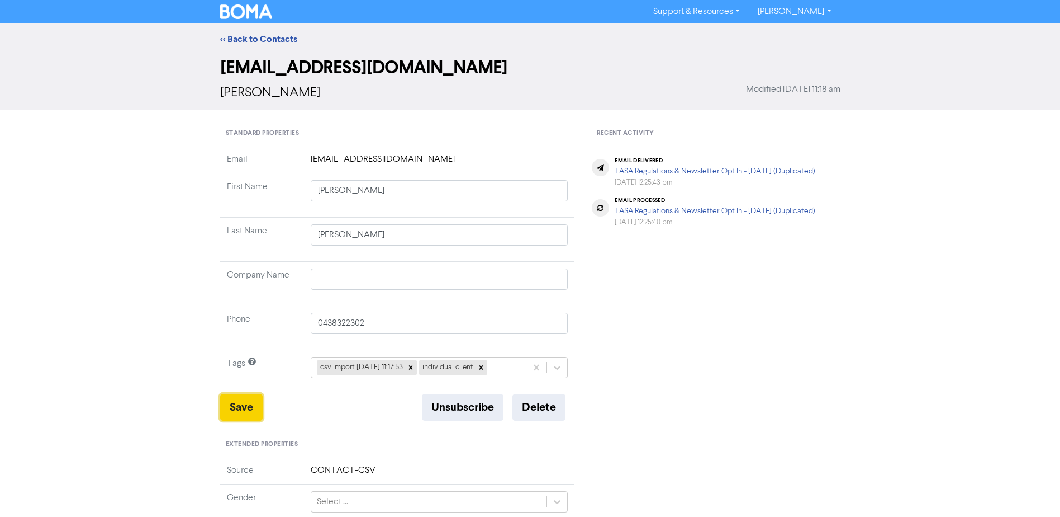
click at [238, 408] on button "Save" at bounding box center [241, 407] width 42 height 27
click at [248, 39] on link "<< Back to Contacts" at bounding box center [258, 39] width 77 height 11
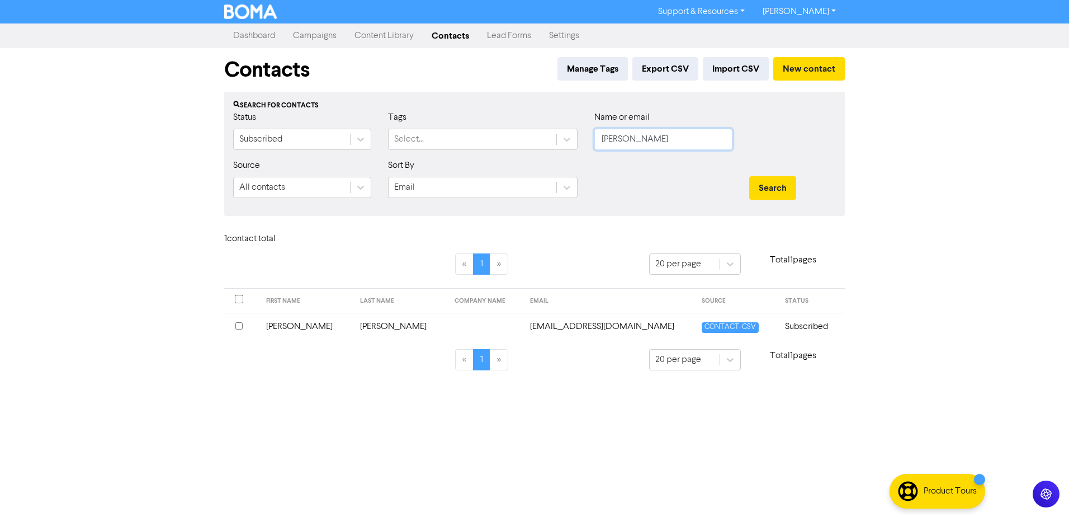
click at [694, 139] on input "[PERSON_NAME]" at bounding box center [663, 139] width 138 height 21
click at [749, 176] on button "Search" at bounding box center [772, 187] width 47 height 23
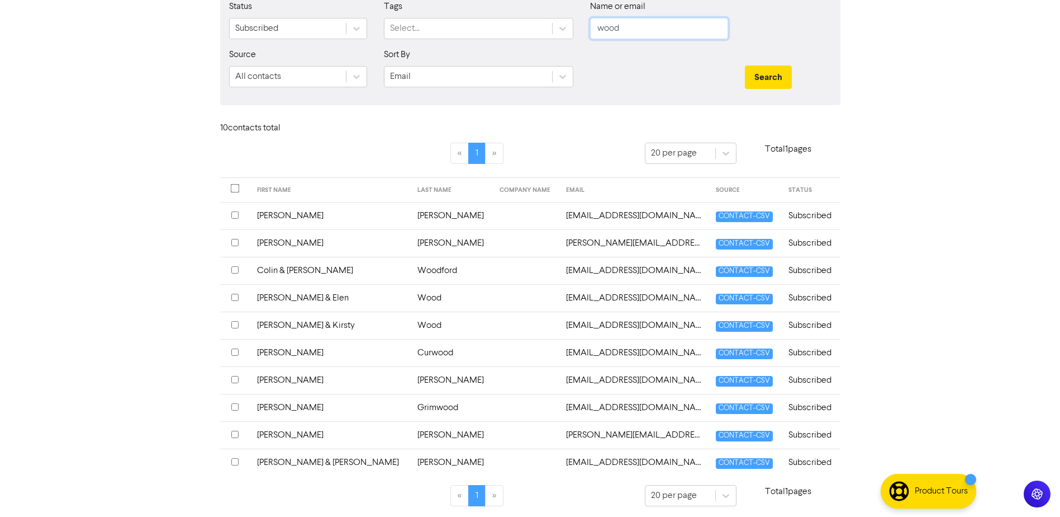
scroll to position [112, 0]
click at [277, 294] on td "[PERSON_NAME] & Elen" at bounding box center [330, 296] width 160 height 27
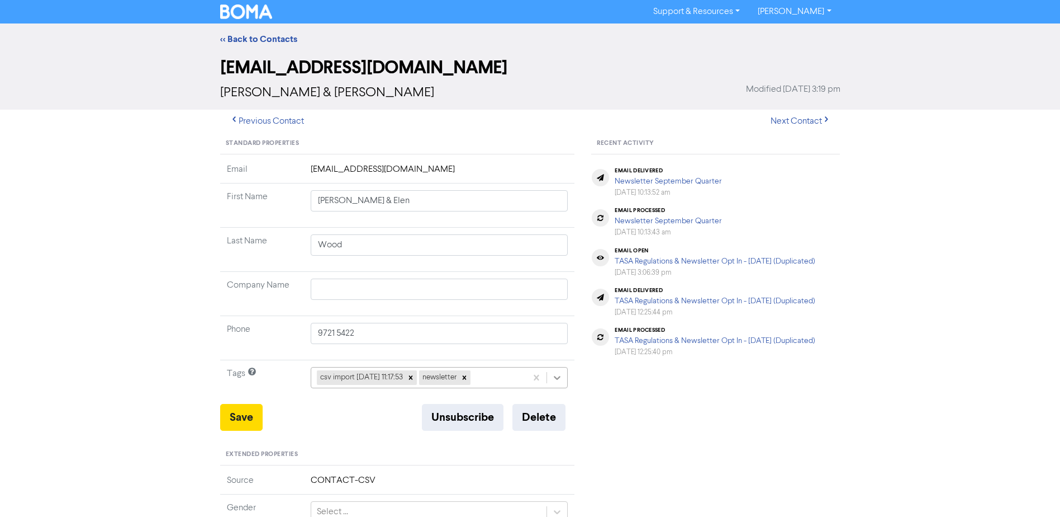
click at [561, 381] on icon at bounding box center [557, 377] width 11 height 11
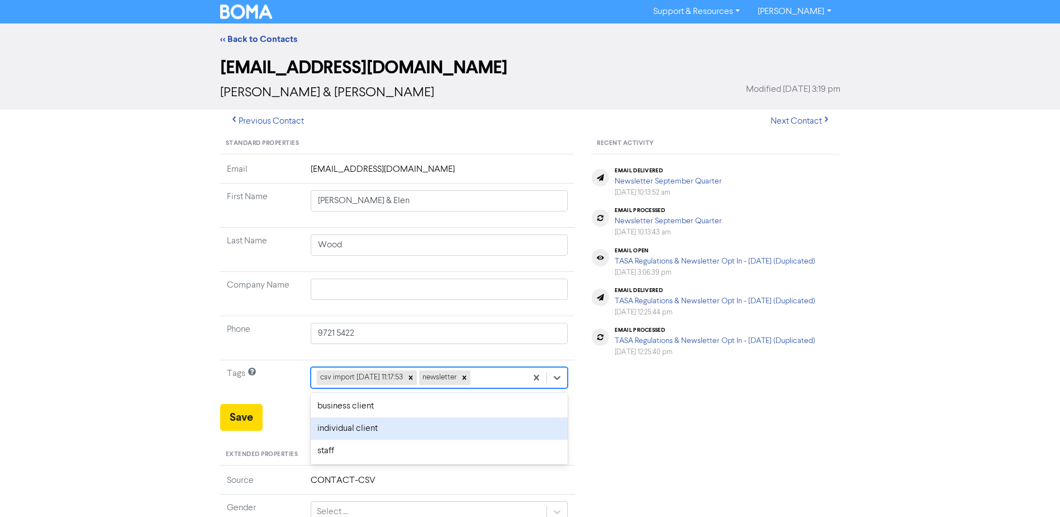
click at [378, 424] on div "individual client" at bounding box center [440, 428] width 258 height 22
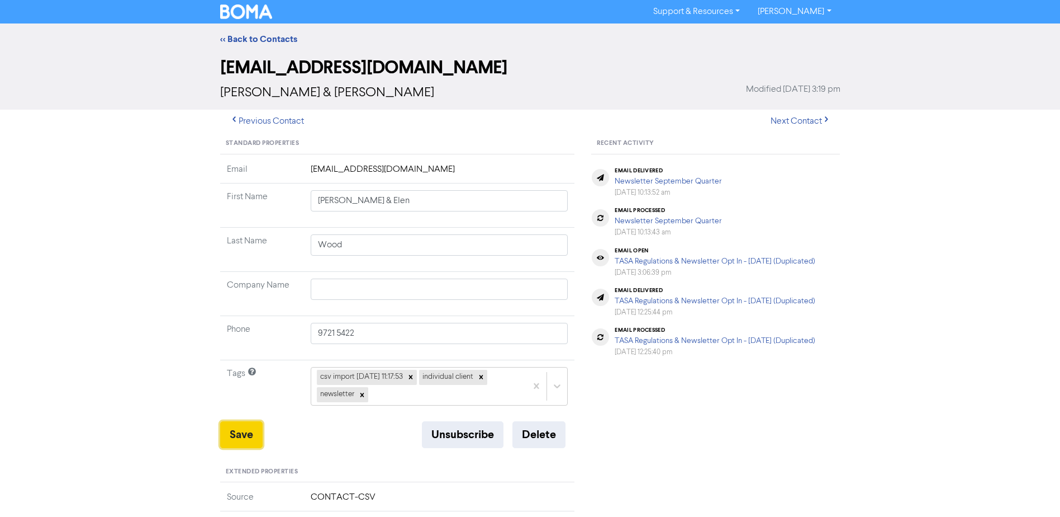
click at [239, 428] on button "Save" at bounding box center [241, 434] width 42 height 27
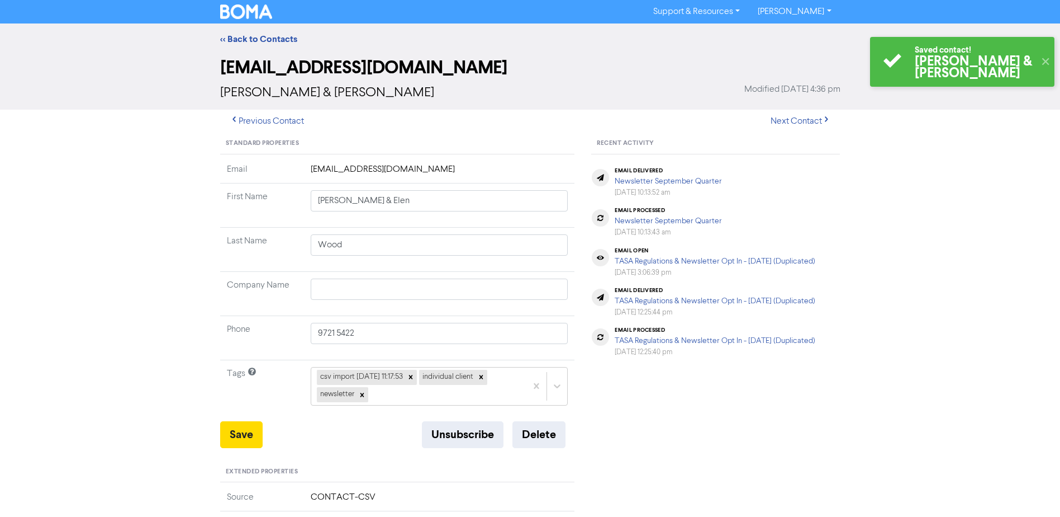
click at [269, 33] on div "<< Back to Contacts" at bounding box center [530, 38] width 637 height 13
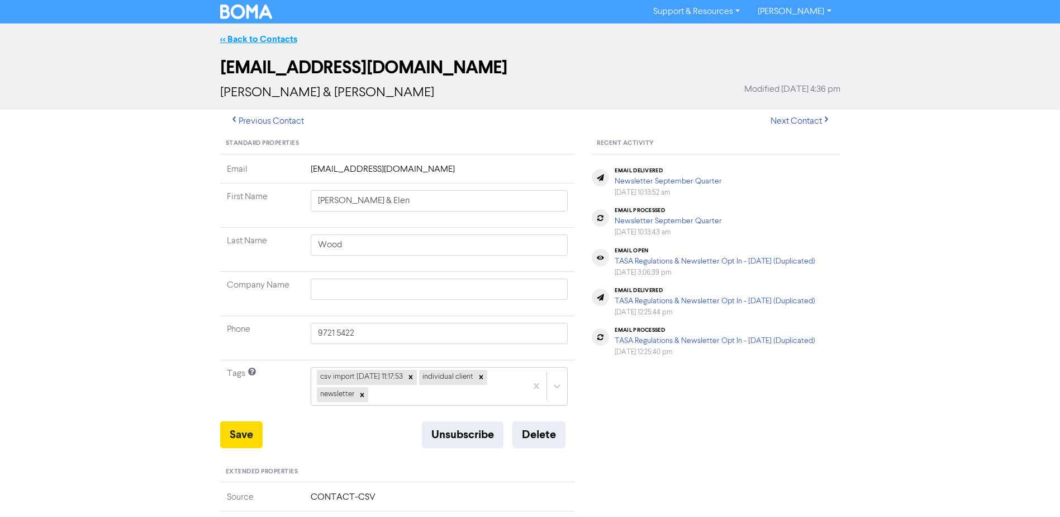
click at [267, 36] on link "<< Back to Contacts" at bounding box center [258, 39] width 77 height 11
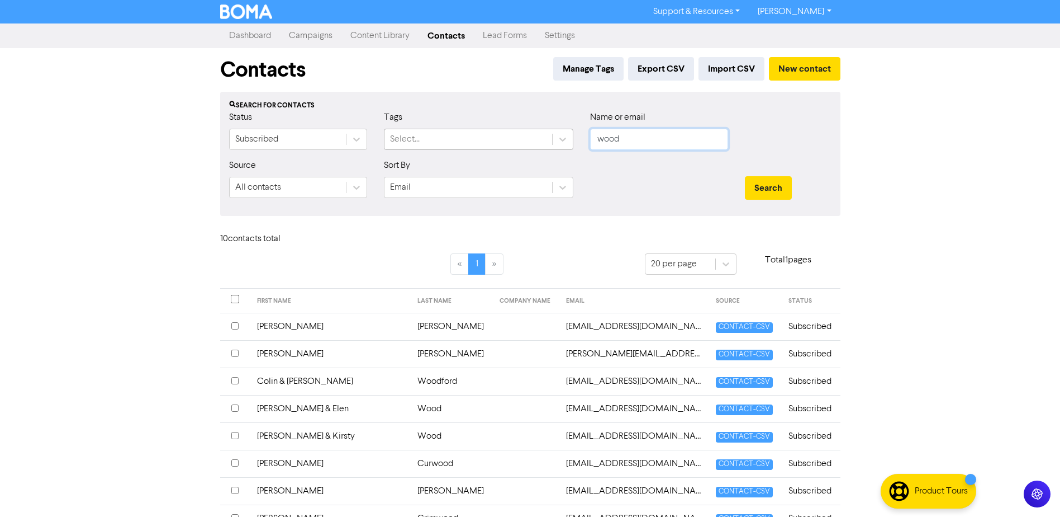
drag, startPoint x: 633, startPoint y: 144, endPoint x: 361, endPoint y: 147, distance: 272.3
click at [443, 147] on div "Status Subscribed Tags Select... Name or email wood" at bounding box center [530, 135] width 619 height 48
click at [745, 176] on button "Search" at bounding box center [768, 187] width 47 height 23
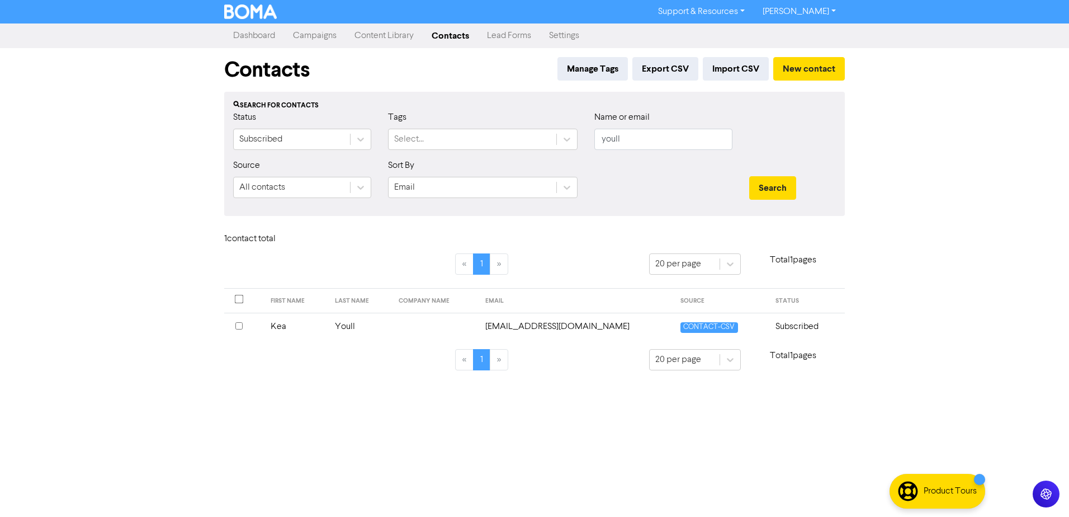
click at [283, 328] on td "Kea" at bounding box center [296, 325] width 64 height 27
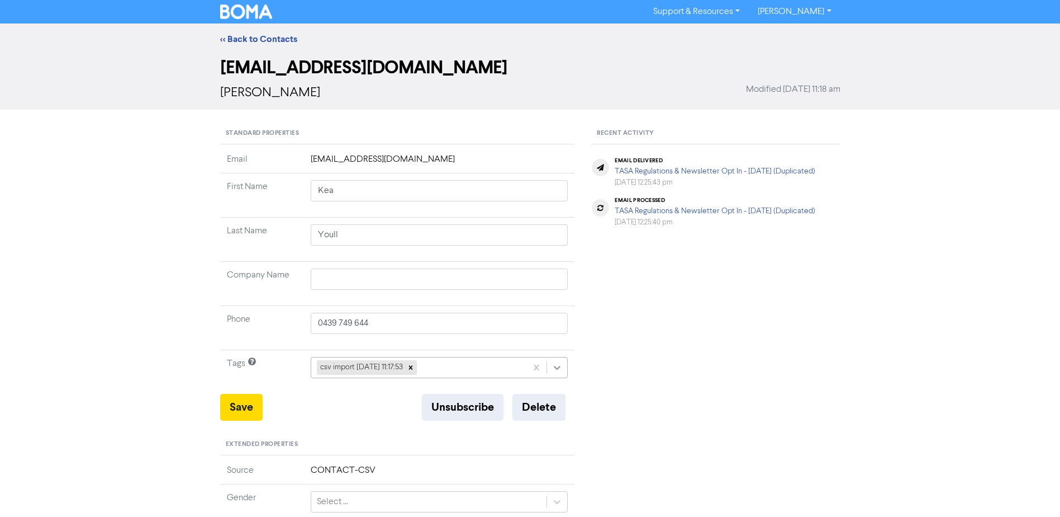
click at [558, 367] on icon at bounding box center [557, 367] width 11 height 11
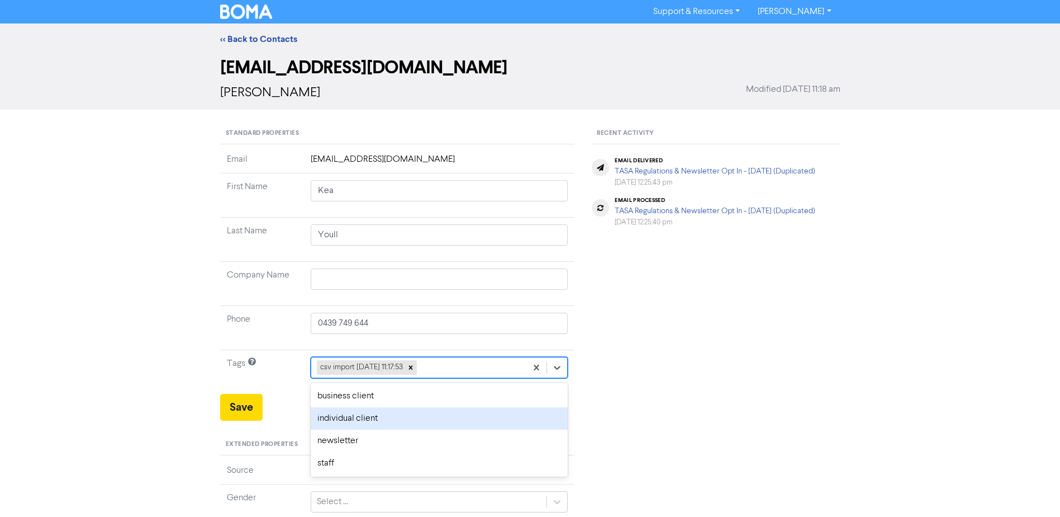
click at [356, 414] on div "individual client" at bounding box center [440, 418] width 258 height 22
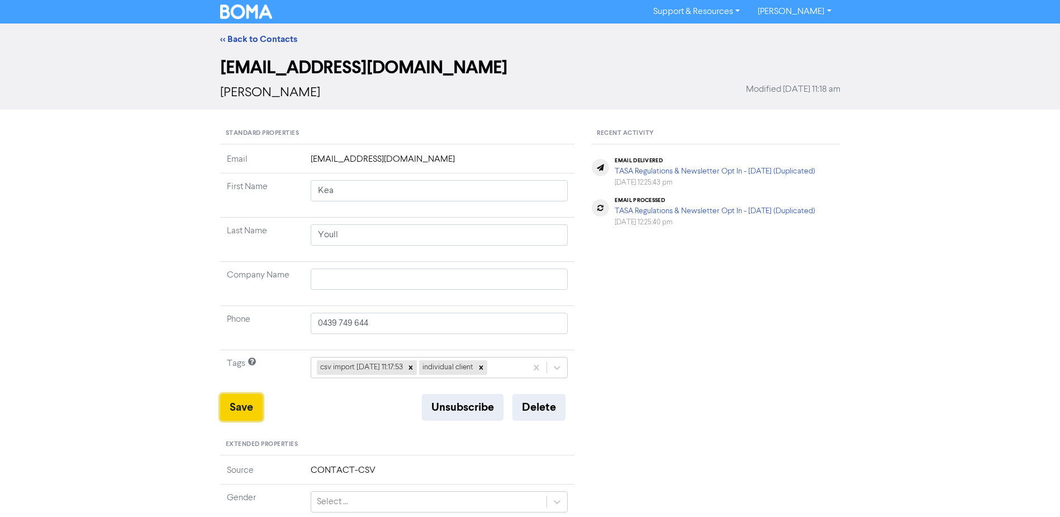
click at [241, 405] on button "Save" at bounding box center [241, 407] width 42 height 27
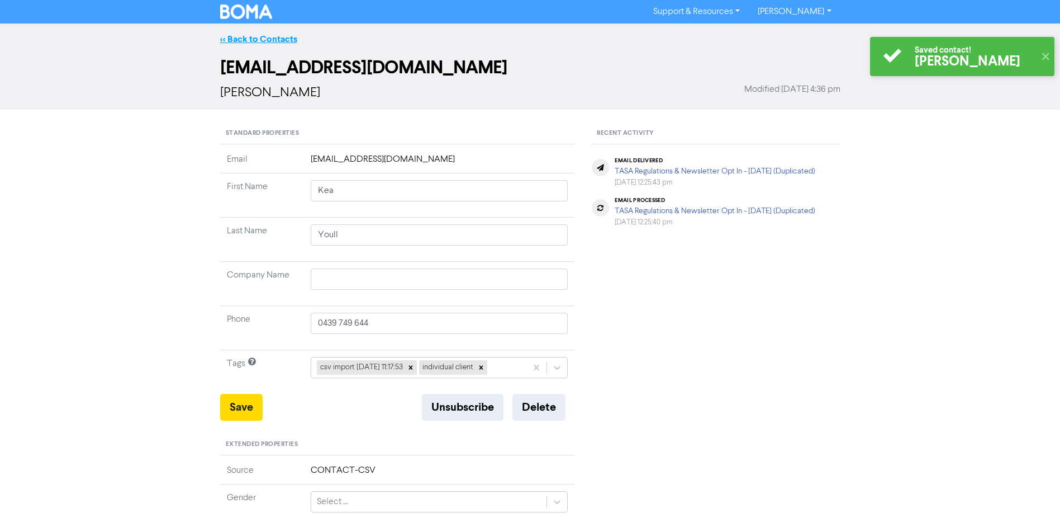
click at [273, 41] on link "<< Back to Contacts" at bounding box center [258, 39] width 77 height 11
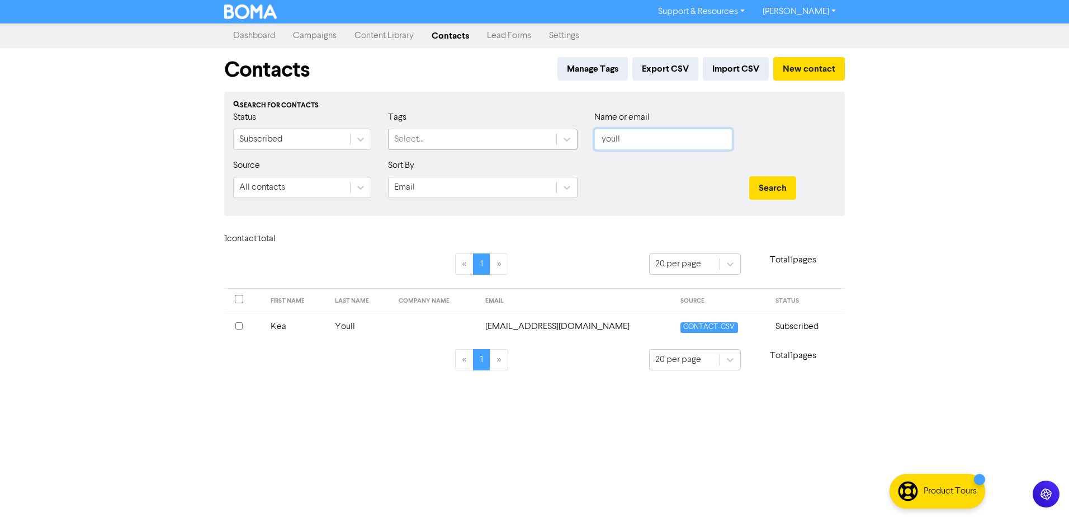
drag, startPoint x: 655, startPoint y: 139, endPoint x: 494, endPoint y: 146, distance: 161.2
click at [523, 146] on div "Status Subscribed Tags Select... Name or email youll" at bounding box center [534, 135] width 619 height 48
click at [749, 176] on button "Search" at bounding box center [772, 187] width 47 height 23
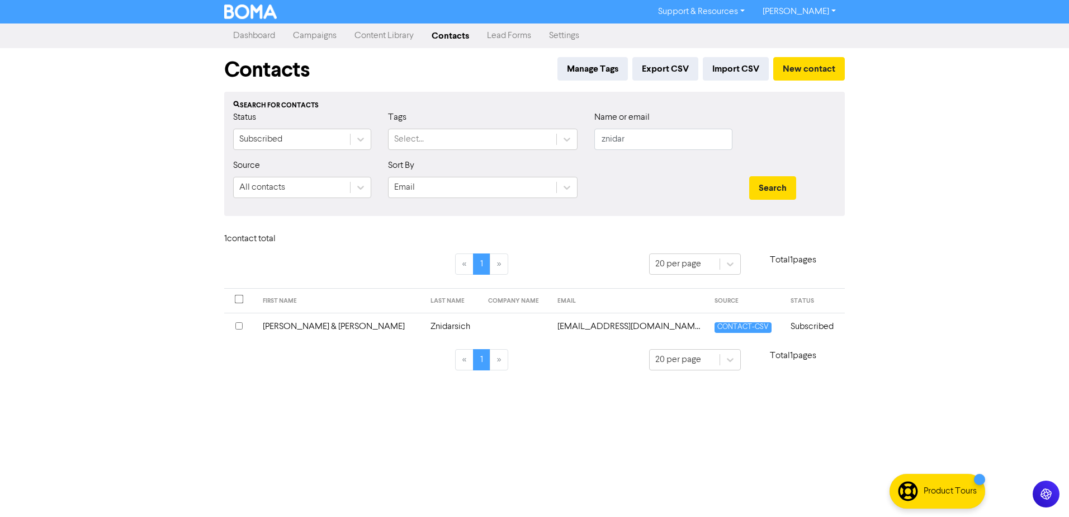
click at [312, 325] on td "[PERSON_NAME] & [PERSON_NAME]" at bounding box center [340, 325] width 168 height 27
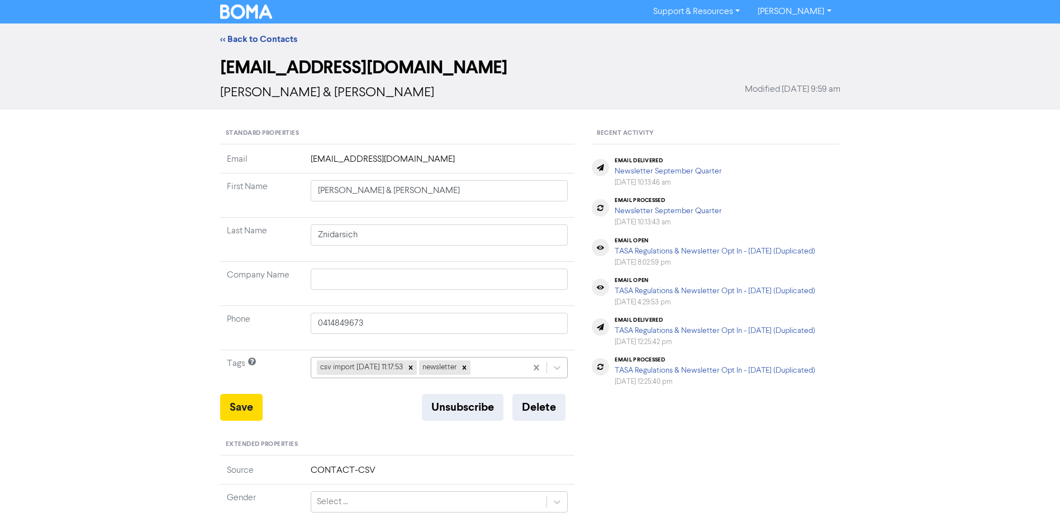
click at [552, 367] on icon at bounding box center [557, 367] width 11 height 11
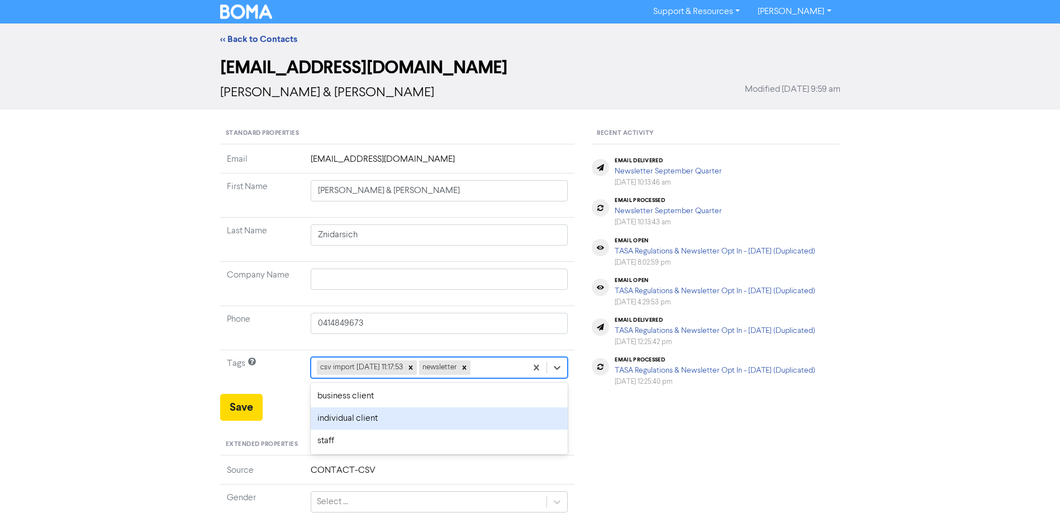
click at [361, 420] on div "individual client" at bounding box center [440, 418] width 258 height 22
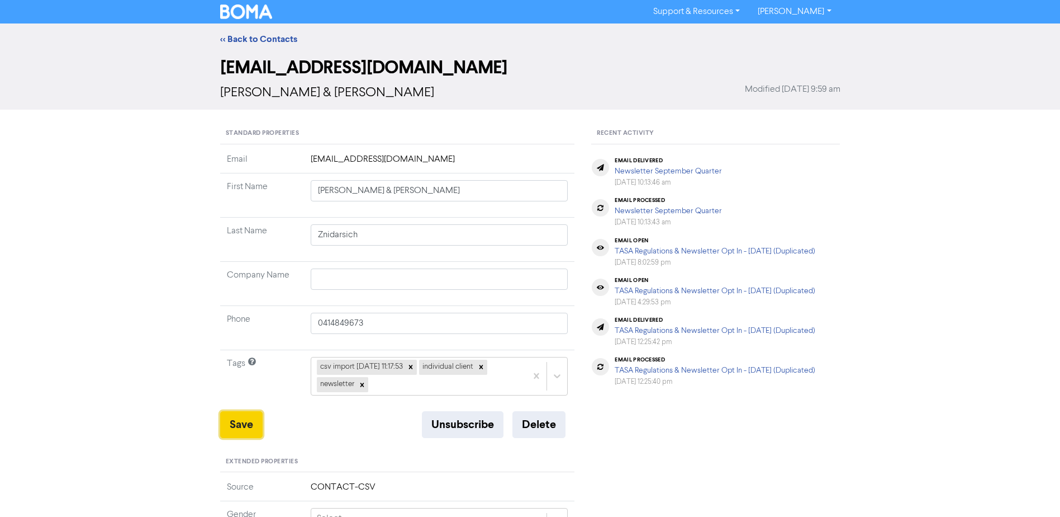
click at [255, 427] on button "Save" at bounding box center [241, 424] width 42 height 27
click at [266, 37] on link "<< Back to Contacts" at bounding box center [258, 39] width 77 height 11
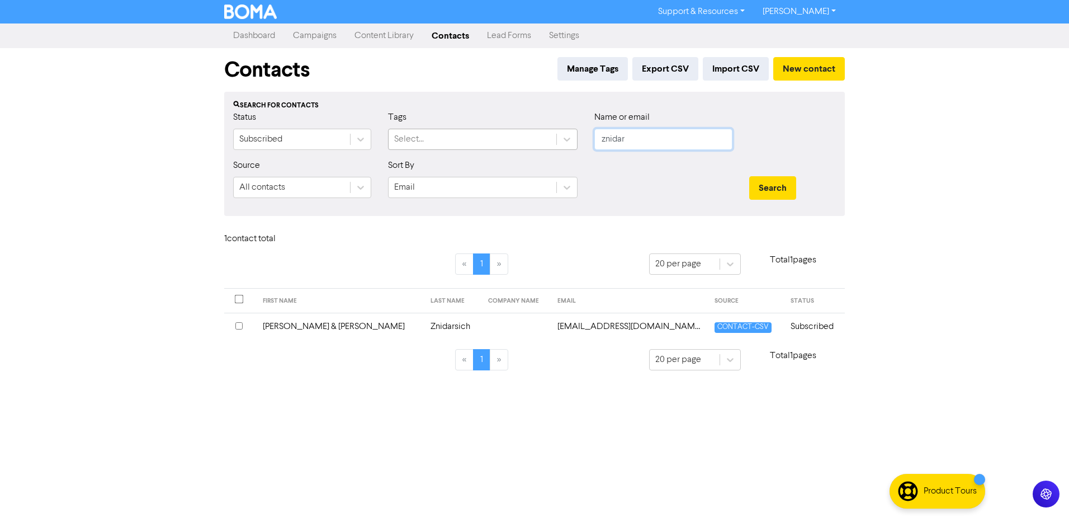
drag, startPoint x: 579, startPoint y: 137, endPoint x: 527, endPoint y: 137, distance: 52.0
click at [549, 137] on div "Status Subscribed Tags Select... Name or email znidar" at bounding box center [534, 135] width 619 height 48
click at [749, 176] on button "Search" at bounding box center [772, 187] width 47 height 23
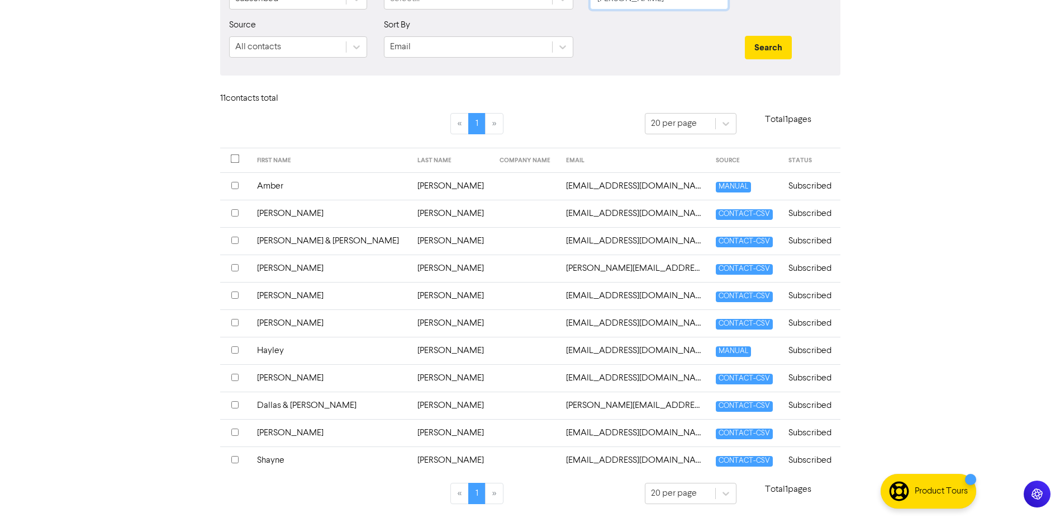
scroll to position [141, 0]
click at [272, 353] on td "Hayley" at bounding box center [330, 349] width 160 height 27
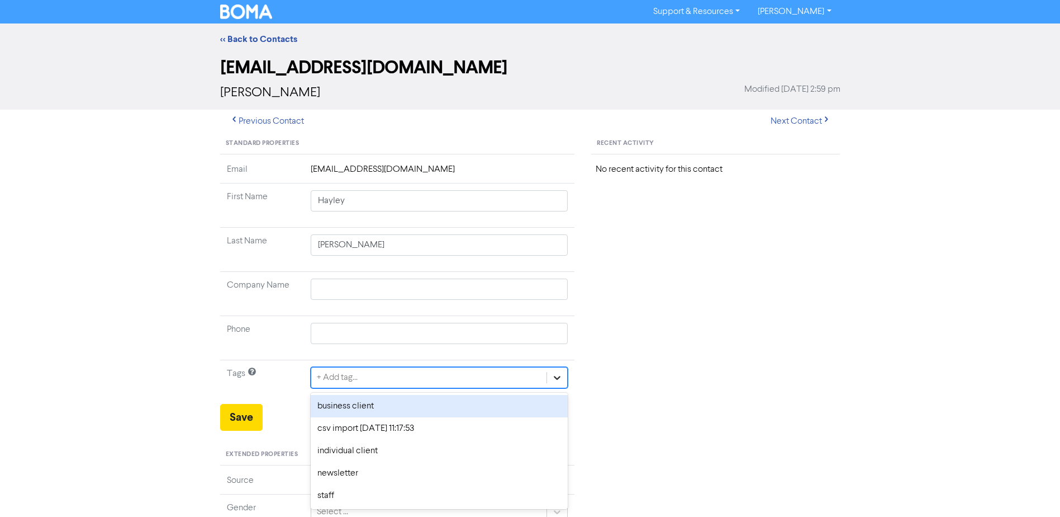
click at [561, 376] on icon at bounding box center [558, 378] width 7 height 4
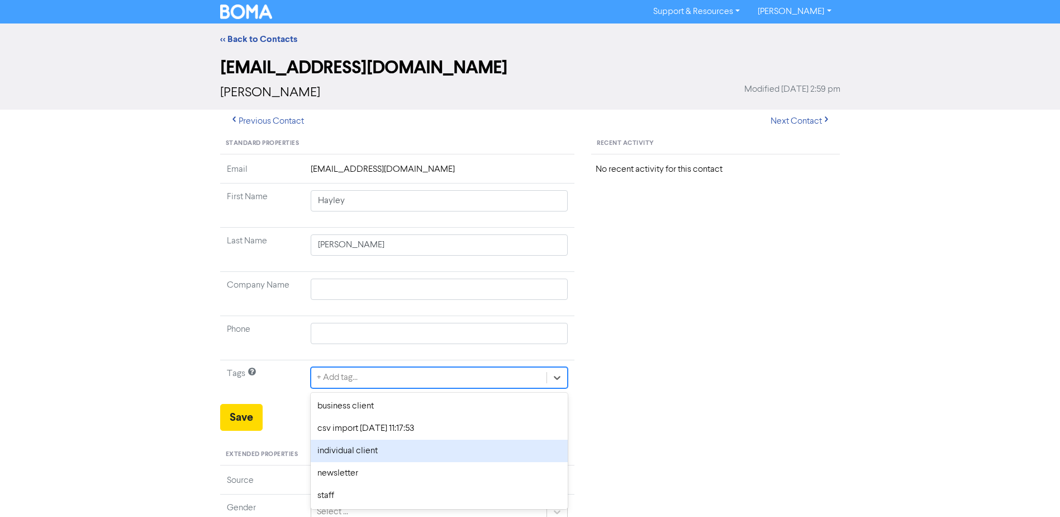
click at [385, 455] on div "individual client" at bounding box center [440, 450] width 258 height 22
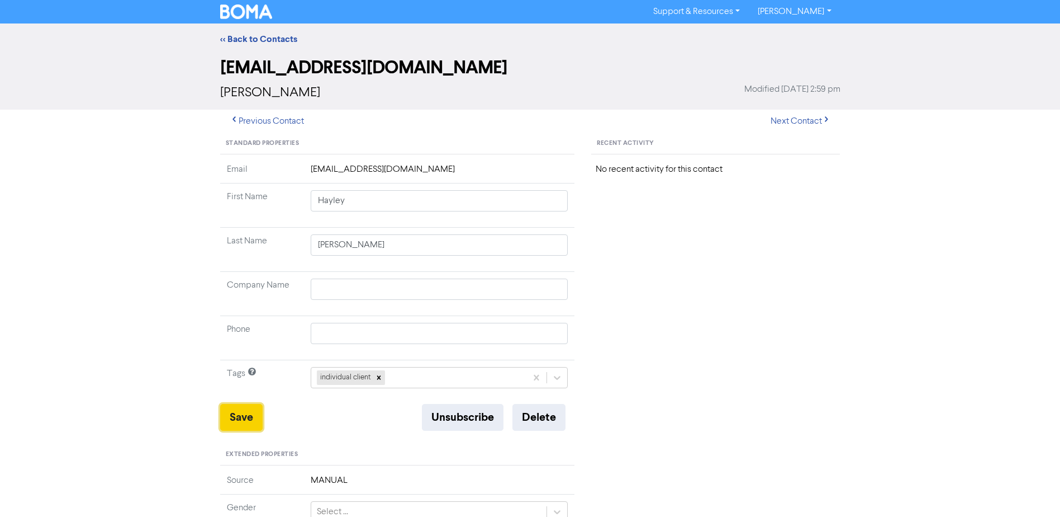
click at [248, 416] on button "Save" at bounding box center [241, 417] width 42 height 27
click at [278, 37] on link "<< Back to Contacts" at bounding box center [258, 39] width 77 height 11
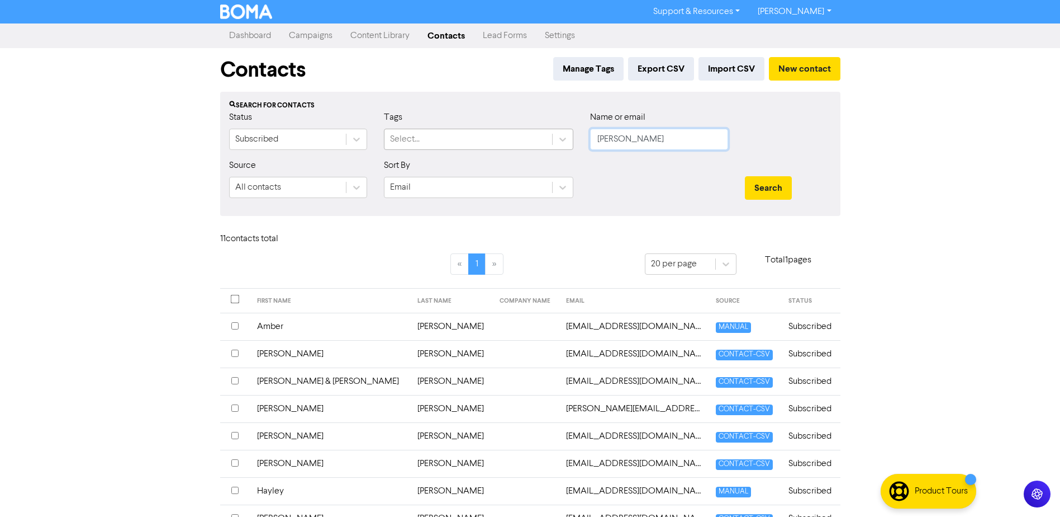
drag, startPoint x: 635, startPoint y: 141, endPoint x: 448, endPoint y: 141, distance: 186.7
click at [509, 141] on div "Status Subscribed Tags Select... Name or email [PERSON_NAME]" at bounding box center [530, 135] width 619 height 48
click at [745, 176] on button "Search" at bounding box center [768, 187] width 47 height 23
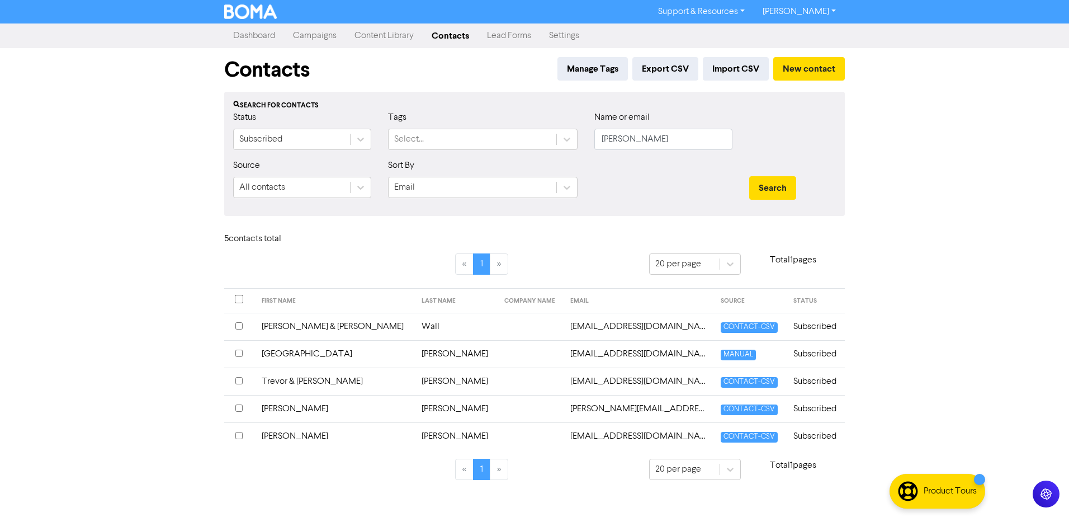
click at [287, 352] on td "[GEOGRAPHIC_DATA]" at bounding box center [335, 353] width 160 height 27
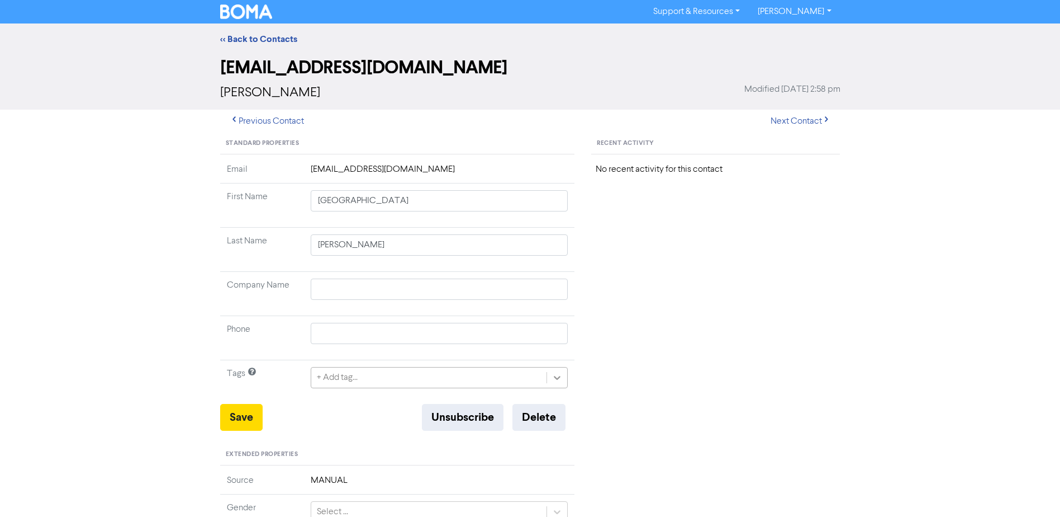
click at [557, 380] on icon at bounding box center [558, 378] width 7 height 4
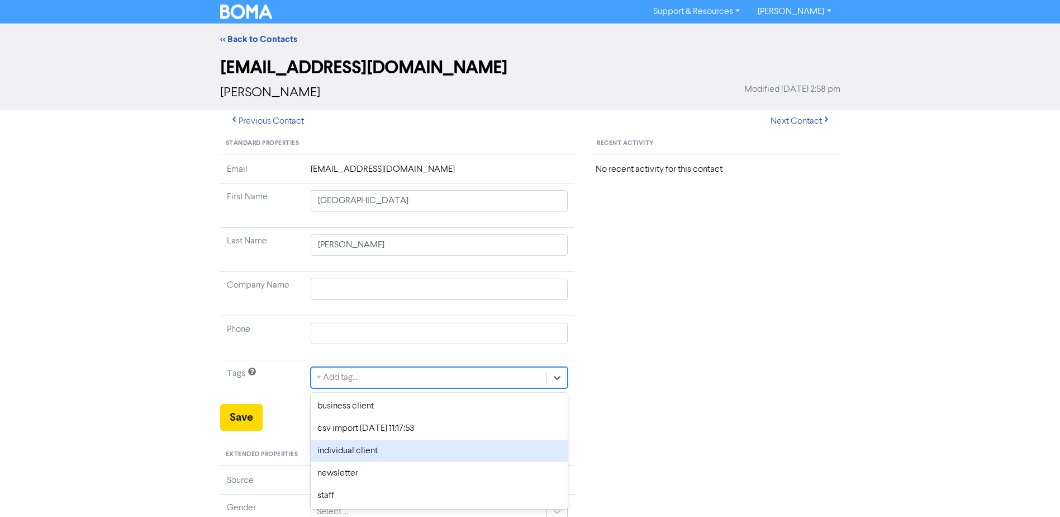
click at [377, 451] on div "individual client" at bounding box center [440, 450] width 258 height 22
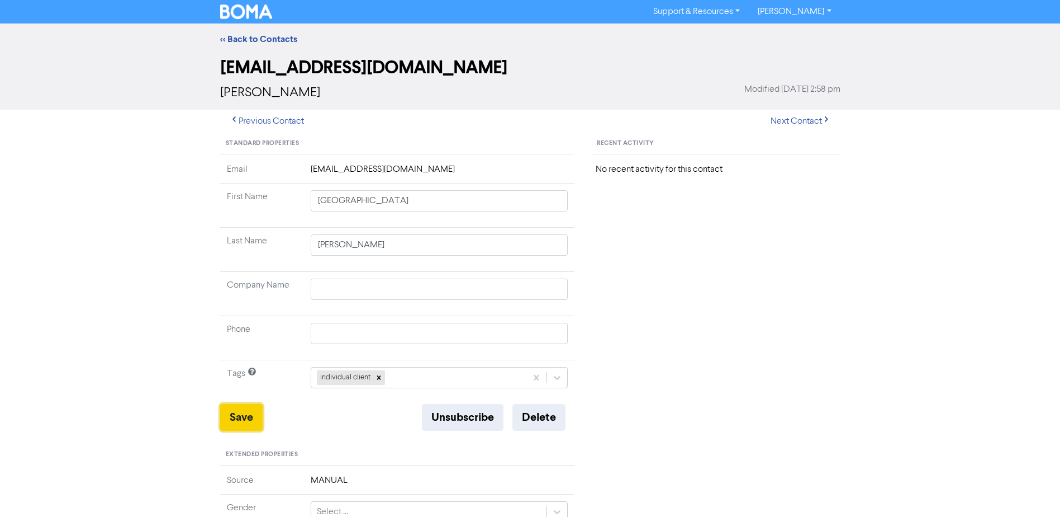
click at [236, 411] on button "Save" at bounding box center [241, 417] width 42 height 27
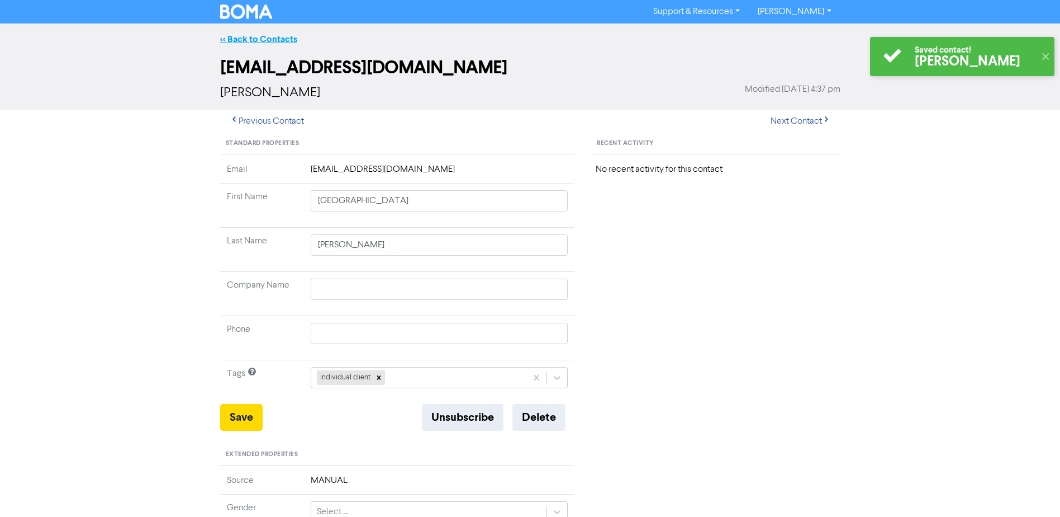
click at [257, 42] on link "<< Back to Contacts" at bounding box center [258, 39] width 77 height 11
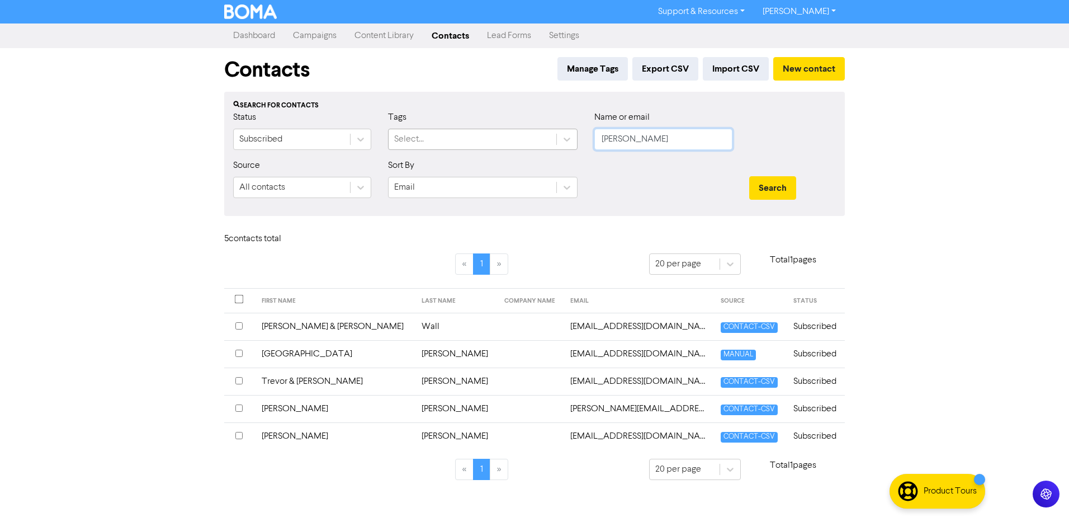
drag, startPoint x: 643, startPoint y: 140, endPoint x: 492, endPoint y: 140, distance: 151.5
click at [527, 144] on div "Status Subscribed Tags Select... Name or email [PERSON_NAME]" at bounding box center [534, 135] width 619 height 48
click at [749, 176] on button "Search" at bounding box center [772, 187] width 47 height 23
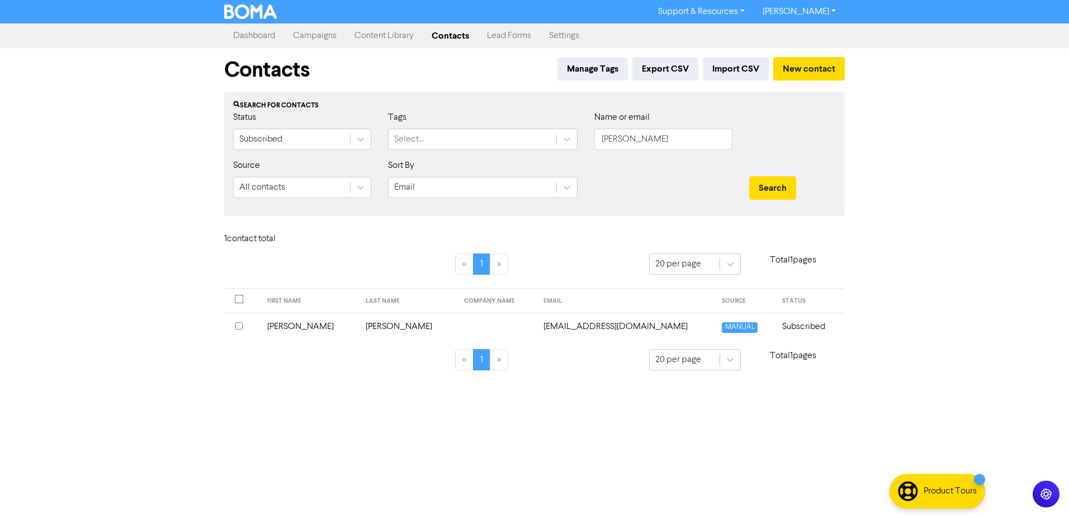
click at [281, 325] on td "[PERSON_NAME]" at bounding box center [310, 325] width 98 height 27
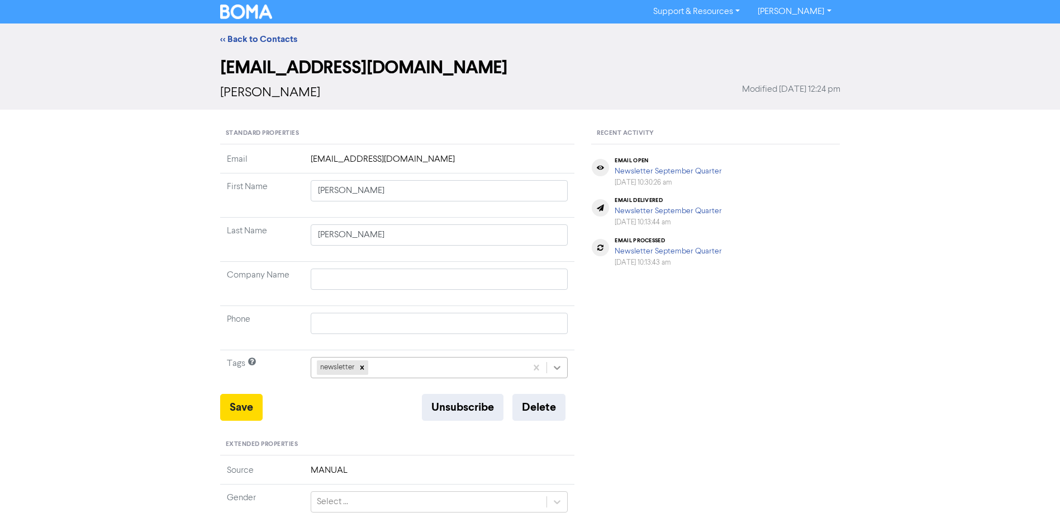
click at [556, 366] on icon at bounding box center [557, 367] width 11 height 11
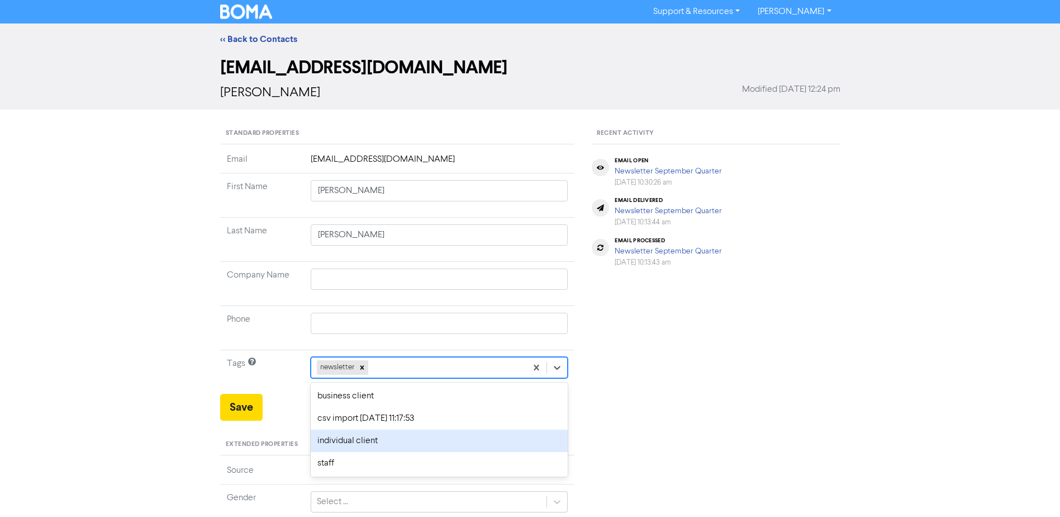
click at [345, 437] on div "individual client" at bounding box center [440, 440] width 258 height 22
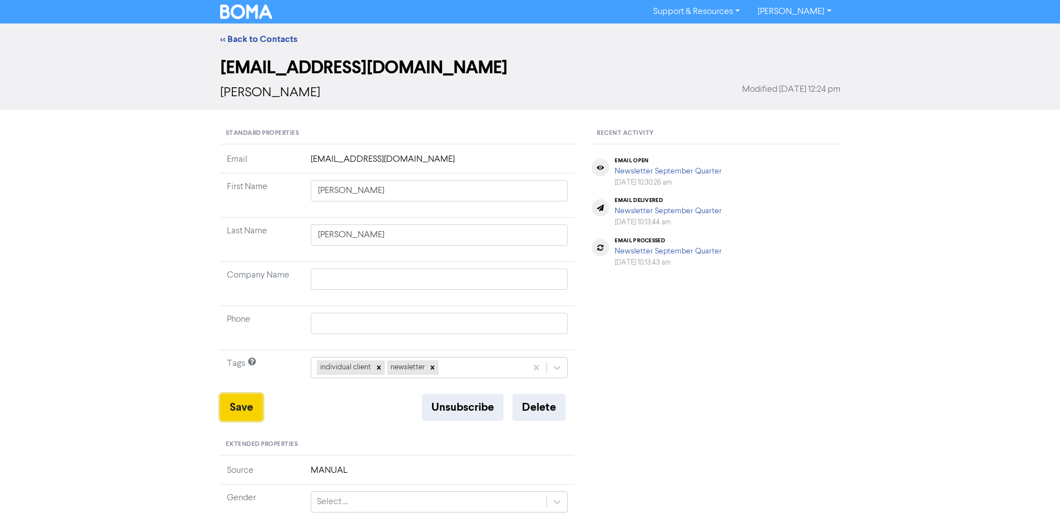
click at [243, 408] on button "Save" at bounding box center [241, 407] width 42 height 27
click at [267, 40] on link "<< Back to Contacts" at bounding box center [258, 39] width 77 height 11
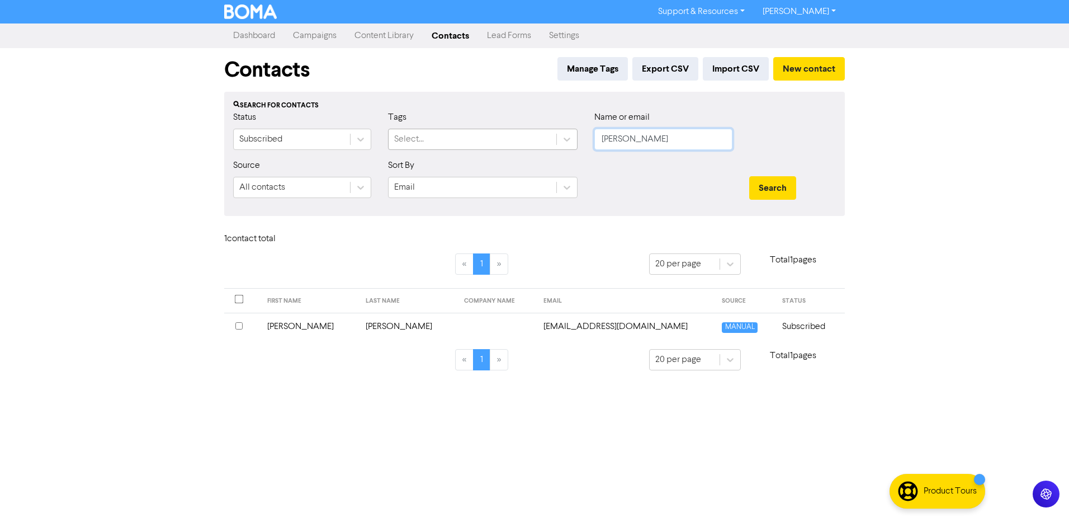
drag, startPoint x: 656, startPoint y: 138, endPoint x: 501, endPoint y: 139, distance: 154.3
click at [501, 139] on div "Status Subscribed Tags Select... Name or email [PERSON_NAME]" at bounding box center [534, 135] width 619 height 48
click at [749, 176] on button "Search" at bounding box center [772, 187] width 47 height 23
click at [292, 324] on td "[PERSON_NAME]" at bounding box center [310, 325] width 98 height 27
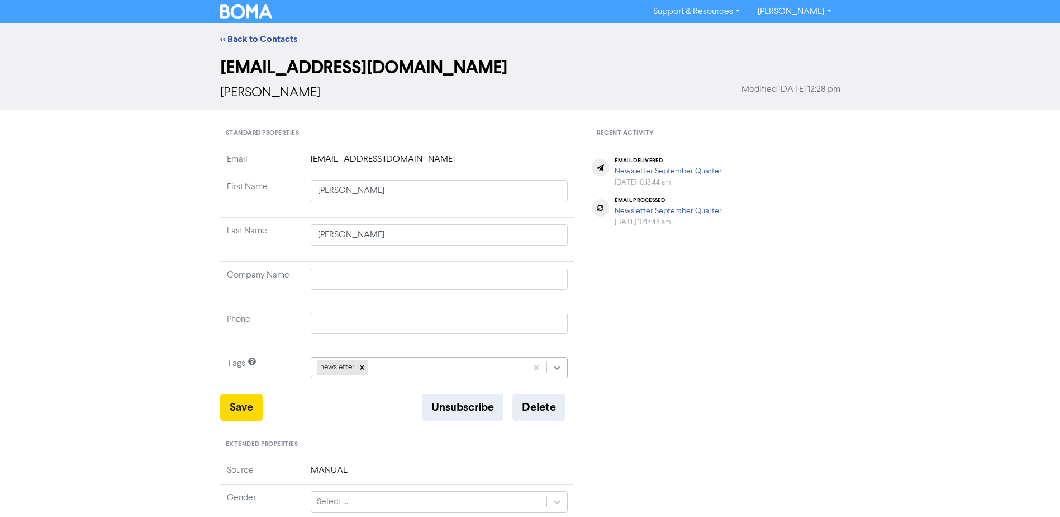
click at [552, 368] on icon at bounding box center [557, 367] width 11 height 11
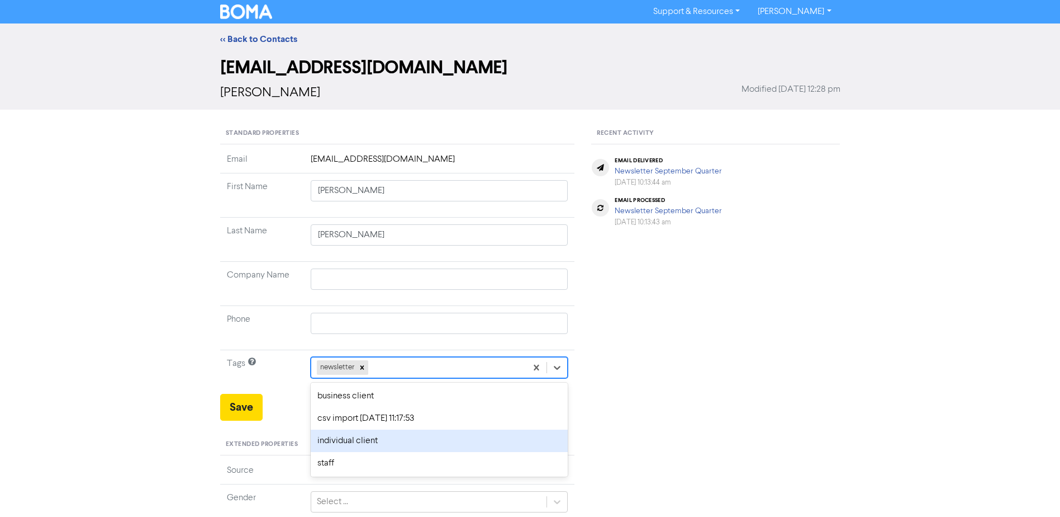
click at [397, 445] on div "individual client" at bounding box center [440, 440] width 258 height 22
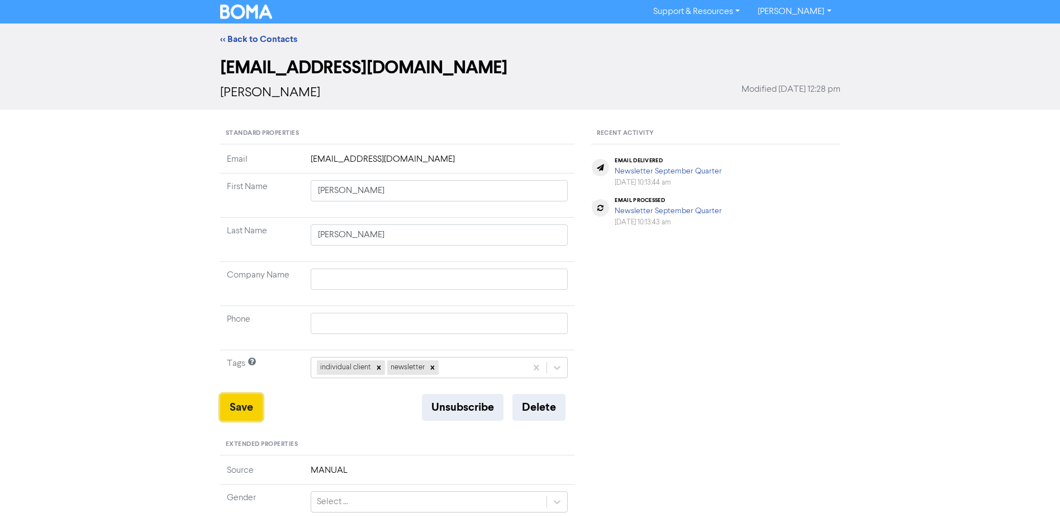
click at [236, 399] on button "Save" at bounding box center [241, 407] width 42 height 27
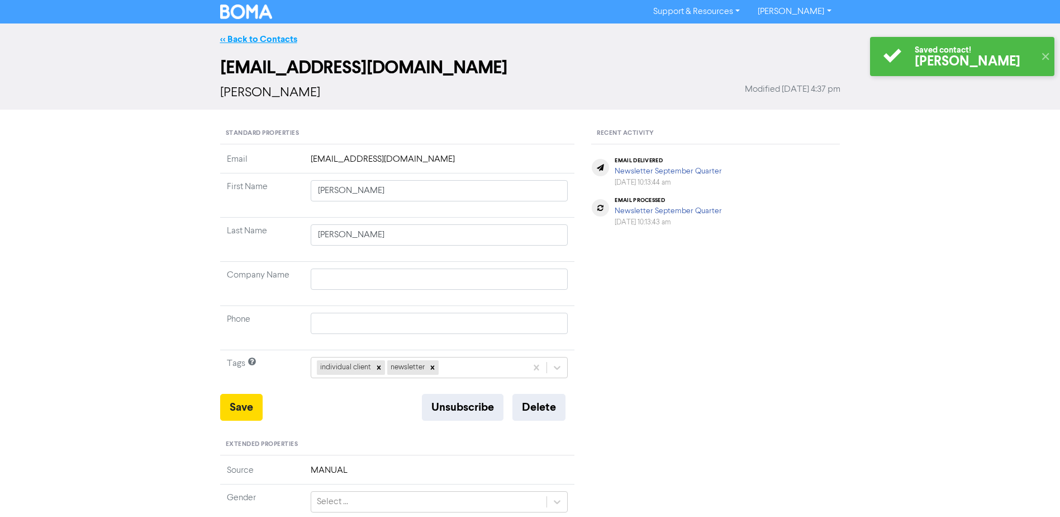
click at [273, 41] on link "<< Back to Contacts" at bounding box center [258, 39] width 77 height 11
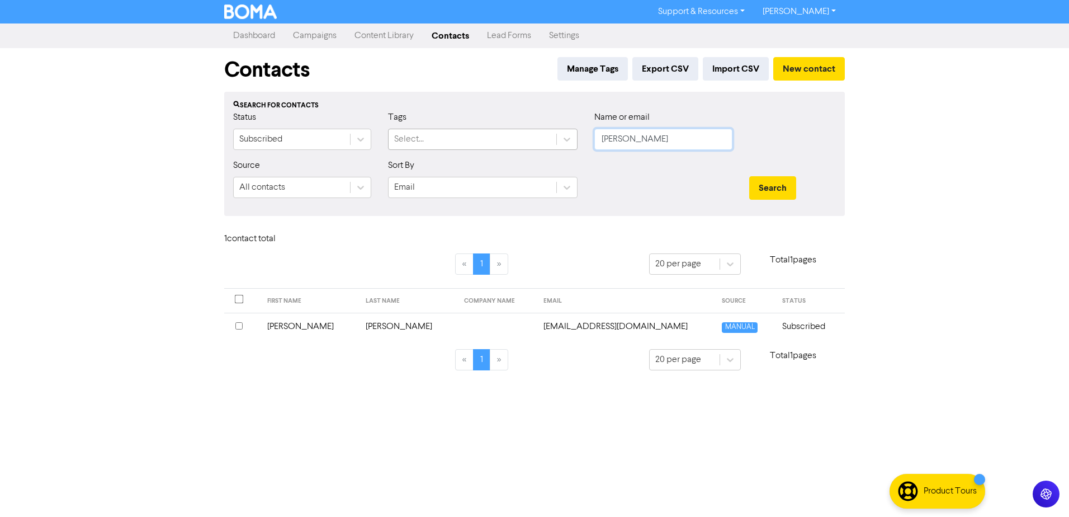
drag, startPoint x: 647, startPoint y: 138, endPoint x: 471, endPoint y: 141, distance: 176.1
click at [514, 141] on div "Status Subscribed Tags Select... Name or email [PERSON_NAME]" at bounding box center [534, 135] width 619 height 48
click at [749, 176] on button "Search" at bounding box center [772, 187] width 47 height 23
click at [284, 326] on td "[PERSON_NAME]" at bounding box center [315, 325] width 104 height 27
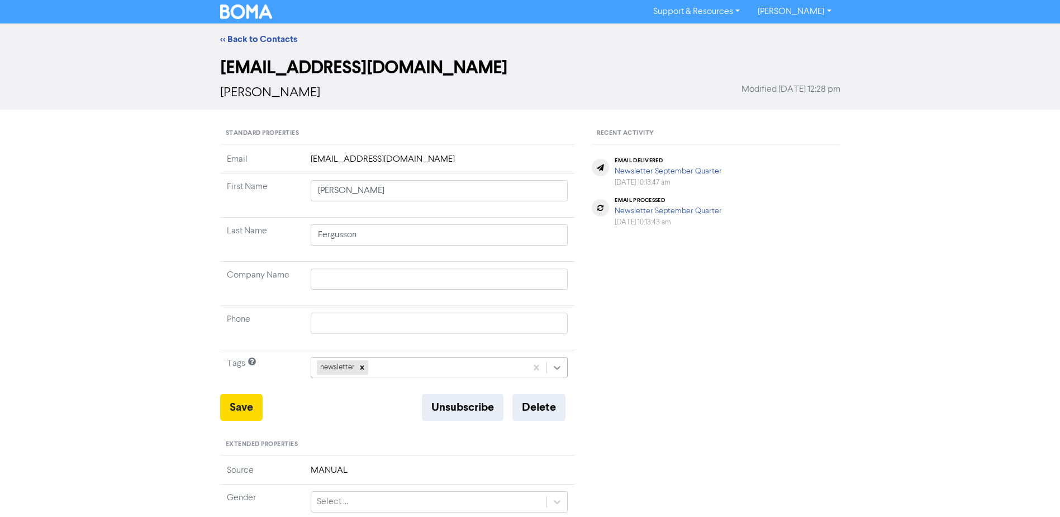
click at [555, 370] on icon at bounding box center [557, 367] width 11 height 11
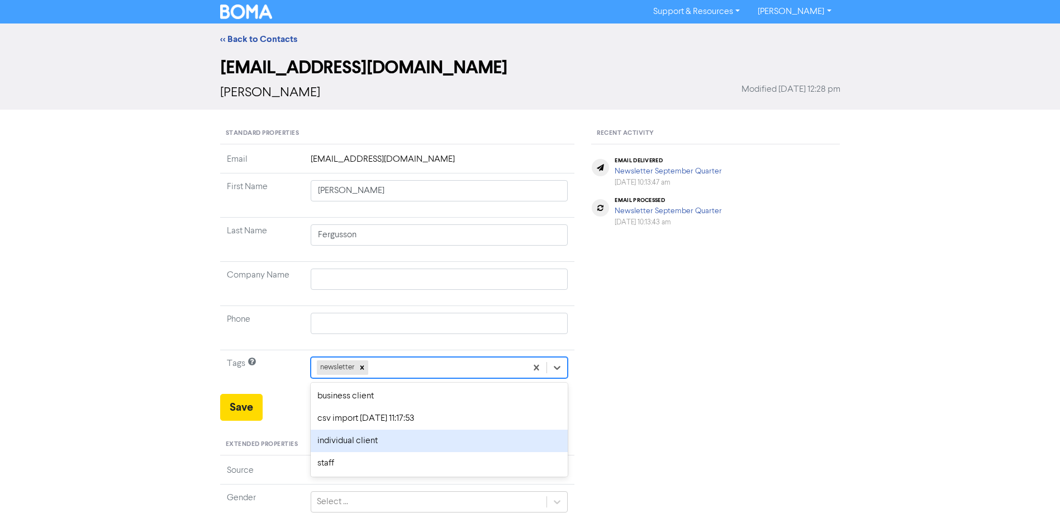
click at [373, 441] on div "individual client" at bounding box center [440, 440] width 258 height 22
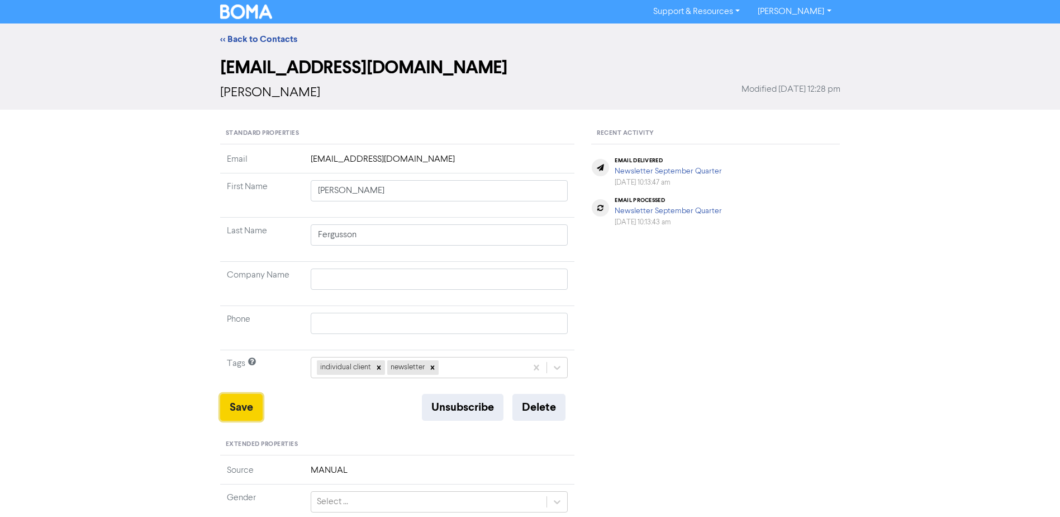
click at [243, 406] on button "Save" at bounding box center [241, 407] width 42 height 27
click at [254, 36] on link "<< Back to Contacts" at bounding box center [258, 39] width 77 height 11
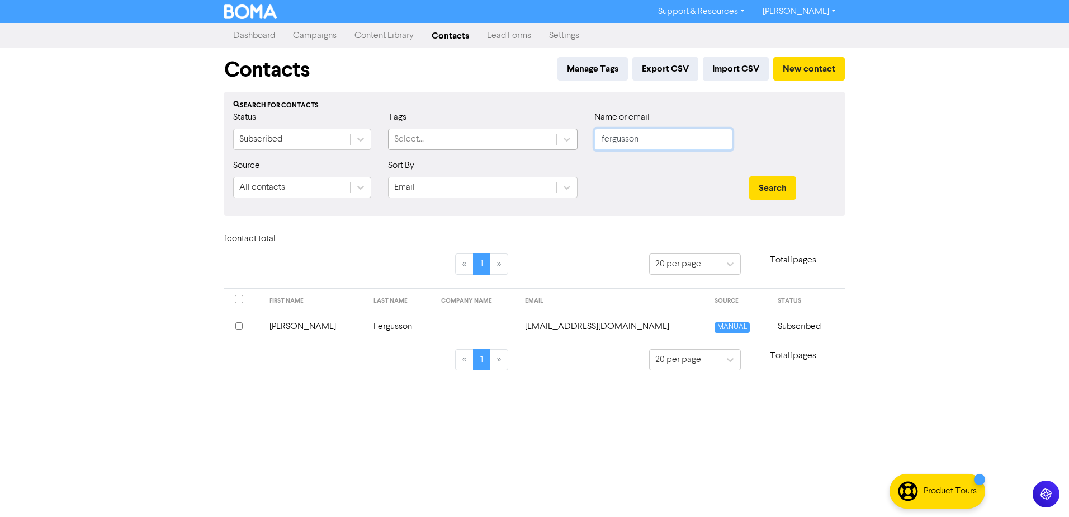
drag, startPoint x: 676, startPoint y: 140, endPoint x: 405, endPoint y: 143, distance: 271.1
click at [471, 143] on div "Status Subscribed Tags Select... Name or email fergusson" at bounding box center [534, 135] width 619 height 48
click at [749, 176] on button "Search" at bounding box center [772, 187] width 47 height 23
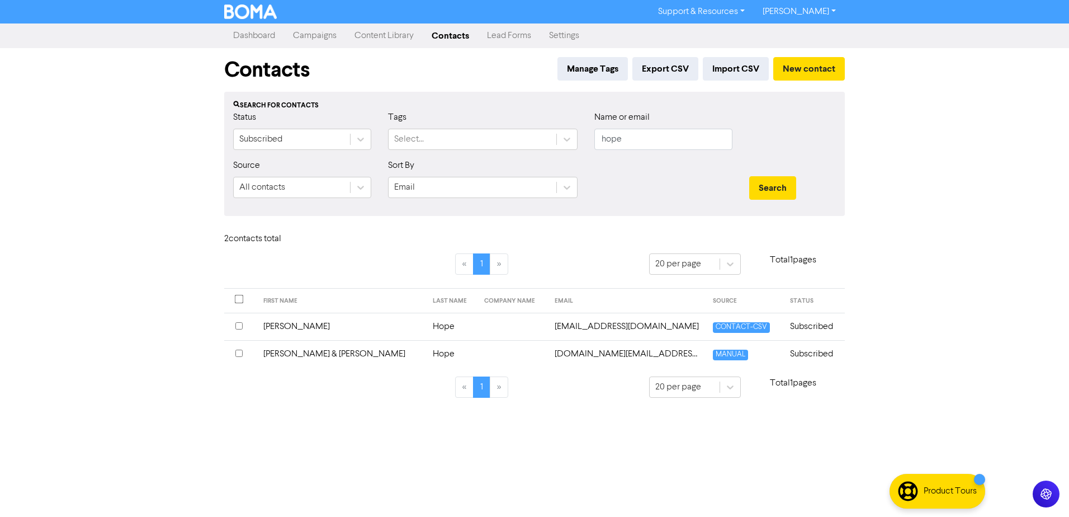
click at [311, 351] on td "[PERSON_NAME] & [PERSON_NAME]" at bounding box center [341, 353] width 169 height 27
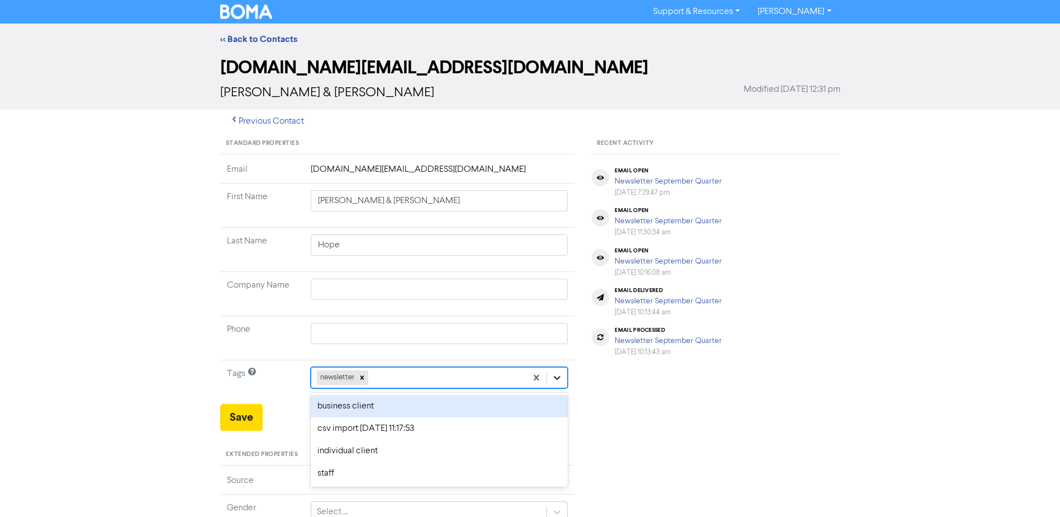
click at [561, 376] on icon at bounding box center [557, 377] width 11 height 11
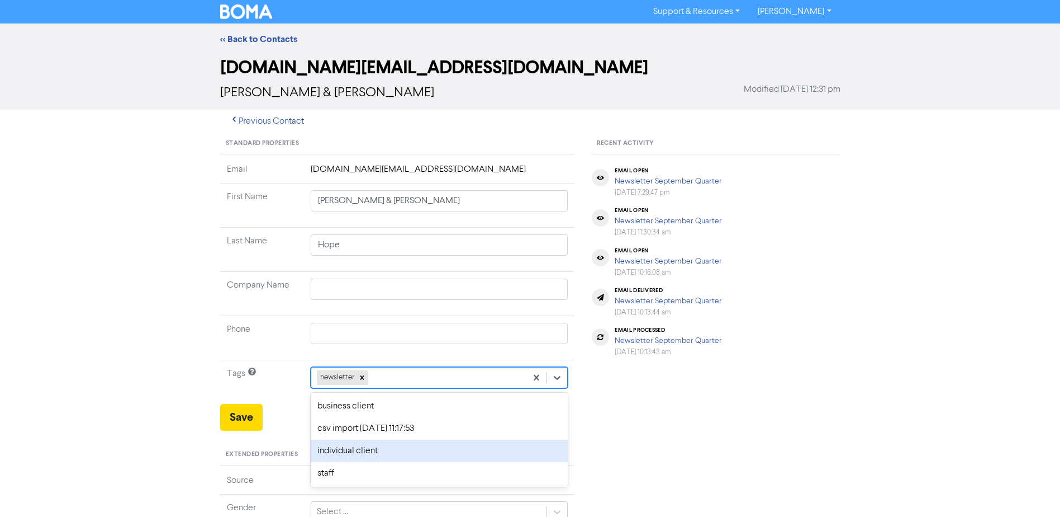
click at [394, 446] on div "individual client" at bounding box center [440, 450] width 258 height 22
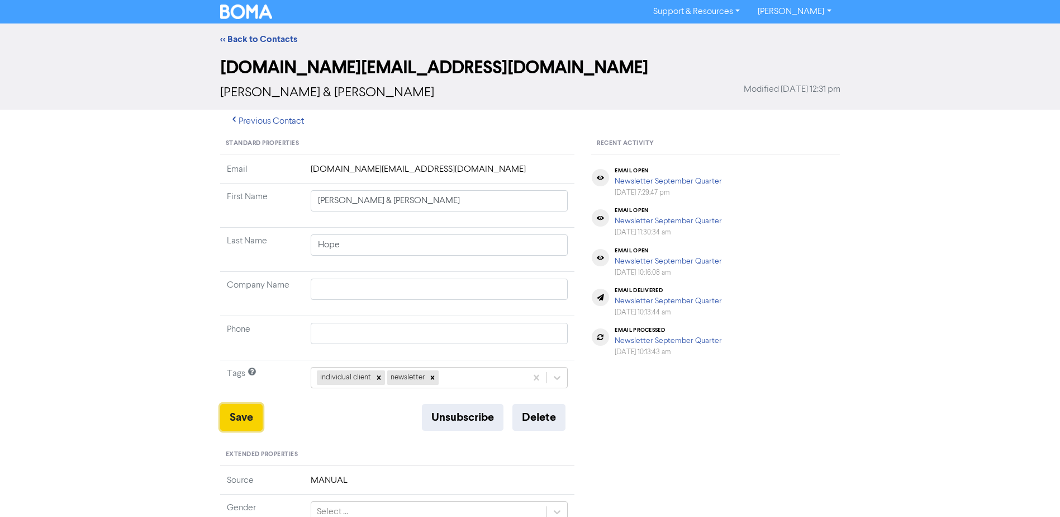
click at [235, 415] on button "Save" at bounding box center [241, 417] width 42 height 27
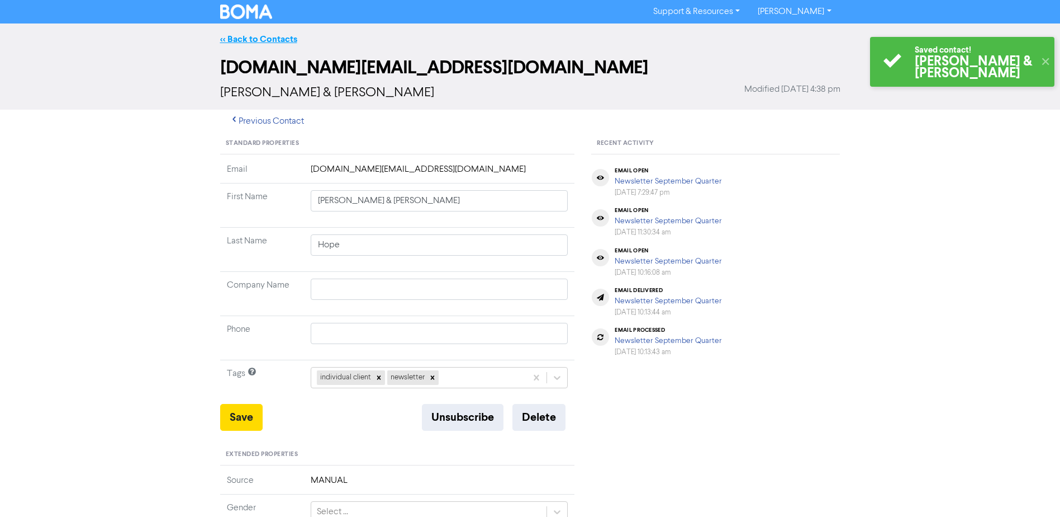
click at [271, 36] on link "<< Back to Contacts" at bounding box center [258, 39] width 77 height 11
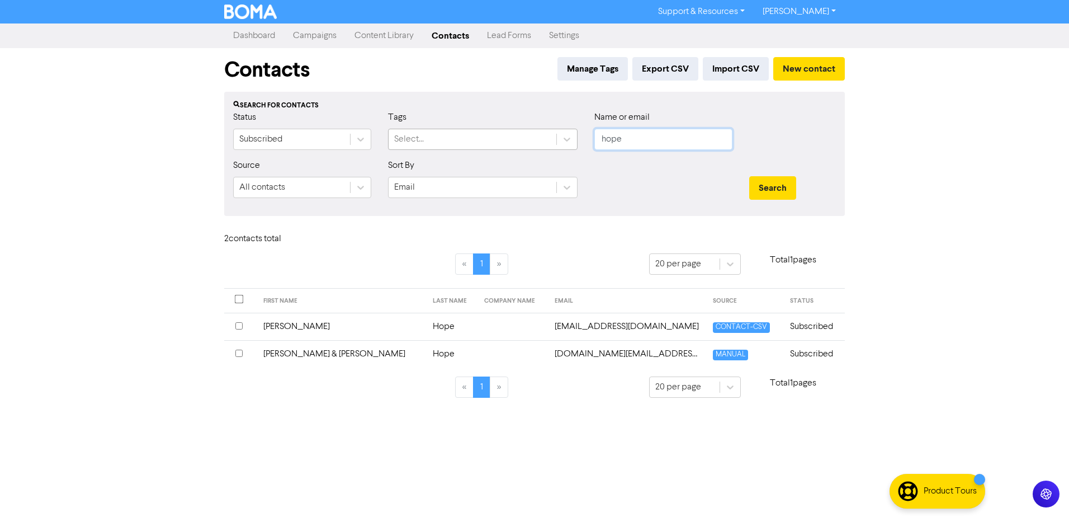
drag, startPoint x: 652, startPoint y: 141, endPoint x: 437, endPoint y: 141, distance: 215.2
click at [509, 141] on div "Status Subscribed Tags Select... Name or email hope" at bounding box center [534, 135] width 619 height 48
click at [749, 176] on button "Search" at bounding box center [772, 187] width 47 height 23
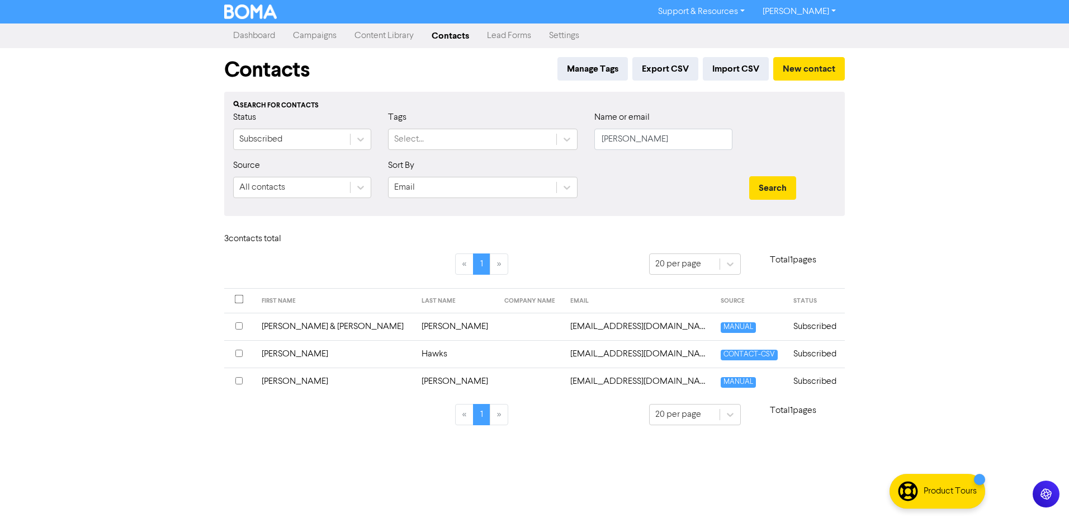
click at [286, 380] on td "[PERSON_NAME]" at bounding box center [335, 380] width 160 height 27
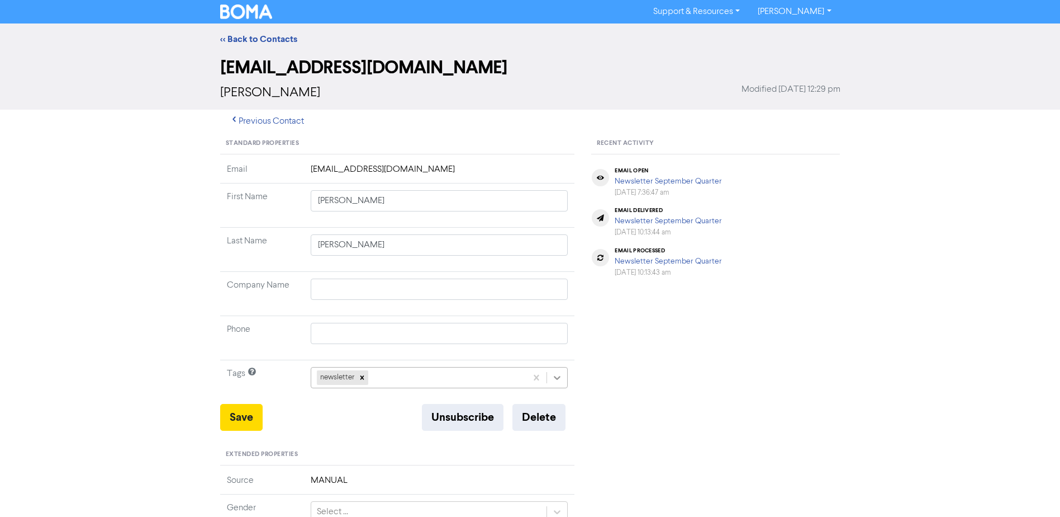
click at [555, 378] on icon at bounding box center [557, 377] width 11 height 11
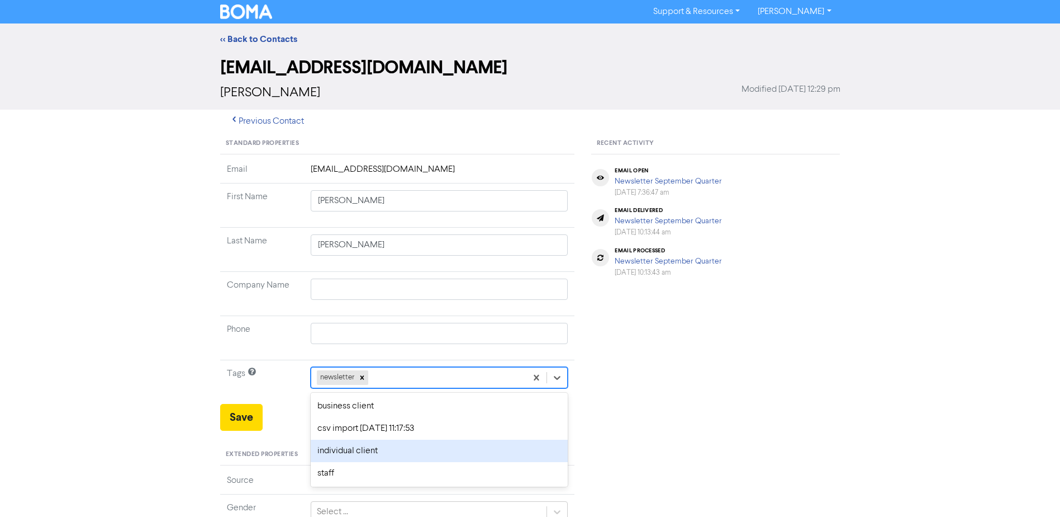
click at [376, 450] on div "individual client" at bounding box center [440, 450] width 258 height 22
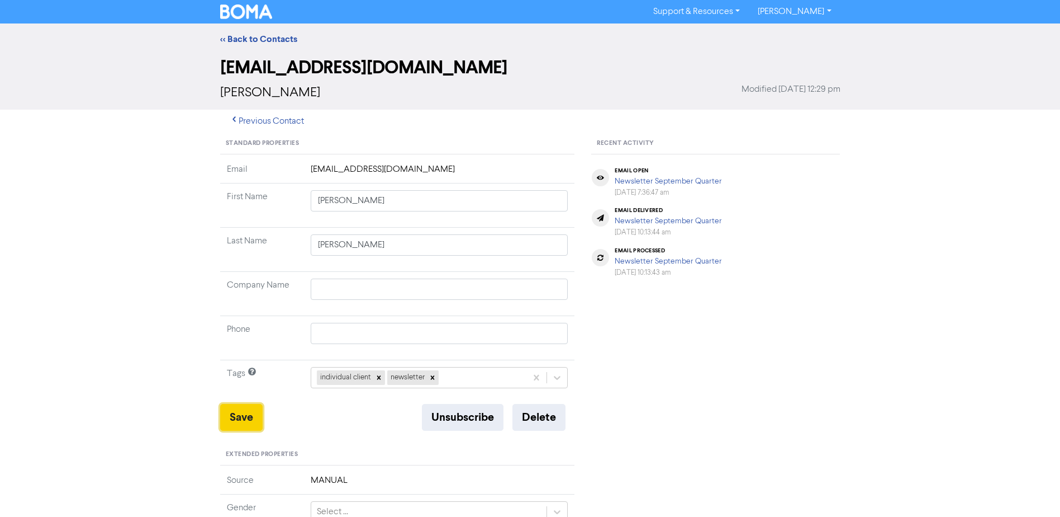
click at [237, 415] on button "Save" at bounding box center [241, 417] width 42 height 27
click at [274, 39] on link "<< Back to Contacts" at bounding box center [258, 39] width 77 height 11
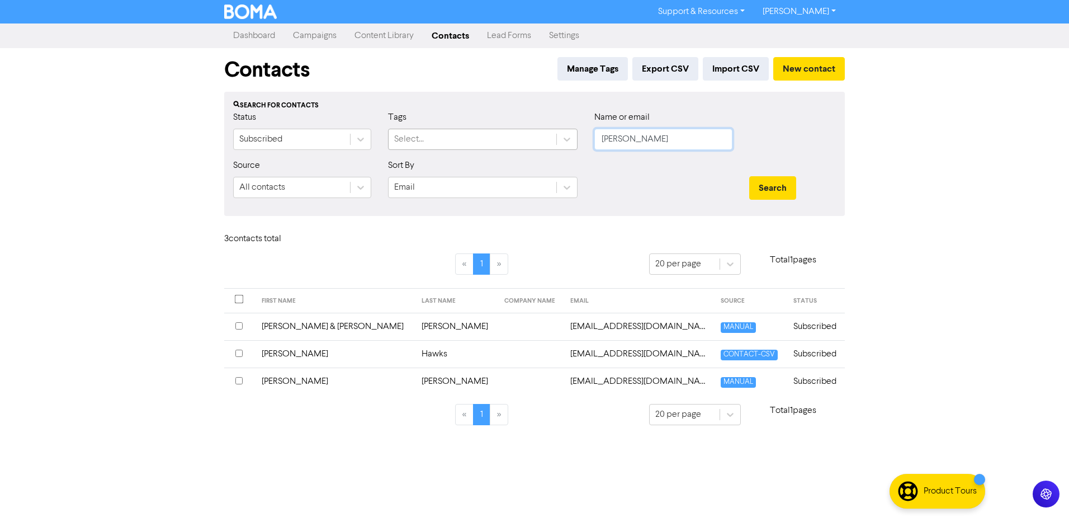
drag, startPoint x: 655, startPoint y: 139, endPoint x: 405, endPoint y: 134, distance: 249.9
click at [485, 139] on div "Status Subscribed Tags Select... Name or email [PERSON_NAME]" at bounding box center [534, 135] width 619 height 48
click at [749, 176] on button "Search" at bounding box center [772, 187] width 47 height 23
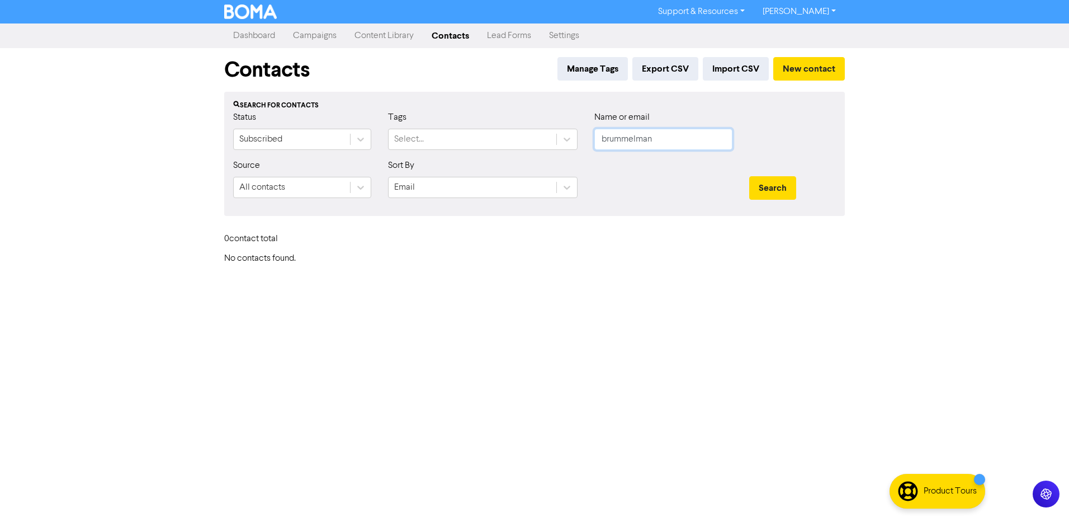
click at [749, 176] on button "Search" at bounding box center [772, 187] width 47 height 23
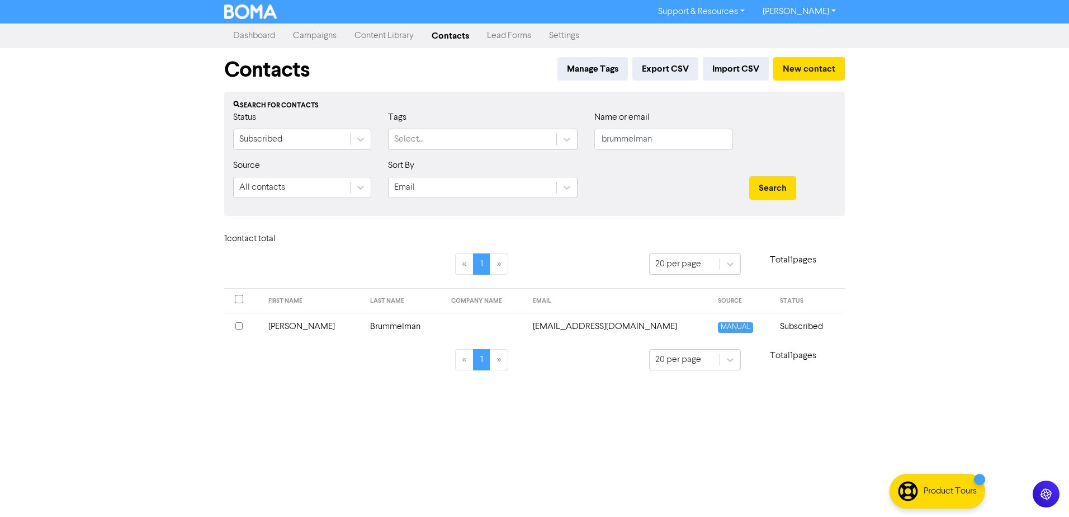
click at [285, 325] on td "[PERSON_NAME]" at bounding box center [313, 325] width 102 height 27
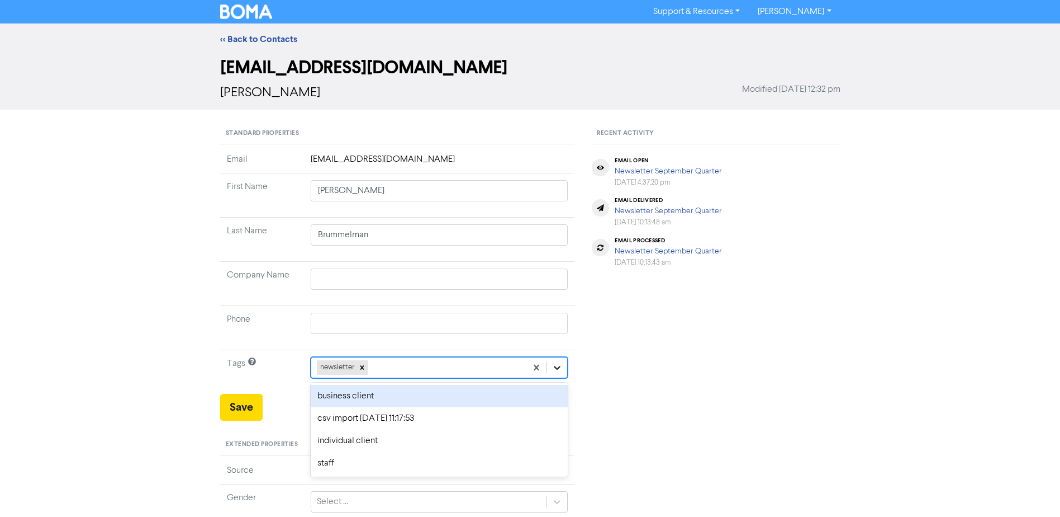
click at [557, 367] on icon at bounding box center [557, 367] width 11 height 11
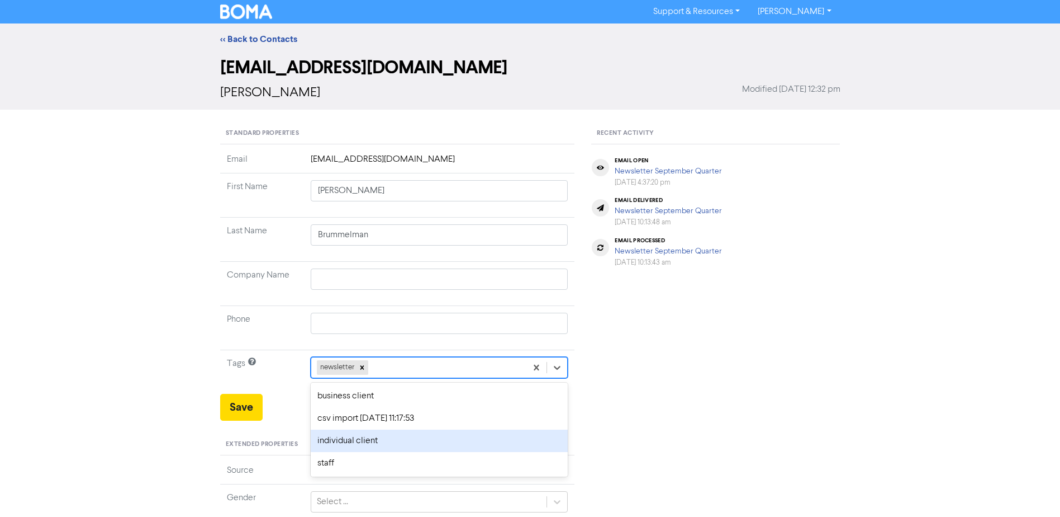
click at [338, 442] on div "individual client" at bounding box center [440, 440] width 258 height 22
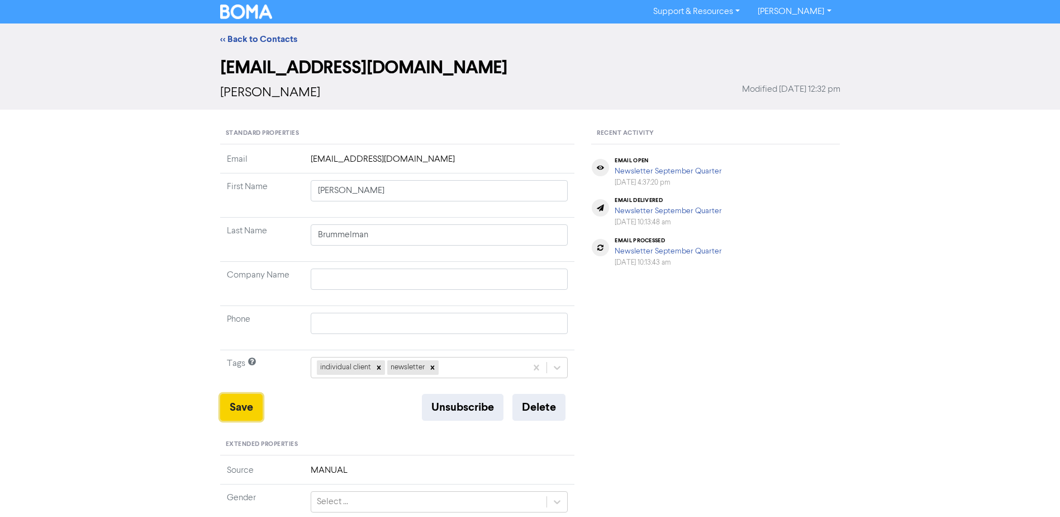
click at [241, 404] on button "Save" at bounding box center [241, 407] width 42 height 27
click at [278, 39] on link "<< Back to Contacts" at bounding box center [258, 39] width 77 height 11
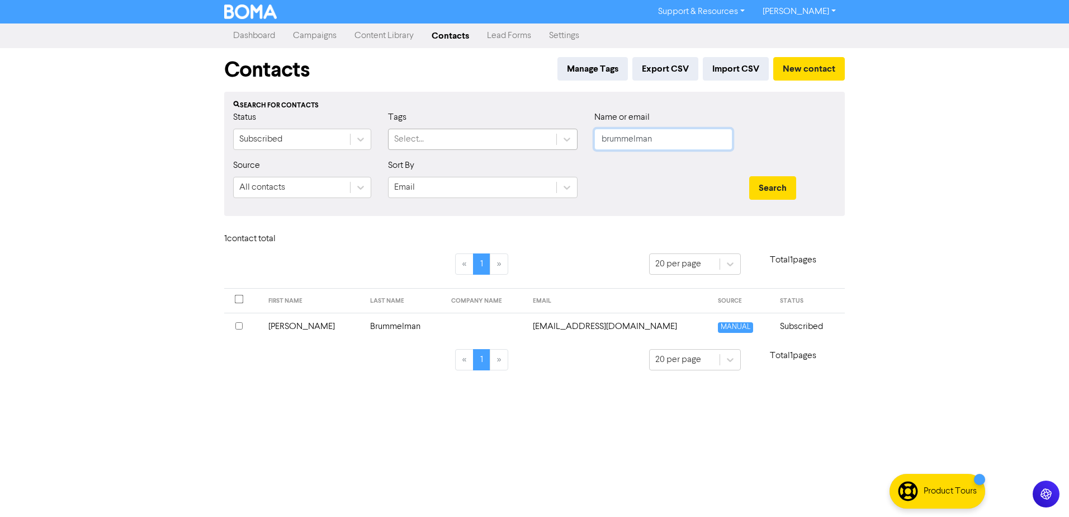
drag, startPoint x: 678, startPoint y: 140, endPoint x: 394, endPoint y: 137, distance: 283.4
click at [437, 139] on div "Status Subscribed Tags Select... Name or email brummelman" at bounding box center [534, 135] width 619 height 48
click at [749, 176] on button "Search" at bounding box center [772, 187] width 47 height 23
click at [302, 328] on td "[PERSON_NAME] & [PERSON_NAME]" at bounding box center [345, 325] width 175 height 27
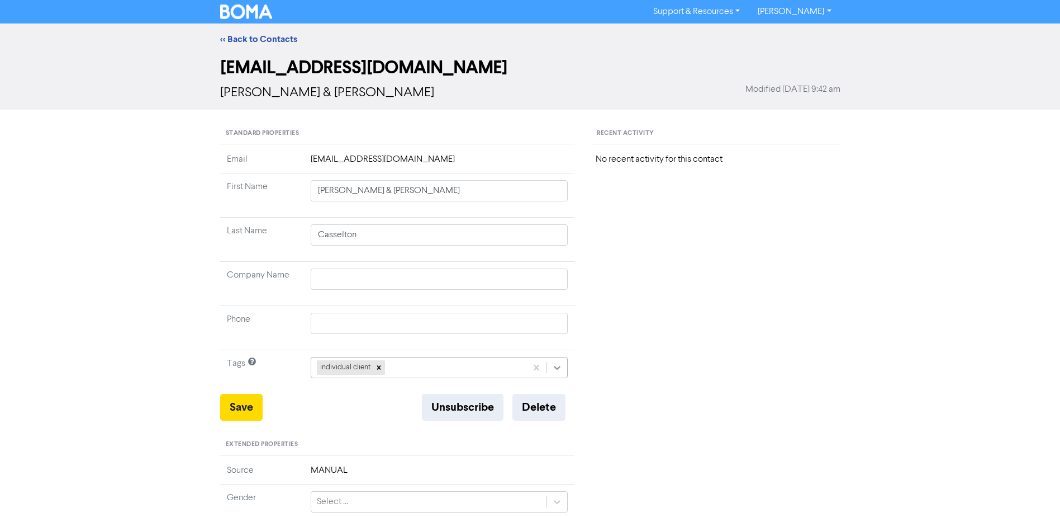
click at [557, 374] on div at bounding box center [557, 367] width 20 height 20
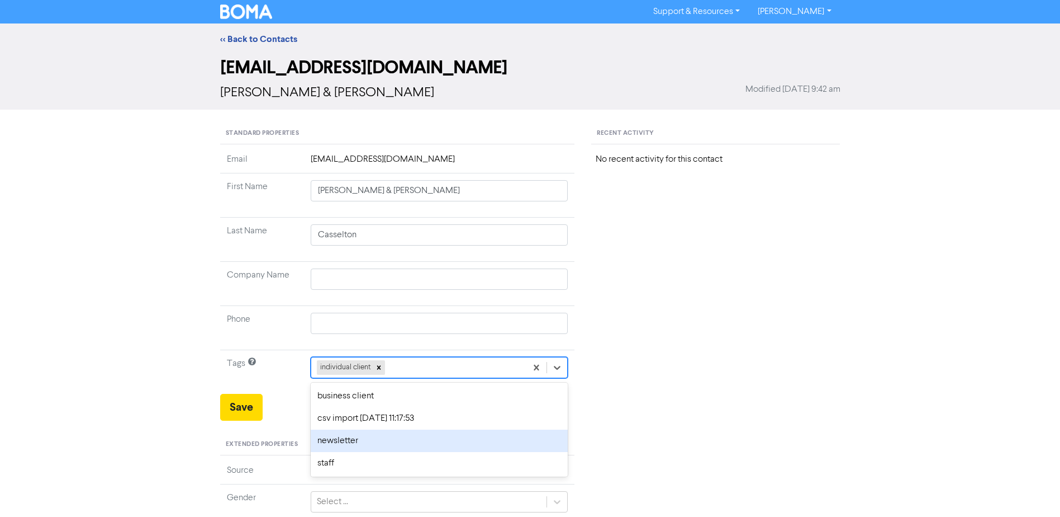
click at [383, 439] on div "newsletter" at bounding box center [440, 440] width 258 height 22
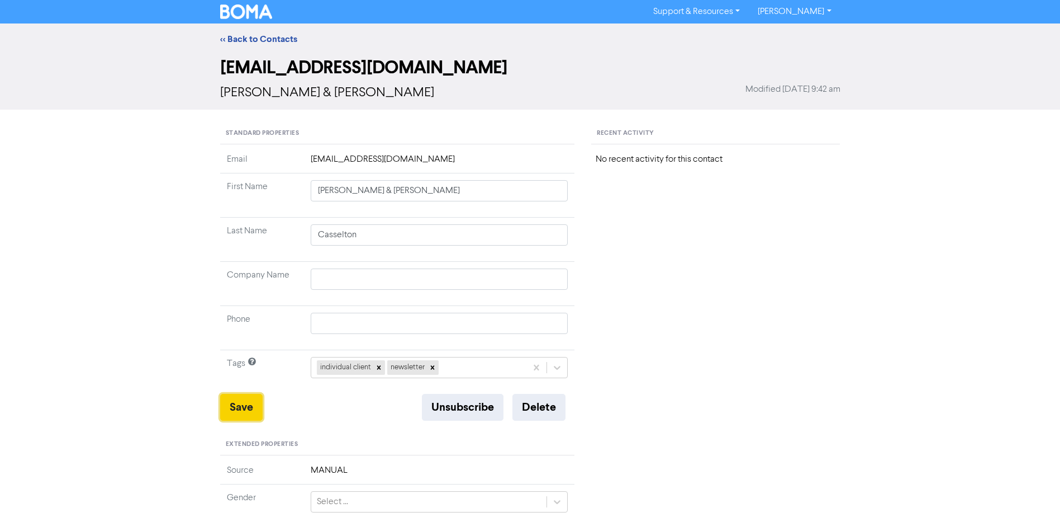
click at [258, 404] on button "Save" at bounding box center [241, 407] width 42 height 27
click at [434, 368] on icon at bounding box center [432, 368] width 4 height 4
click at [263, 35] on link "<< Back to Contacts" at bounding box center [258, 39] width 77 height 11
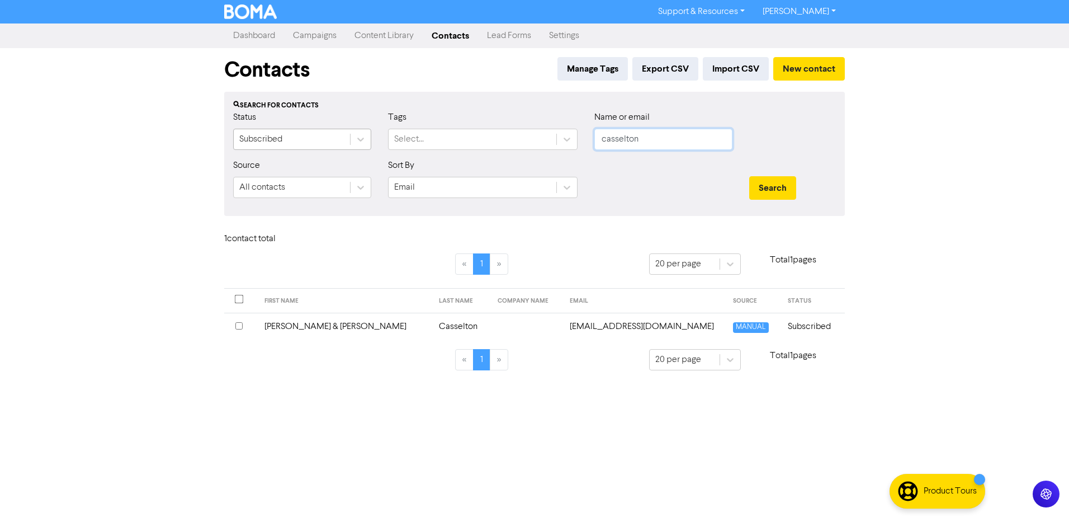
drag, startPoint x: 656, startPoint y: 139, endPoint x: 342, endPoint y: 139, distance: 314.2
click at [415, 139] on div "Status Subscribed Tags Select... Name or email casselton" at bounding box center [534, 135] width 619 height 48
click at [749, 176] on button "Search" at bounding box center [772, 187] width 47 height 23
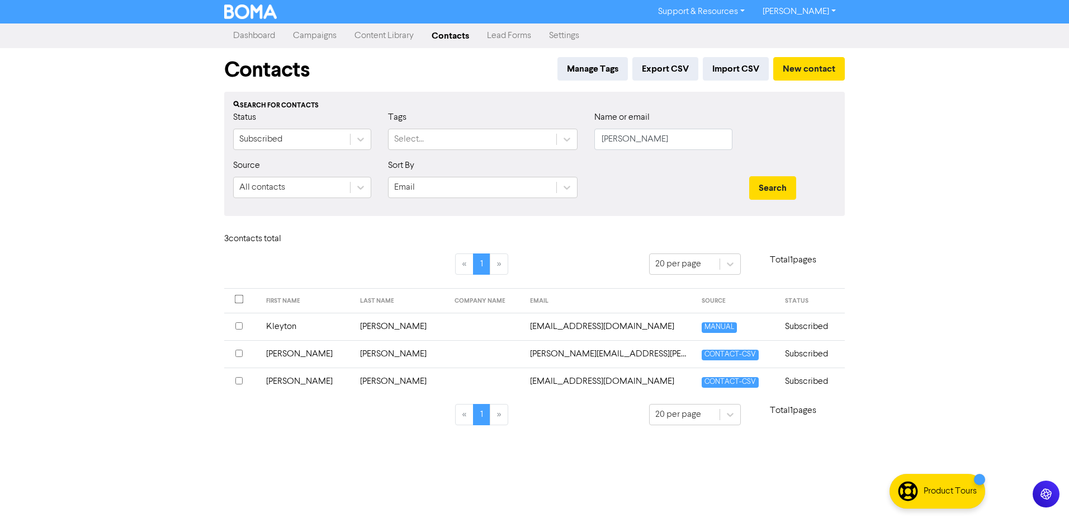
click at [286, 325] on td "Kleyton" at bounding box center [306, 325] width 94 height 27
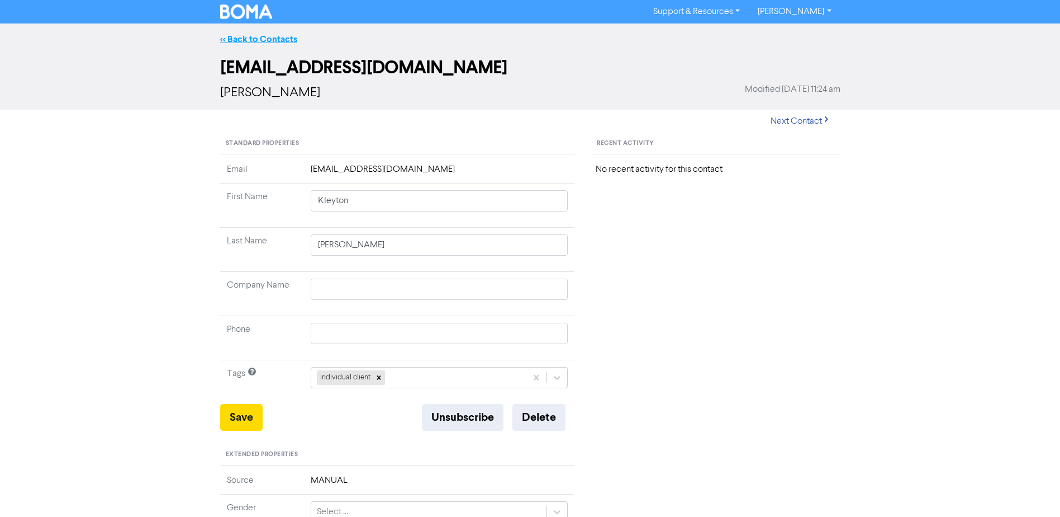
click at [249, 40] on link "<< Back to Contacts" at bounding box center [258, 39] width 77 height 11
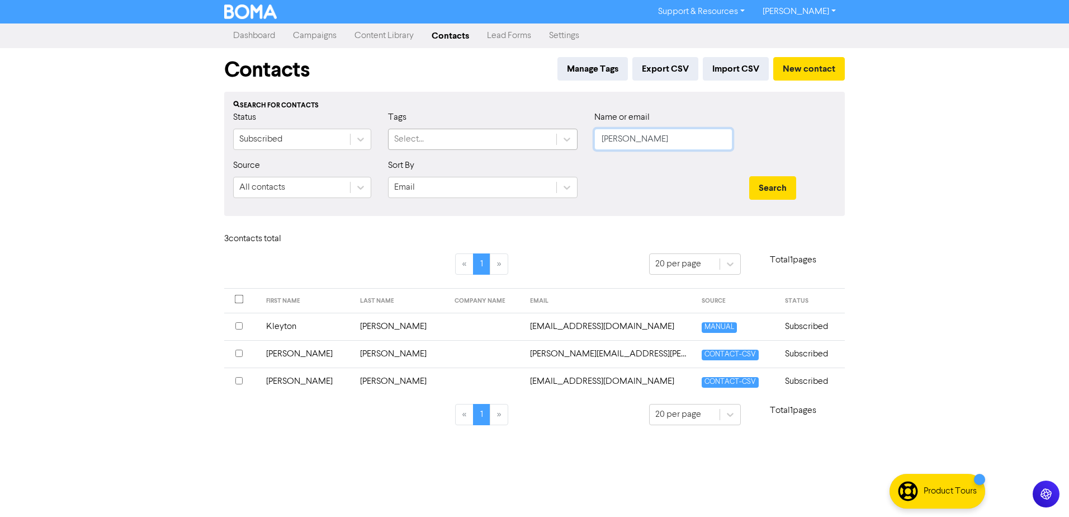
drag, startPoint x: 644, startPoint y: 141, endPoint x: 464, endPoint y: 141, distance: 180.0
click at [464, 141] on div "Status Subscribed Tags Select... Name or email [PERSON_NAME]" at bounding box center [534, 135] width 619 height 48
click at [749, 176] on button "Search" at bounding box center [772, 187] width 47 height 23
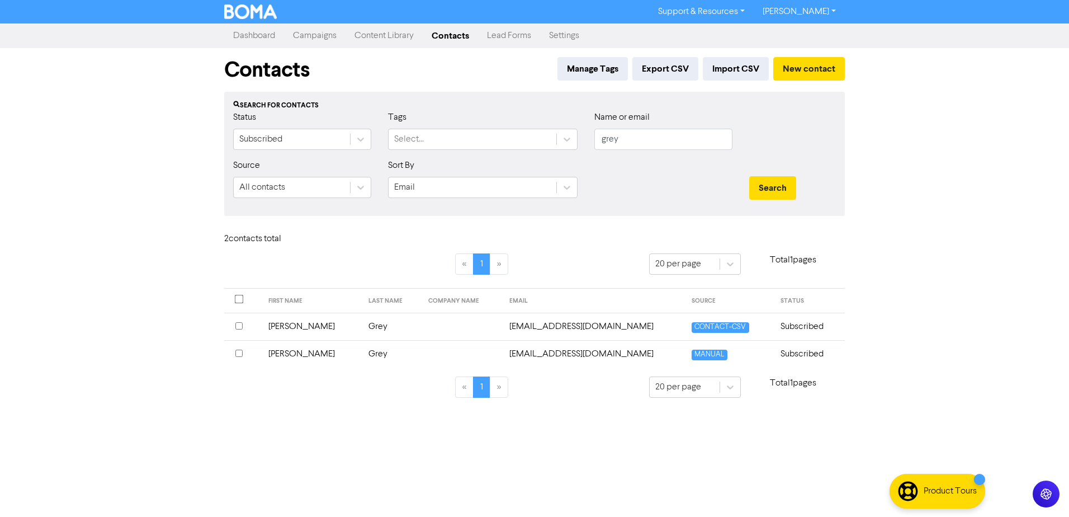
click at [286, 352] on td "[PERSON_NAME]" at bounding box center [312, 353] width 101 height 27
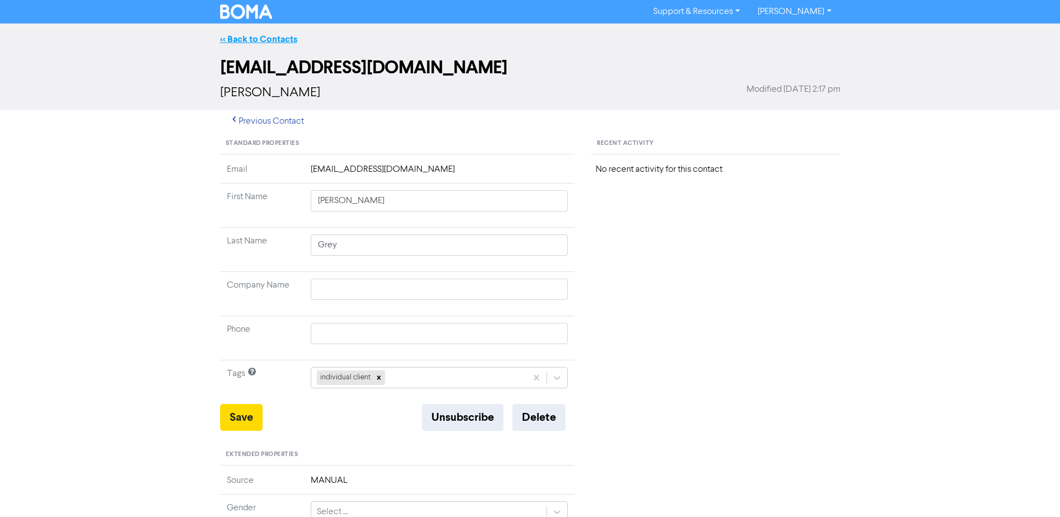
click at [246, 37] on link "<< Back to Contacts" at bounding box center [258, 39] width 77 height 11
